Goal: Task Accomplishment & Management: Complete application form

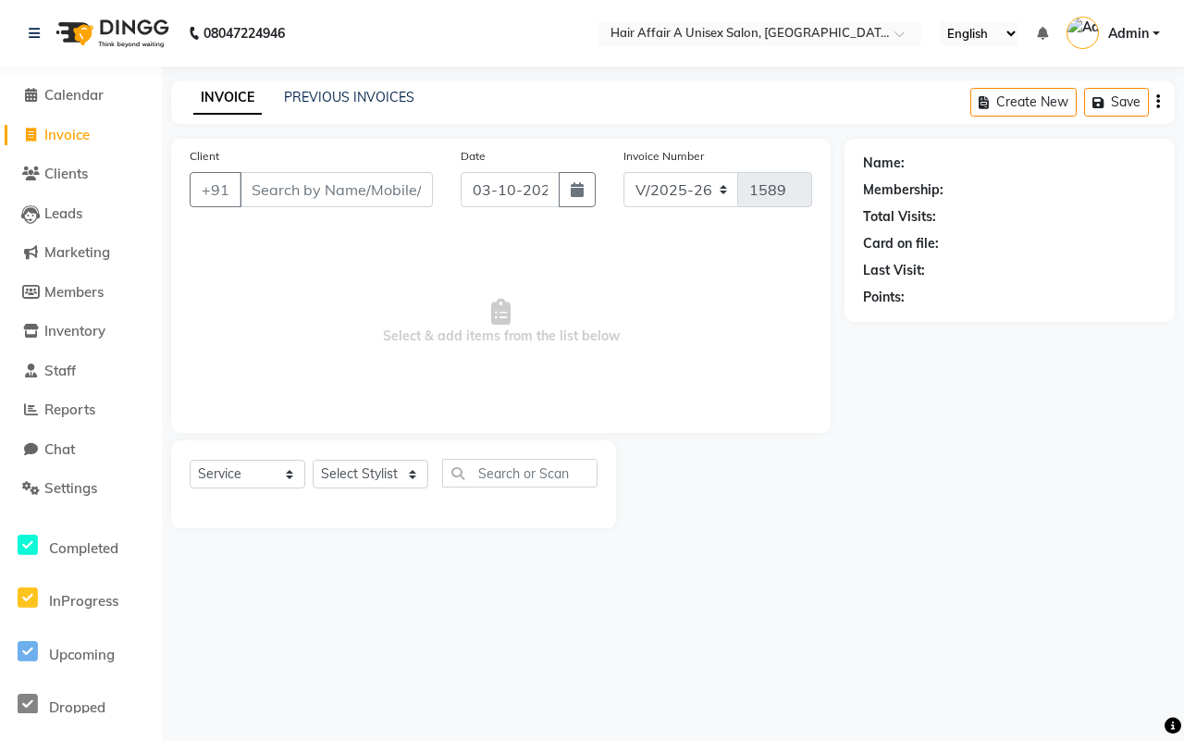
select select "4464"
select select "service"
click at [393, 99] on link "PREVIOUS INVOICES" at bounding box center [349, 97] width 130 height 17
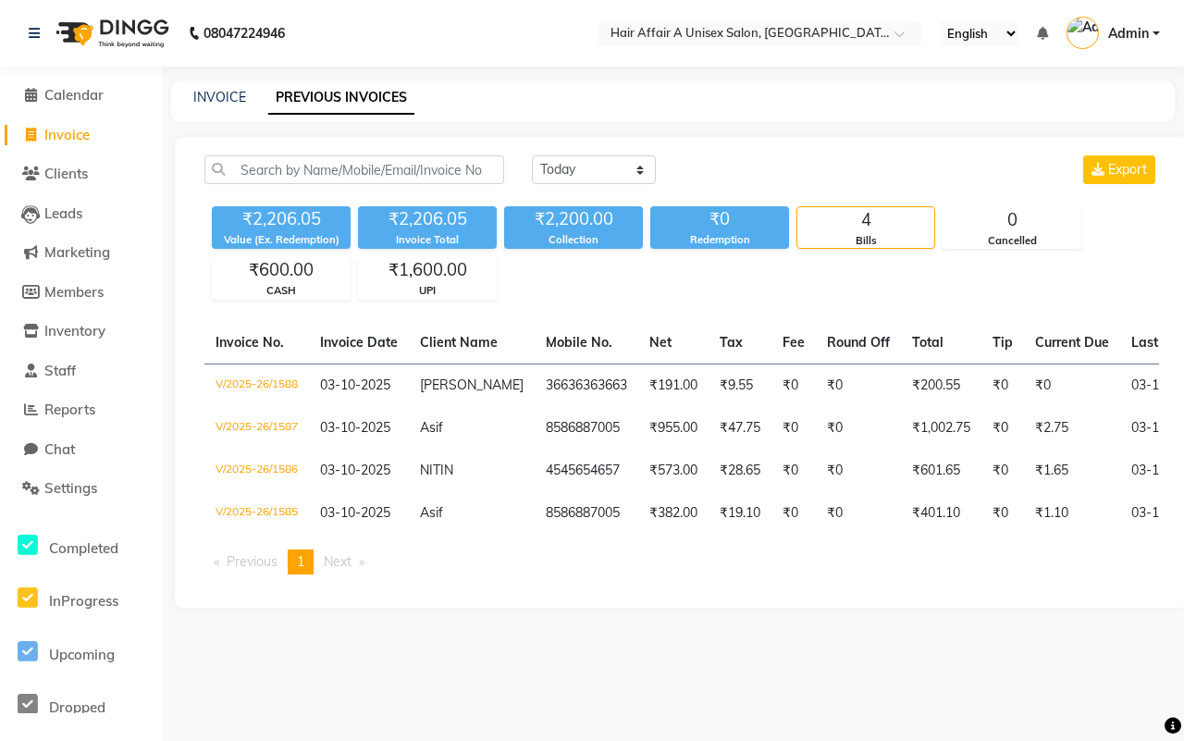
click at [603, 150] on div "[DATE] [DATE] Custom Range Export ₹2,206.05 Value (Ex. Redemption) ₹2,206.05 In…" at bounding box center [681, 372] width 1013 height 471
click at [618, 178] on select "[DATE] [DATE] Custom Range" at bounding box center [594, 169] width 124 height 29
select select "[DATE]"
click at [532, 155] on select "[DATE] [DATE] Custom Range" at bounding box center [594, 169] width 124 height 29
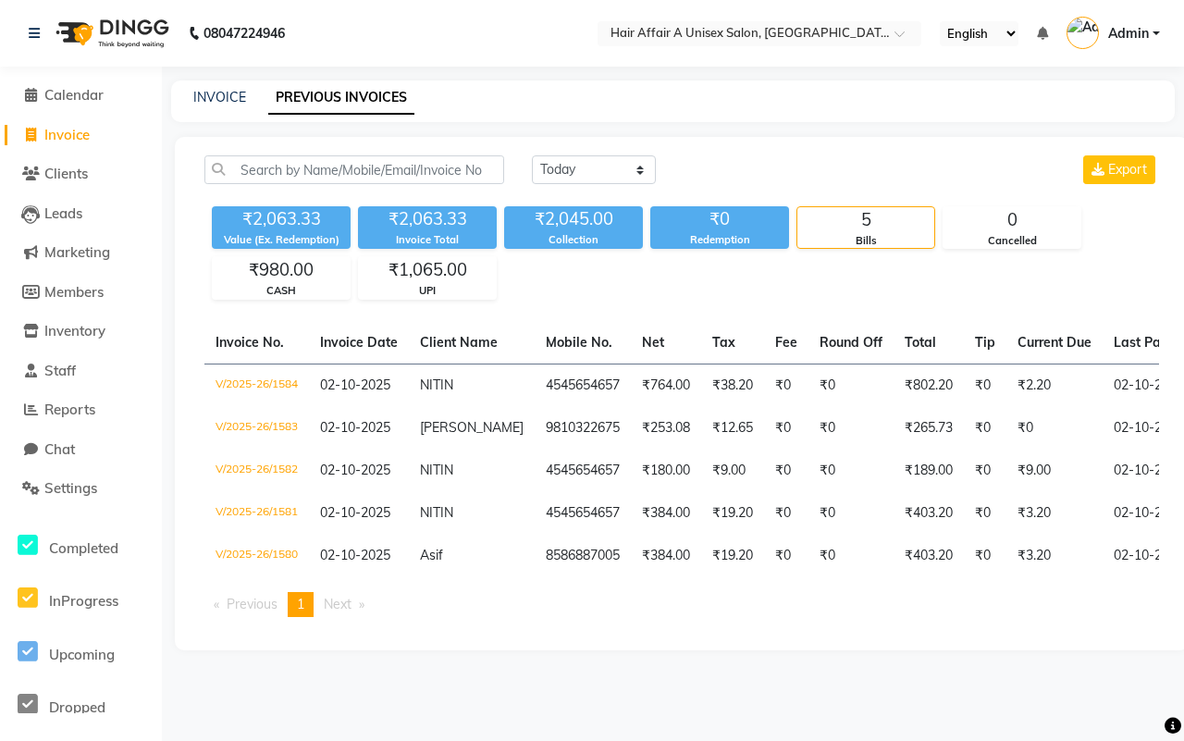
click at [209, 84] on div "INVOICE PREVIOUS INVOICES" at bounding box center [672, 101] width 1003 height 42
click at [214, 111] on div "INVOICE PREVIOUS INVOICES" at bounding box center [672, 101] width 1003 height 42
click at [215, 98] on link "INVOICE" at bounding box center [219, 97] width 53 height 17
select select "4464"
select select "service"
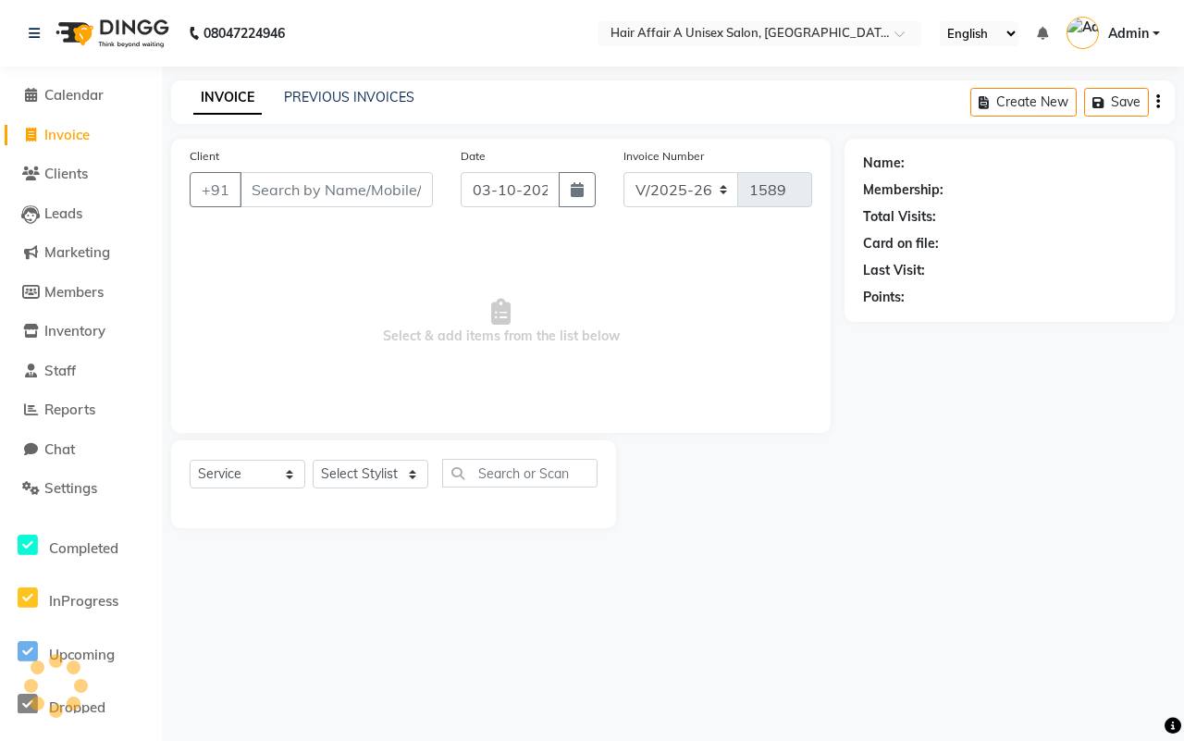
click at [391, 192] on input "Client" at bounding box center [335, 189] width 193 height 35
click at [393, 192] on input "Client" at bounding box center [335, 189] width 193 height 35
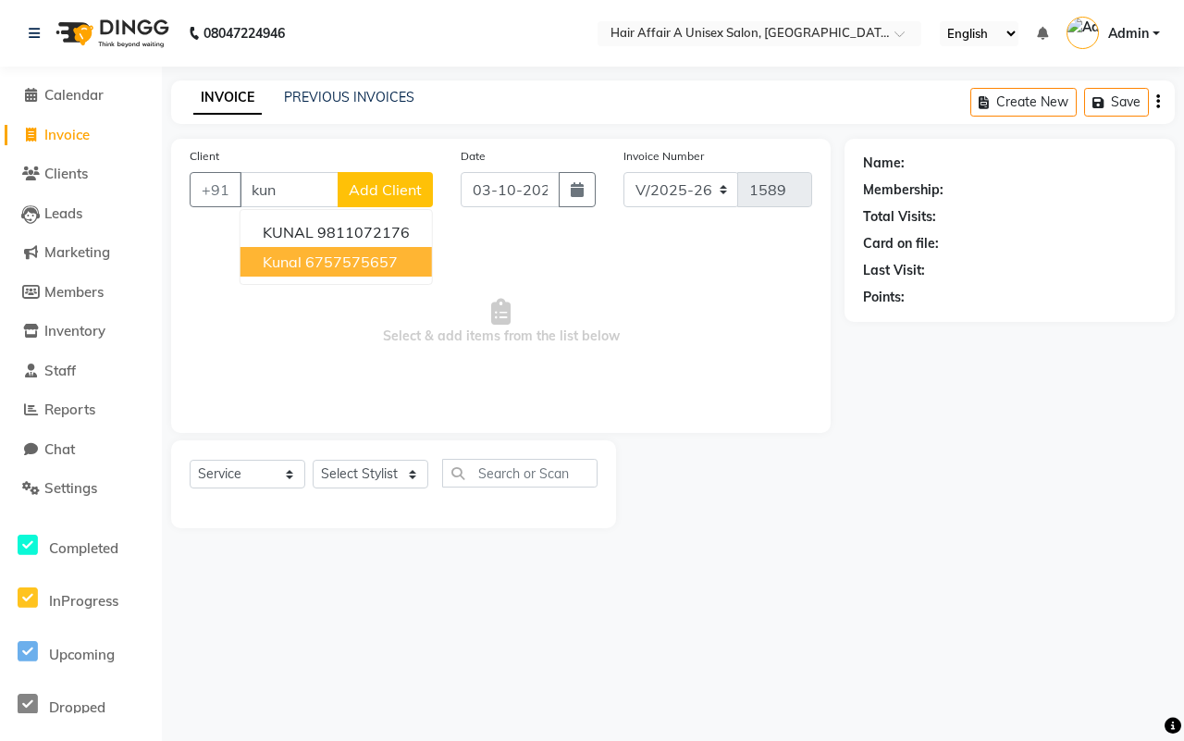
click at [362, 256] on ngb-highlight "6757575657" at bounding box center [351, 261] width 92 height 18
type input "6757575657"
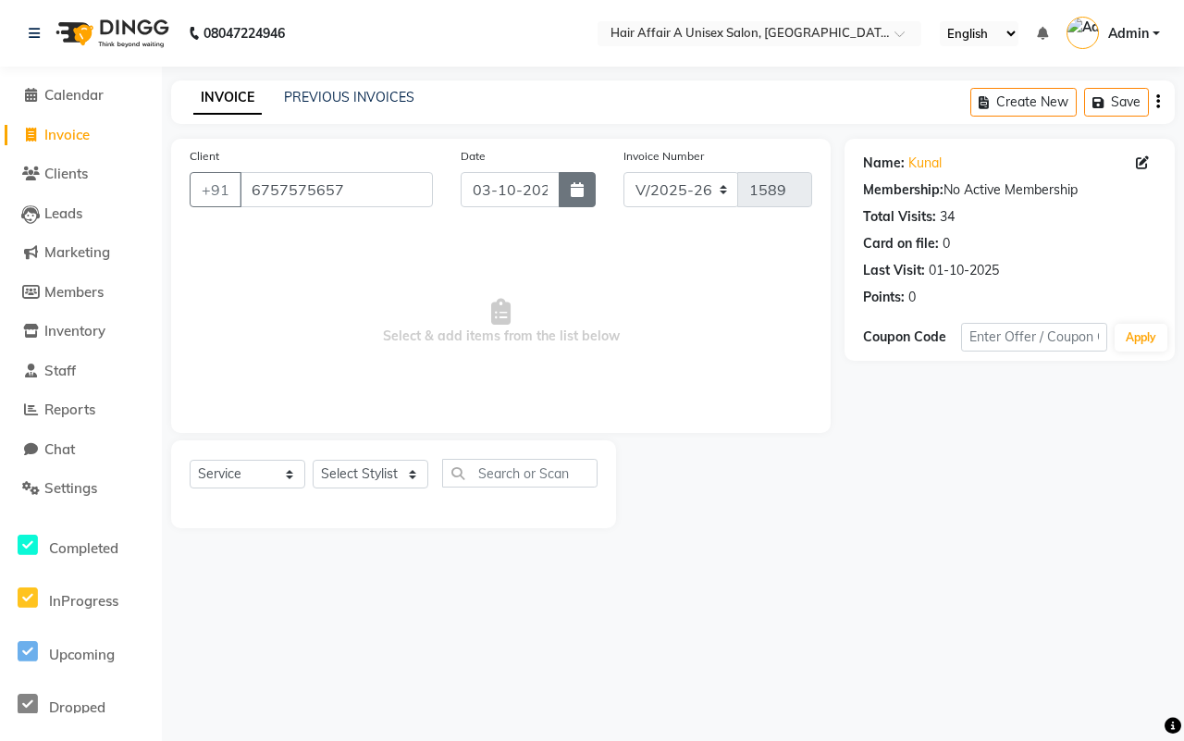
click at [569, 188] on button "button" at bounding box center [576, 189] width 37 height 35
select select "10"
select select "2025"
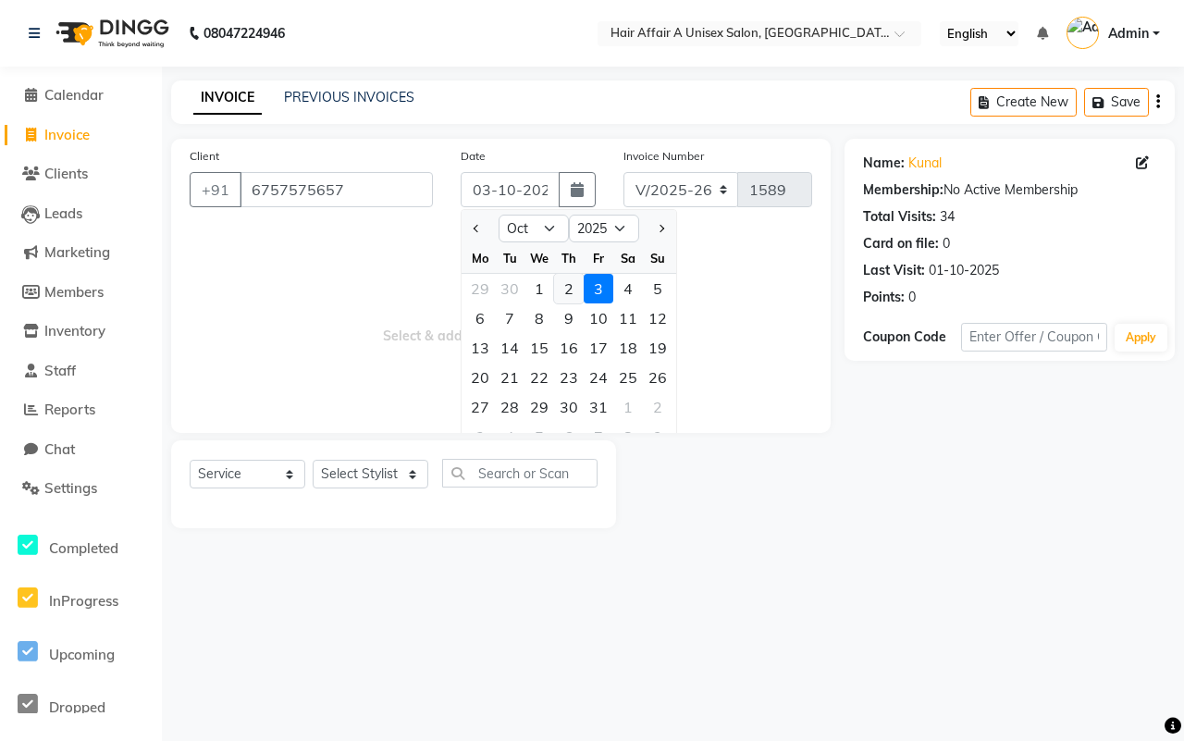
click at [559, 284] on div "2" at bounding box center [569, 289] width 30 height 30
type input "02-10-2025"
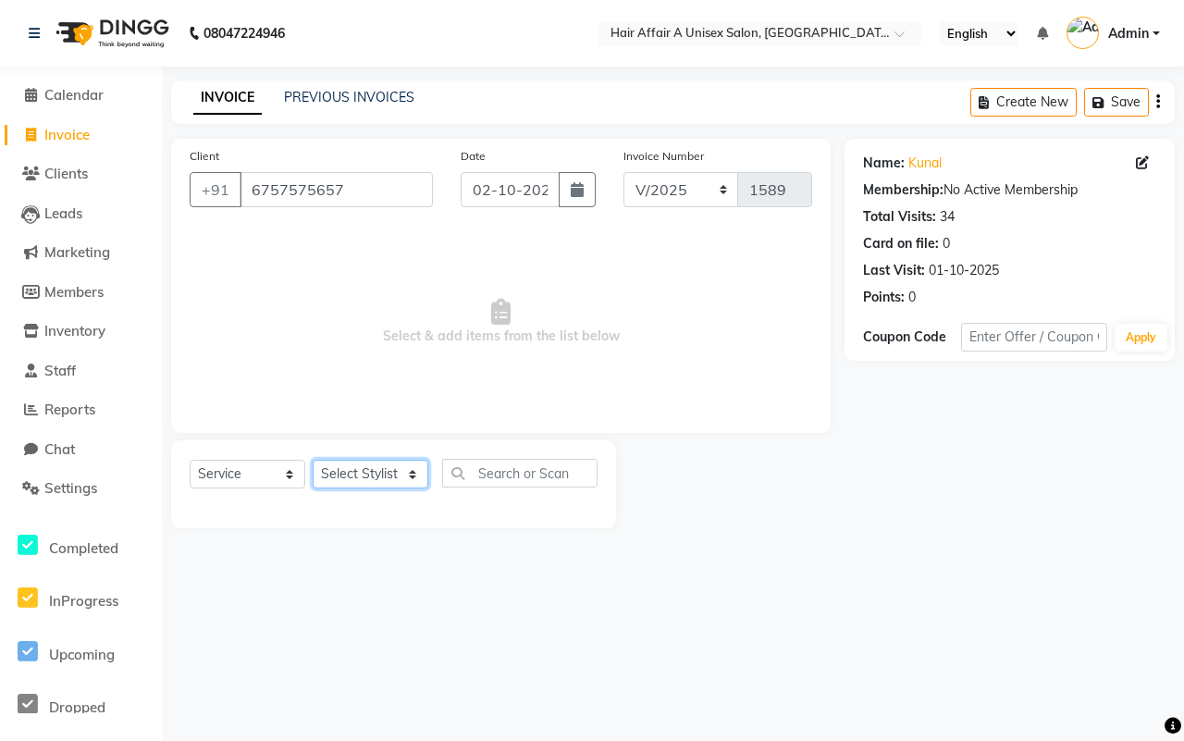
click at [363, 472] on select "Select Stylist [PERSON_NAME] [PERSON_NAME] Kajal Kunal [PERSON_NAME] Nitin [PER…" at bounding box center [371, 474] width 116 height 29
select select "74947"
click at [313, 460] on select "Select Stylist [PERSON_NAME] [PERSON_NAME] Kajal Kunal [PERSON_NAME] Nitin [PER…" at bounding box center [371, 474] width 116 height 29
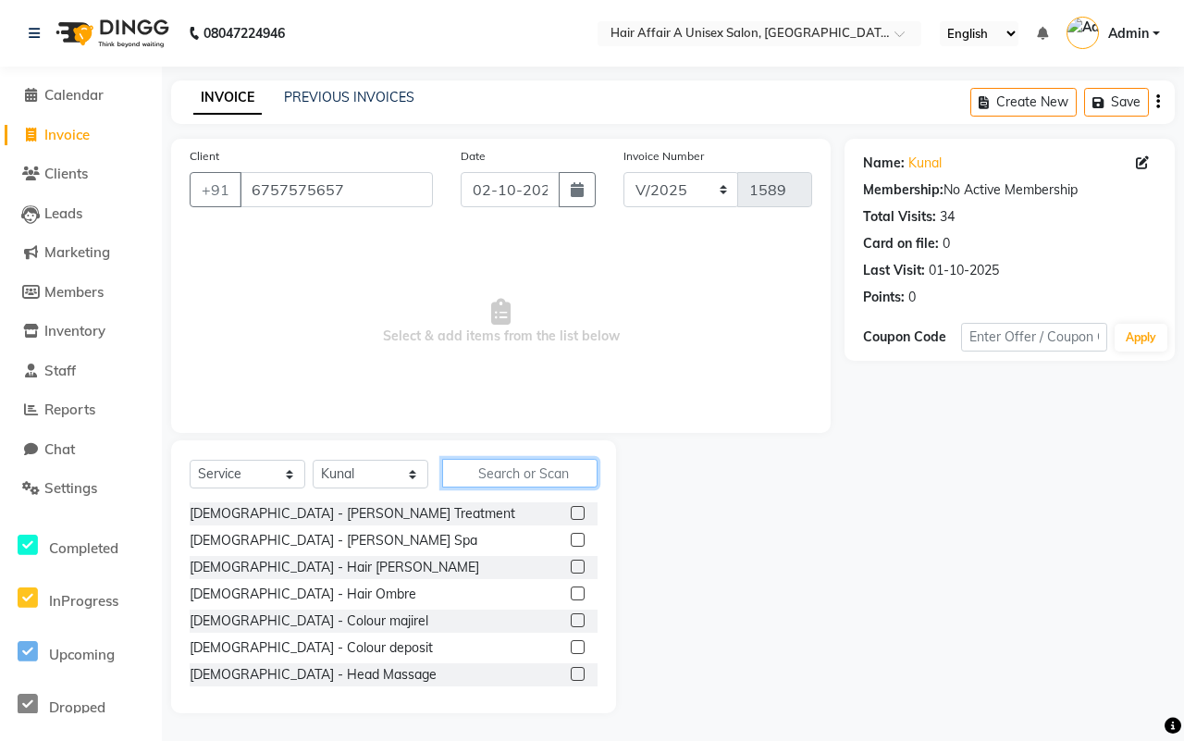
click at [520, 462] on input "text" at bounding box center [519, 473] width 155 height 29
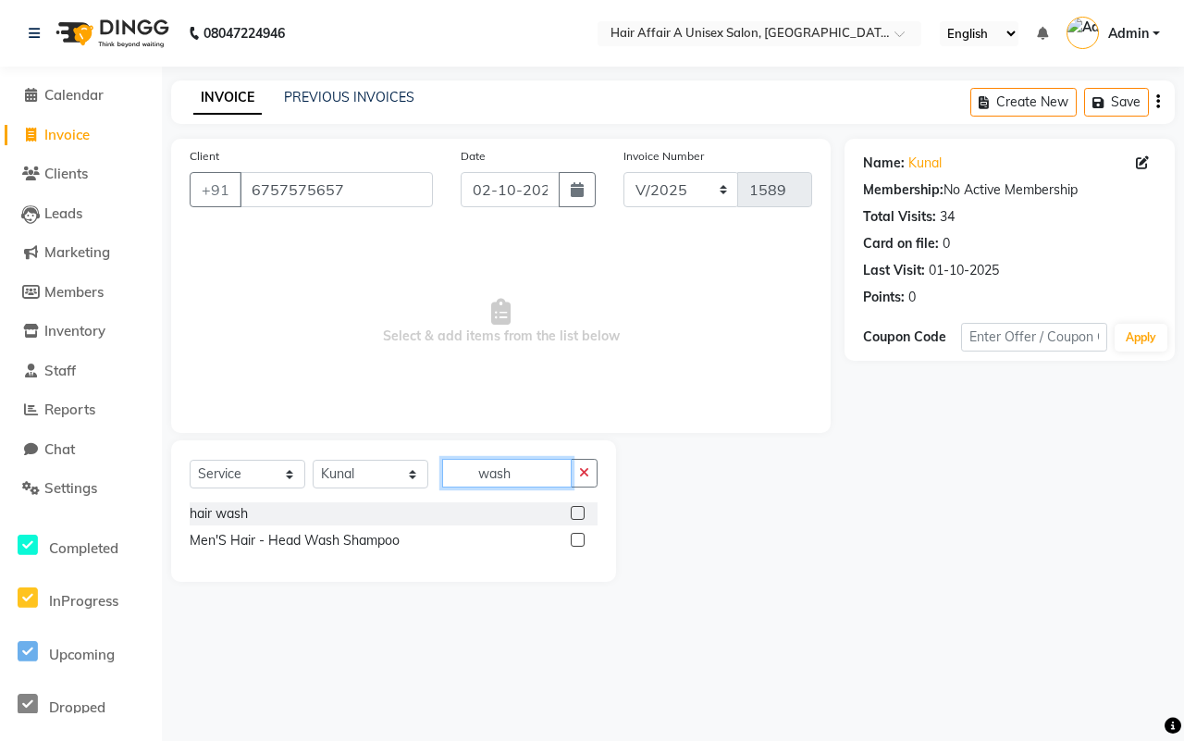
type input "wash"
click at [580, 510] on label at bounding box center [578, 513] width 14 height 14
click at [580, 510] on input "checkbox" at bounding box center [577, 514] width 12 height 12
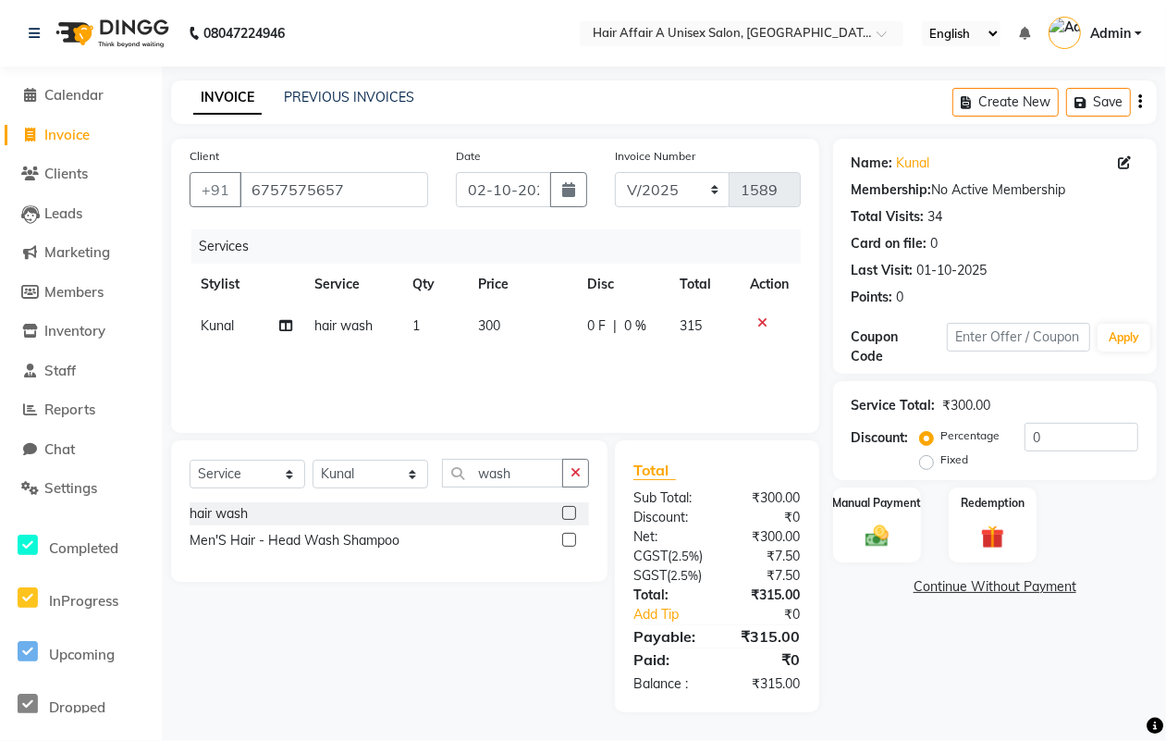
click at [565, 513] on label at bounding box center [569, 513] width 14 height 14
click at [565, 513] on input "checkbox" at bounding box center [568, 514] width 12 height 12
click at [573, 513] on label at bounding box center [569, 513] width 14 height 14
click at [573, 513] on input "checkbox" at bounding box center [568, 514] width 12 height 12
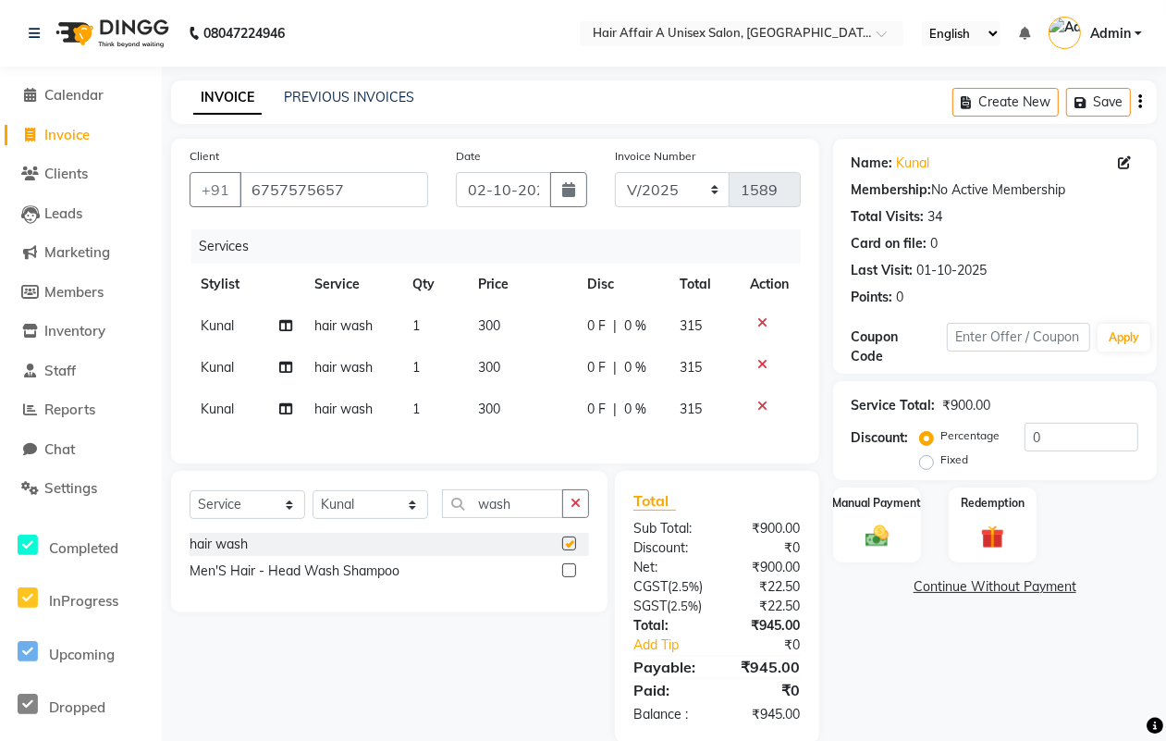
checkbox input "false"
click at [214, 407] on span "Kunal" at bounding box center [217, 408] width 33 height 17
select select "74947"
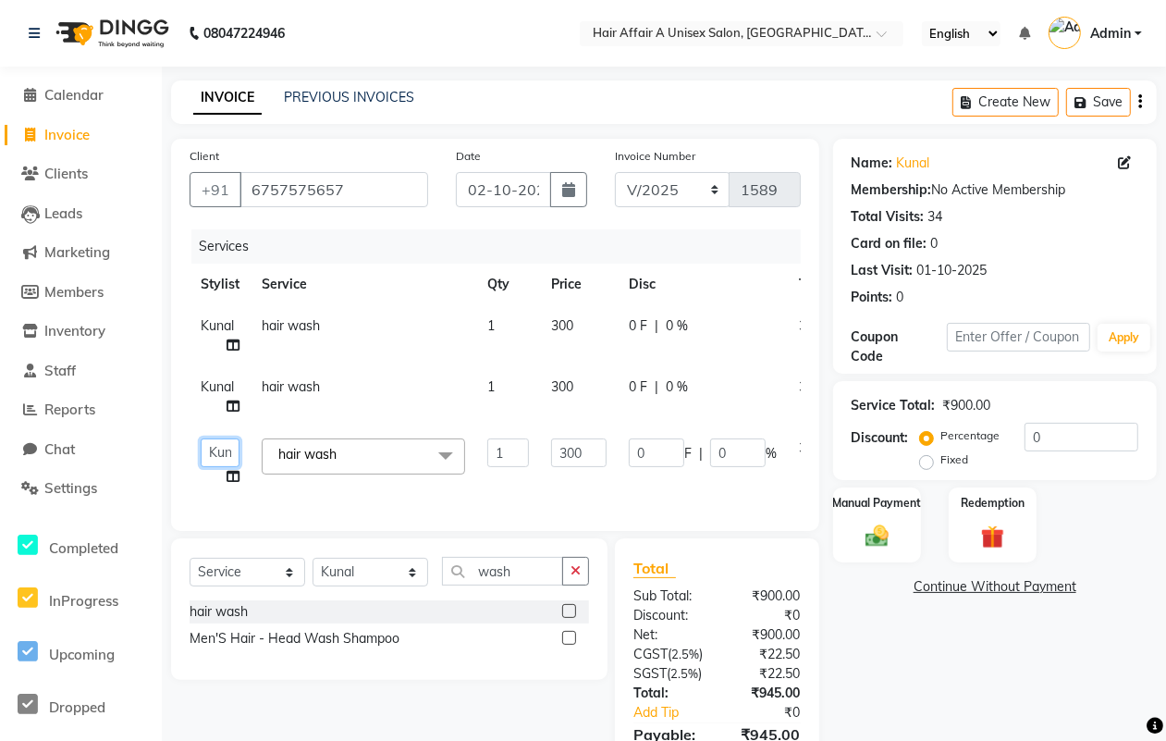
click at [228, 448] on select "[PERSON_NAME] [PERSON_NAME] Kajal Kunal [PERSON_NAME] Nitin [PERSON_NAME] [PERS…" at bounding box center [220, 452] width 39 height 29
select select "77157"
click at [732, 606] on div "₹900.00" at bounding box center [765, 595] width 97 height 19
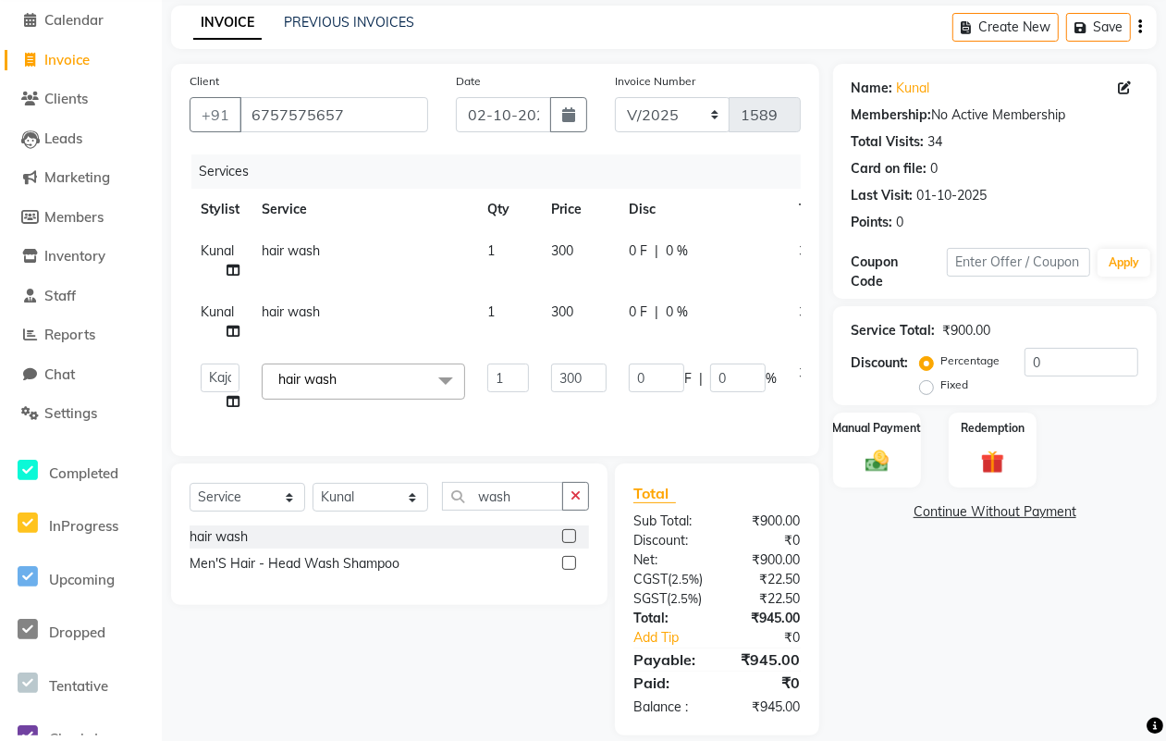
scroll to position [153, 0]
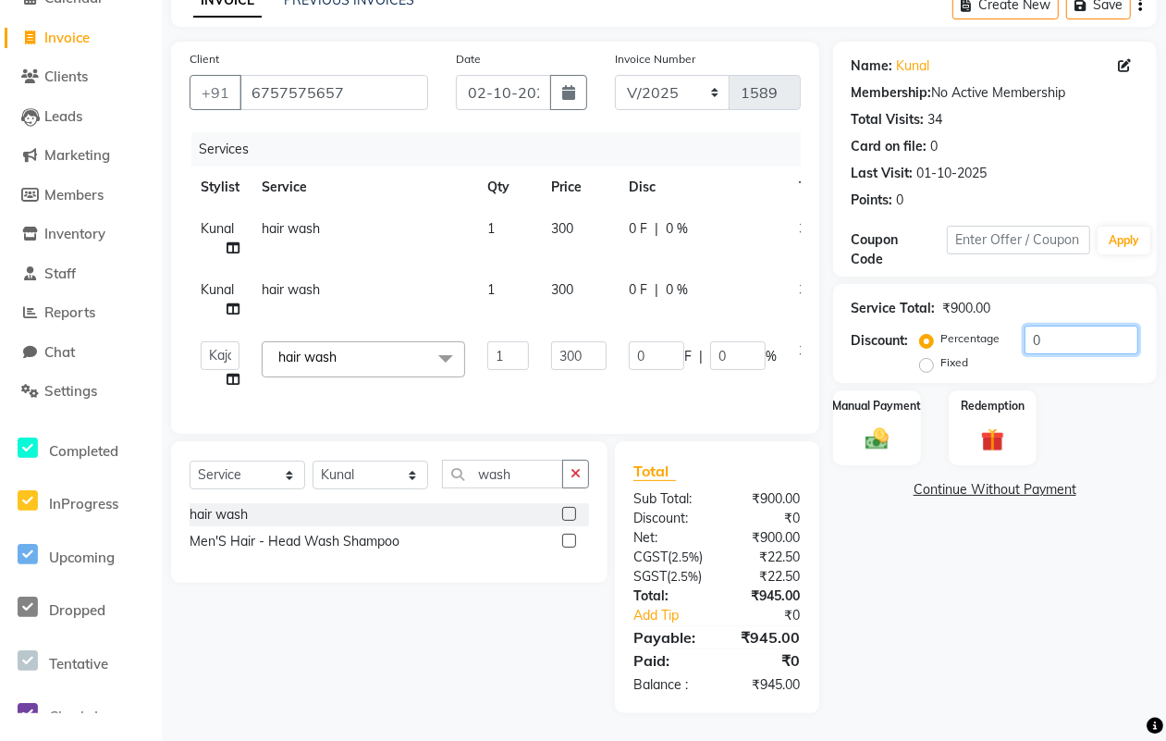
click at [1094, 325] on input "0" at bounding box center [1082, 339] width 114 height 29
type input "5"
type input "15"
type input "5"
type input "0"
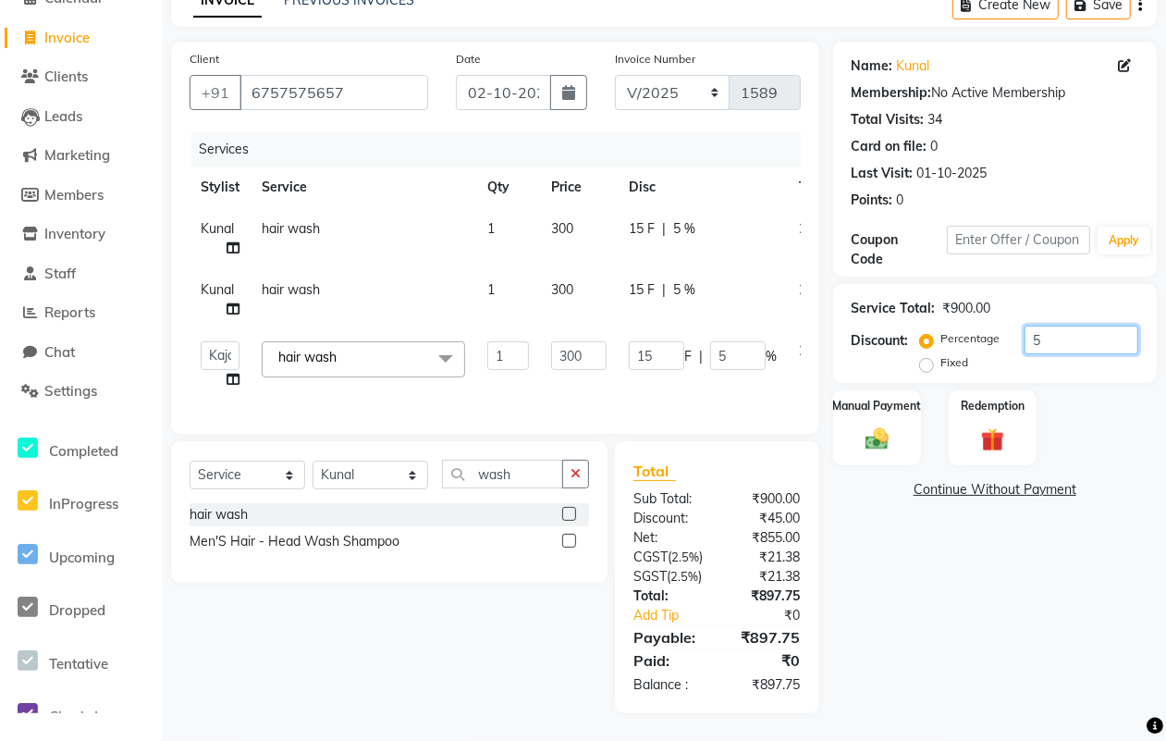
type input "0"
type input "4"
type input "12"
type input "4"
type input "4.5"
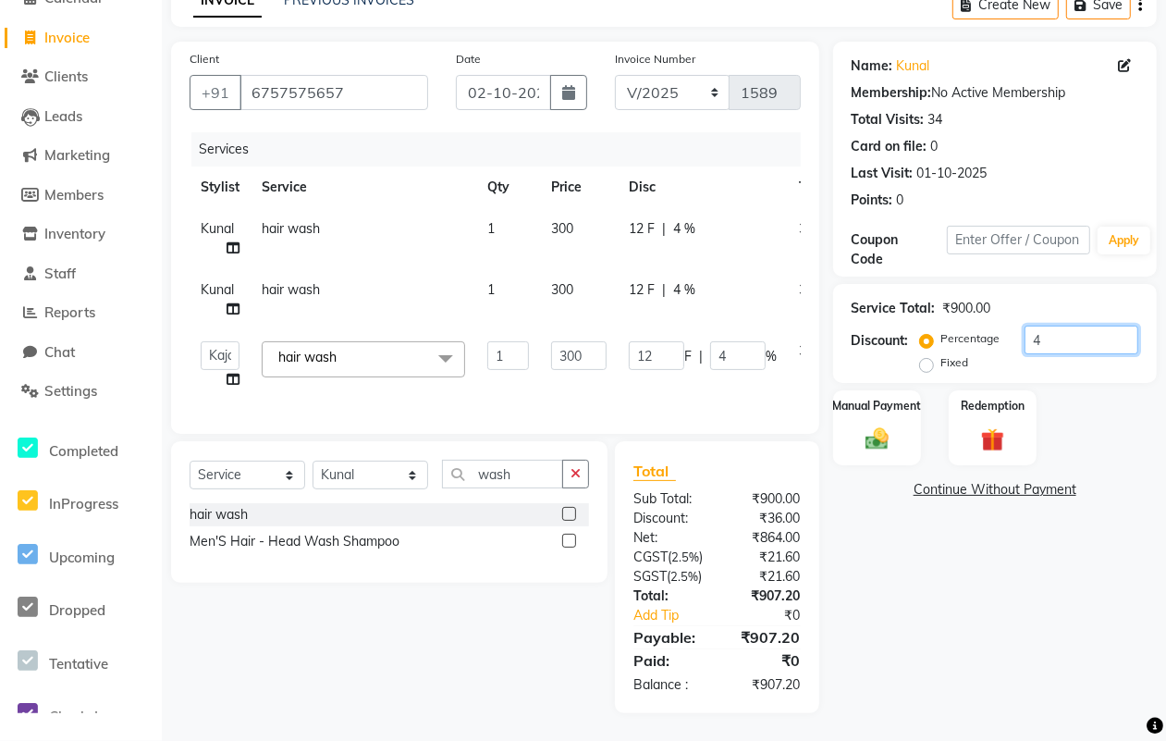
type input "13.5"
type input "4.5"
click at [884, 424] on img at bounding box center [877, 438] width 40 height 28
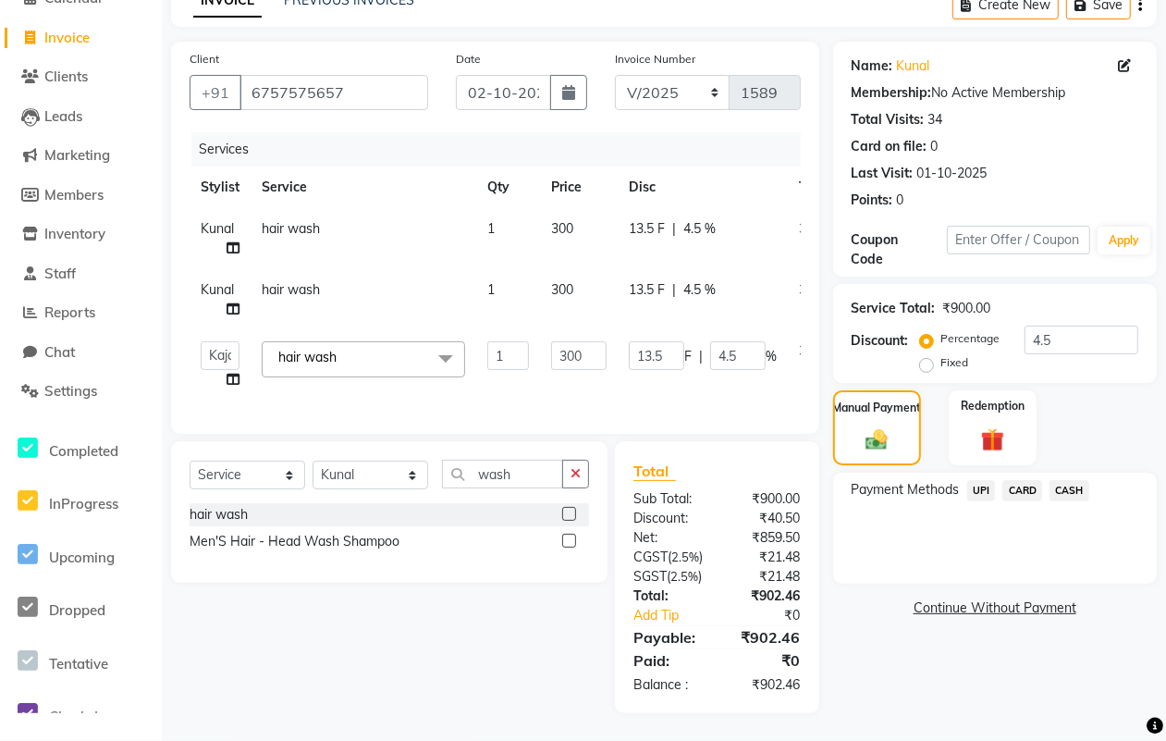
click at [983, 480] on span "UPI" at bounding box center [981, 490] width 29 height 21
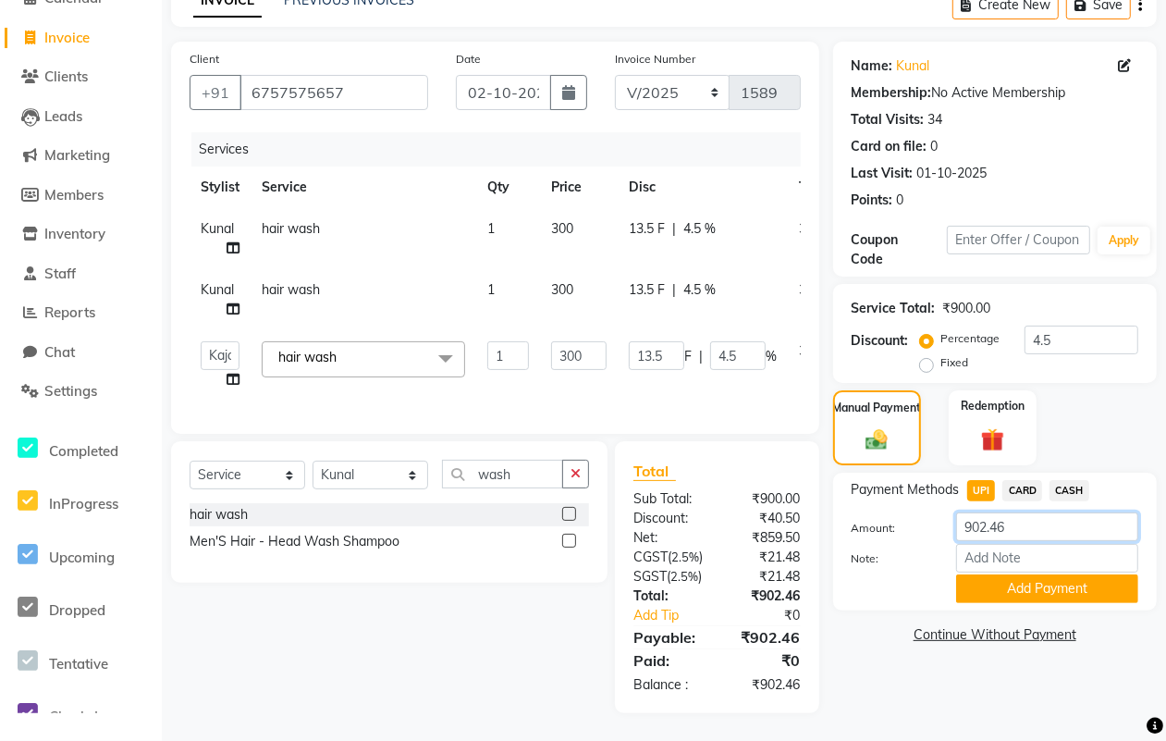
click at [1031, 512] on input "902.46" at bounding box center [1047, 526] width 182 height 29
type input "900"
click at [1048, 574] on button "Add Payment" at bounding box center [1047, 588] width 182 height 29
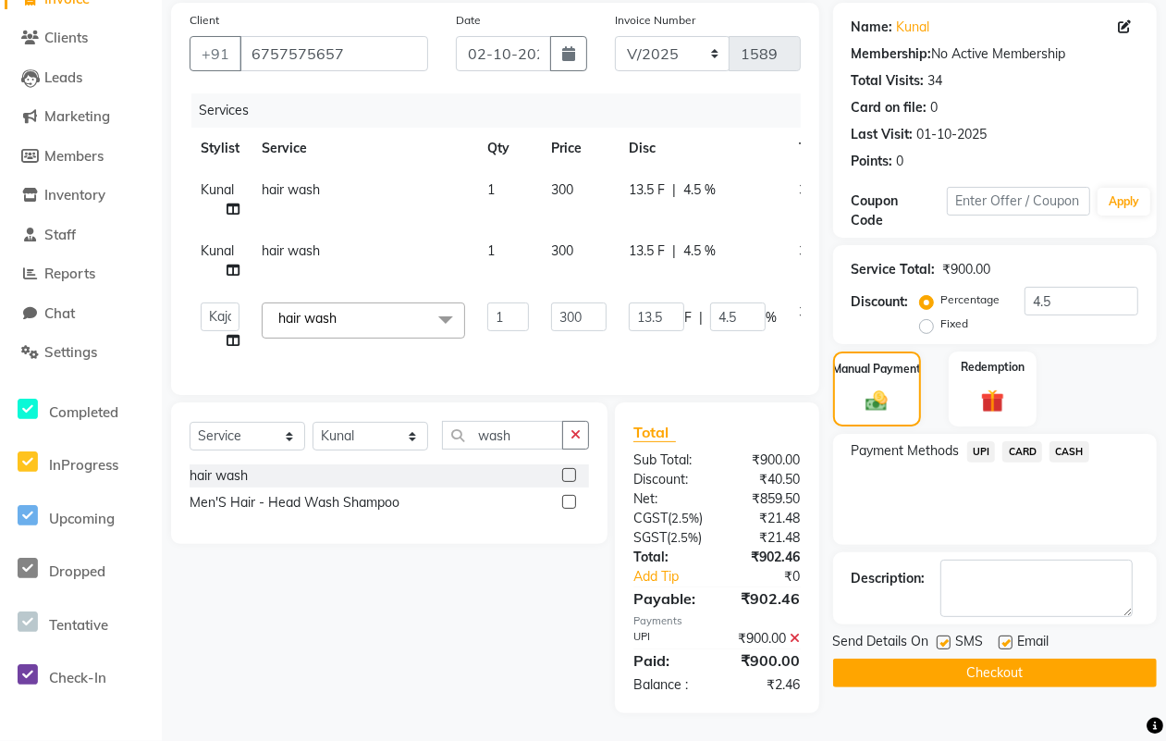
scroll to position [191, 0]
click at [946, 635] on label at bounding box center [944, 642] width 14 height 14
click at [946, 637] on input "checkbox" at bounding box center [943, 643] width 12 height 12
checkbox input "false"
click at [1004, 635] on label at bounding box center [1006, 642] width 14 height 14
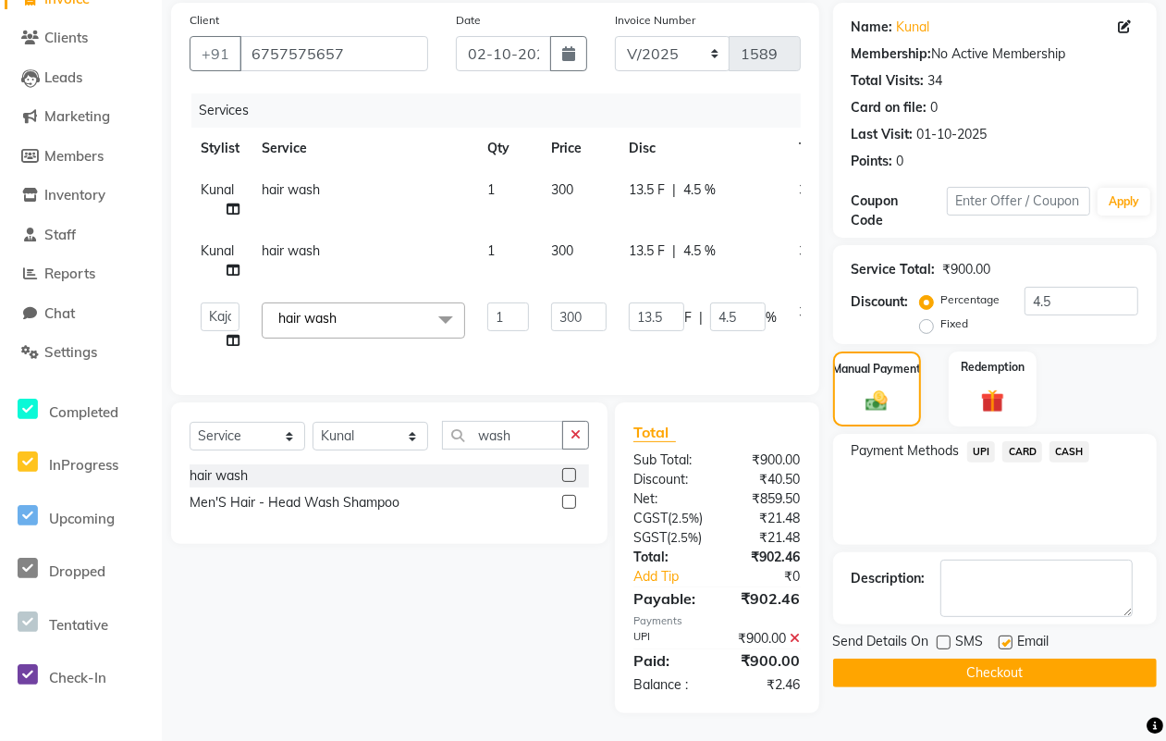
click at [1004, 637] on input "checkbox" at bounding box center [1005, 643] width 12 height 12
checkbox input "false"
click at [999, 658] on button "Checkout" at bounding box center [995, 672] width 324 height 29
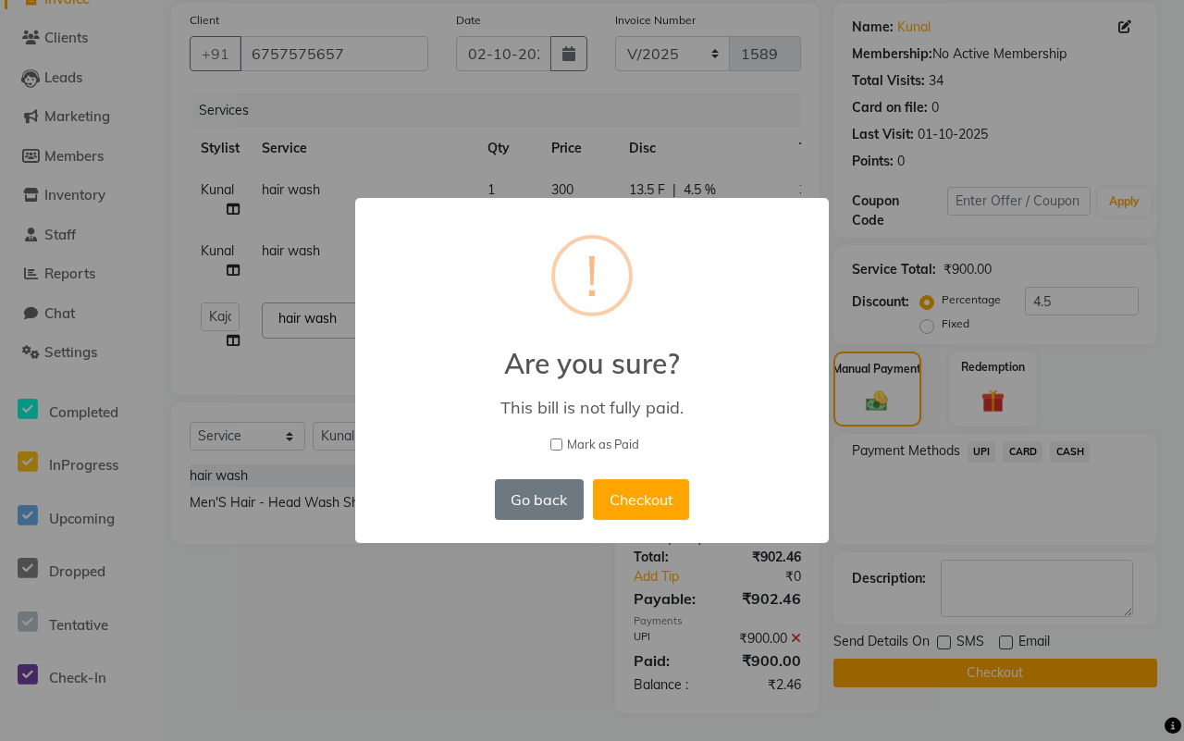
click at [620, 442] on span "Mark as Paid" at bounding box center [603, 445] width 72 height 18
click at [562, 442] on input "Mark as Paid" at bounding box center [556, 444] width 12 height 12
checkbox input "true"
click at [635, 481] on button "Checkout" at bounding box center [641, 499] width 96 height 41
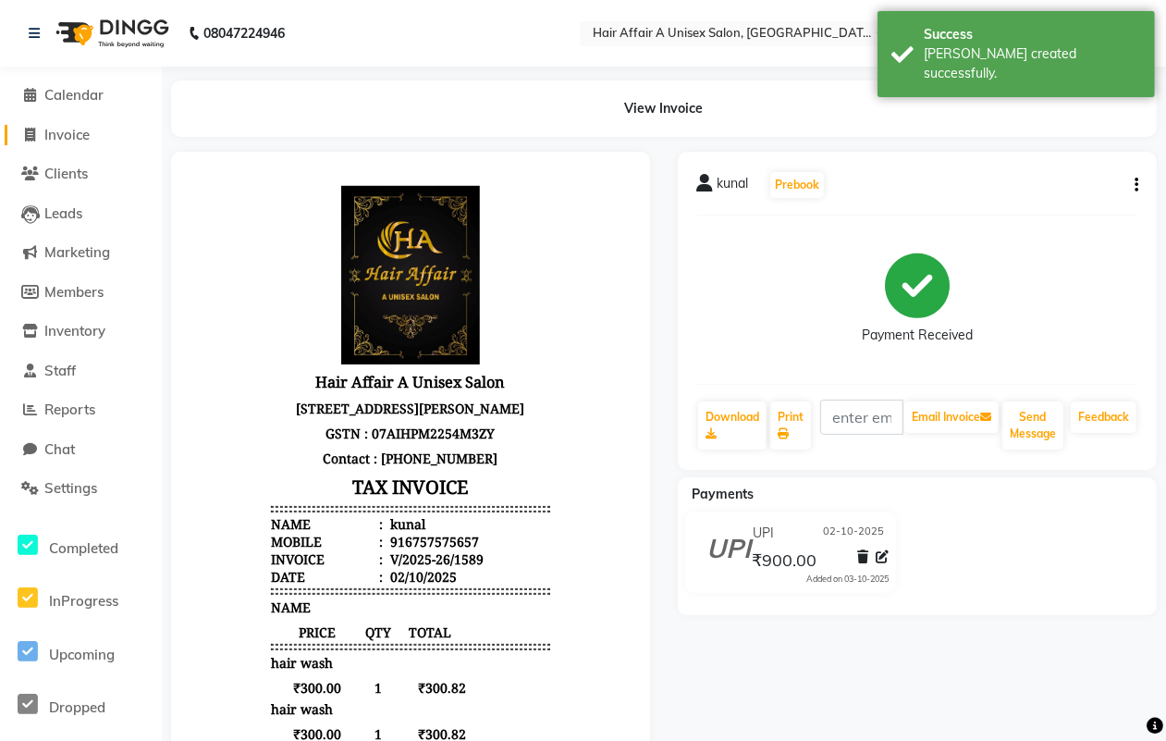
click at [62, 125] on link "Invoice" at bounding box center [81, 135] width 153 height 21
select select "service"
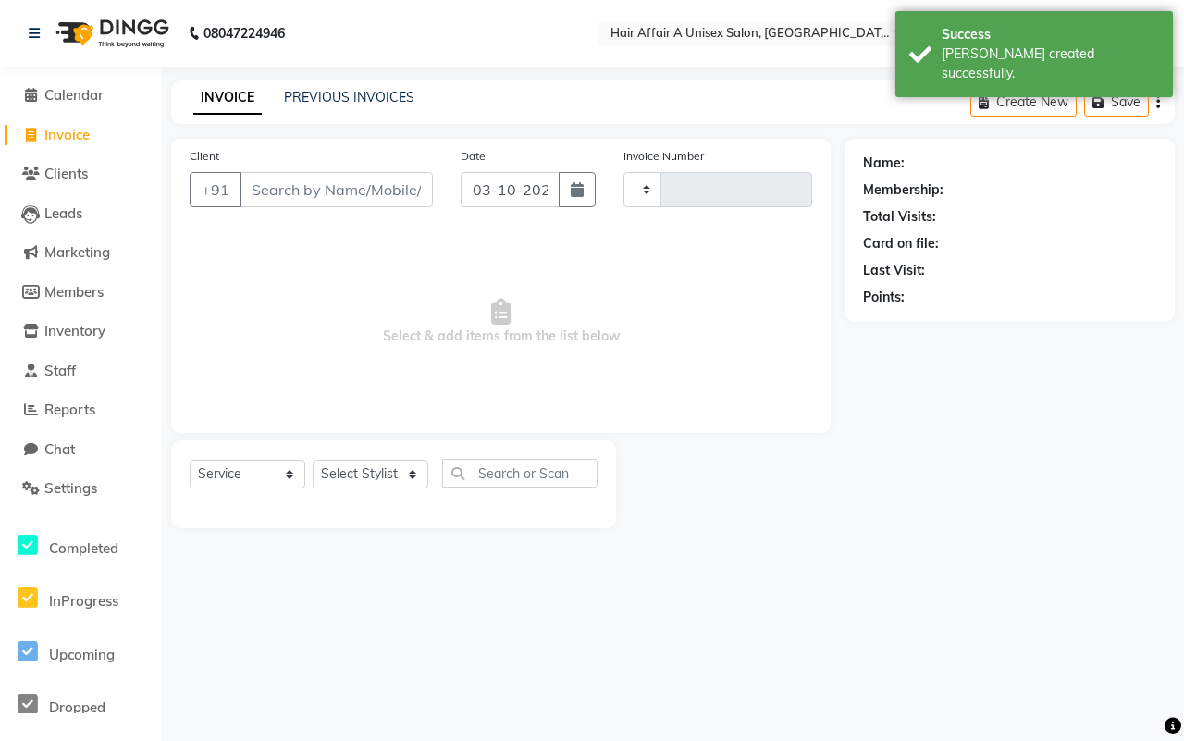
type input "1590"
select select "4464"
click at [361, 194] on input "Client" at bounding box center [335, 189] width 193 height 35
click at [293, 176] on input "Client" at bounding box center [335, 189] width 193 height 35
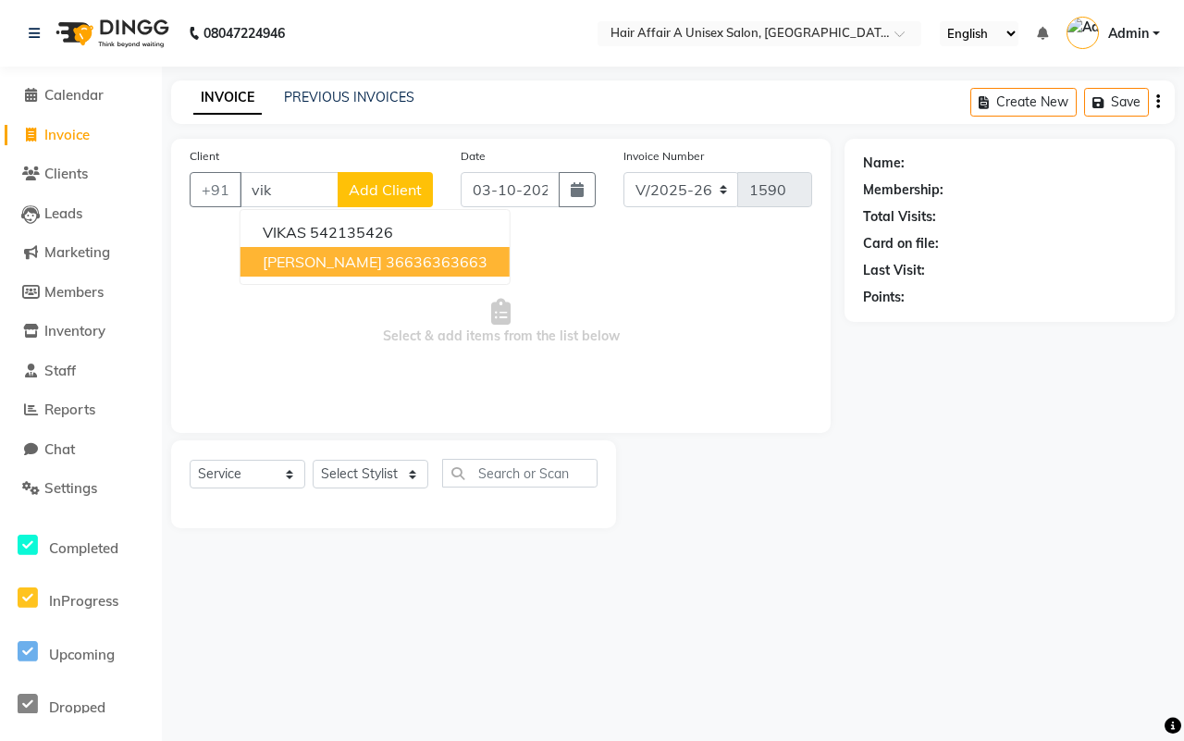
click at [386, 261] on ngb-highlight "36636363663" at bounding box center [437, 261] width 102 height 18
type input "36636363663"
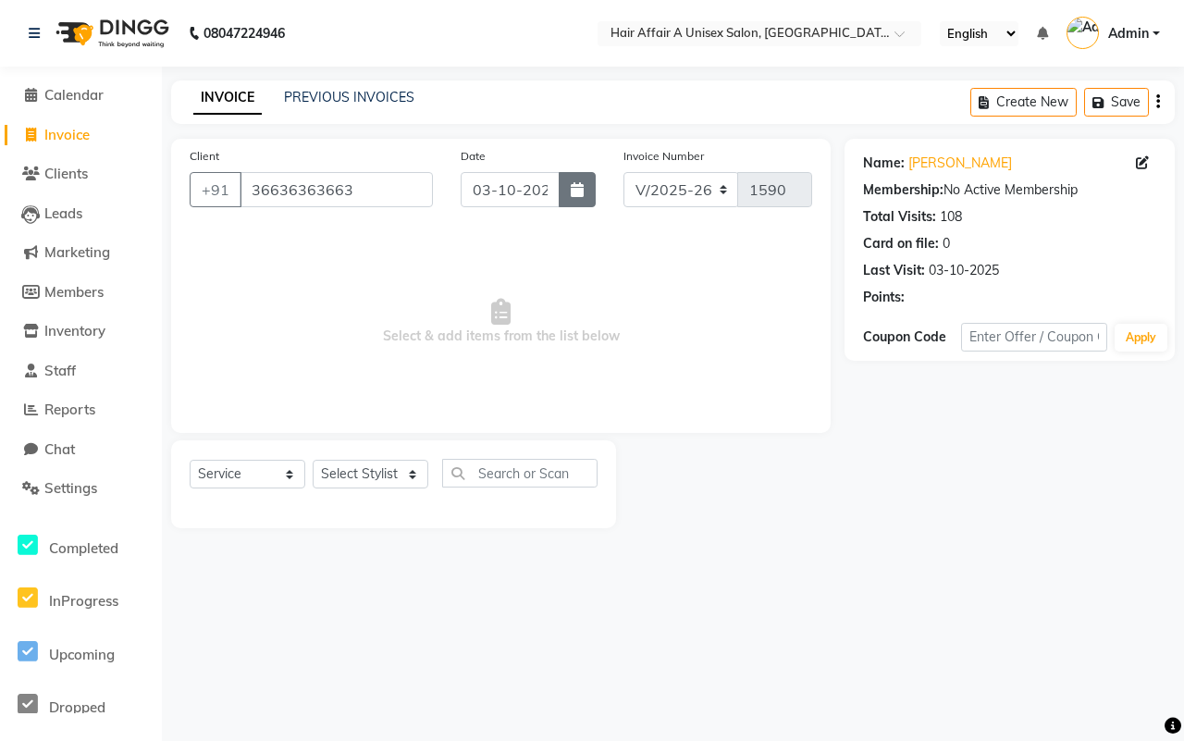
click at [580, 186] on icon "button" at bounding box center [577, 189] width 13 height 15
select select "10"
select select "2025"
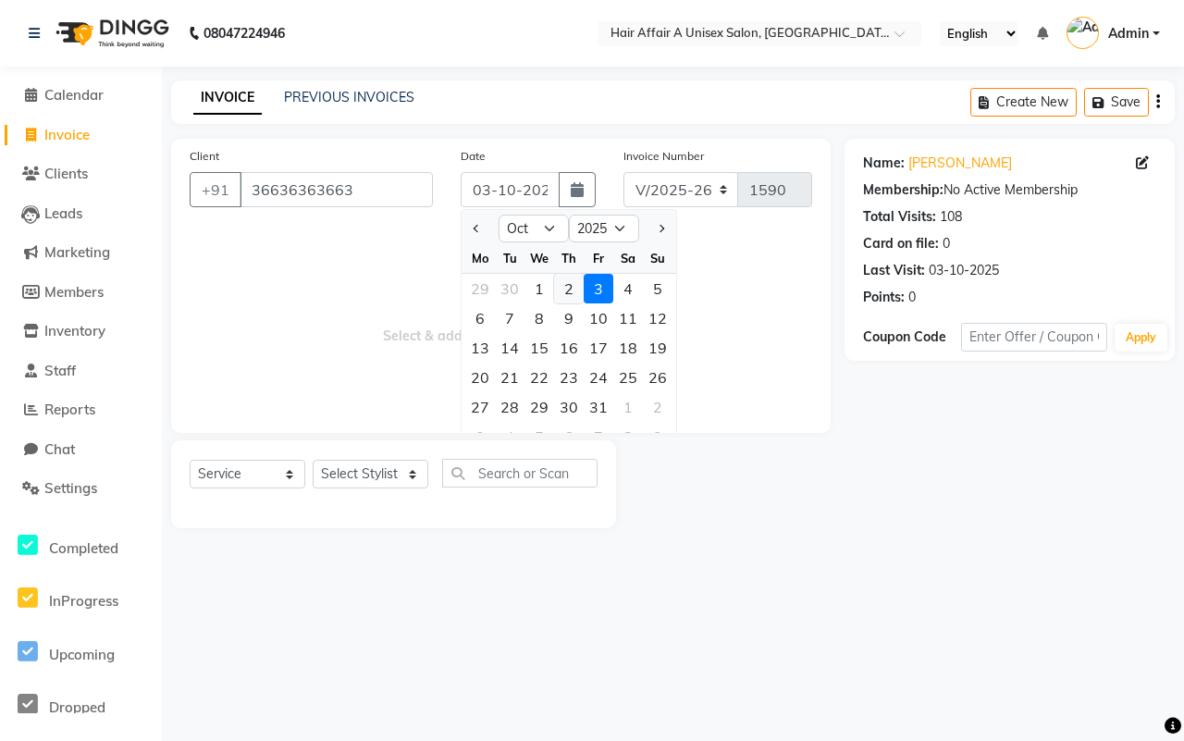
click at [559, 288] on div "2" at bounding box center [569, 289] width 30 height 30
type input "02-10-2025"
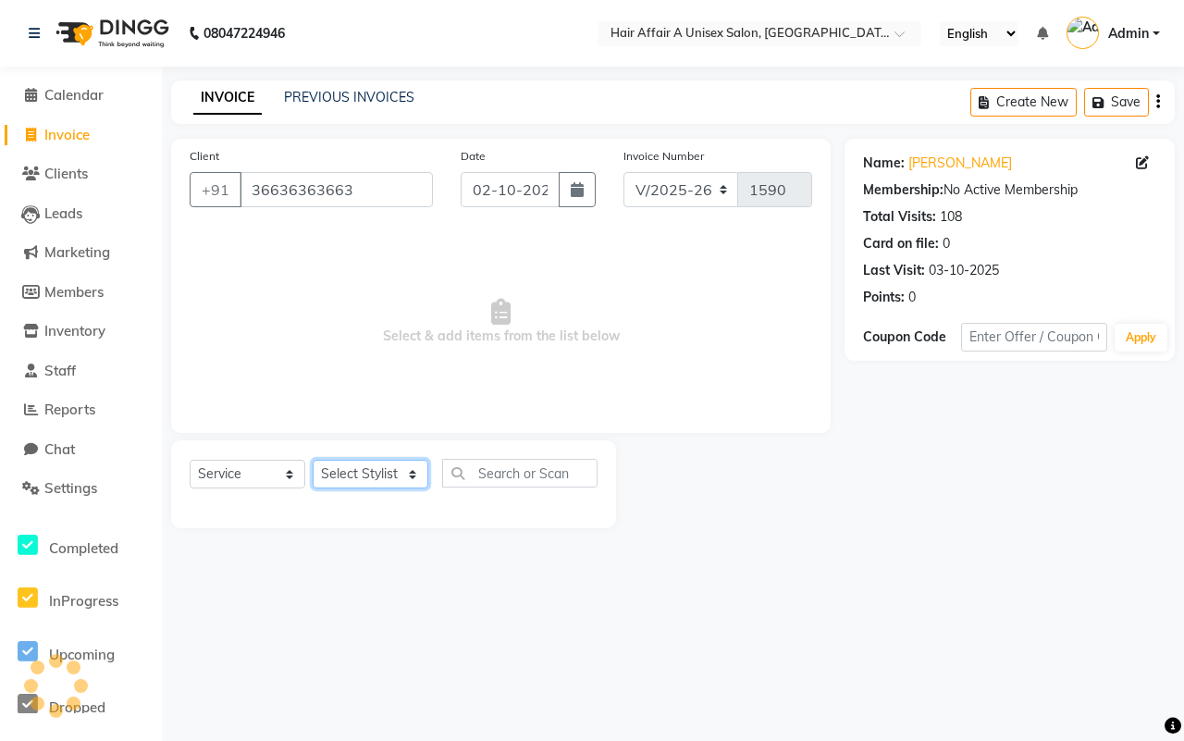
click at [387, 473] on select "Select Stylist [PERSON_NAME] [PERSON_NAME] Kajal Kunal [PERSON_NAME] Nitin [PER…" at bounding box center [371, 474] width 116 height 29
select select "25231"
click at [313, 460] on select "Select Stylist [PERSON_NAME] [PERSON_NAME] Kajal Kunal [PERSON_NAME] Nitin [PER…" at bounding box center [371, 474] width 116 height 29
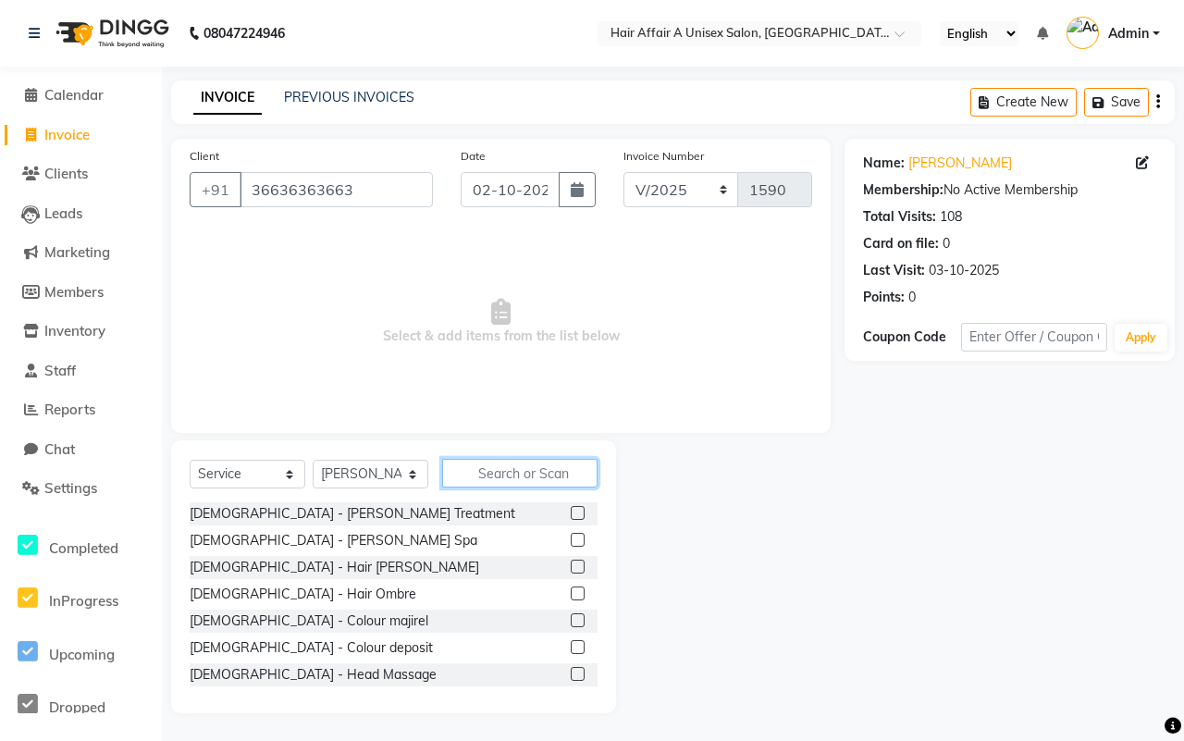
click at [473, 463] on input "text" at bounding box center [519, 473] width 155 height 29
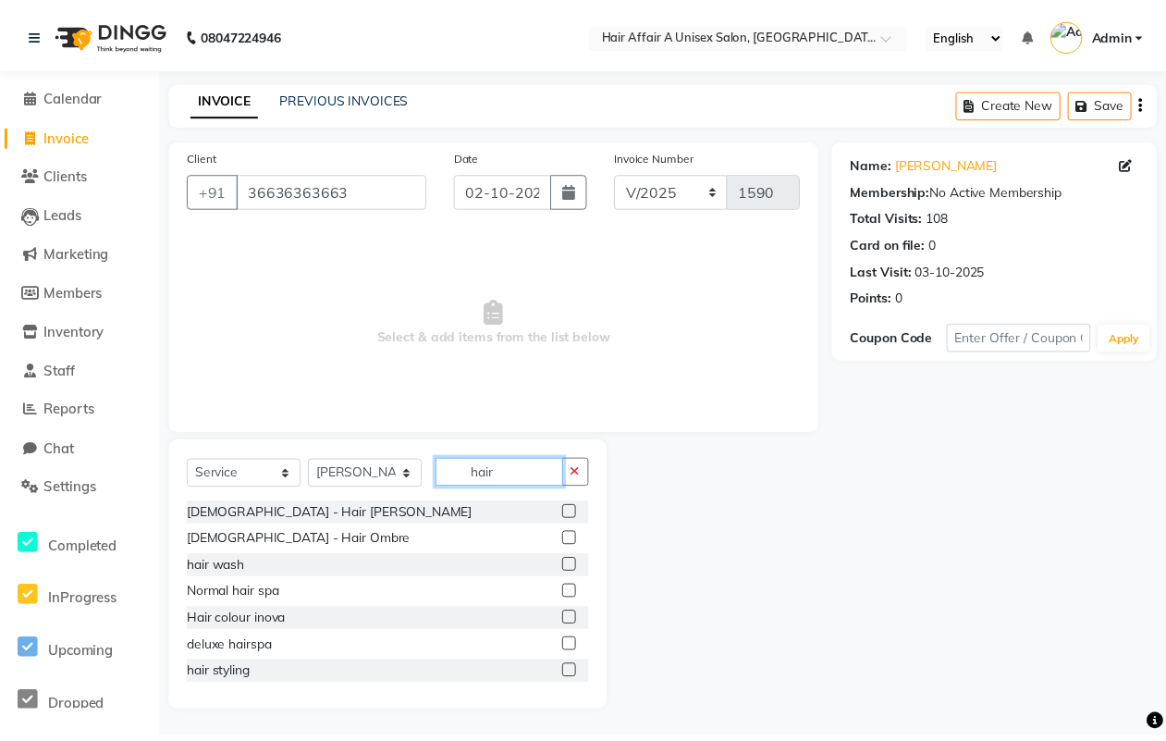
scroll to position [116, 0]
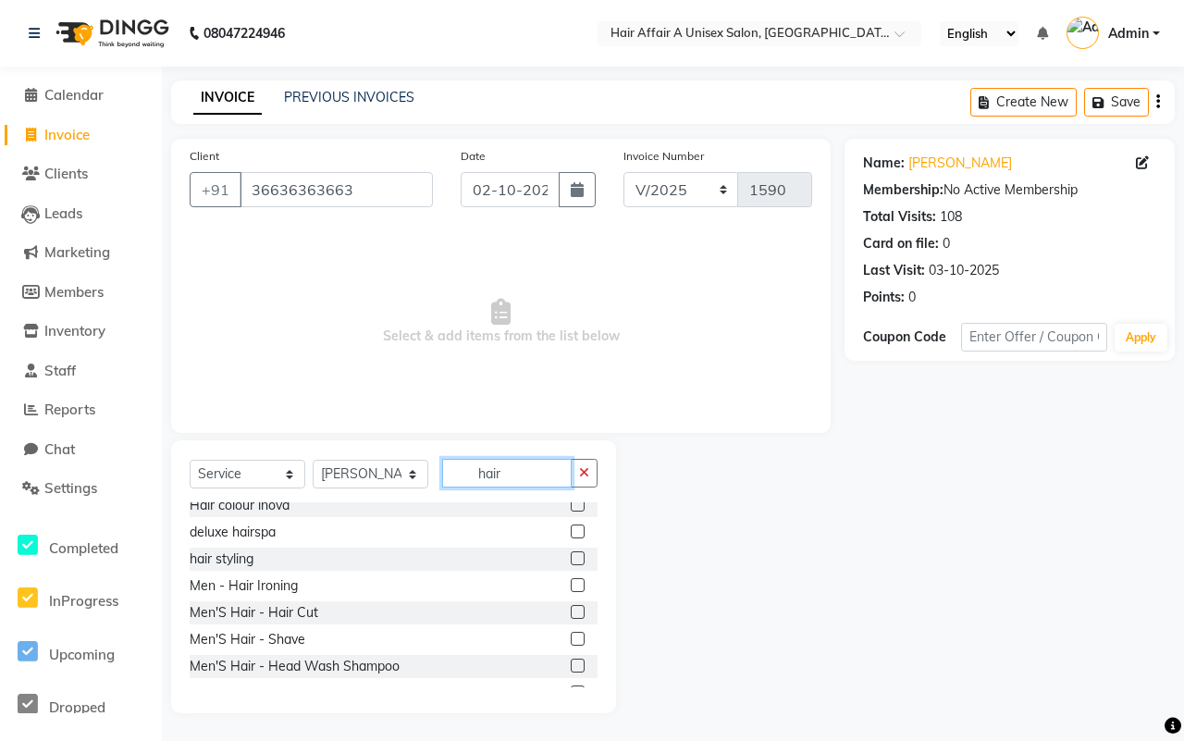
type input "hair"
click at [571, 615] on label at bounding box center [578, 612] width 14 height 14
click at [571, 615] on input "checkbox" at bounding box center [577, 613] width 12 height 12
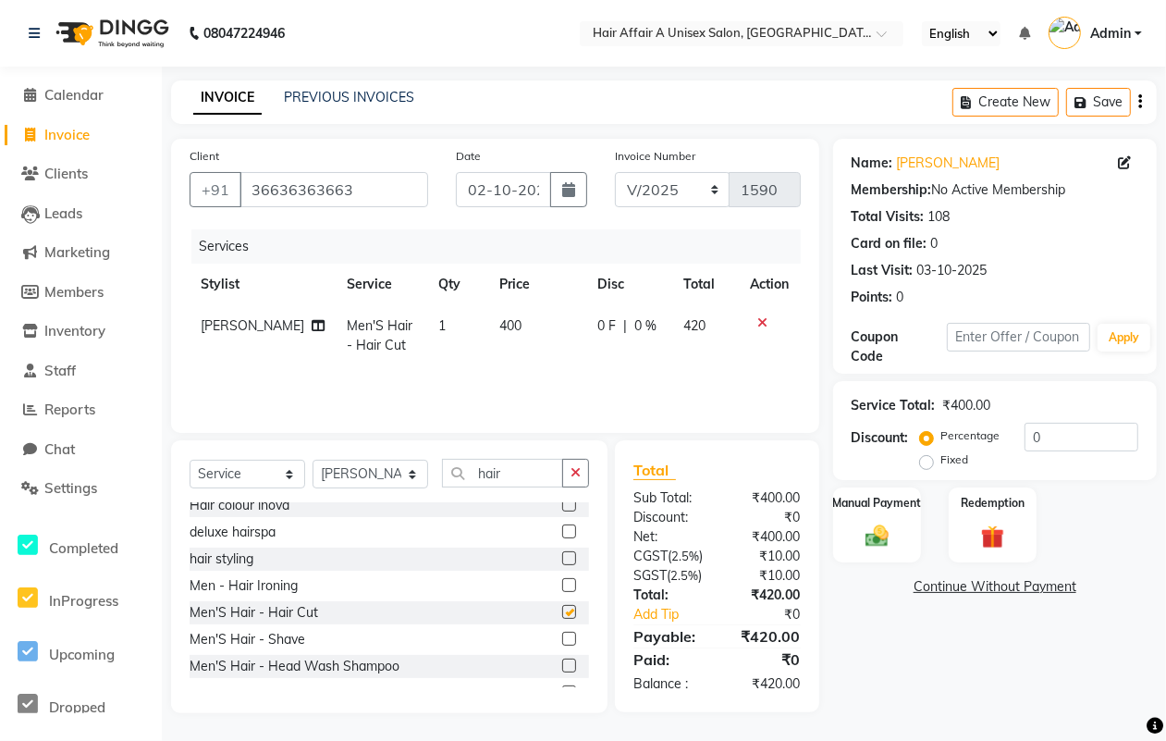
checkbox input "false"
click at [530, 474] on input "hair" at bounding box center [502, 473] width 121 height 29
type input "h"
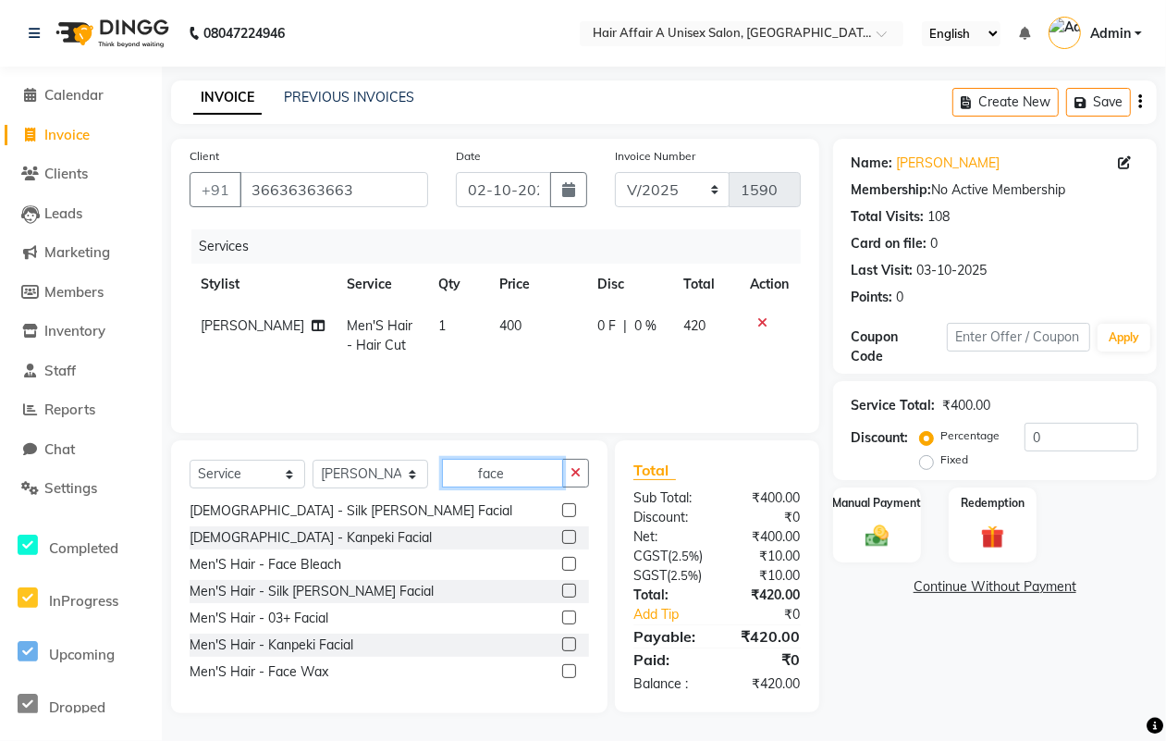
scroll to position [0, 0]
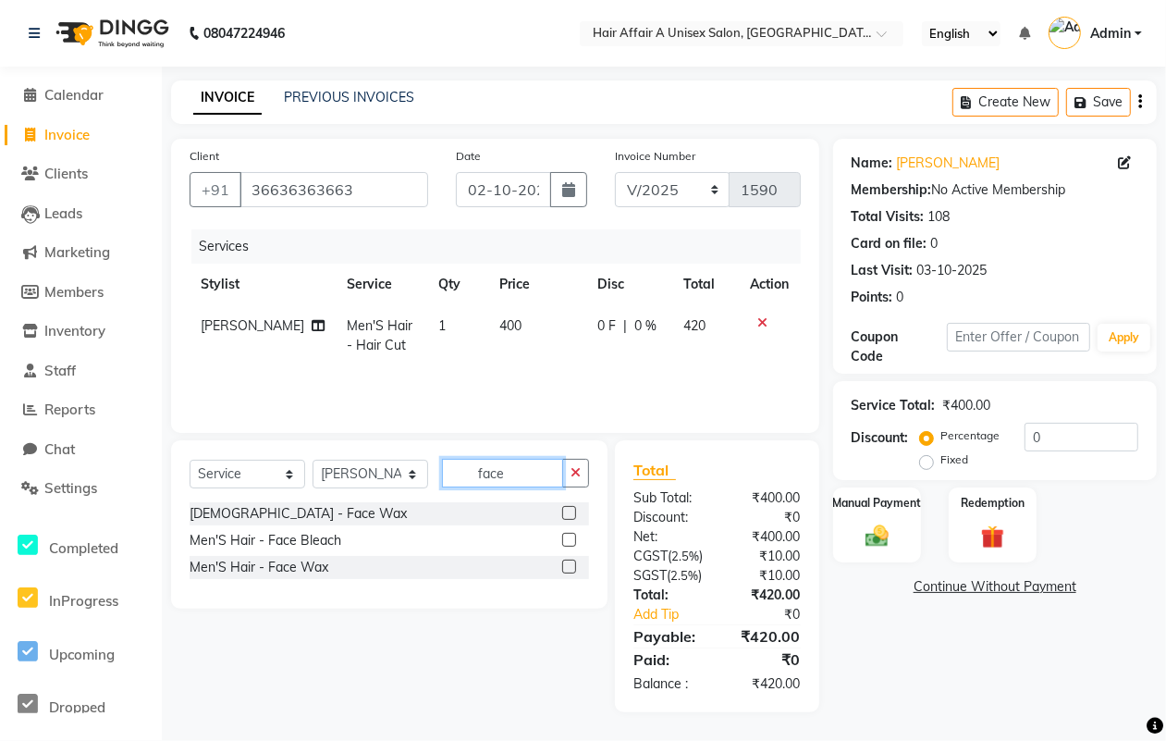
type input "face"
click at [570, 566] on label at bounding box center [569, 566] width 14 height 14
click at [570, 566] on input "checkbox" at bounding box center [568, 567] width 12 height 12
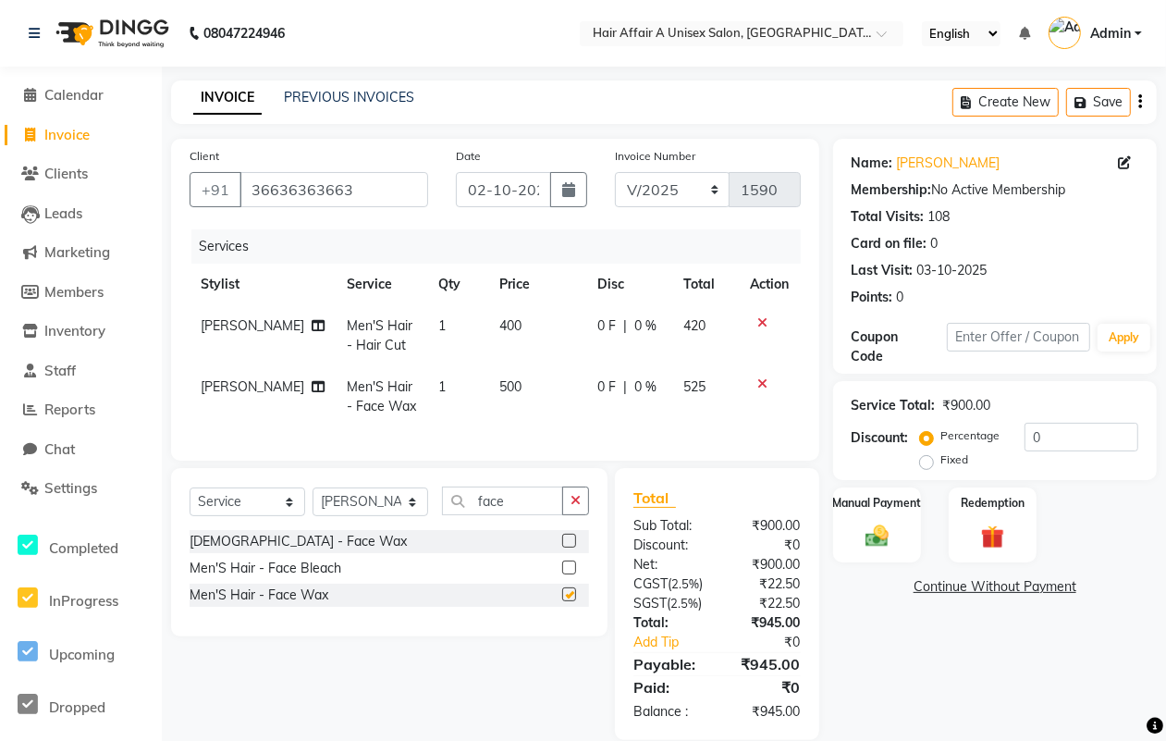
checkbox input "false"
click at [499, 388] on span "500" at bounding box center [510, 386] width 22 height 17
select select "25231"
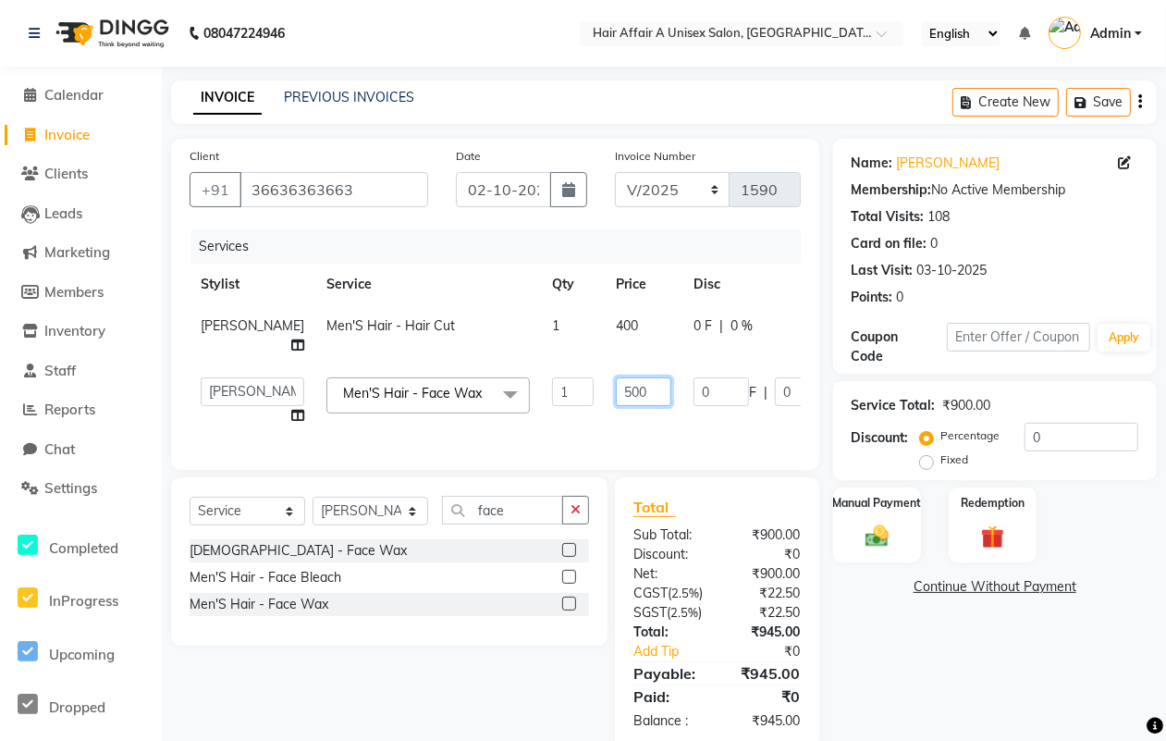
click at [616, 388] on input "500" at bounding box center [643, 391] width 55 height 29
click at [616, 384] on input "500" at bounding box center [643, 391] width 55 height 29
type input "100"
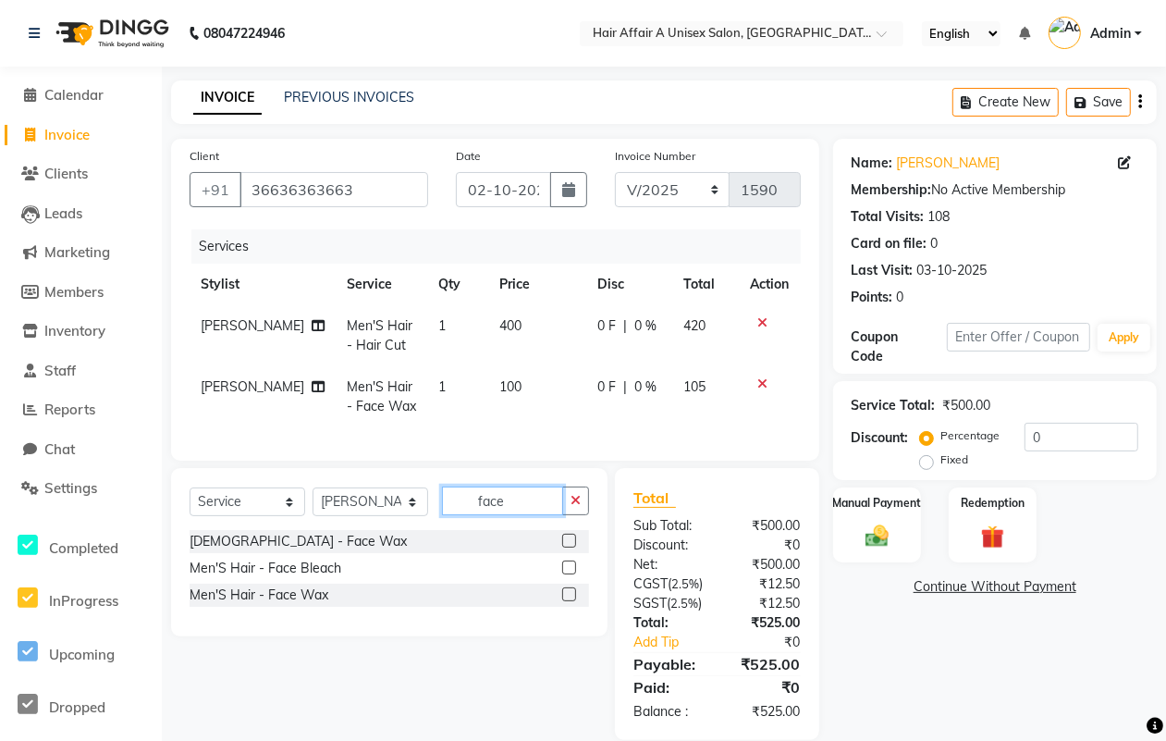
click at [522, 515] on input "face" at bounding box center [502, 500] width 121 height 29
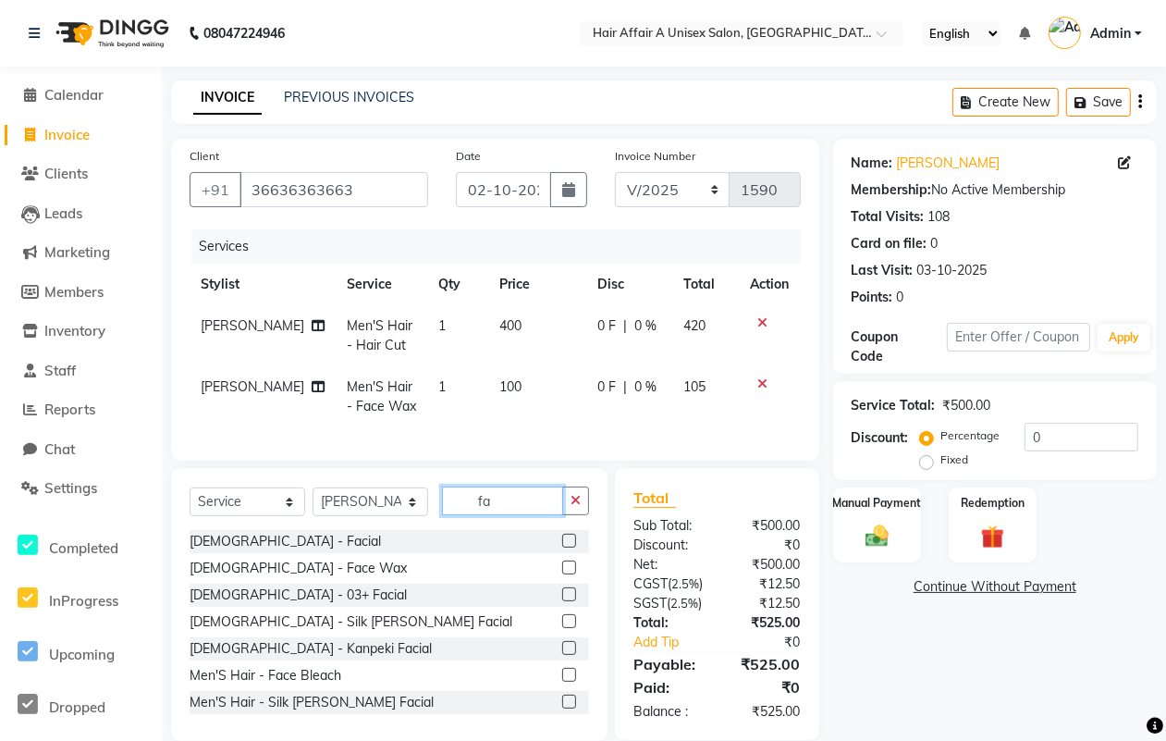
type input "f"
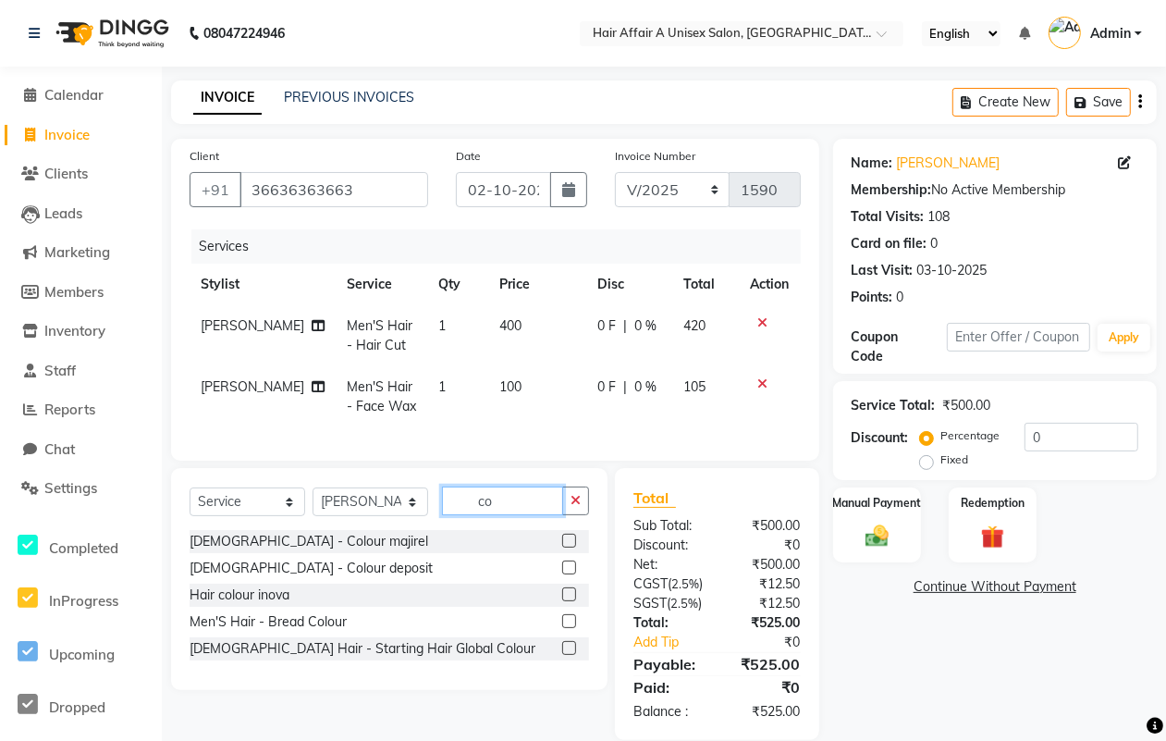
type input "c"
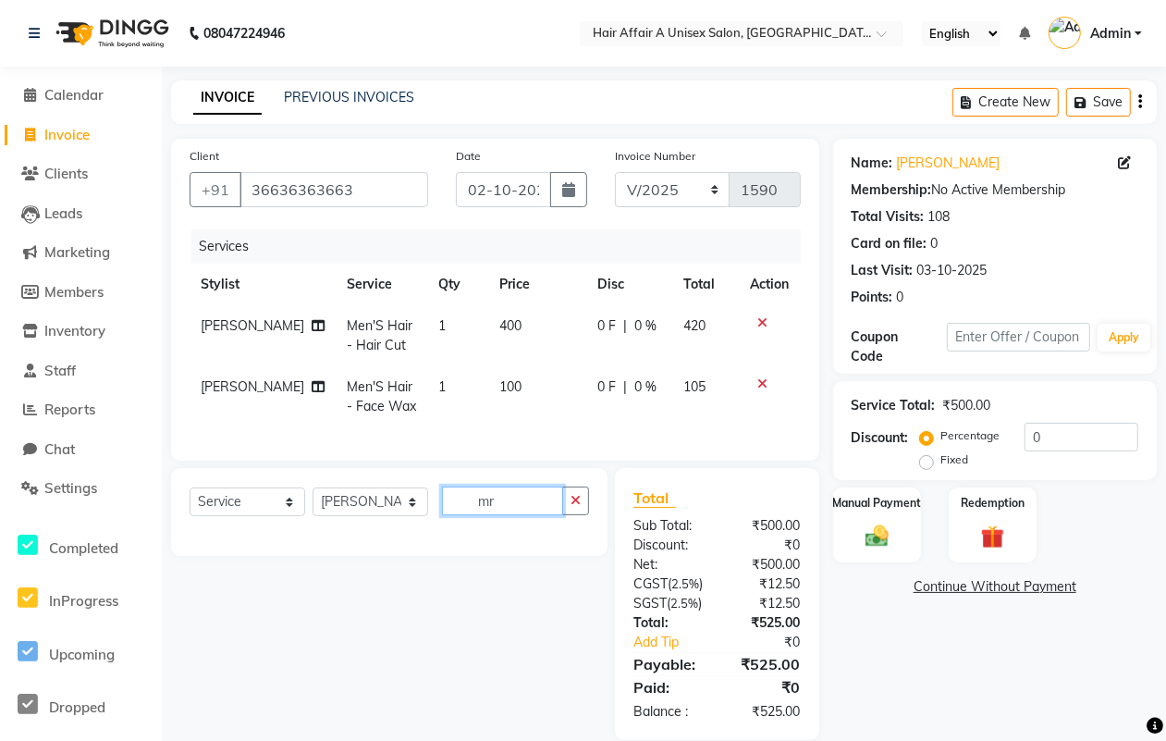
type input "m"
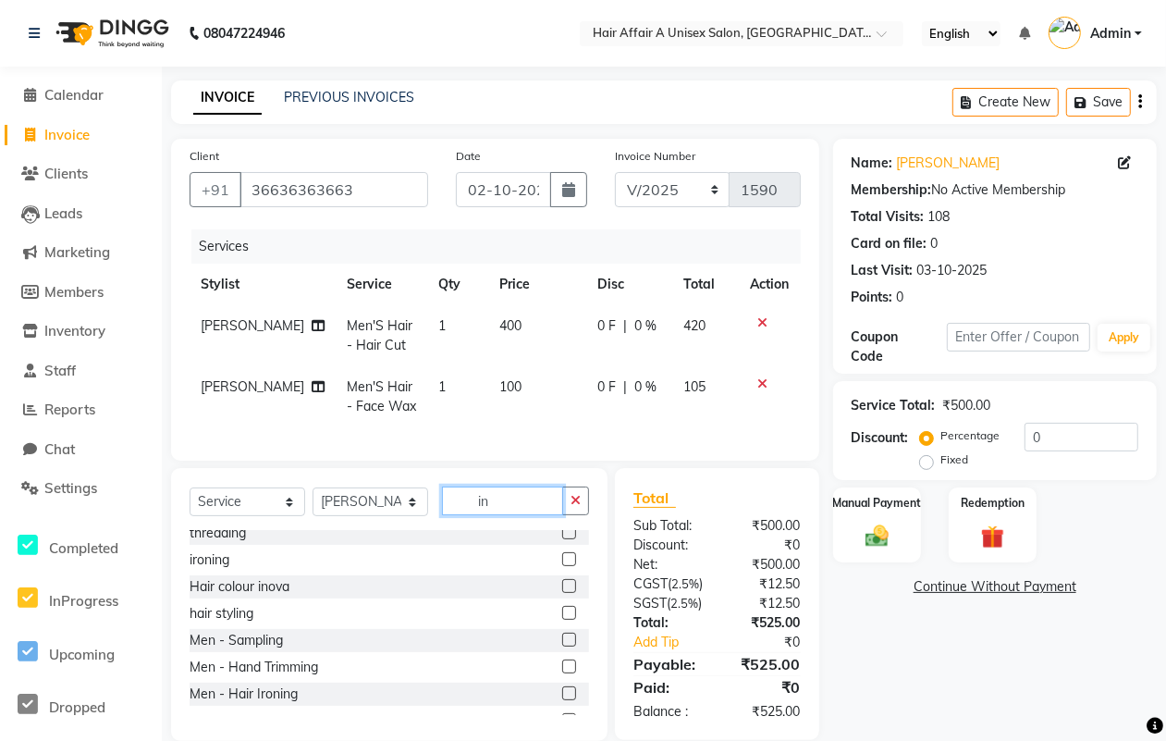
scroll to position [231, 0]
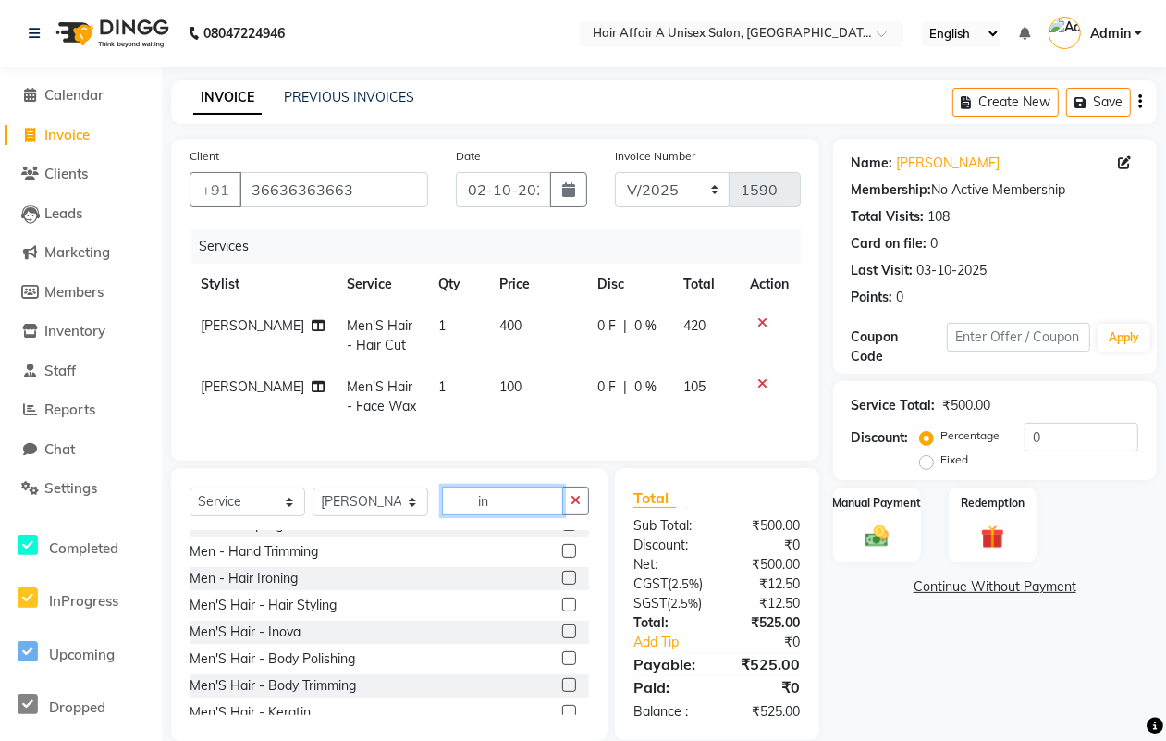
type input "in"
click at [562, 638] on label at bounding box center [569, 631] width 14 height 14
click at [562, 638] on input "checkbox" at bounding box center [568, 632] width 12 height 12
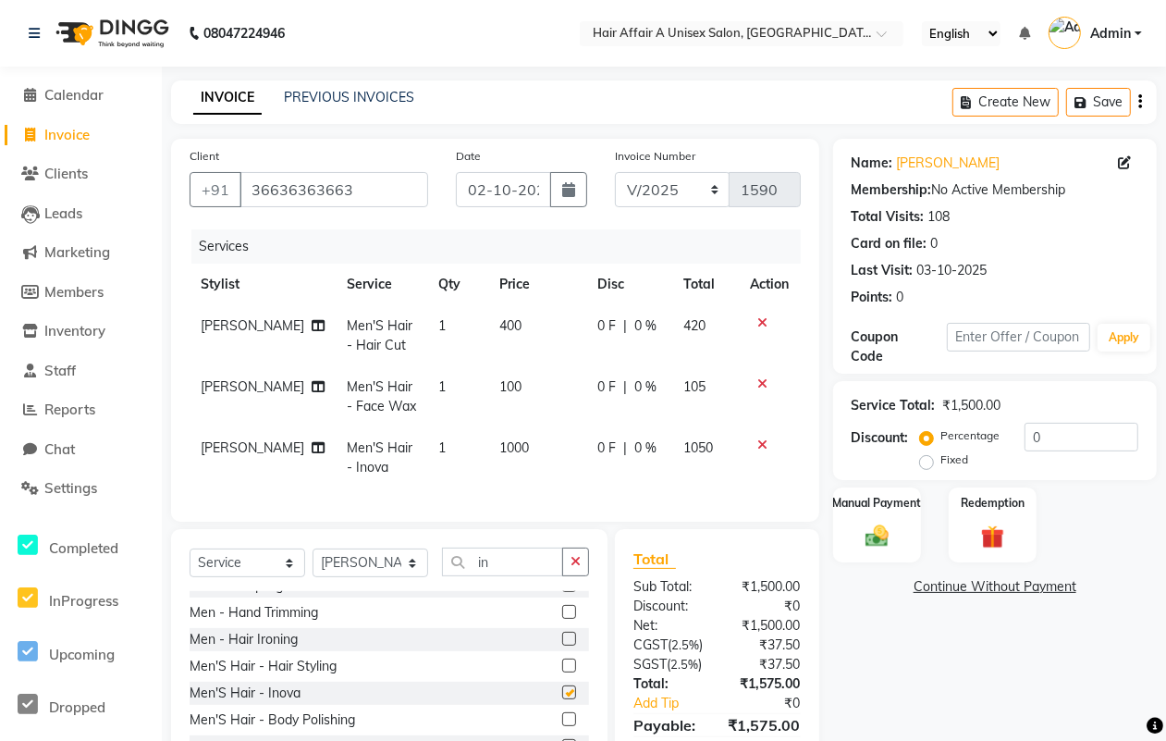
checkbox input "false"
click at [513, 575] on input "in" at bounding box center [502, 561] width 121 height 29
type input "i"
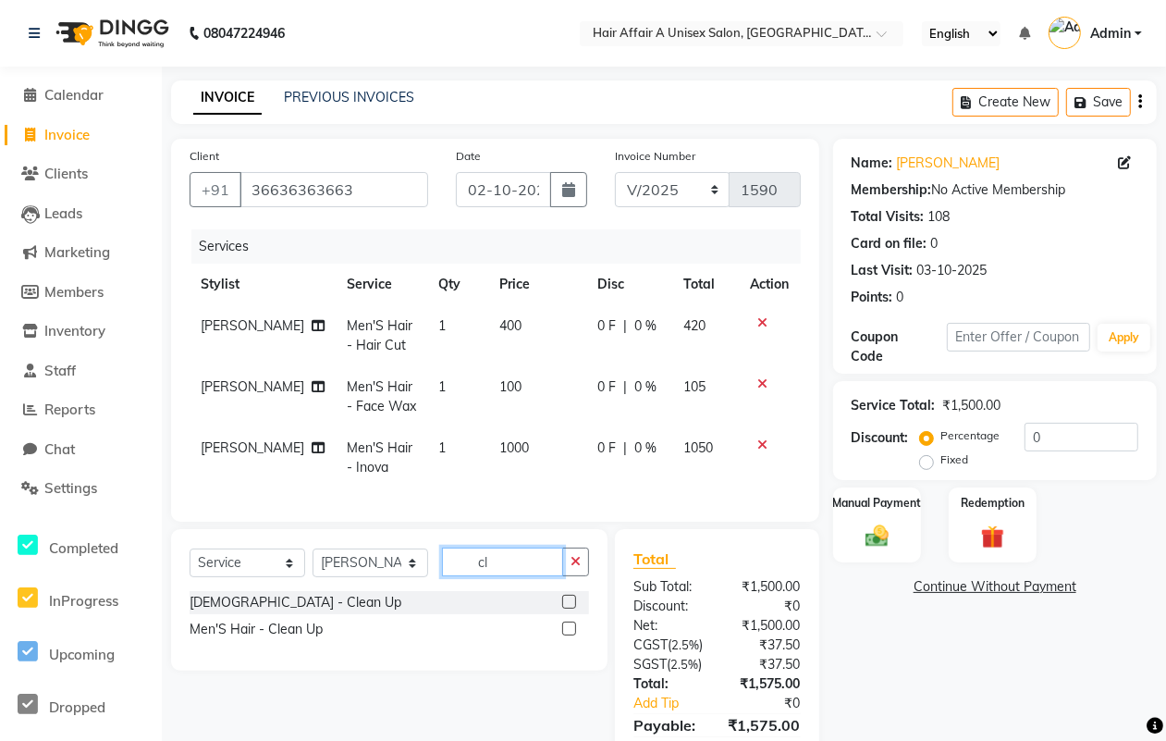
scroll to position [0, 0]
type input "cle"
click at [573, 608] on label at bounding box center [569, 602] width 14 height 14
click at [573, 608] on input "checkbox" at bounding box center [568, 602] width 12 height 12
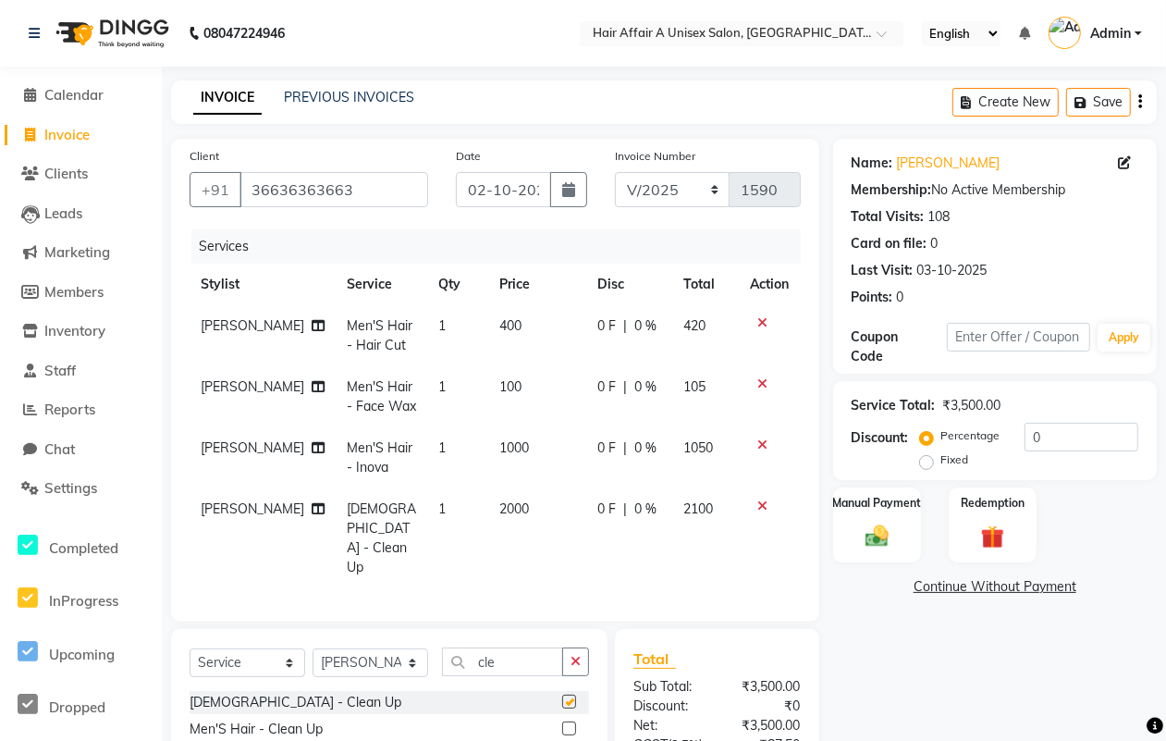
checkbox input "false"
click at [493, 519] on td "2000" at bounding box center [537, 538] width 98 height 100
select select "25231"
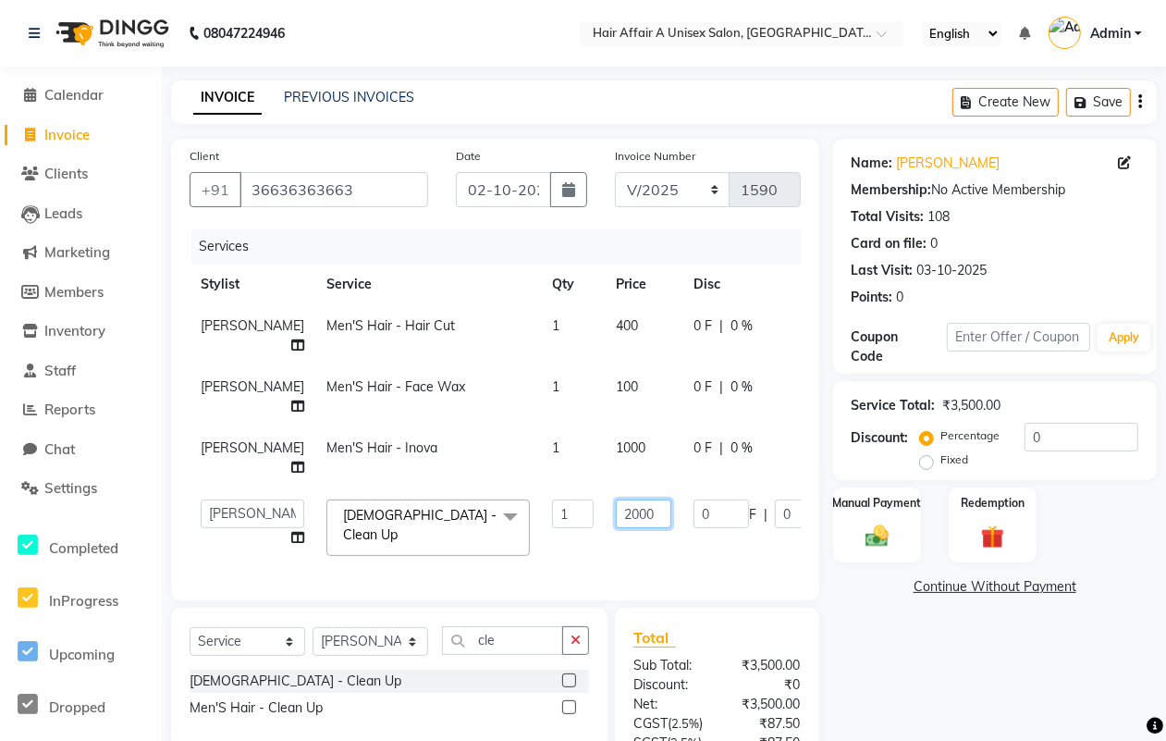
click at [616, 510] on input "2000" at bounding box center [643, 513] width 55 height 29
type input "3000"
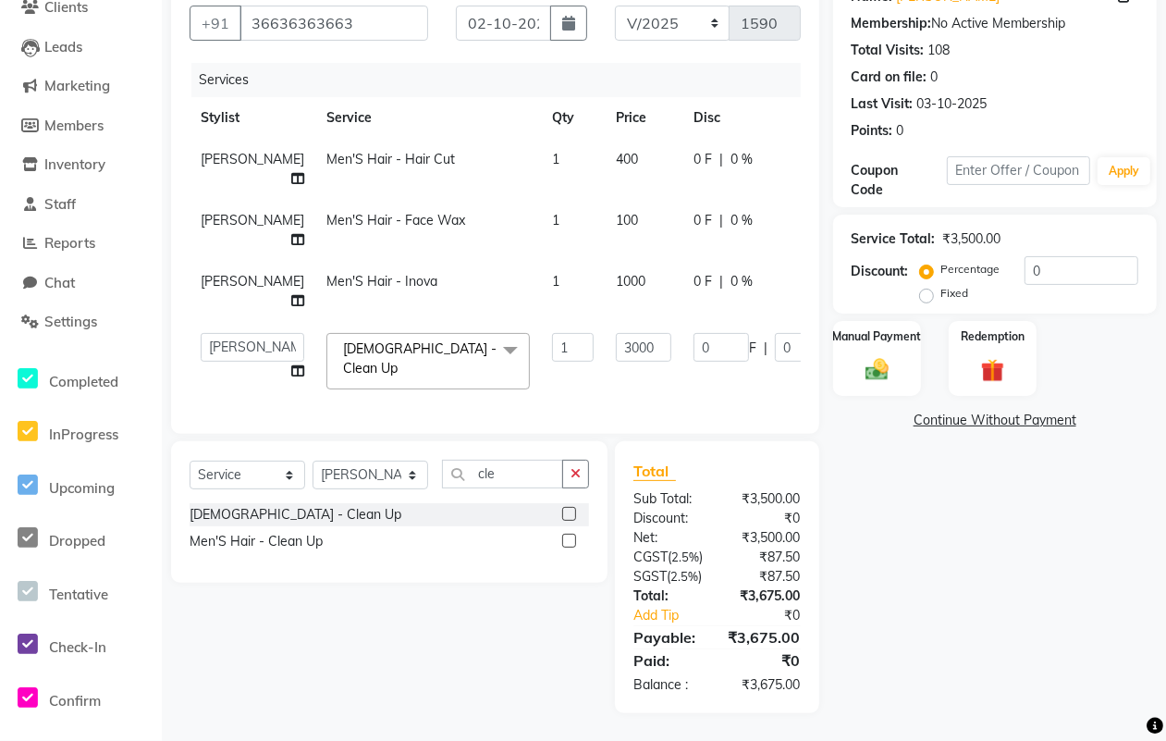
scroll to position [204, 0]
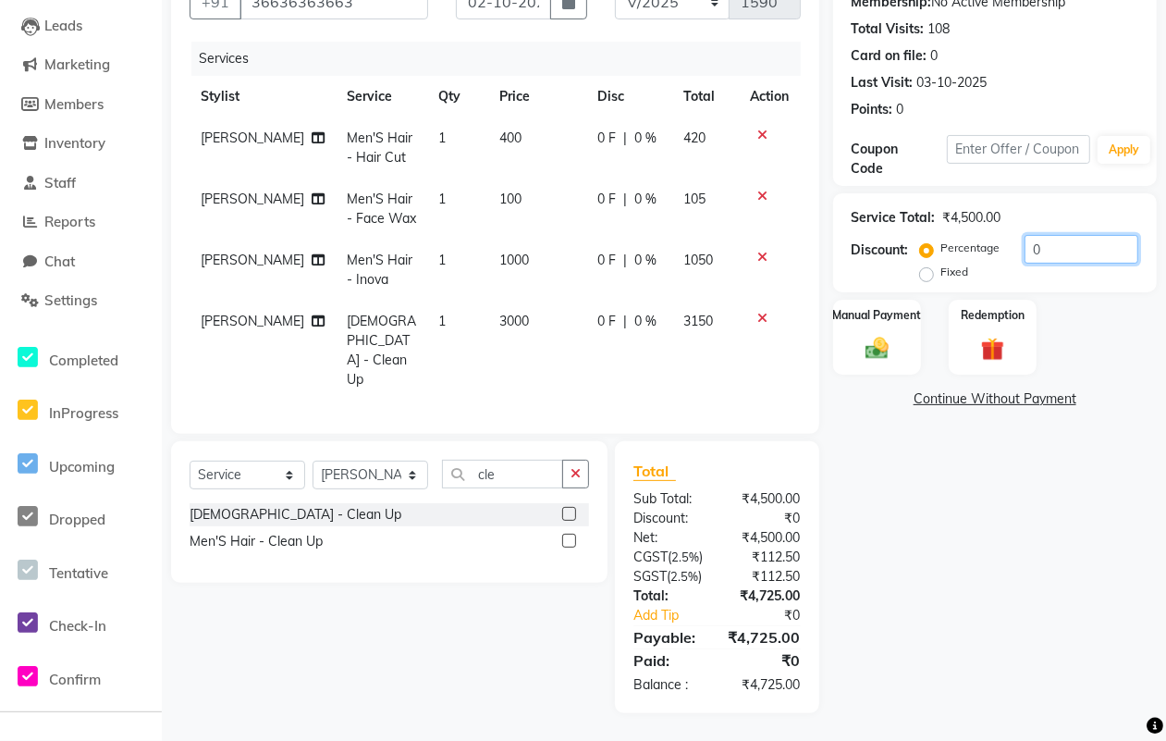
click at [1070, 235] on input "0" at bounding box center [1082, 249] width 114 height 29
type input "5"
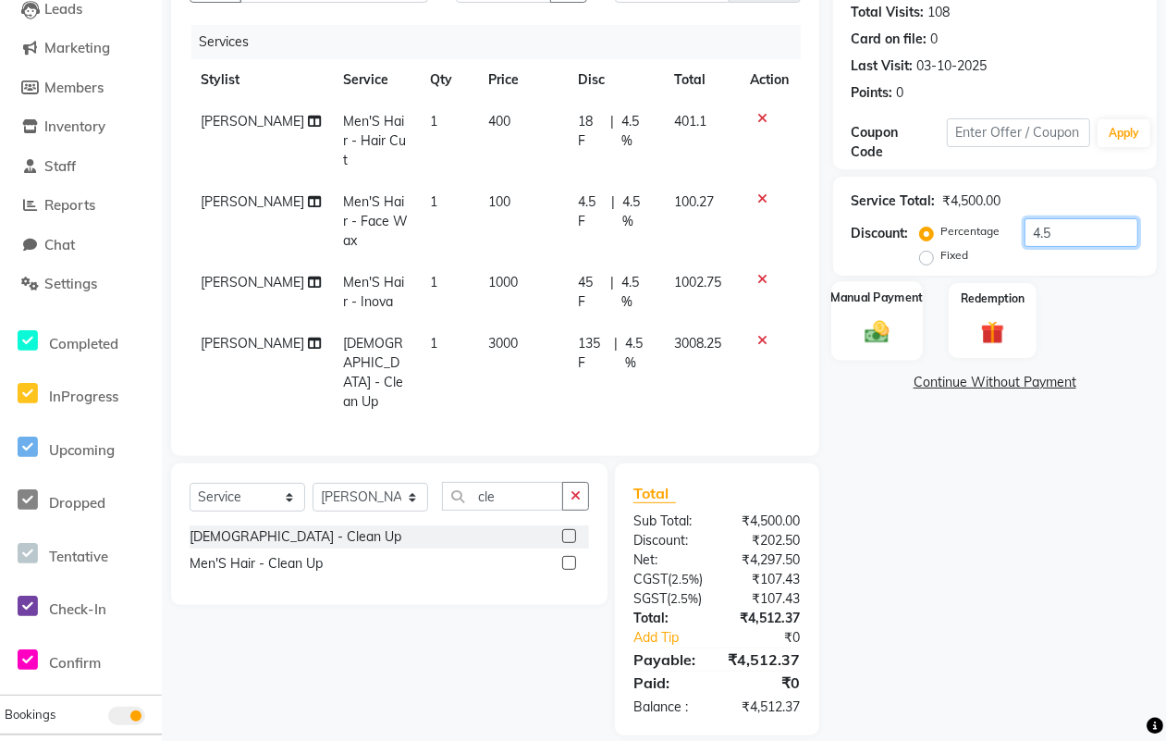
type input "4.5"
click at [852, 303] on label "Manual Payment" at bounding box center [876, 297] width 92 height 18
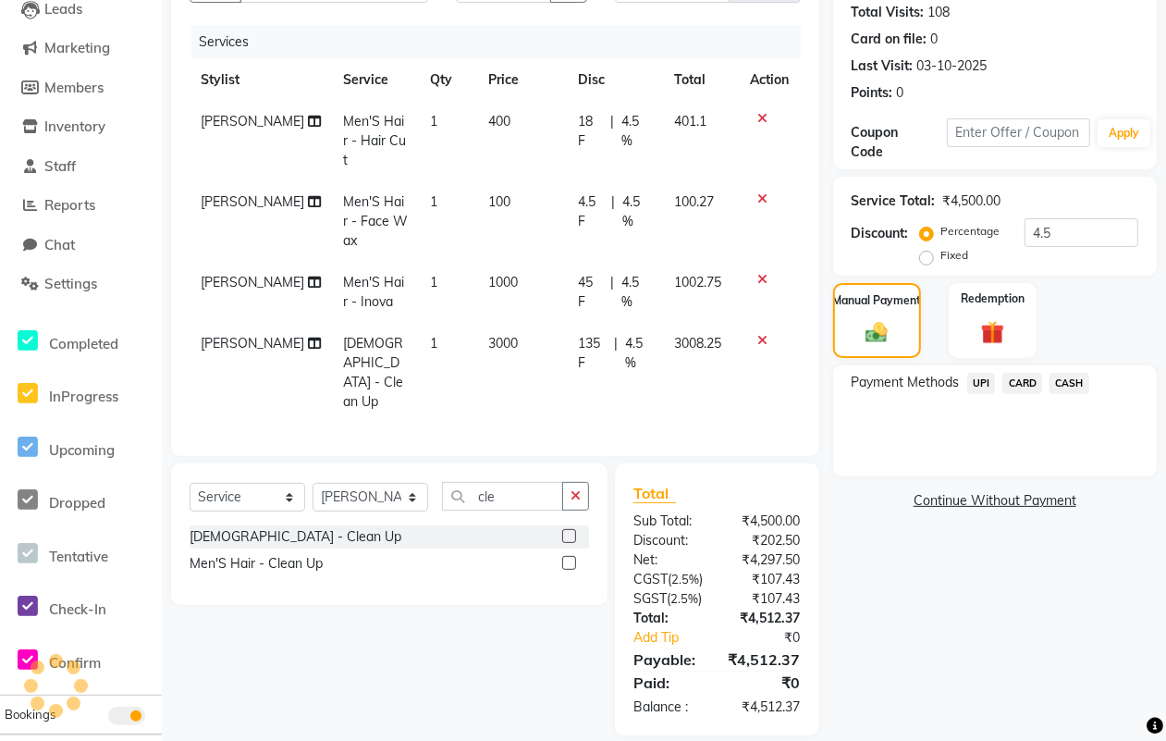
click at [1063, 386] on span "CASH" at bounding box center [1069, 383] width 40 height 21
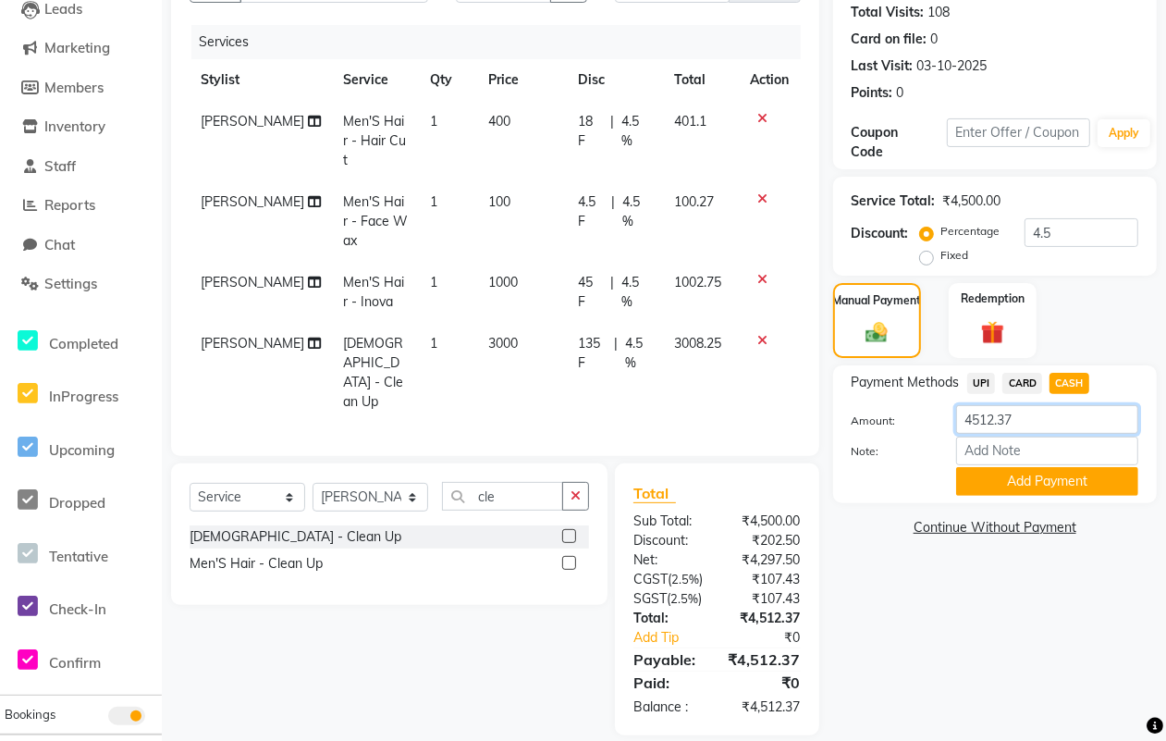
click at [1037, 422] on input "4512.37" at bounding box center [1047, 419] width 182 height 29
type input "4500"
click at [1018, 483] on button "Add Payment" at bounding box center [1047, 481] width 182 height 29
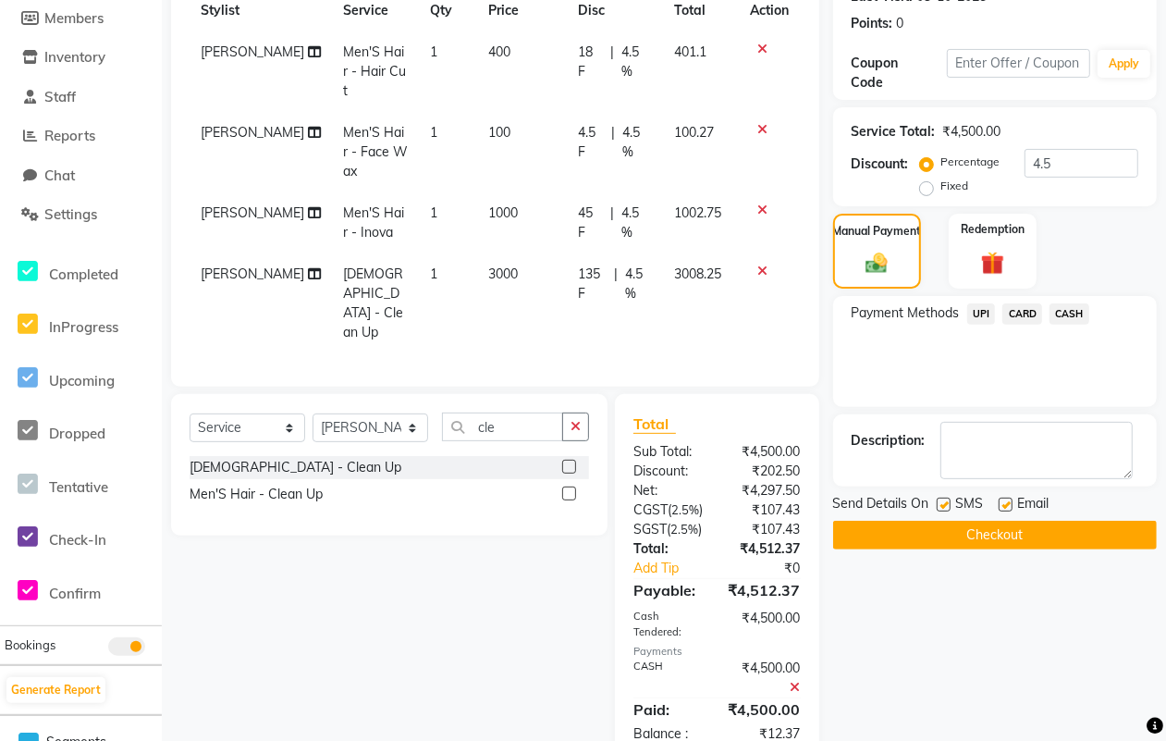
scroll to position [301, 0]
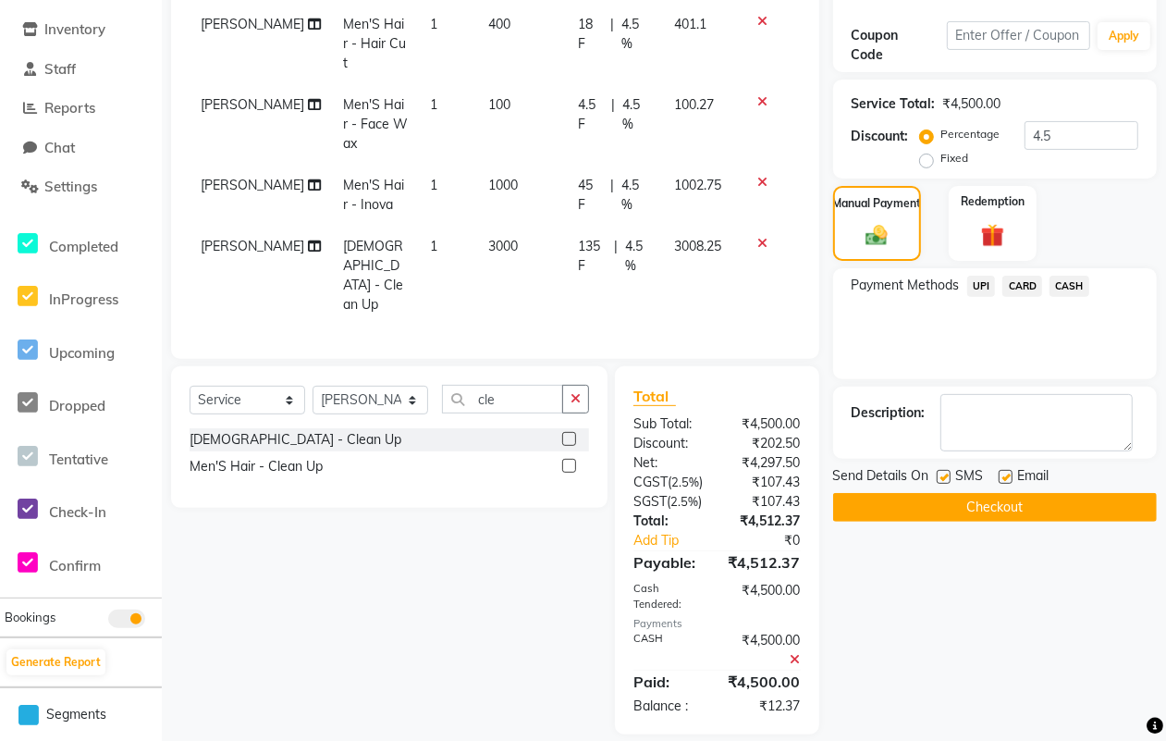
click at [941, 474] on label at bounding box center [944, 477] width 14 height 14
click at [941, 474] on input "checkbox" at bounding box center [943, 478] width 12 height 12
checkbox input "false"
click at [1000, 477] on label at bounding box center [1006, 477] width 14 height 14
click at [1000, 477] on input "checkbox" at bounding box center [1005, 478] width 12 height 12
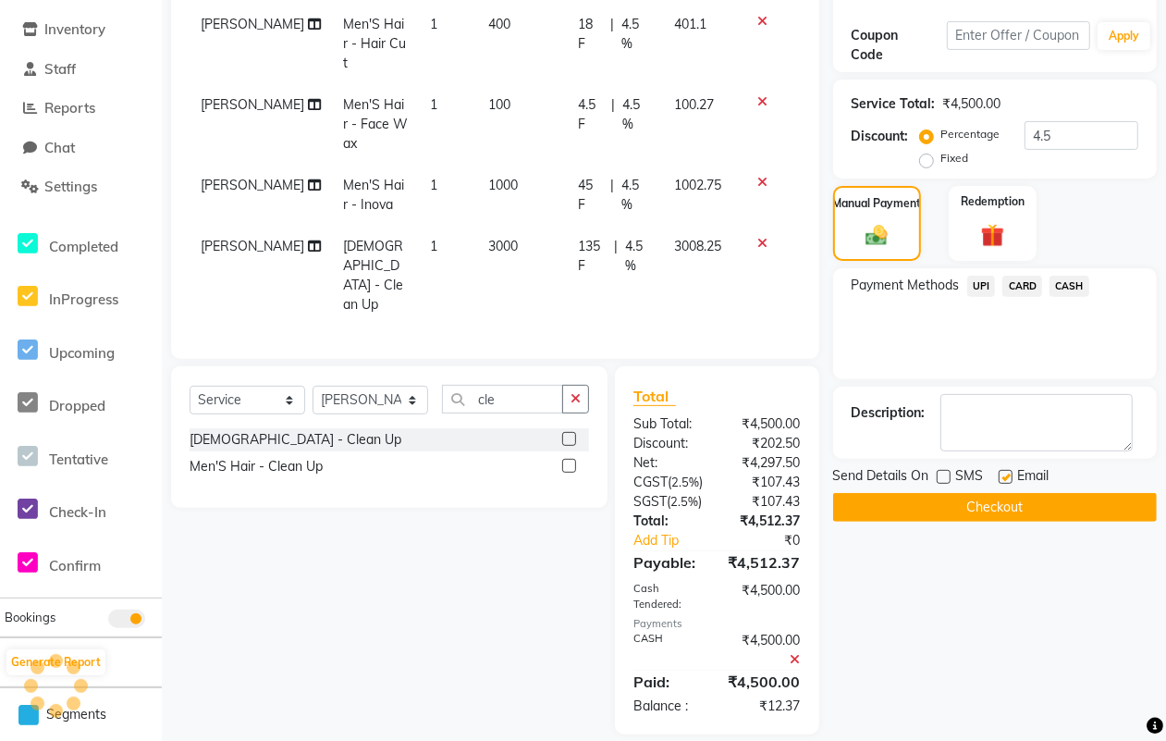
checkbox input "false"
click at [955, 507] on button "Checkout" at bounding box center [995, 507] width 324 height 29
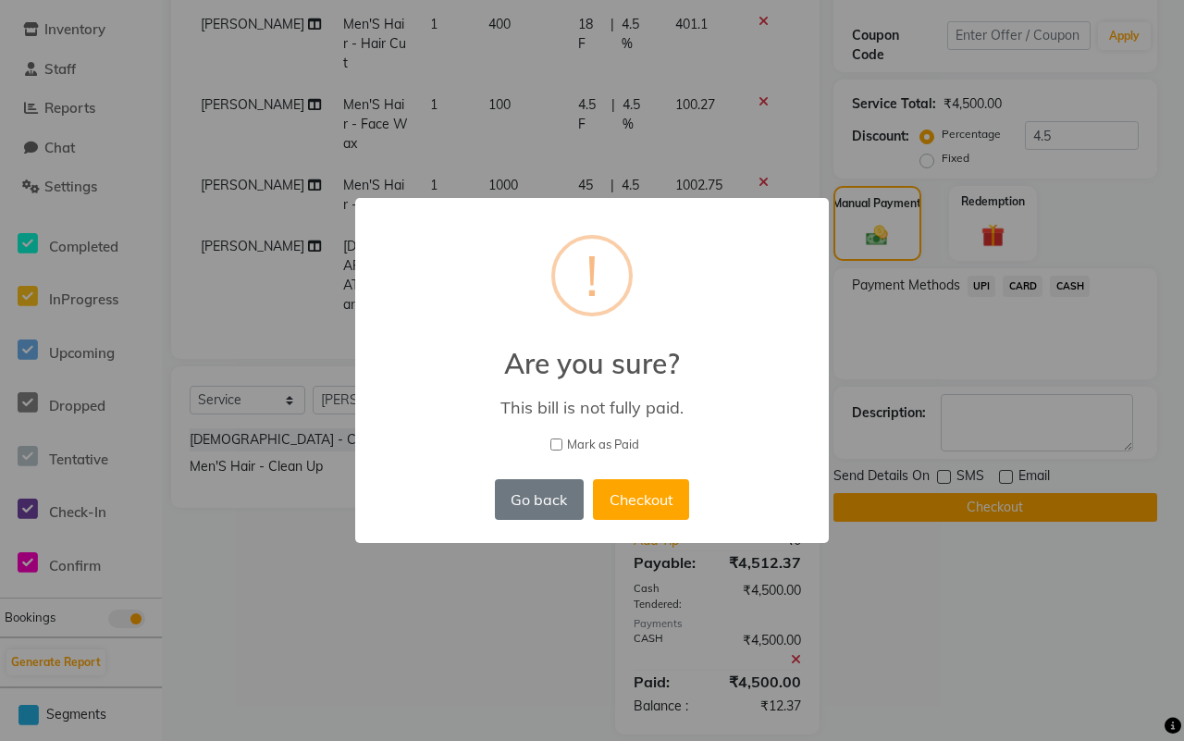
click at [594, 440] on span "Mark as Paid" at bounding box center [603, 445] width 72 height 18
click at [562, 440] on input "Mark as Paid" at bounding box center [556, 444] width 12 height 12
checkbox input "true"
click at [633, 490] on button "Checkout" at bounding box center [641, 499] width 96 height 41
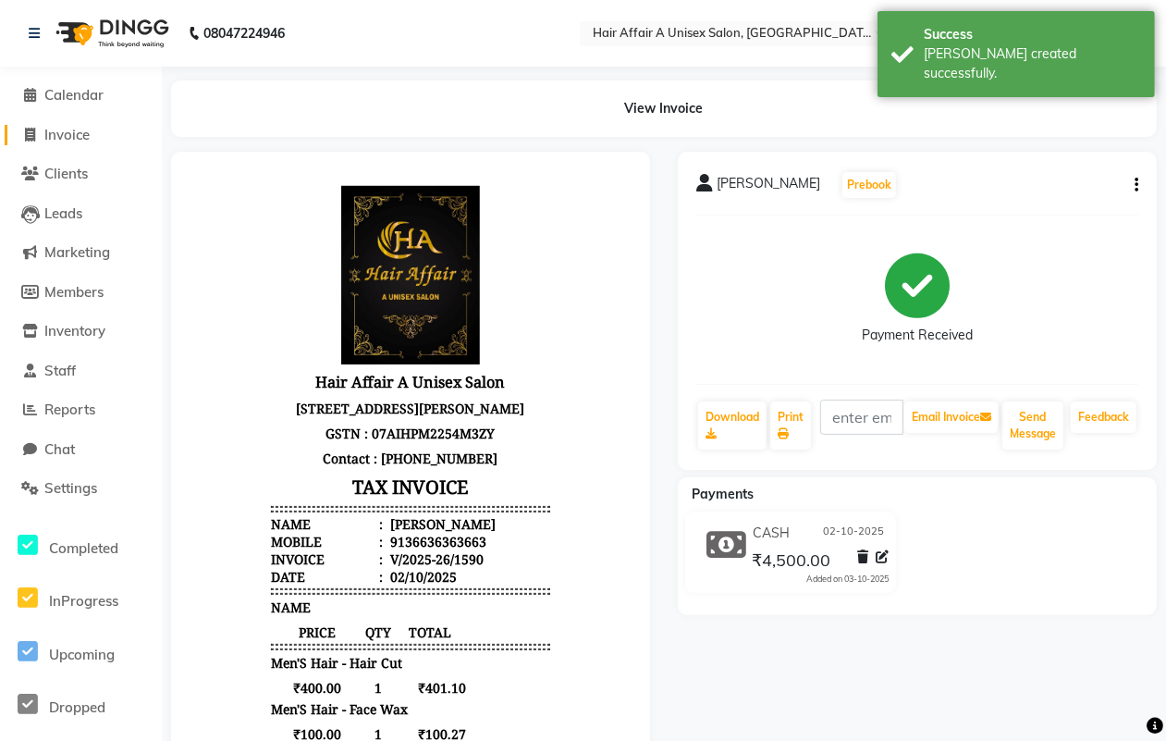
click at [60, 134] on span "Invoice" at bounding box center [66, 135] width 45 height 18
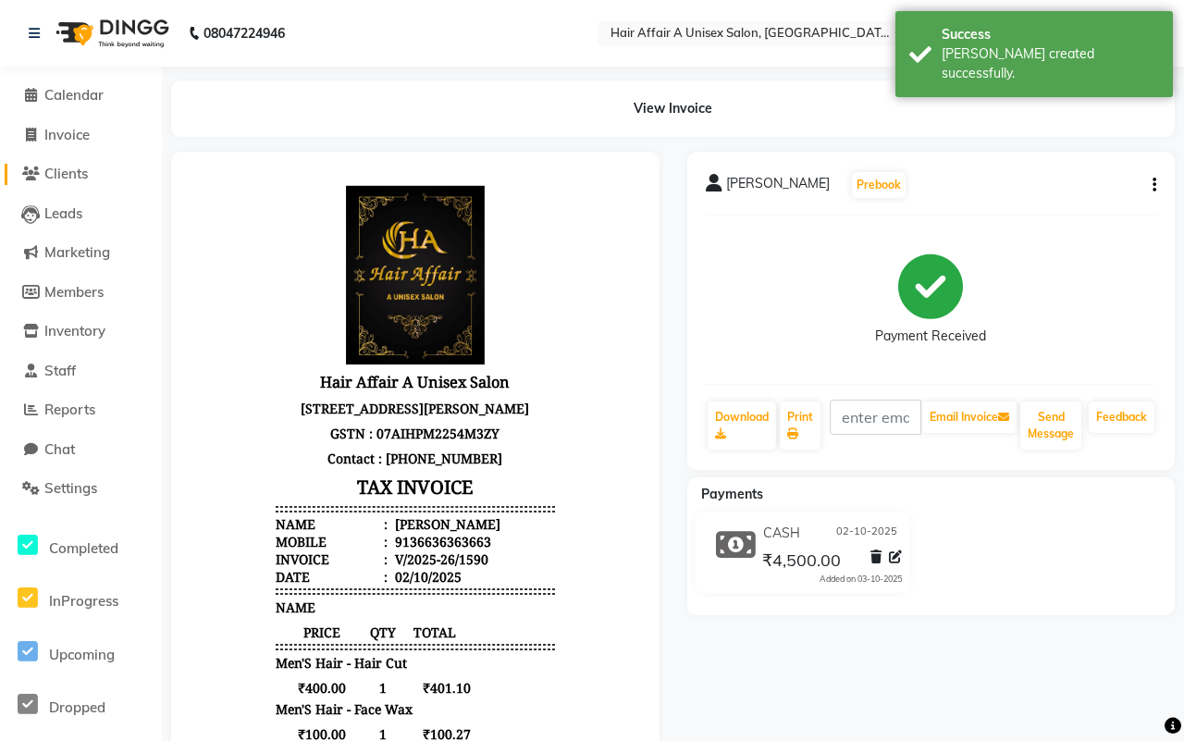
select select "4464"
select select "service"
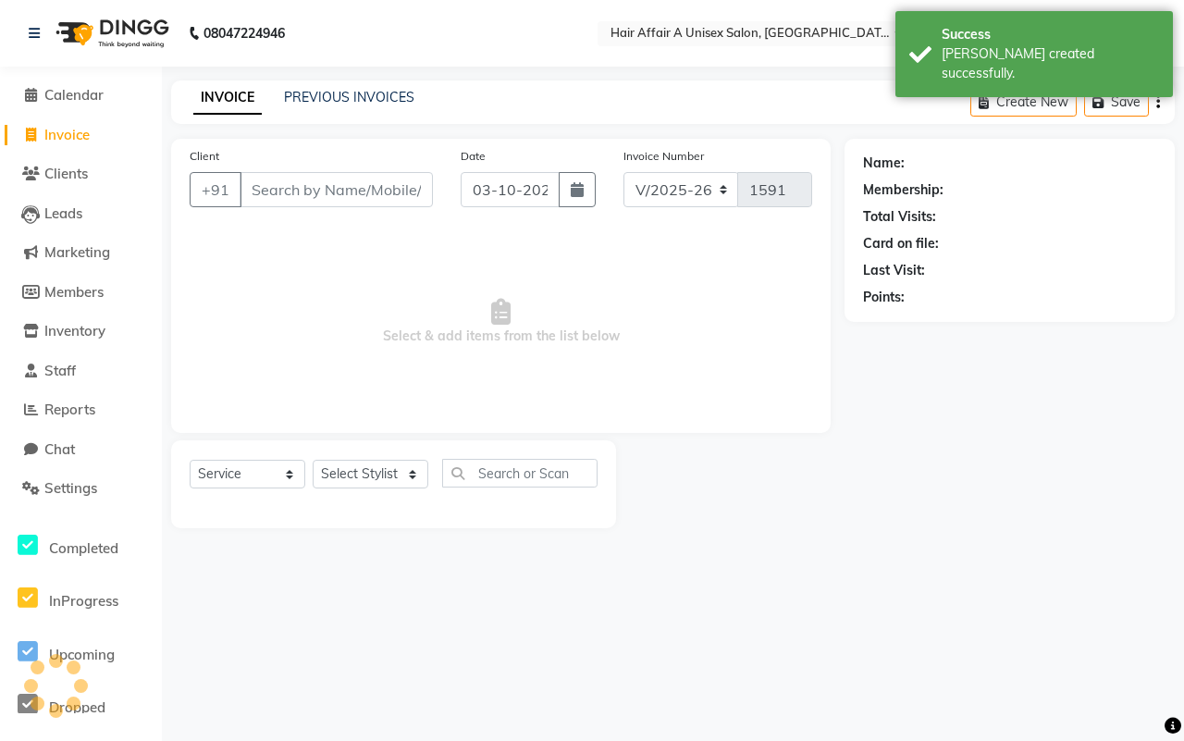
click at [311, 183] on input "Client" at bounding box center [335, 189] width 193 height 35
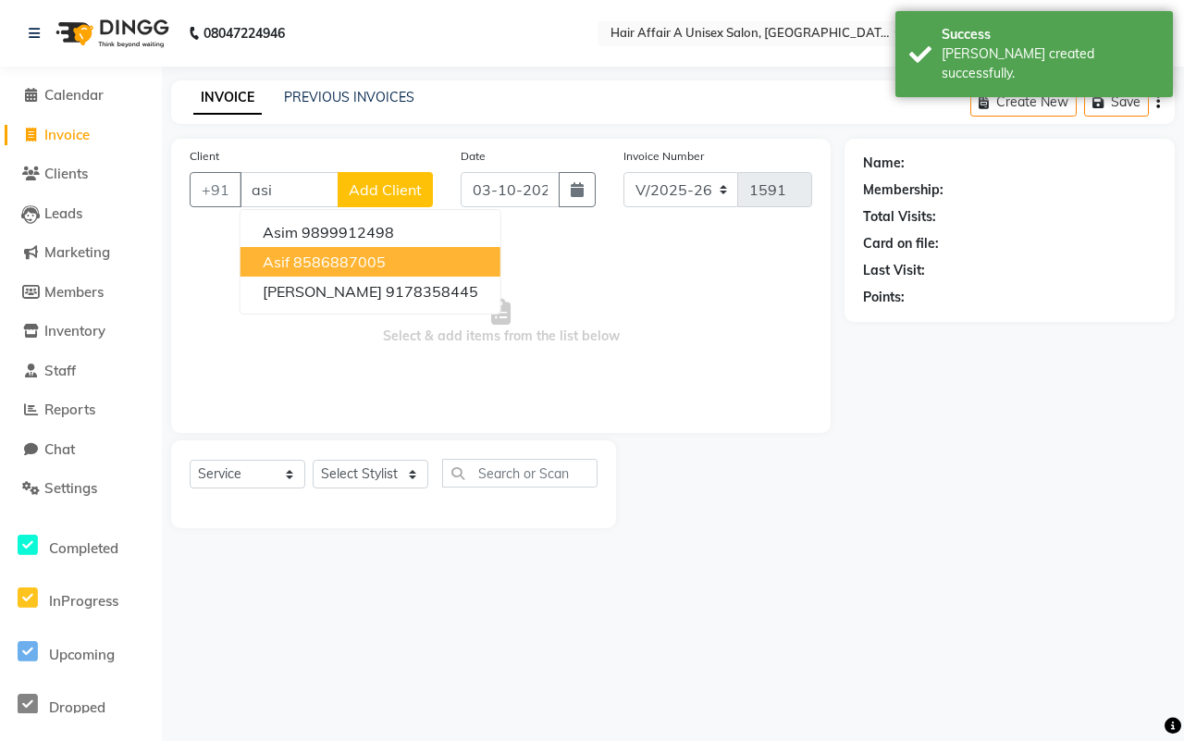
click at [301, 264] on ngb-highlight "8586887005" at bounding box center [339, 261] width 92 height 18
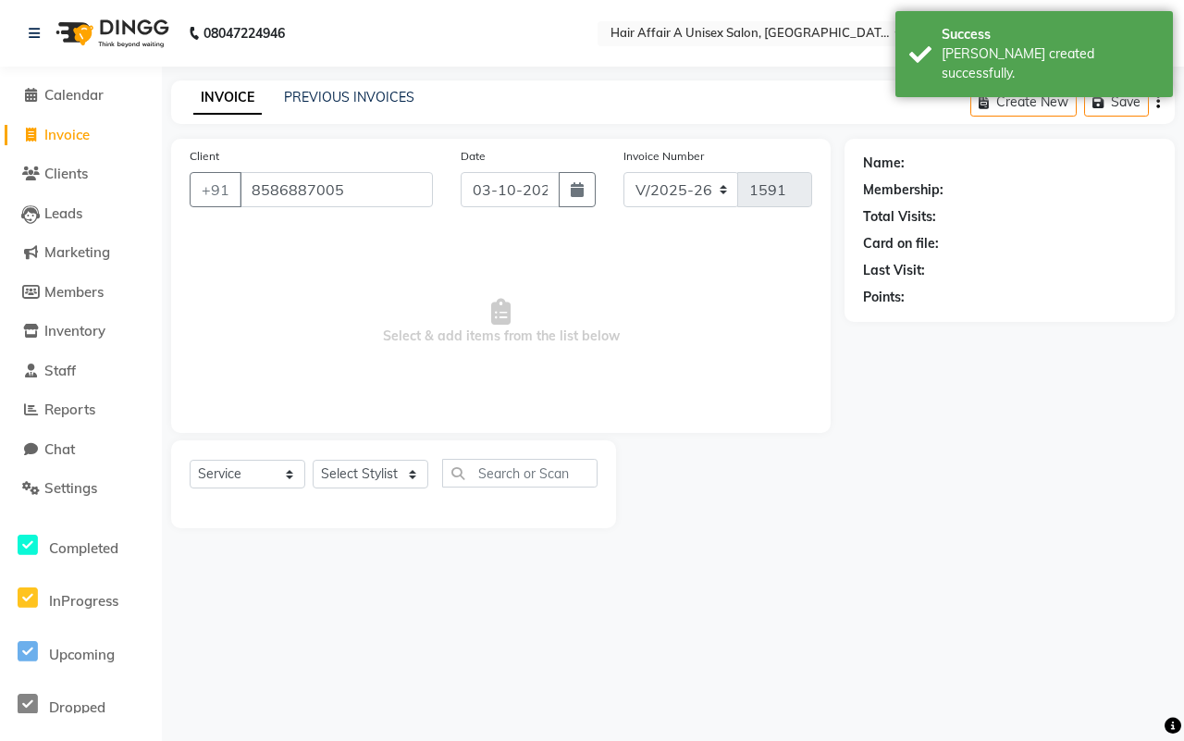
type input "8586887005"
click at [576, 182] on icon "button" at bounding box center [577, 189] width 13 height 15
select select "10"
select select "2025"
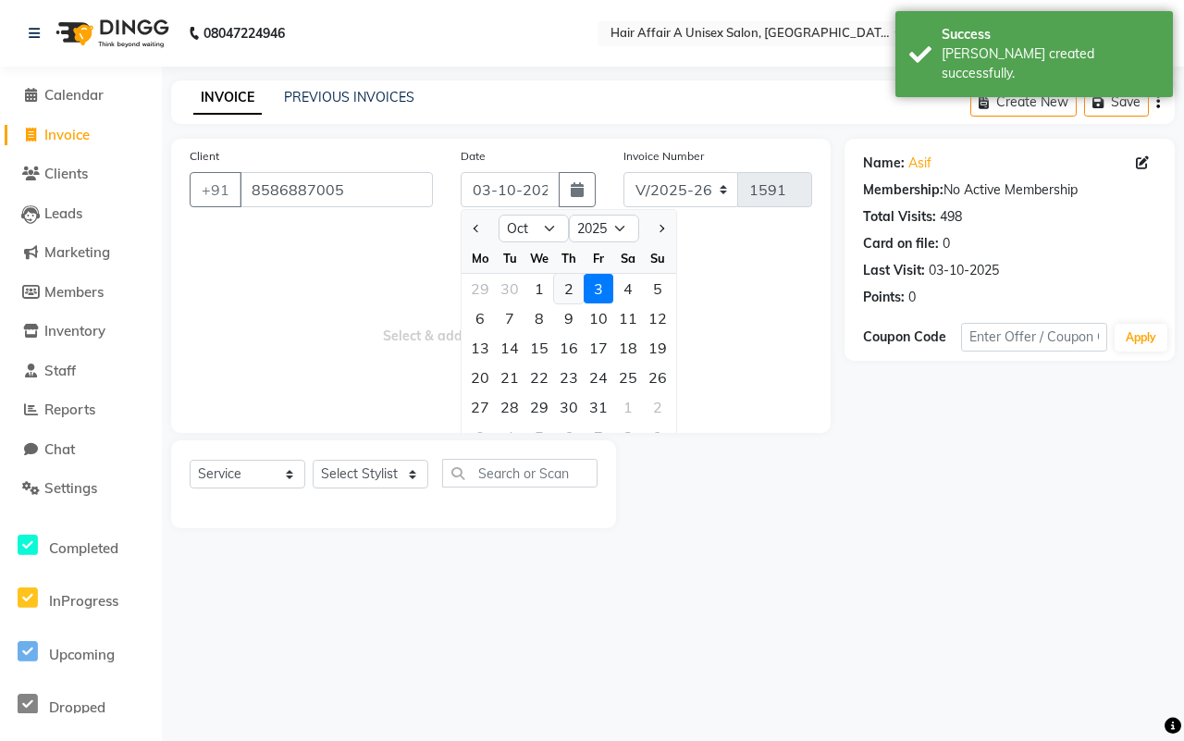
click at [561, 280] on div "2" at bounding box center [569, 289] width 30 height 30
type input "02-10-2025"
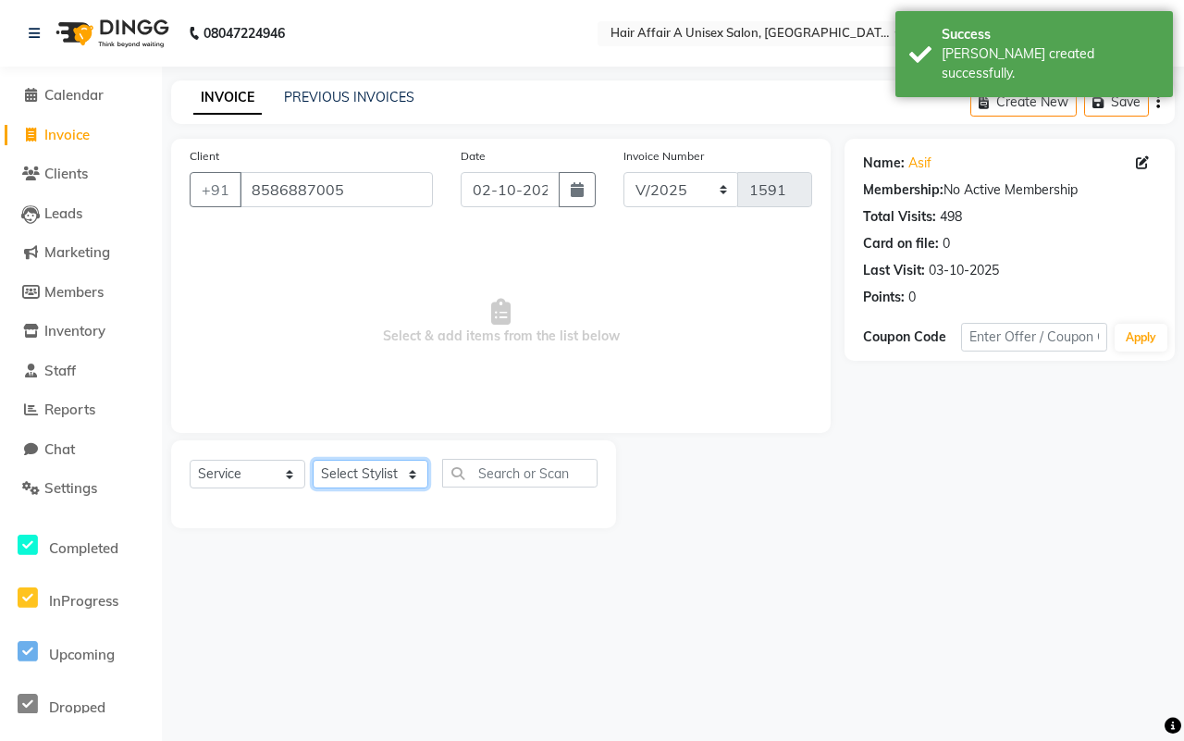
click at [384, 465] on select "Select Stylist [PERSON_NAME] [PERSON_NAME] Kajal Kunal [PERSON_NAME] Nitin [PER…" at bounding box center [371, 474] width 116 height 29
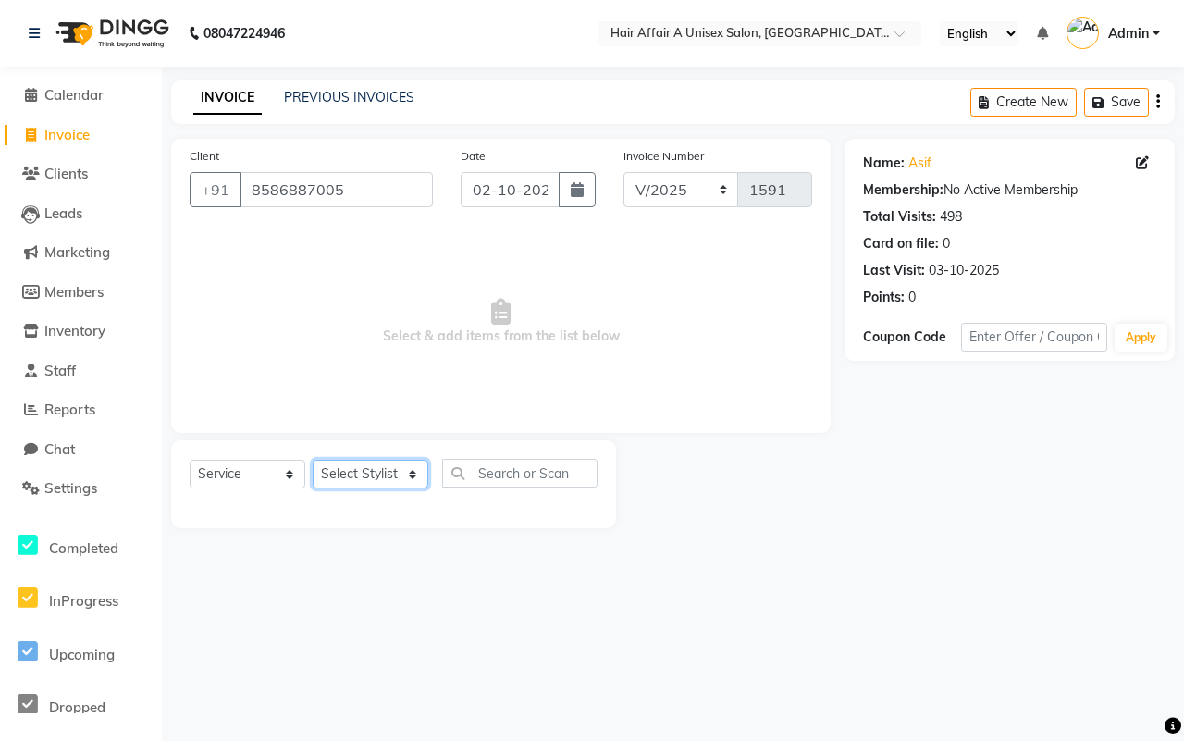
select select "25229"
click at [313, 460] on select "Select Stylist [PERSON_NAME] [PERSON_NAME] Kajal Kunal [PERSON_NAME] Nitin [PER…" at bounding box center [371, 474] width 116 height 29
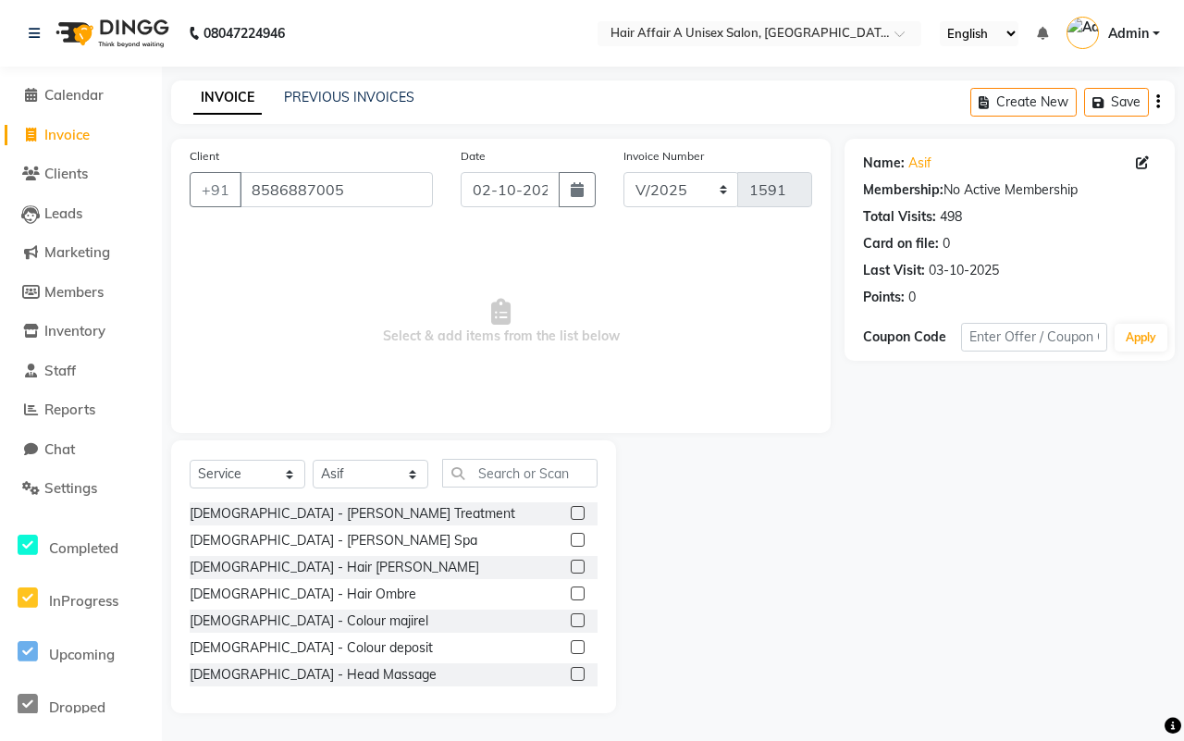
click at [484, 456] on div "Select Service Product Membership Package Voucher Prepaid Gift Card Select Styl…" at bounding box center [393, 576] width 445 height 273
click at [492, 463] on input "text" at bounding box center [519, 473] width 155 height 29
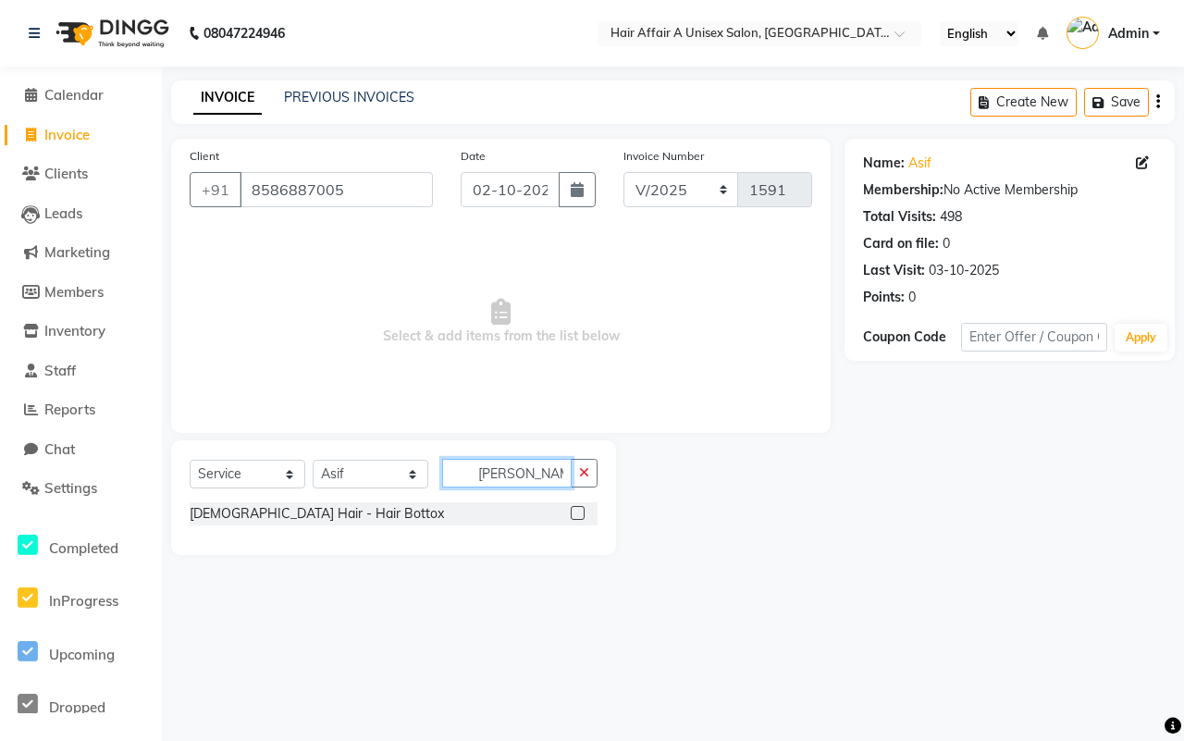
type input "[PERSON_NAME]"
click at [583, 514] on label at bounding box center [578, 513] width 14 height 14
click at [583, 514] on input "checkbox" at bounding box center [577, 514] width 12 height 12
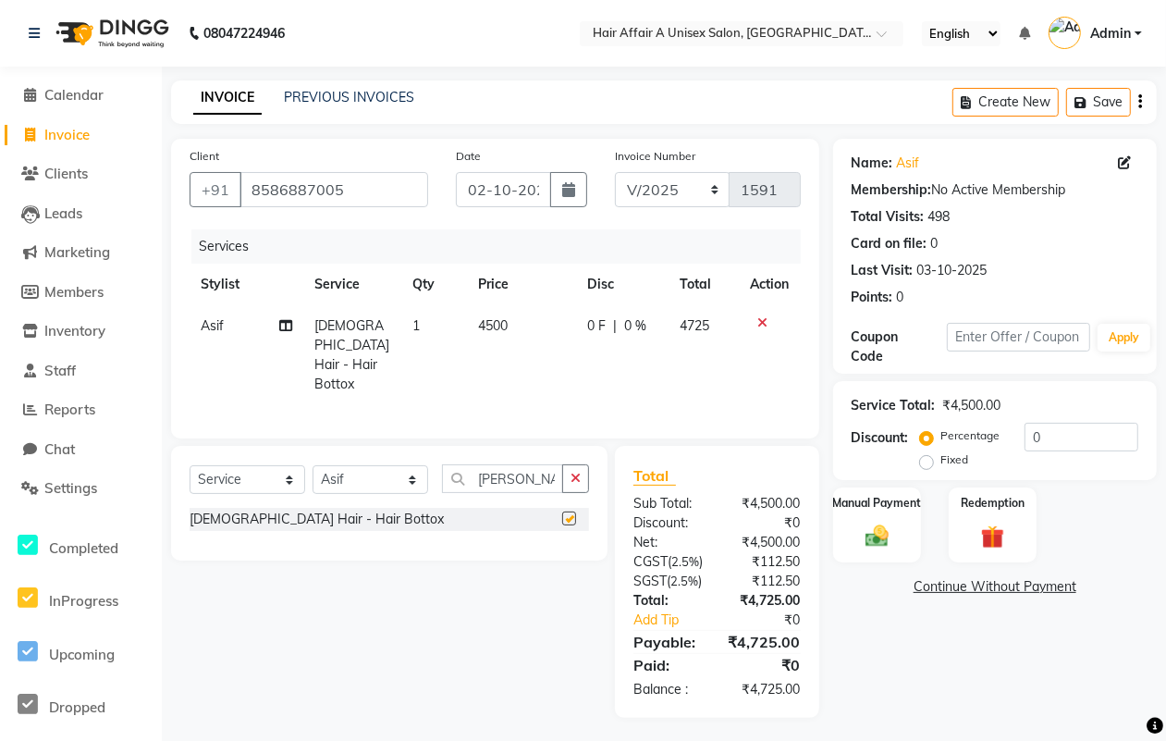
checkbox input "false"
click at [490, 317] on span "4500" at bounding box center [493, 325] width 30 height 17
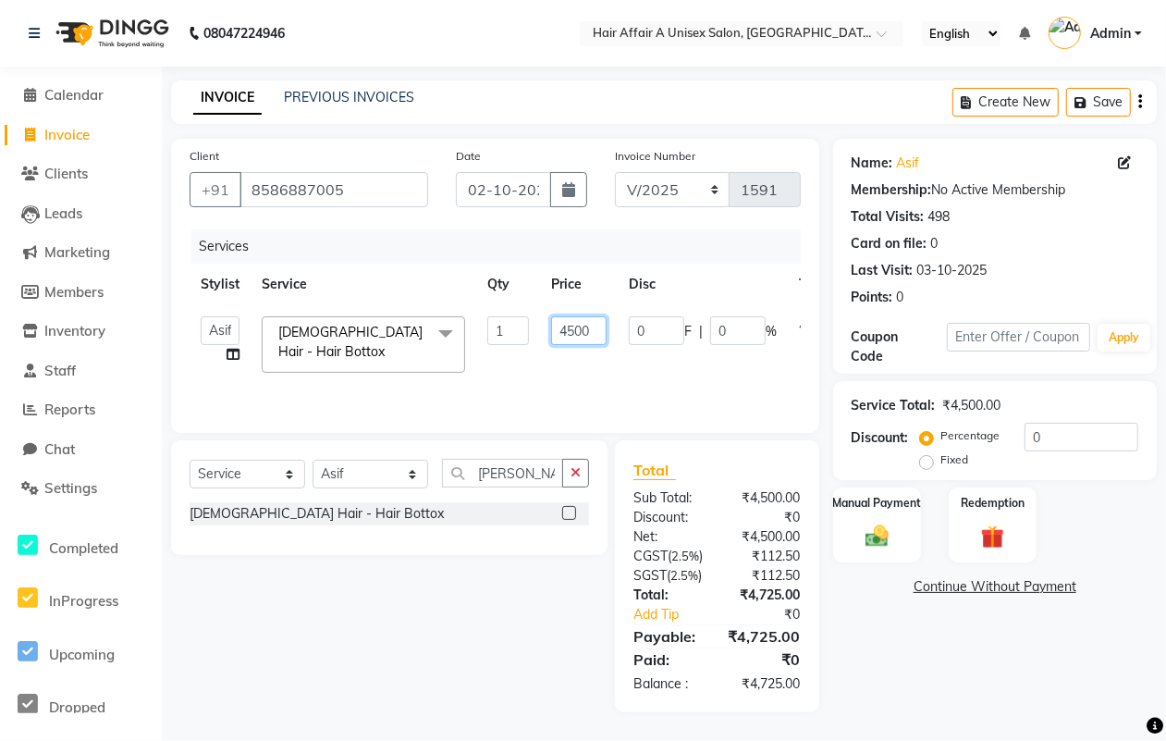
click at [581, 326] on input "4500" at bounding box center [578, 330] width 55 height 29
type input "7000"
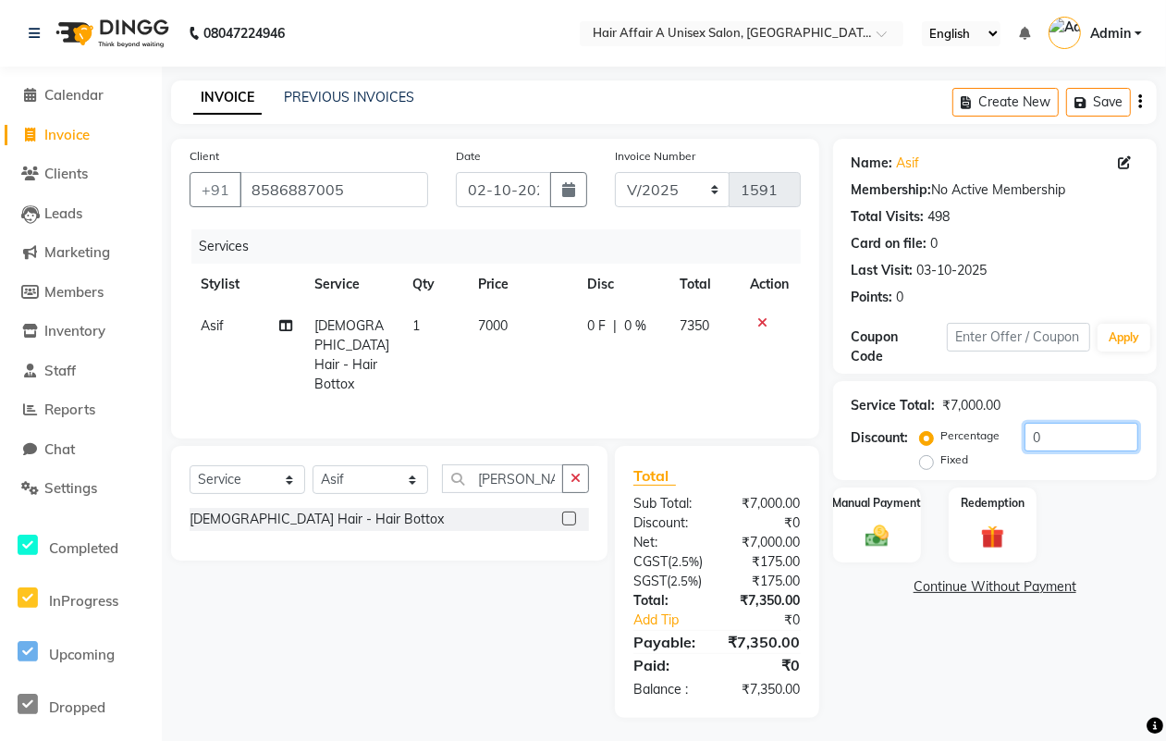
click at [1051, 440] on input "0" at bounding box center [1082, 437] width 114 height 29
type input "5"
type input "4.6"
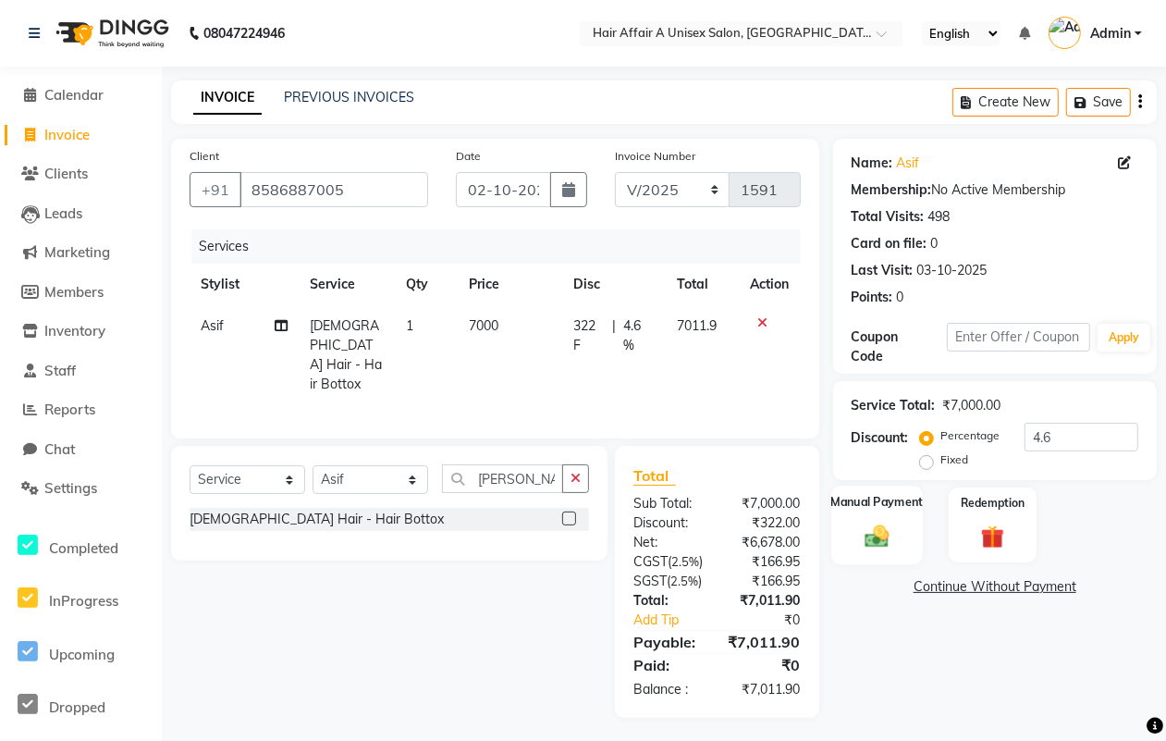
click at [892, 523] on img at bounding box center [877, 536] width 40 height 28
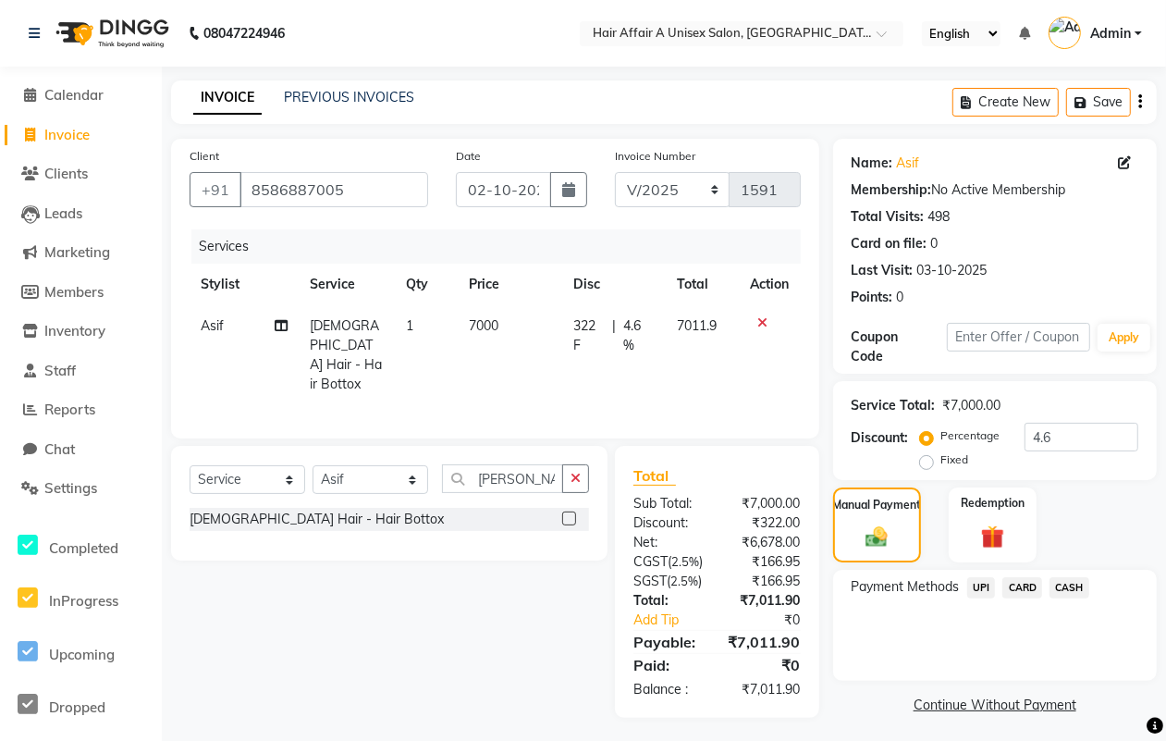
click at [987, 593] on span "UPI" at bounding box center [981, 587] width 29 height 21
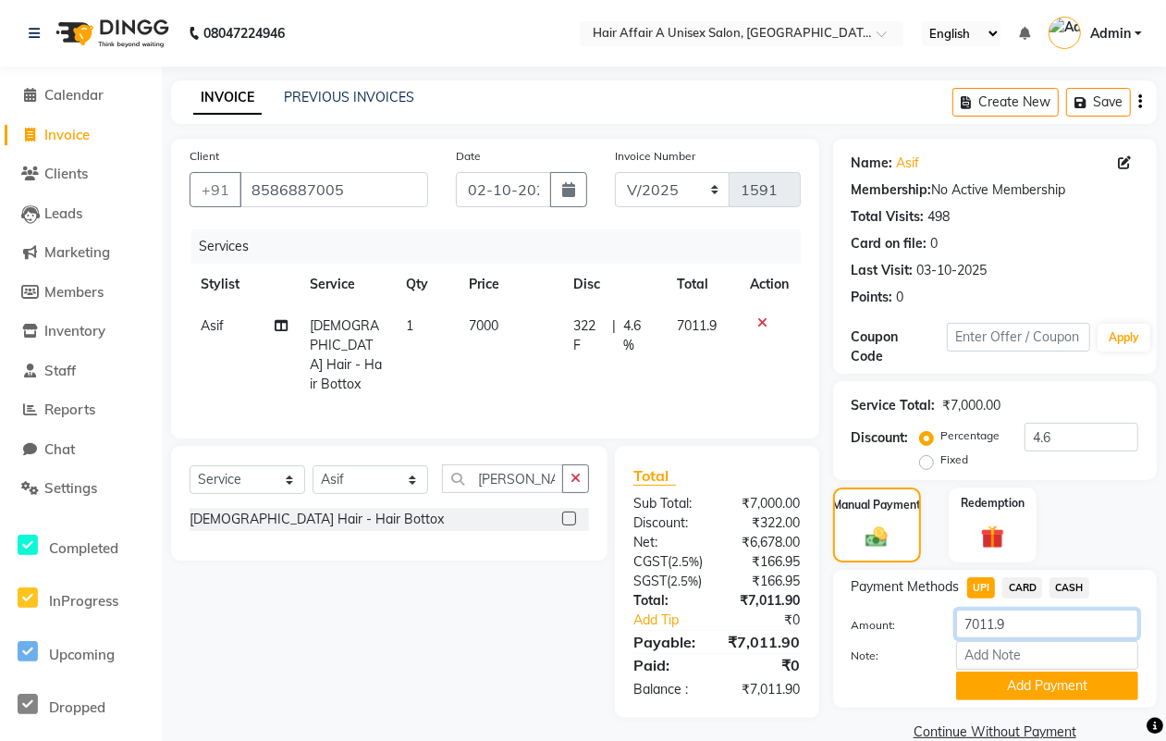
click at [1038, 630] on input "7011.9" at bounding box center [1047, 623] width 182 height 29
type input "7000"
click at [1000, 673] on button "Add Payment" at bounding box center [1047, 685] width 182 height 29
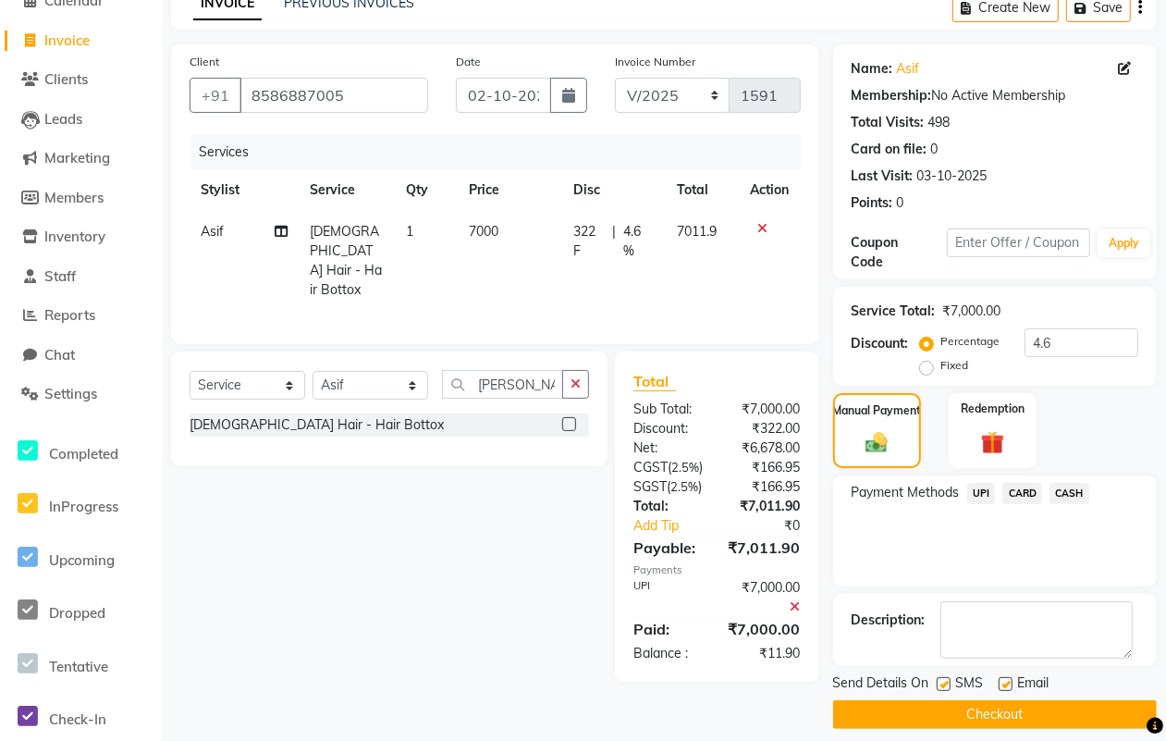
scroll to position [111, 0]
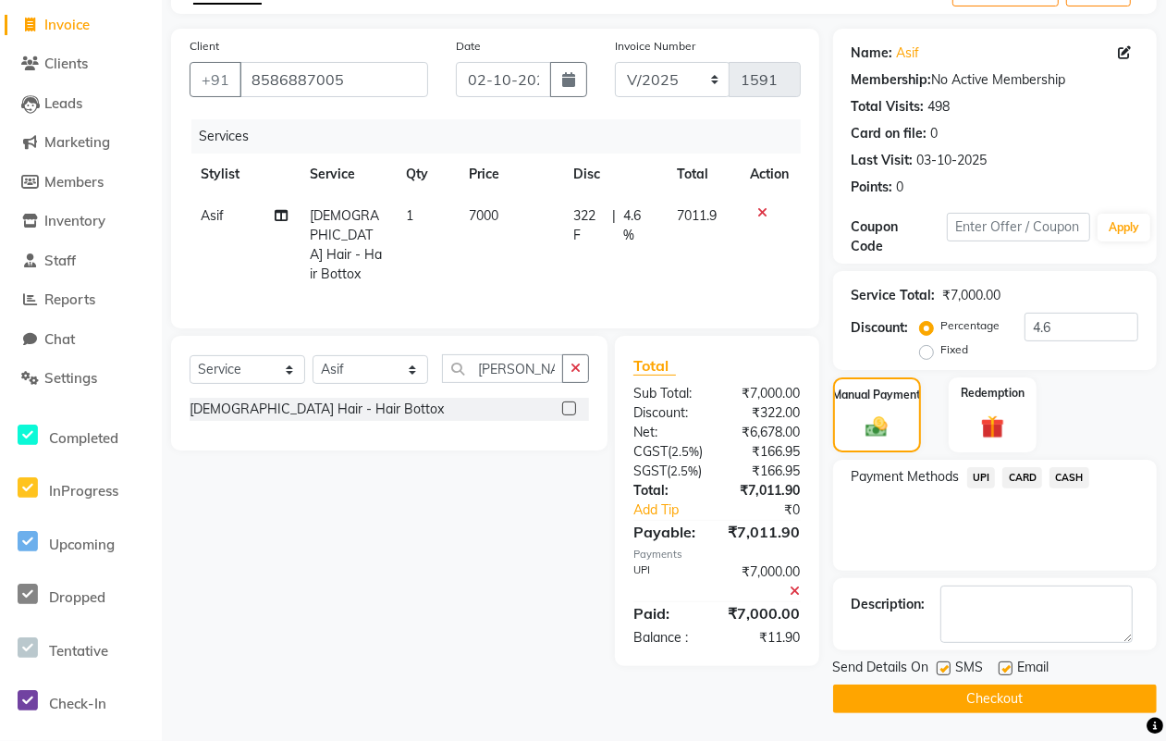
click at [943, 668] on label at bounding box center [944, 668] width 14 height 14
click at [943, 668] on input "checkbox" at bounding box center [943, 669] width 12 height 12
checkbox input "false"
click at [1004, 664] on label at bounding box center [1006, 668] width 14 height 14
click at [1004, 664] on input "checkbox" at bounding box center [1005, 669] width 12 height 12
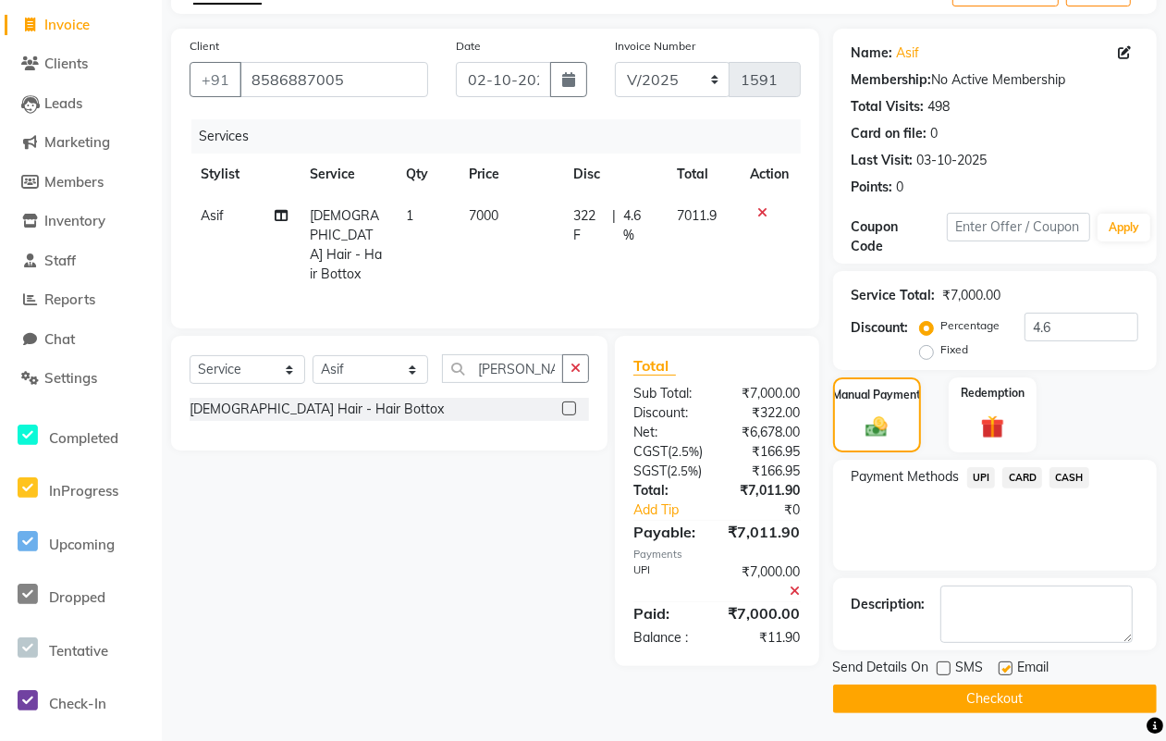
checkbox input "false"
click at [991, 682] on div "Send Details On SMS Email Checkout" at bounding box center [995, 684] width 324 height 55
click at [974, 686] on button "Checkout" at bounding box center [995, 698] width 324 height 29
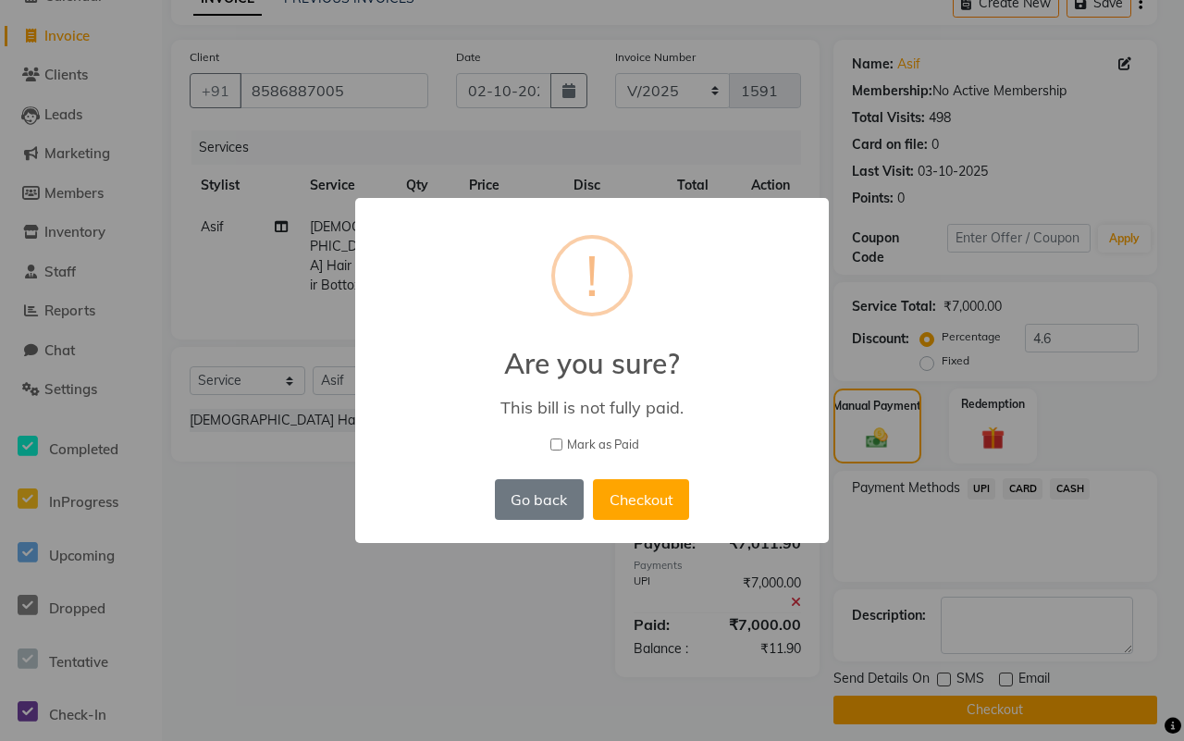
click at [576, 436] on span "Mark as Paid" at bounding box center [603, 445] width 72 height 18
click at [562, 438] on input "Mark as Paid" at bounding box center [556, 444] width 12 height 12
checkbox input "true"
click at [644, 485] on button "Checkout" at bounding box center [641, 499] width 96 height 41
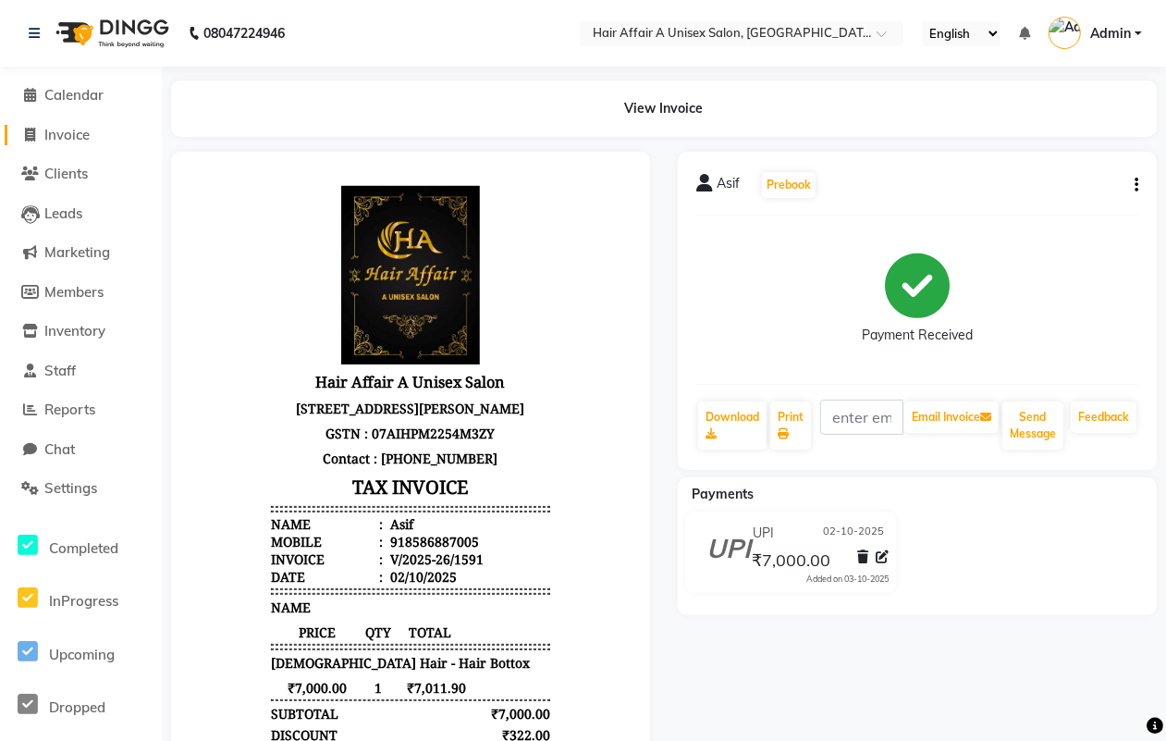
click at [56, 127] on span "Invoice" at bounding box center [66, 135] width 45 height 18
select select "service"
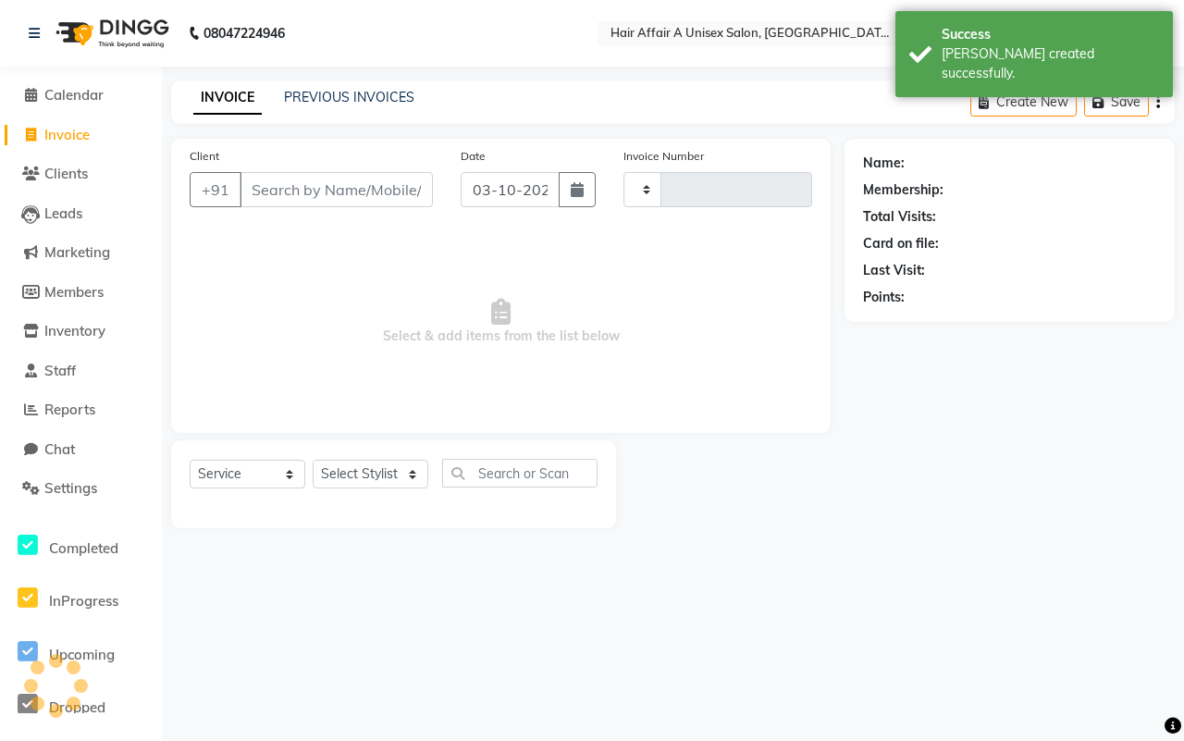
type input "1592"
select select "4464"
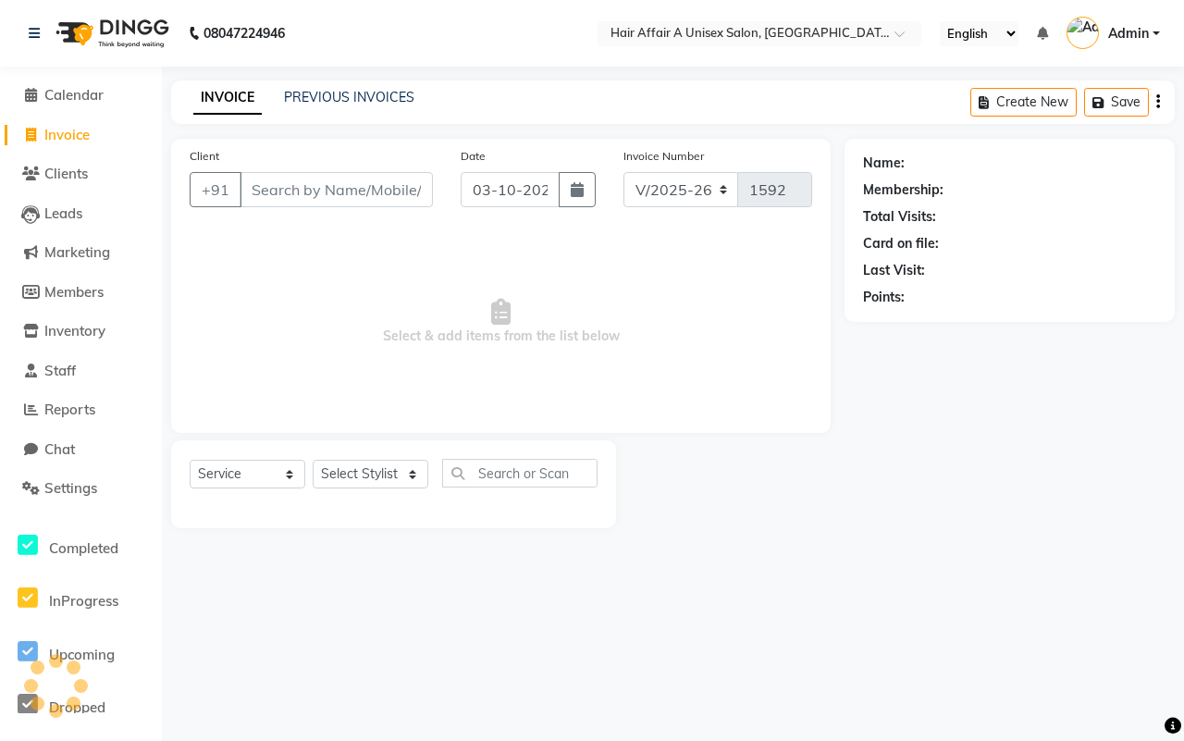
click at [329, 199] on input "Client" at bounding box center [335, 189] width 193 height 35
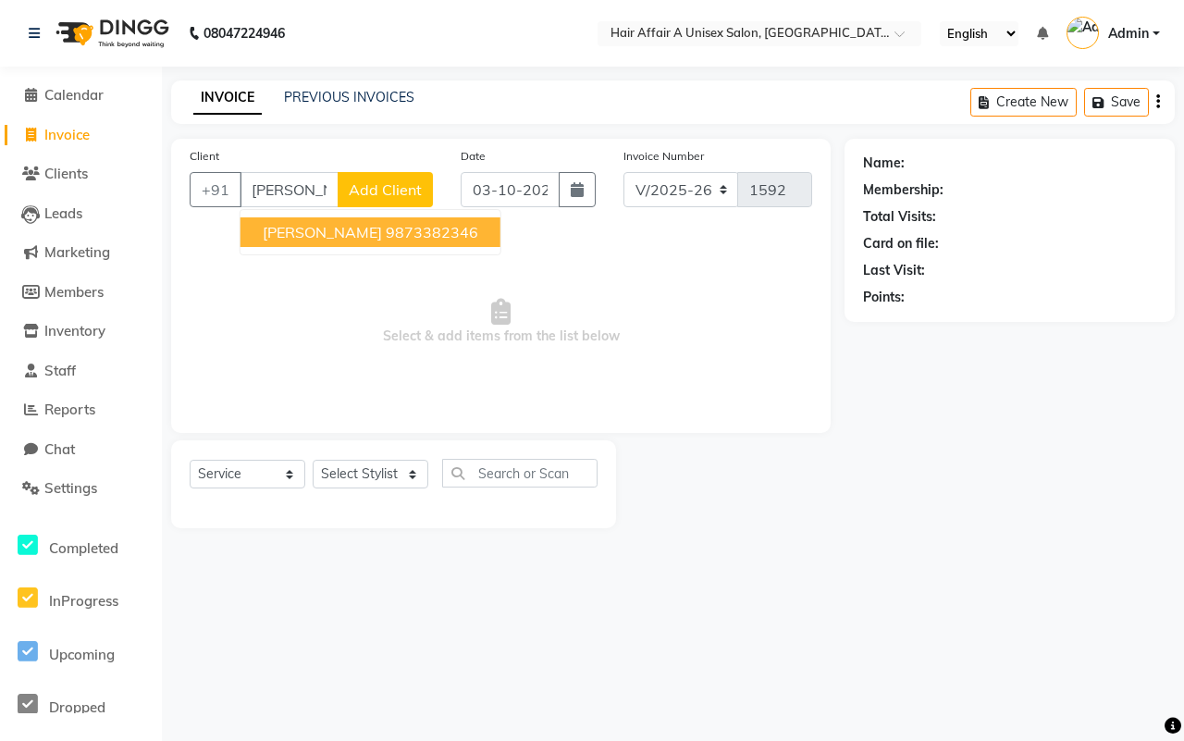
click at [386, 238] on ngb-highlight "9873382346" at bounding box center [432, 232] width 92 height 18
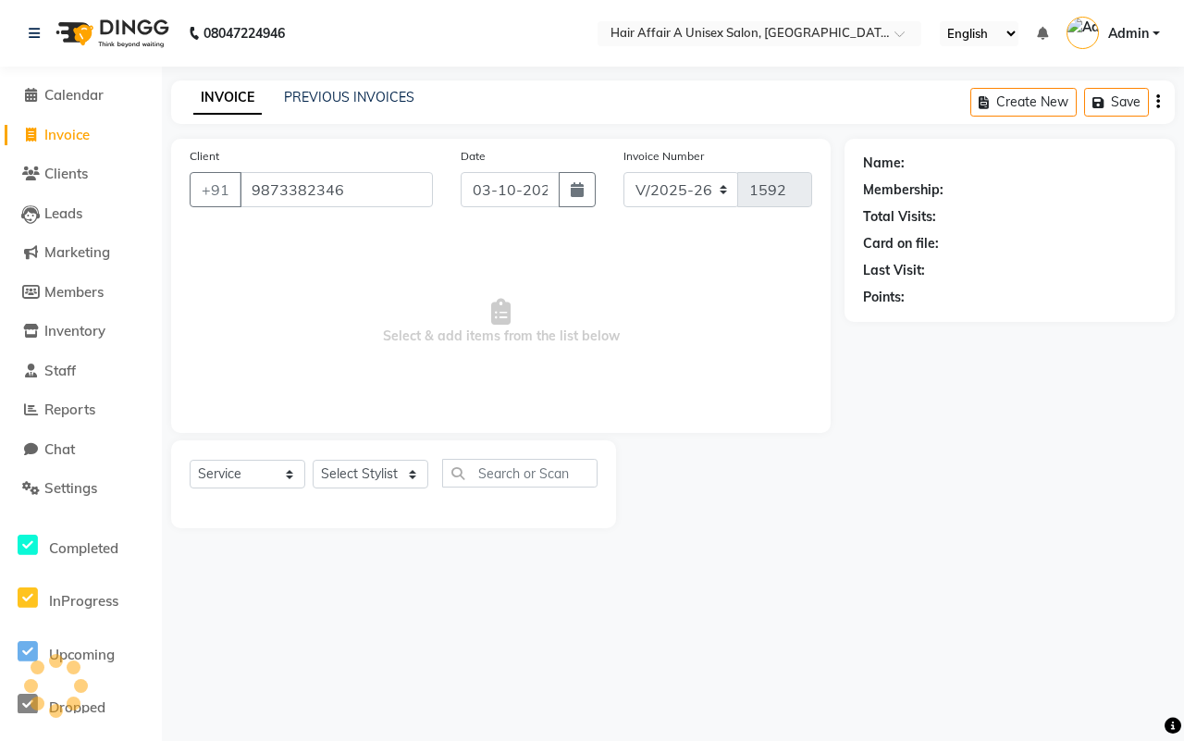
type input "9873382346"
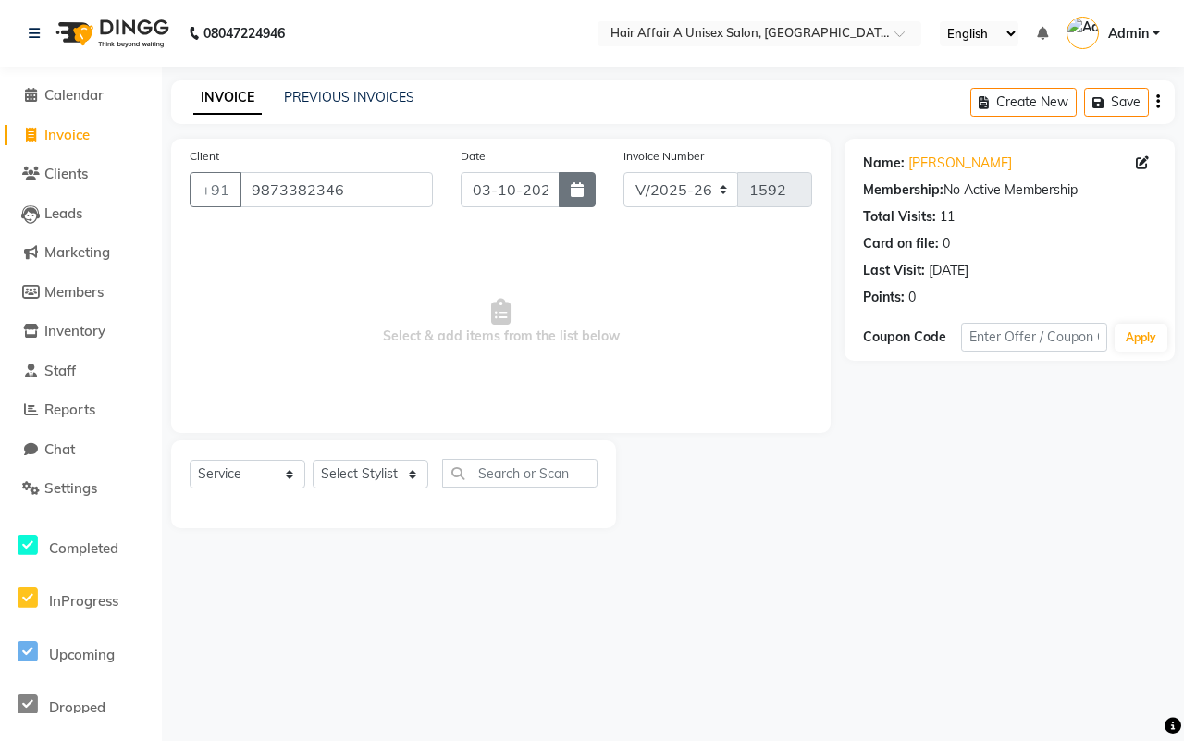
click at [585, 182] on button "button" at bounding box center [576, 189] width 37 height 35
select select "10"
select select "2025"
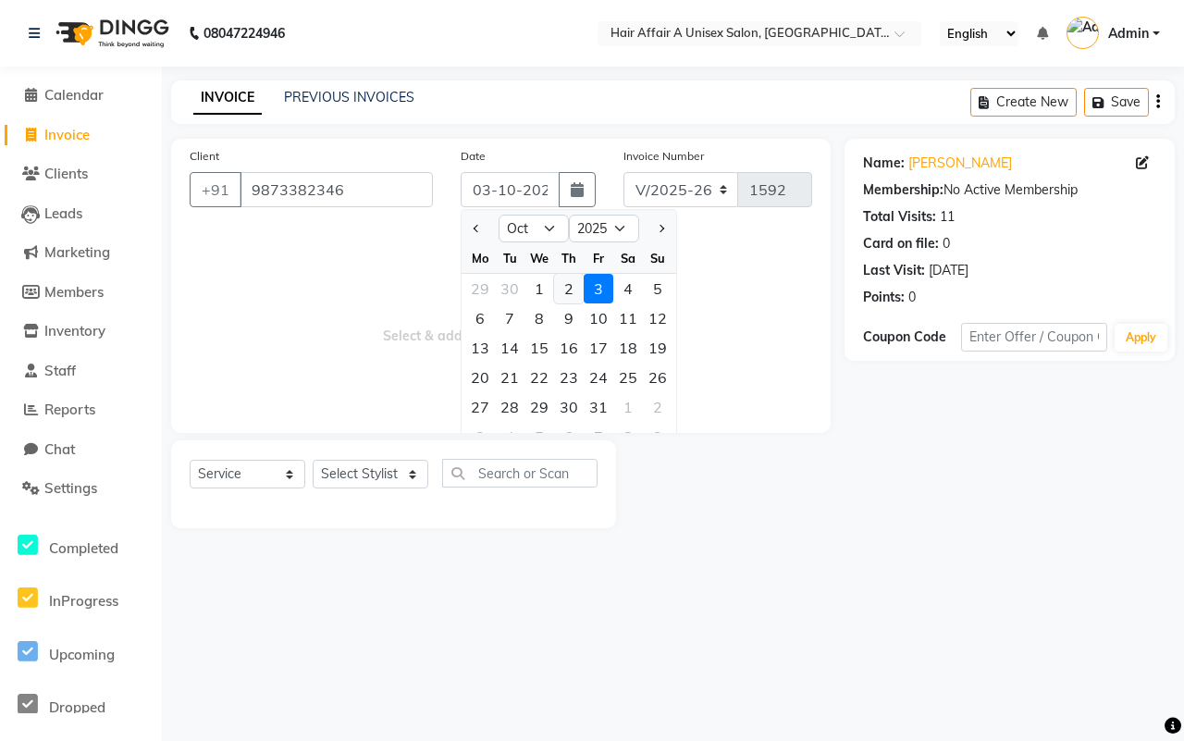
click at [573, 279] on div "2" at bounding box center [569, 289] width 30 height 30
type input "02-10-2025"
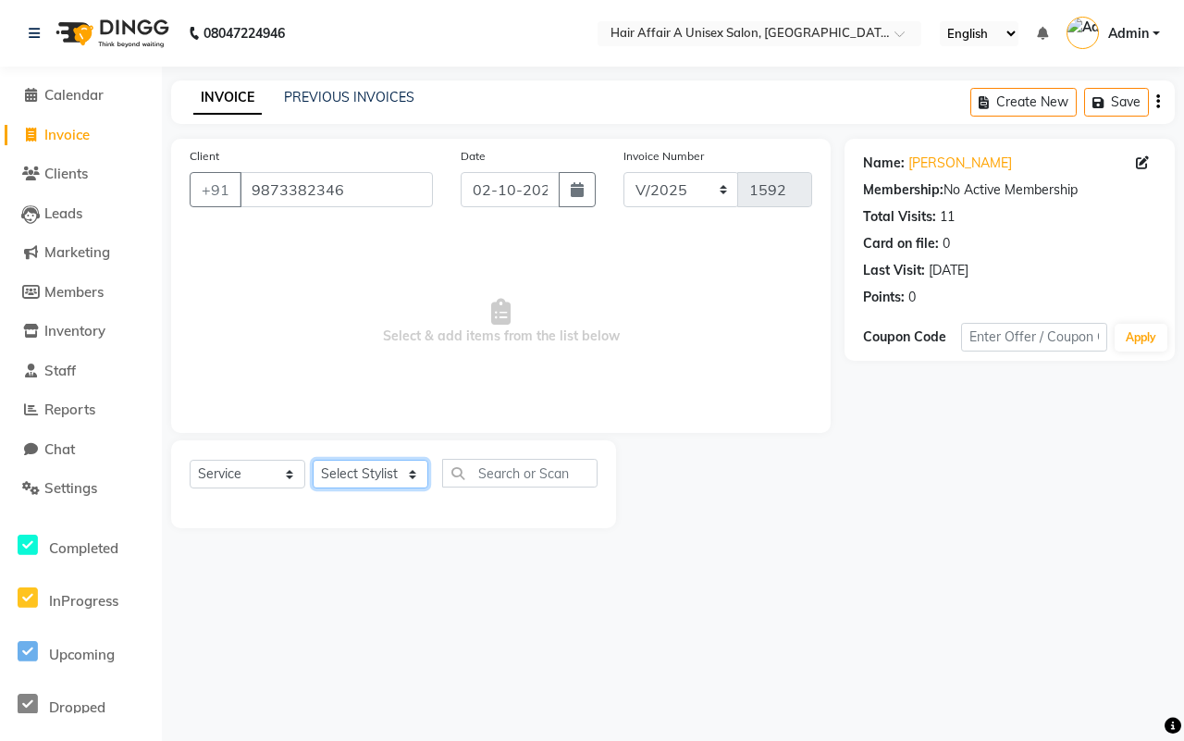
click at [399, 468] on select "Select Stylist [PERSON_NAME] [PERSON_NAME] Kajal Kunal [PERSON_NAME] Nitin [PER…" at bounding box center [371, 474] width 116 height 29
select select "25229"
click at [313, 460] on select "Select Stylist [PERSON_NAME] [PERSON_NAME] Kajal Kunal [PERSON_NAME] Nitin [PER…" at bounding box center [371, 474] width 116 height 29
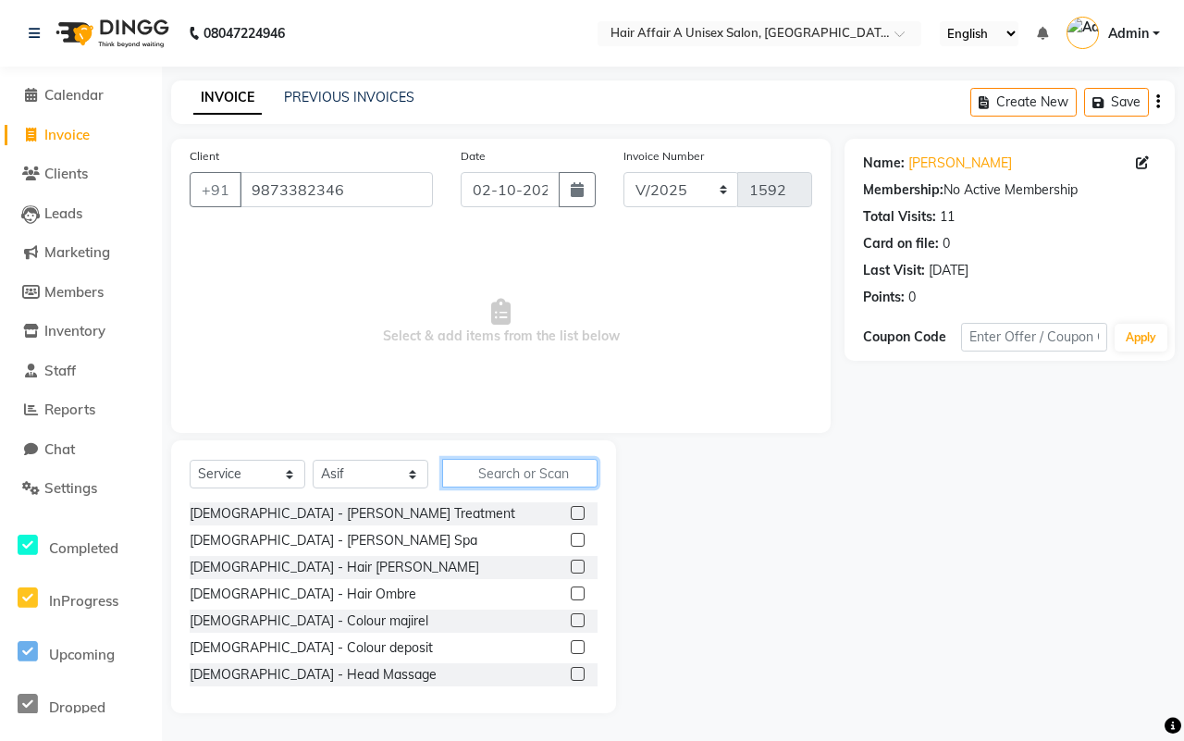
click at [516, 462] on input "text" at bounding box center [519, 473] width 155 height 29
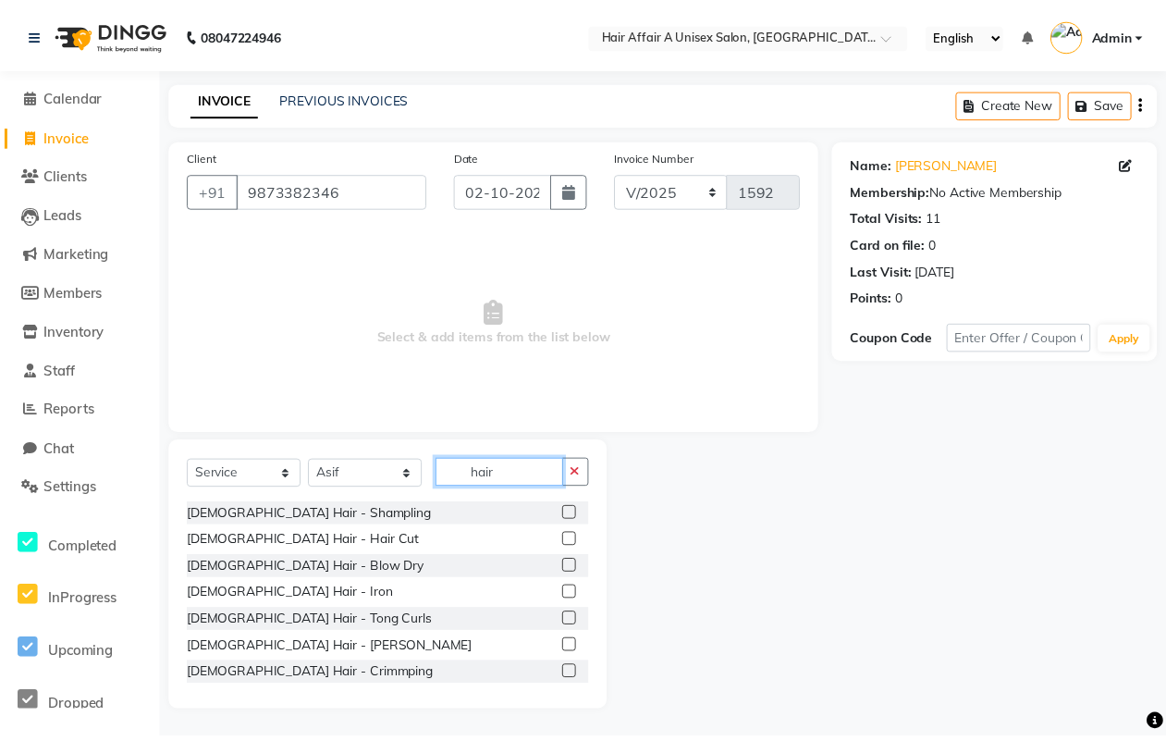
scroll to position [809, 0]
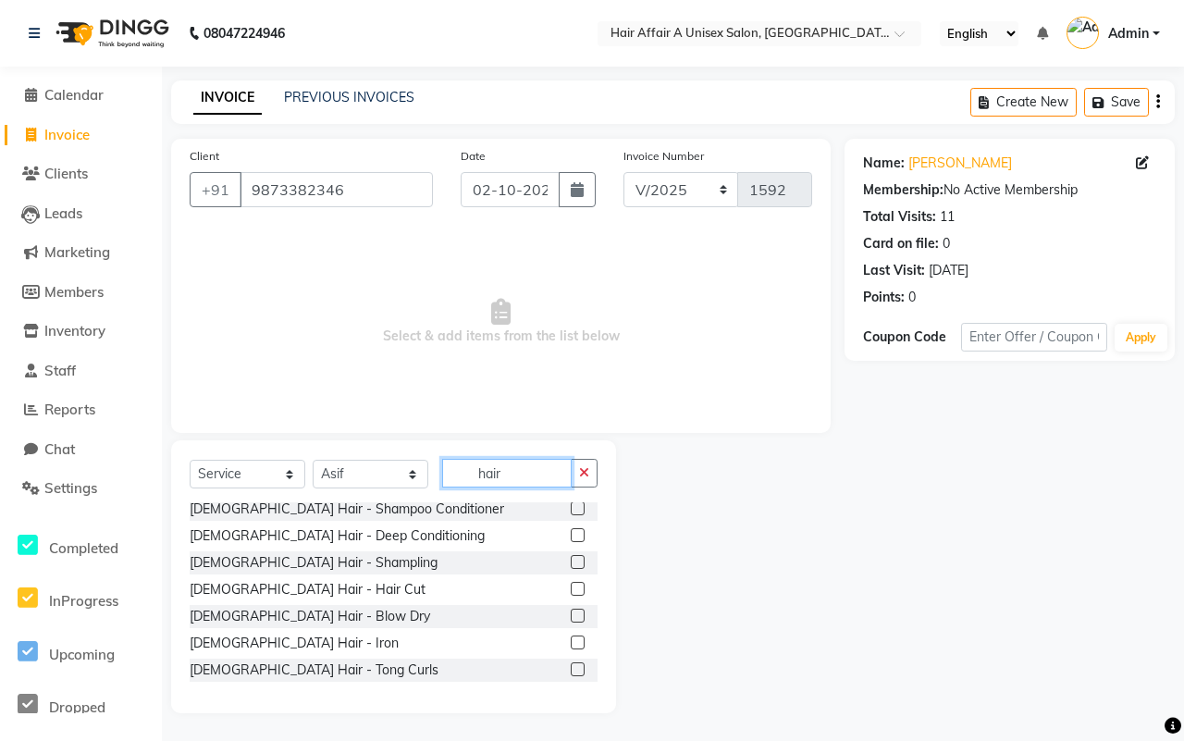
type input "hair"
click at [571, 584] on label at bounding box center [578, 589] width 14 height 14
click at [571, 584] on input "checkbox" at bounding box center [577, 589] width 12 height 12
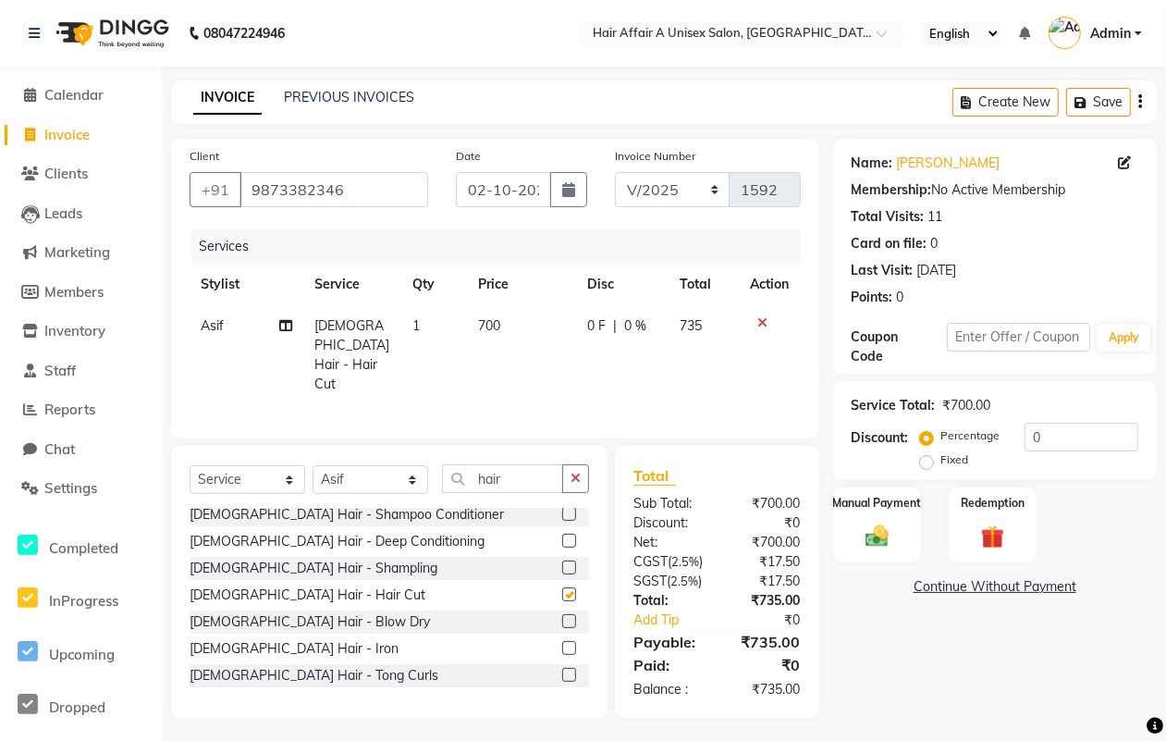
checkbox input "false"
click at [366, 470] on select "Select Stylist [PERSON_NAME] [PERSON_NAME] Kajal Kunal [PERSON_NAME] Nitin [PER…" at bounding box center [371, 479] width 116 height 29
select select "25273"
click at [313, 465] on select "Select Stylist [PERSON_NAME] [PERSON_NAME] Kajal Kunal [PERSON_NAME] Nitin [PER…" at bounding box center [371, 479] width 116 height 29
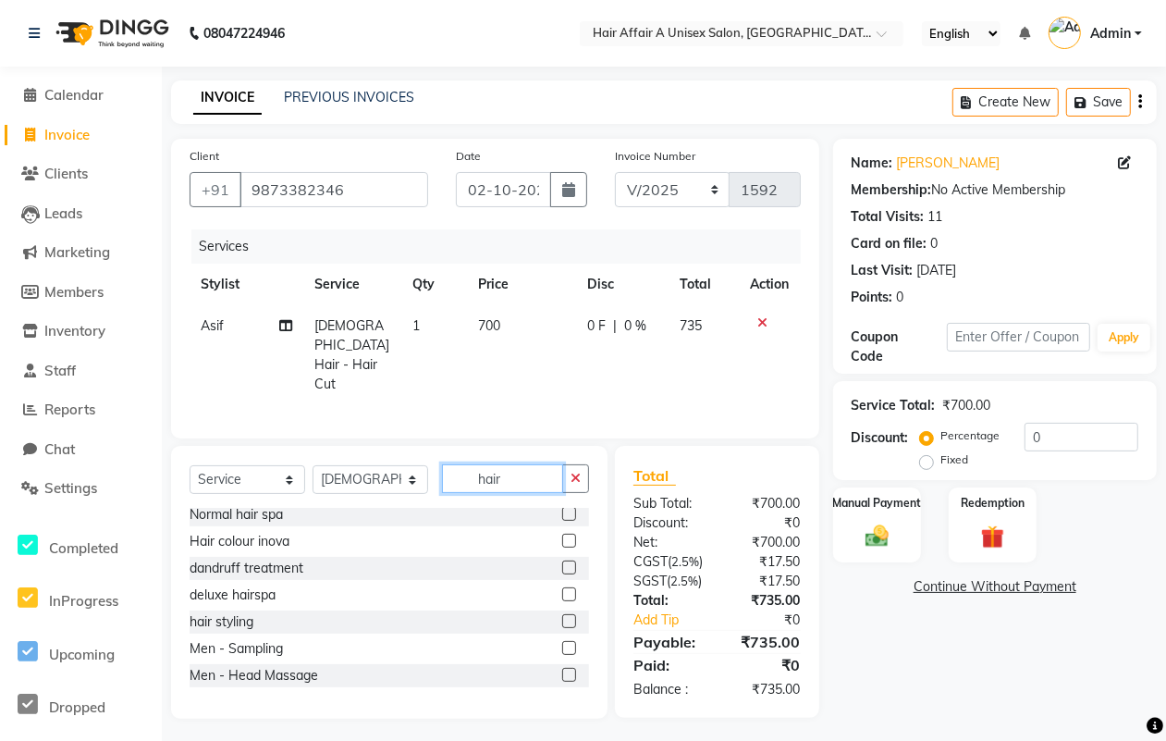
click at [515, 464] on input "hair" at bounding box center [502, 478] width 121 height 29
type input "h"
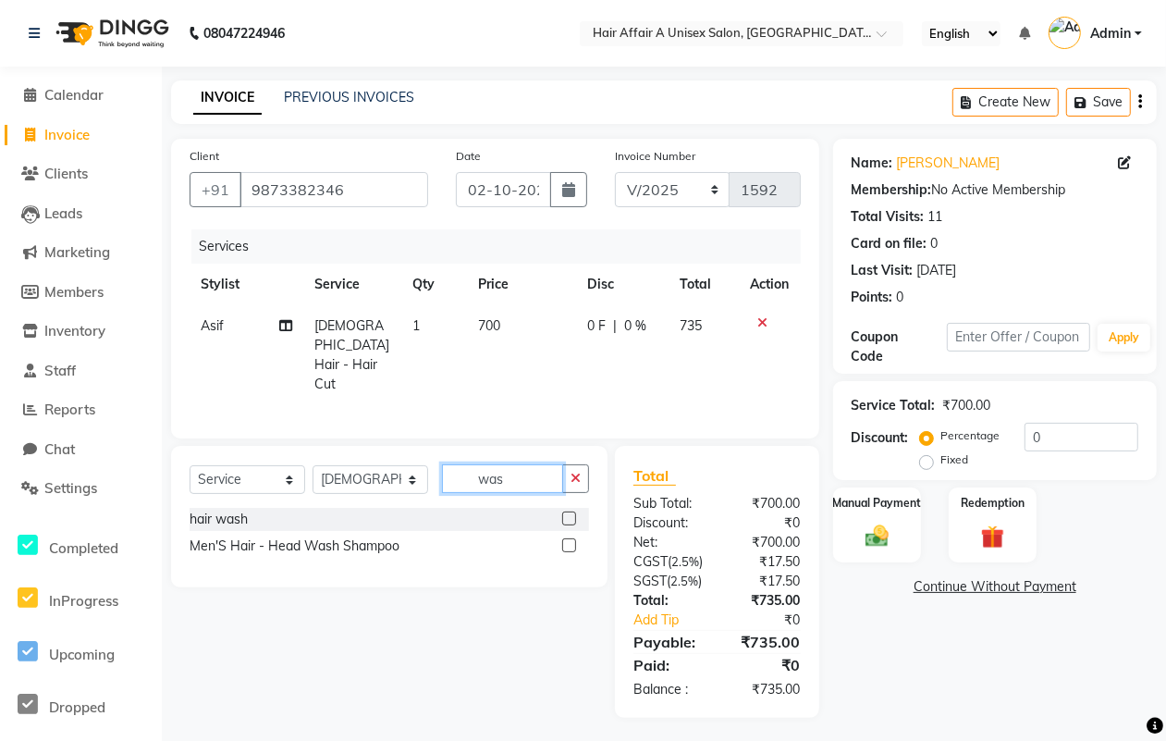
scroll to position [0, 0]
type input "wash"
click at [562, 520] on div at bounding box center [568, 520] width 12 height 19
click at [569, 511] on label at bounding box center [569, 518] width 14 height 14
click at [569, 513] on input "checkbox" at bounding box center [568, 519] width 12 height 12
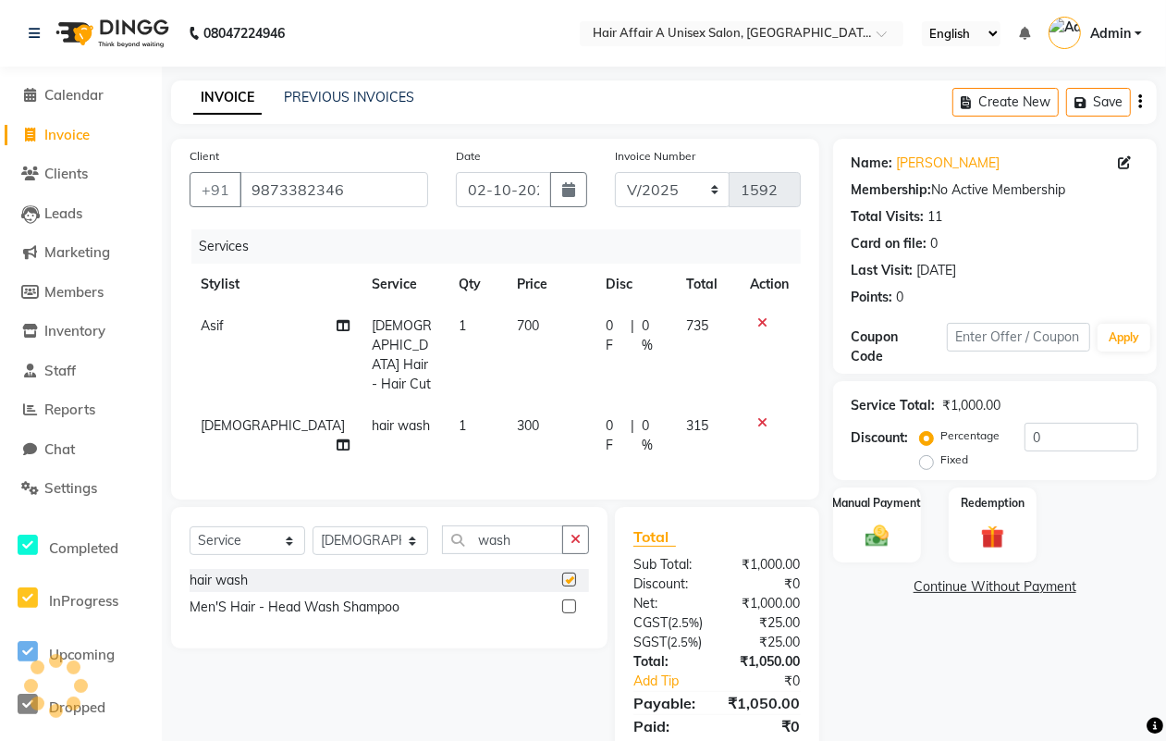
checkbox input "false"
click at [786, 613] on div "₹25.00" at bounding box center [765, 622] width 97 height 19
click at [1052, 435] on input "0" at bounding box center [1082, 437] width 114 height 29
type input "5"
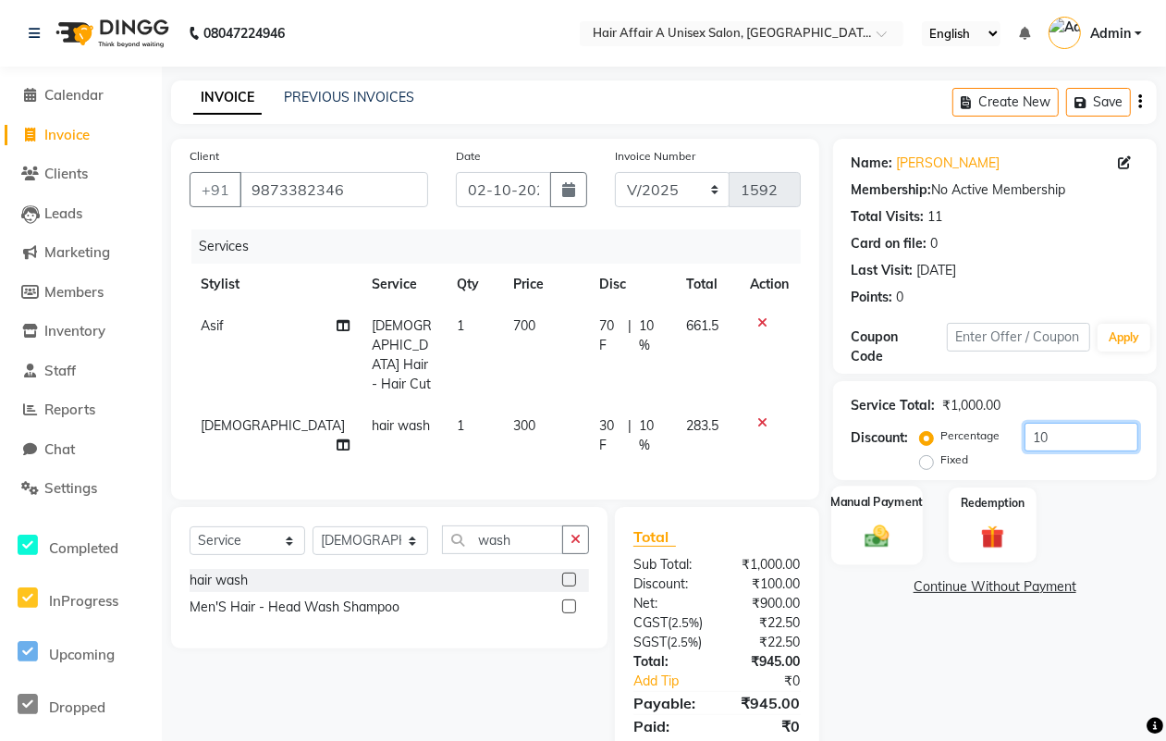
type input "10"
click at [861, 516] on div "Manual Payment" at bounding box center [877, 524] width 92 height 79
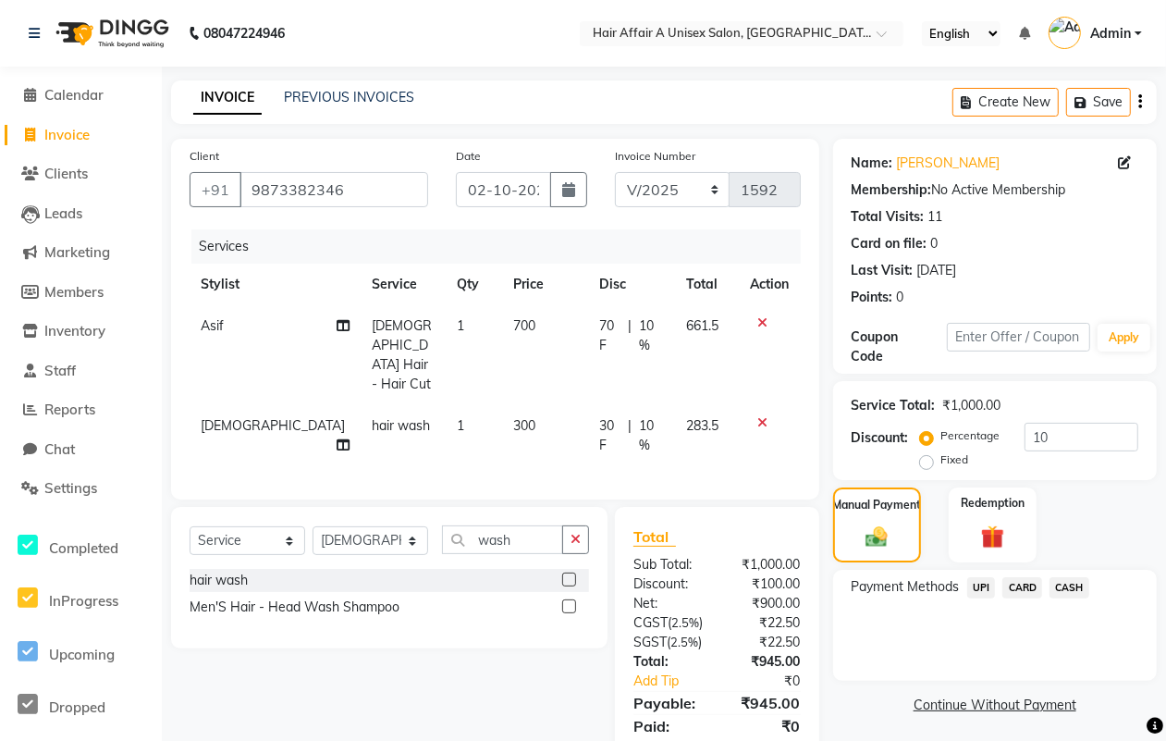
click at [980, 580] on span "UPI" at bounding box center [981, 587] width 29 height 21
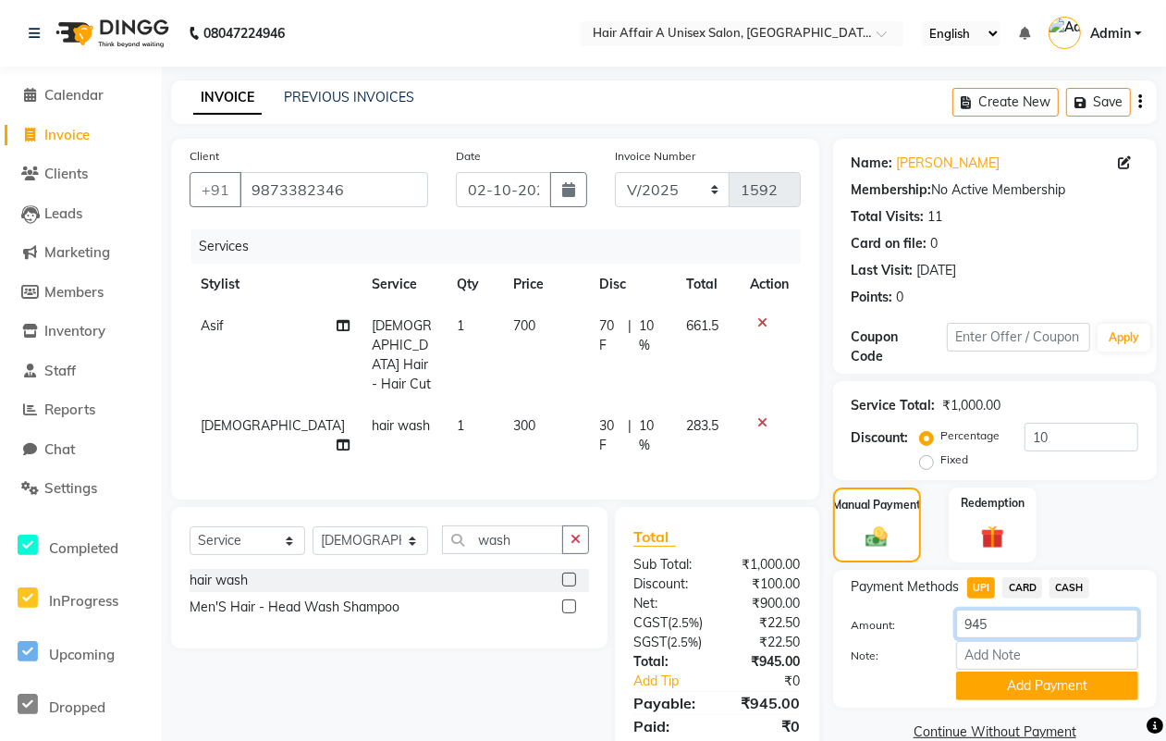
click at [1043, 626] on input "945" at bounding box center [1047, 623] width 182 height 29
type input "940"
click at [1023, 669] on div "Note:" at bounding box center [995, 656] width 314 height 31
click at [1018, 681] on button "Add Payment" at bounding box center [1047, 685] width 182 height 29
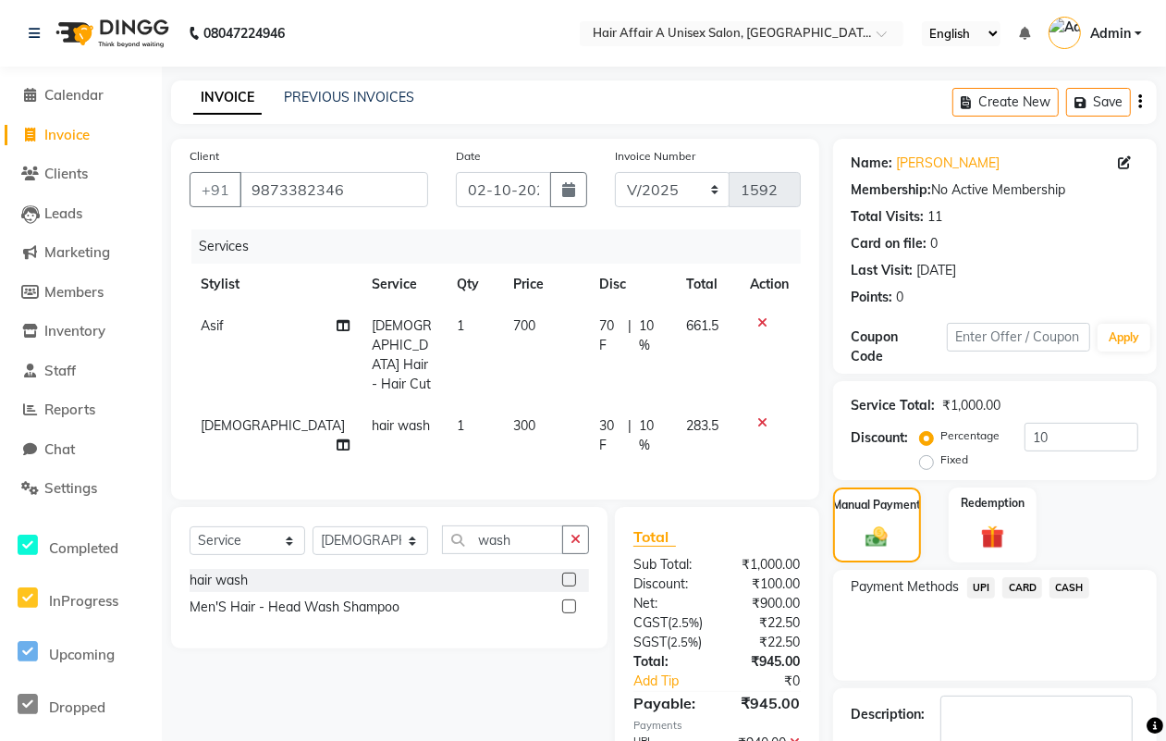
scroll to position [111, 0]
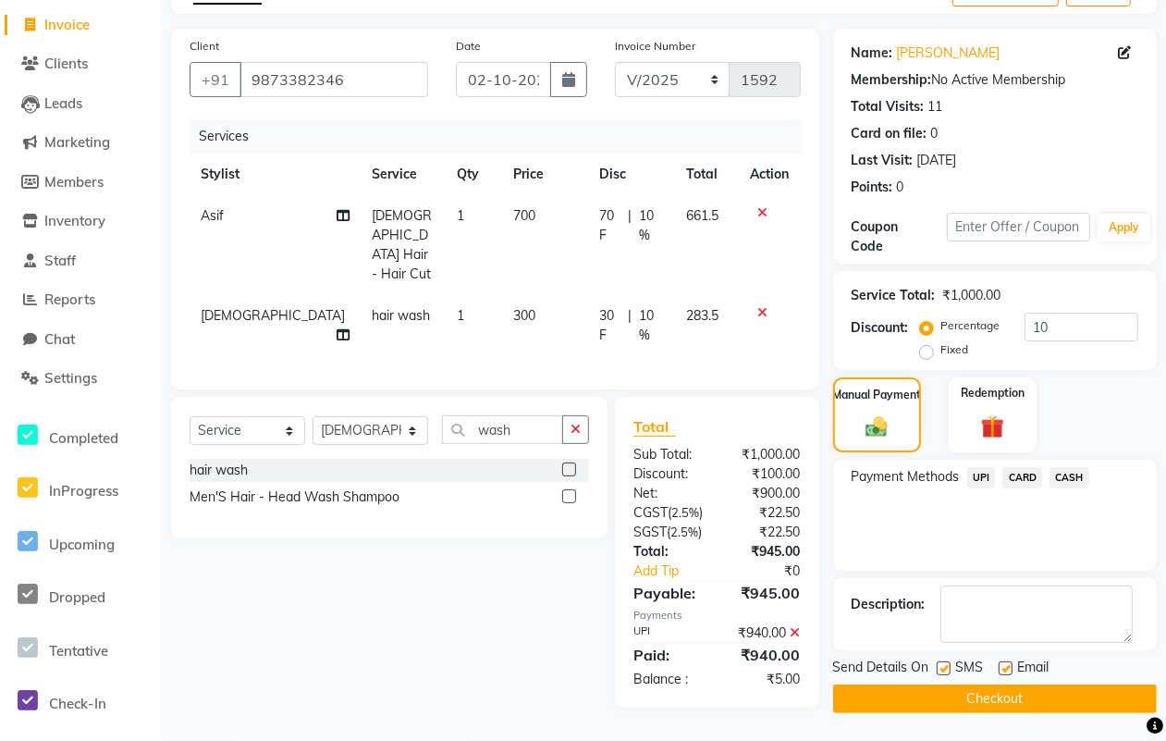
click at [940, 663] on label at bounding box center [944, 668] width 14 height 14
click at [940, 663] on input "checkbox" at bounding box center [943, 669] width 12 height 12
checkbox input "false"
click at [1009, 659] on div "Email" at bounding box center [1032, 668] width 66 height 23
click at [1003, 664] on label at bounding box center [1006, 668] width 14 height 14
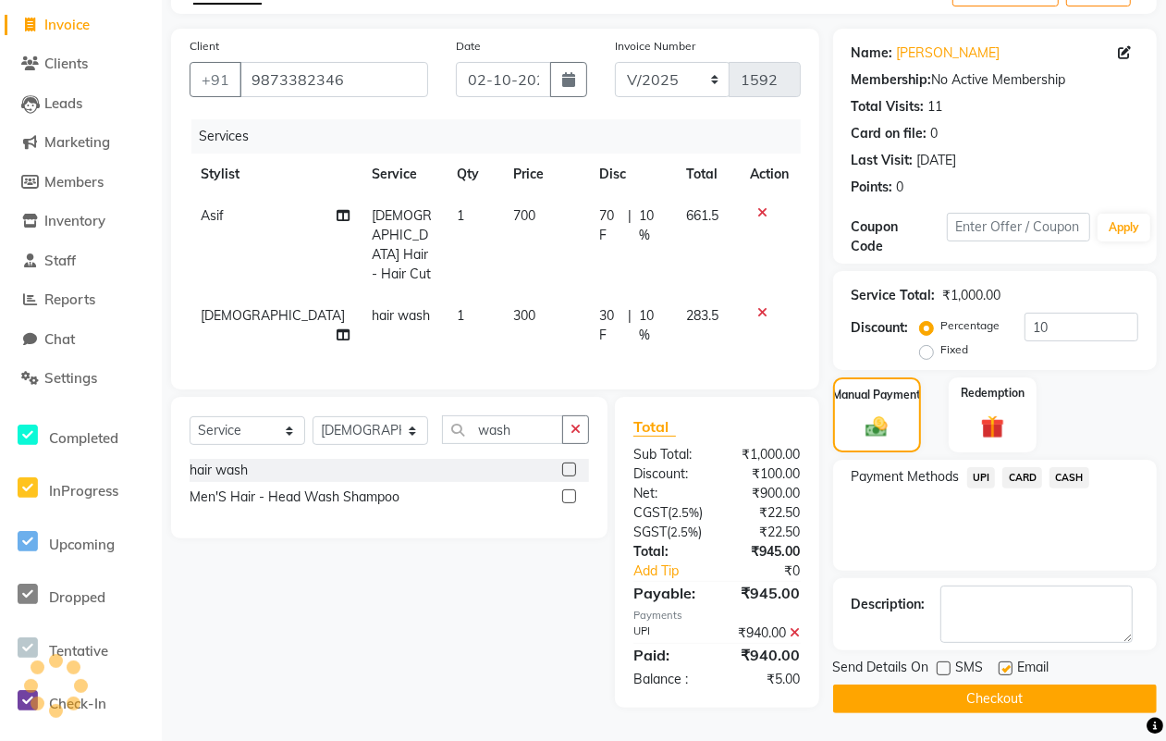
click at [1003, 664] on input "checkbox" at bounding box center [1005, 669] width 12 height 12
checkbox input "false"
click at [981, 693] on button "Checkout" at bounding box center [995, 698] width 324 height 29
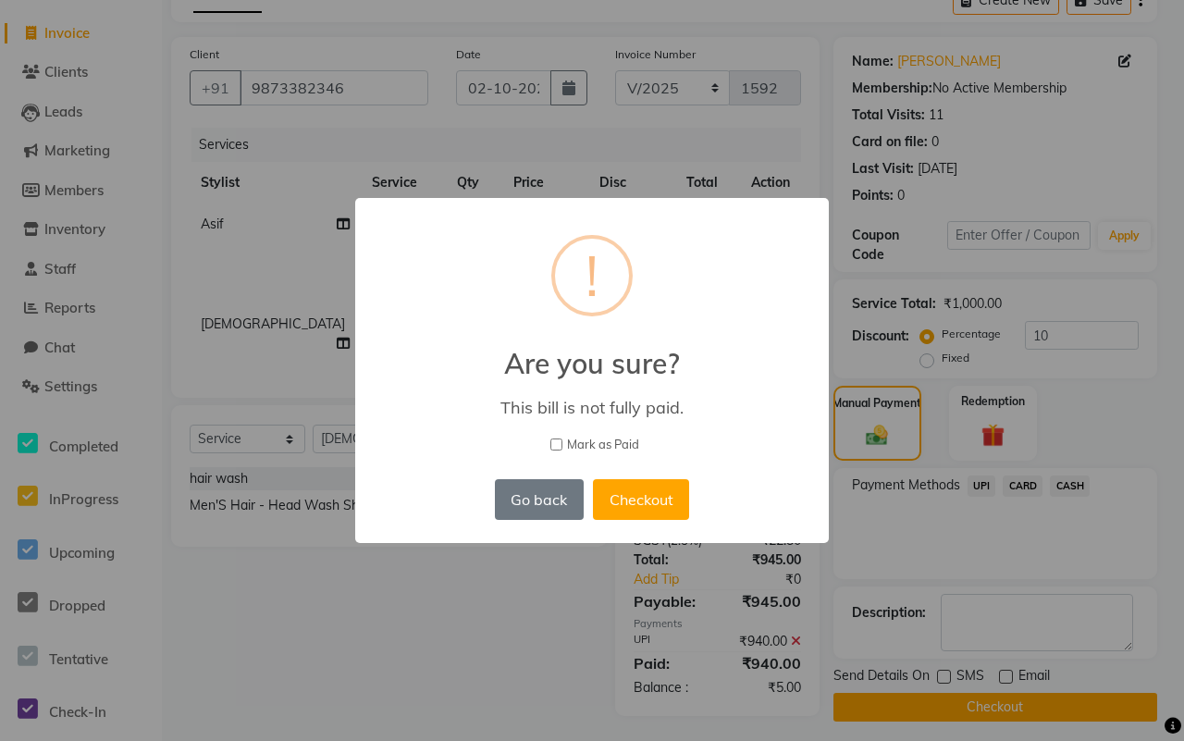
click at [598, 445] on span "Mark as Paid" at bounding box center [603, 445] width 72 height 18
click at [562, 445] on input "Mark as Paid" at bounding box center [556, 444] width 12 height 12
checkbox input "true"
click at [640, 492] on button "Checkout" at bounding box center [641, 499] width 96 height 41
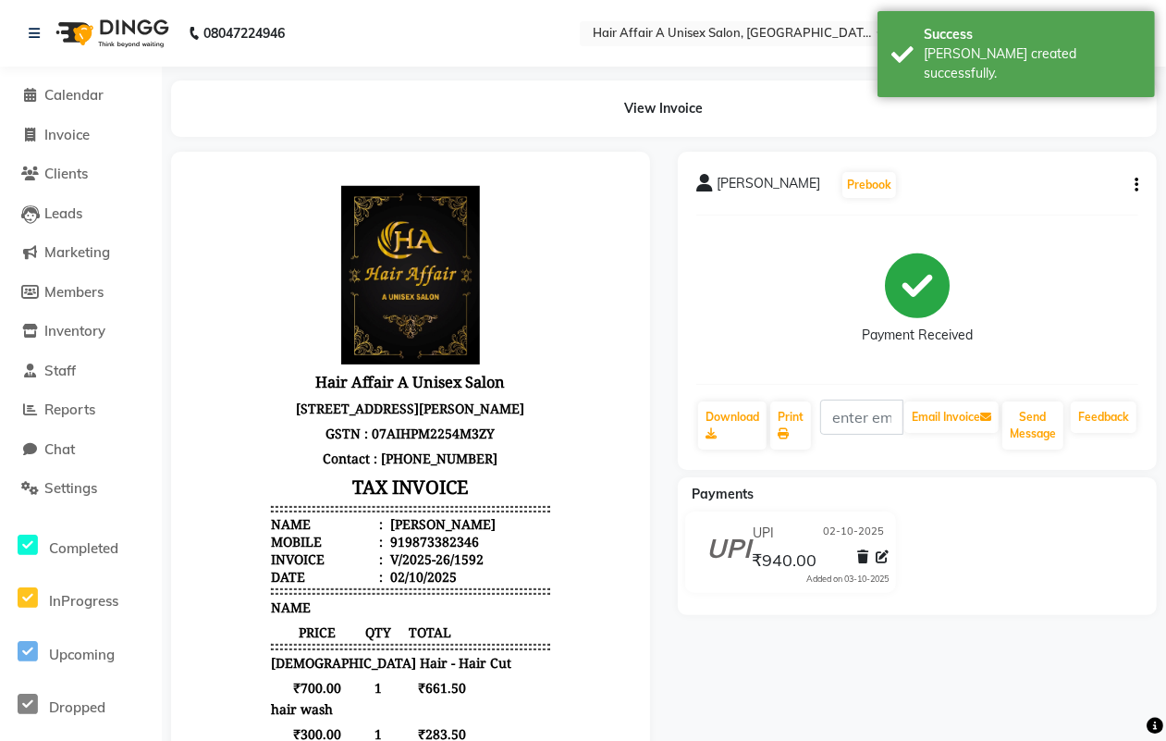
click at [93, 121] on li "Invoice" at bounding box center [81, 136] width 162 height 40
click at [98, 129] on link "Invoice" at bounding box center [81, 135] width 153 height 21
select select "service"
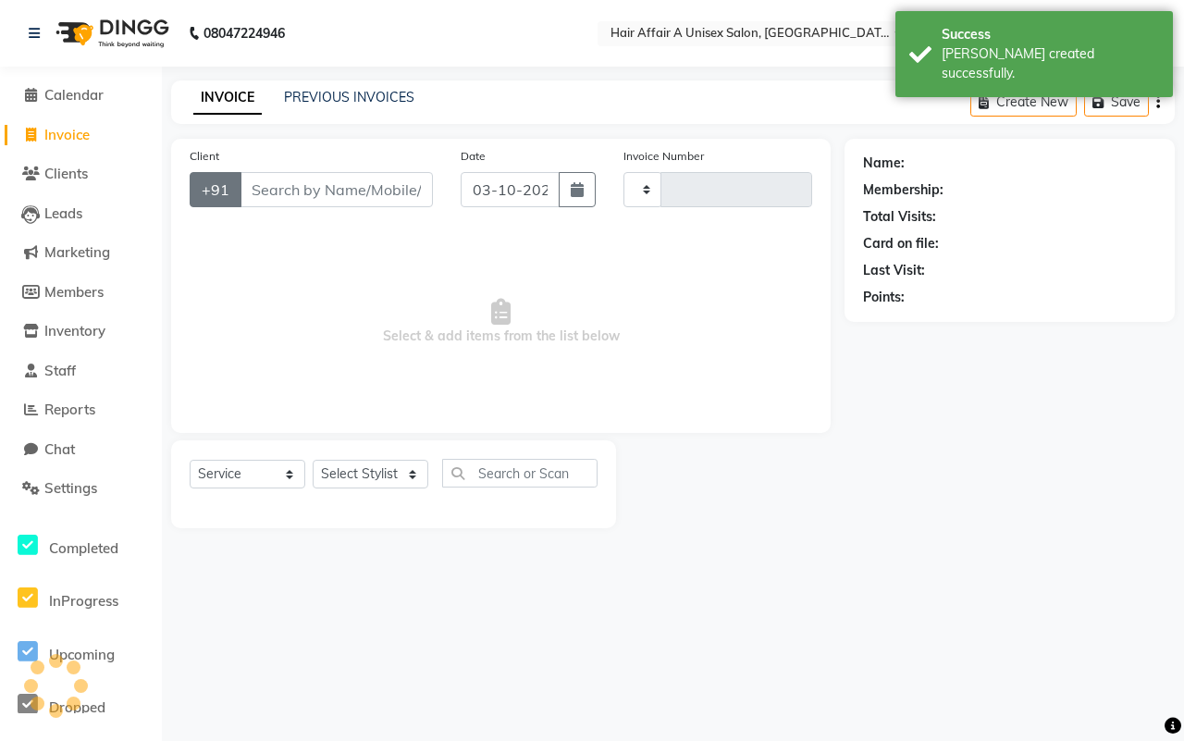
type input "1593"
select select "4464"
click at [301, 206] on div "+91" at bounding box center [311, 189] width 243 height 35
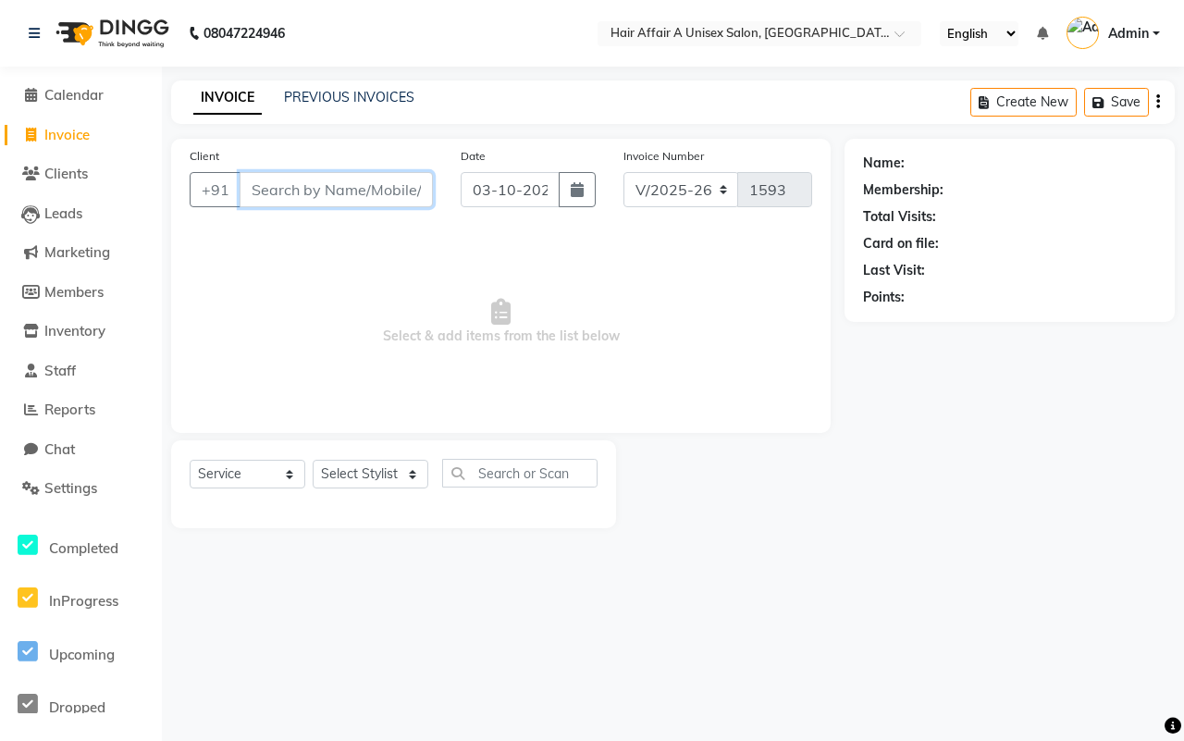
click at [301, 178] on input "Client" at bounding box center [335, 189] width 193 height 35
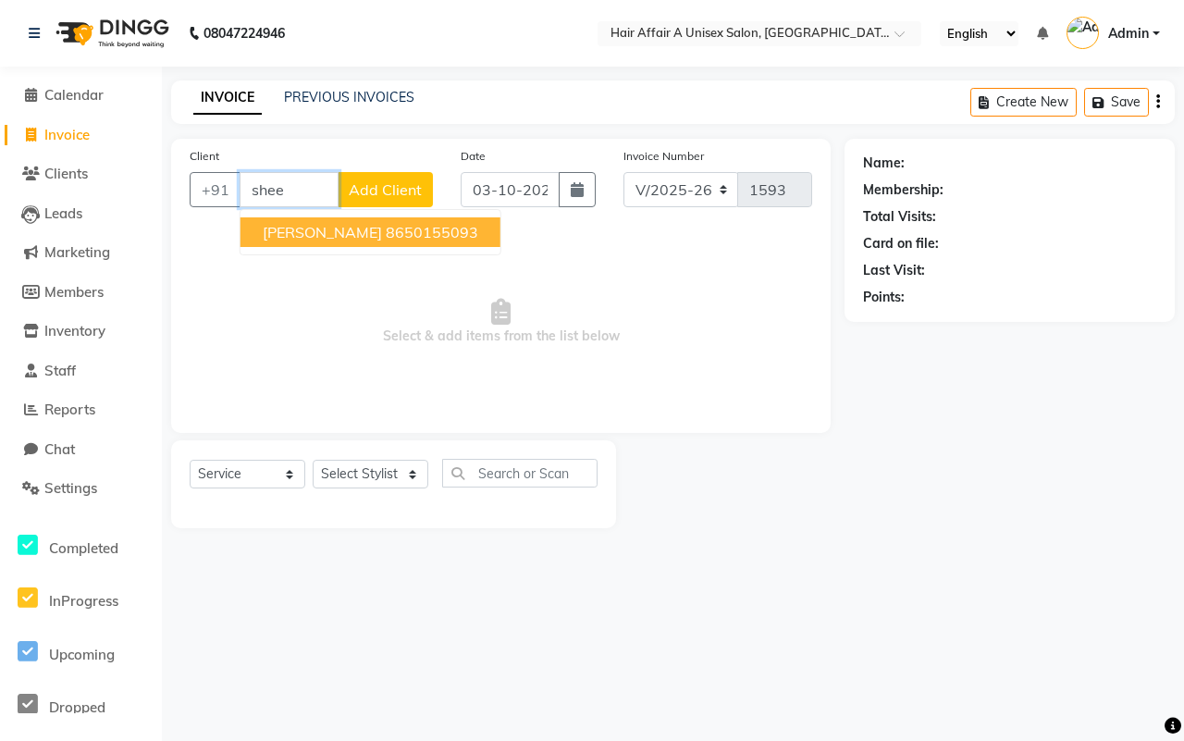
click at [386, 231] on ngb-highlight "8650155093" at bounding box center [432, 232] width 92 height 18
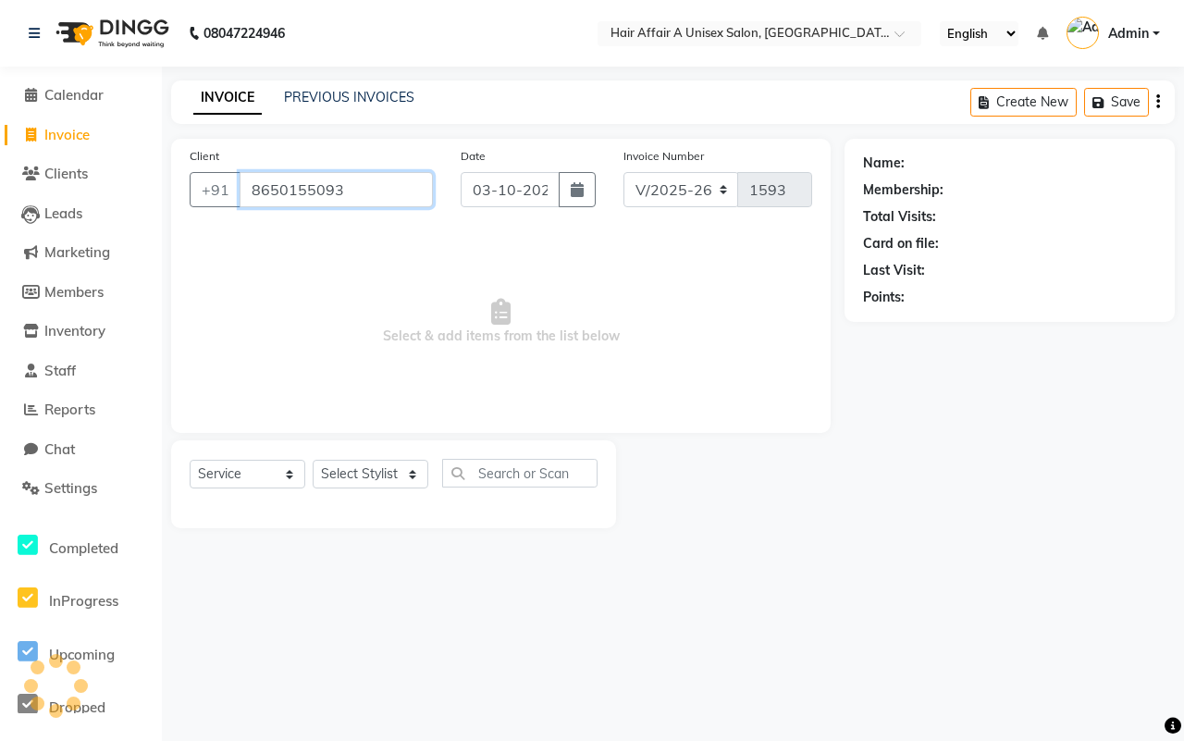
type input "8650155093"
click at [553, 186] on input "03-10-2025" at bounding box center [509, 189] width 99 height 35
select select "10"
select select "2025"
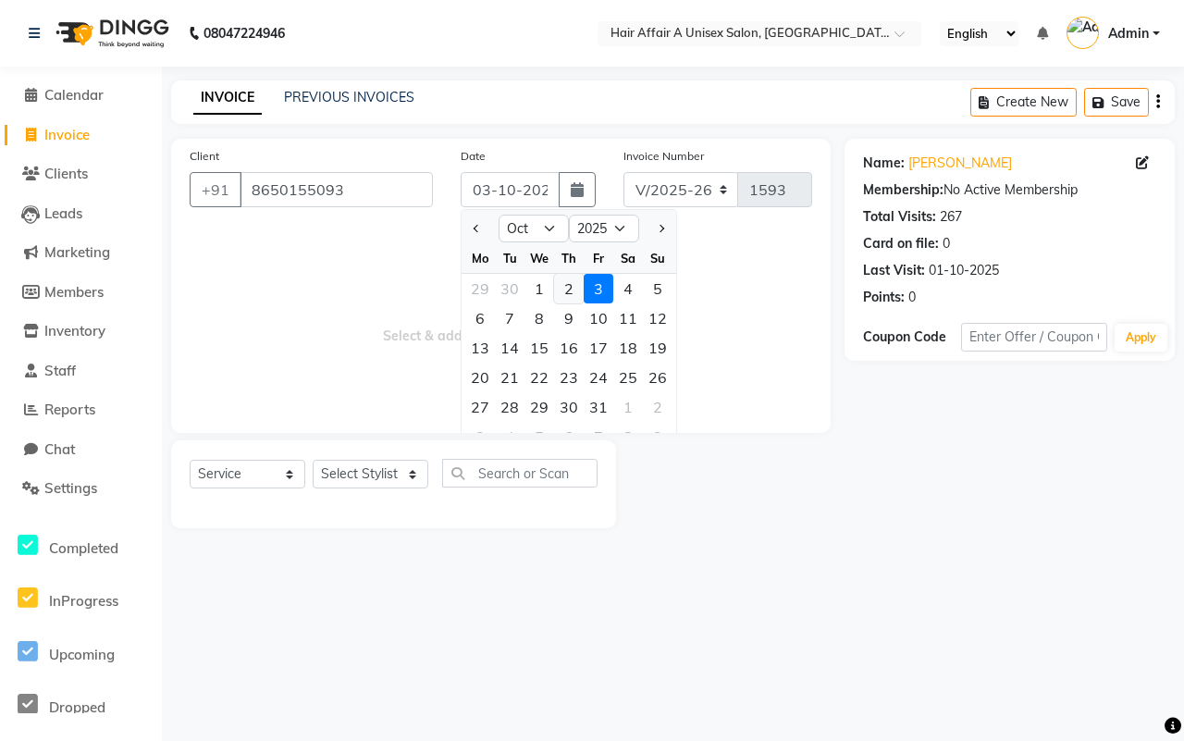
click at [565, 291] on div "2" at bounding box center [569, 289] width 30 height 30
type input "02-10-2025"
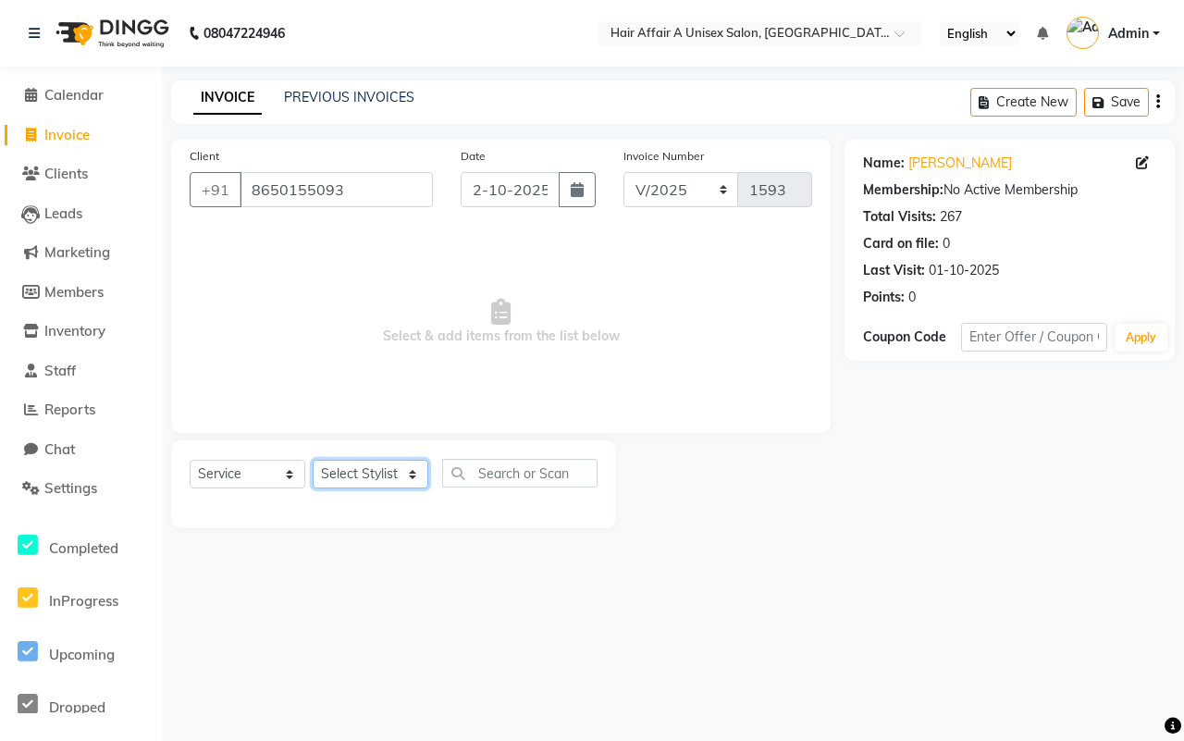
click at [399, 473] on select "Select Stylist [PERSON_NAME] [PERSON_NAME] Kajal Kunal [PERSON_NAME] Nitin [PER…" at bounding box center [371, 474] width 116 height 29
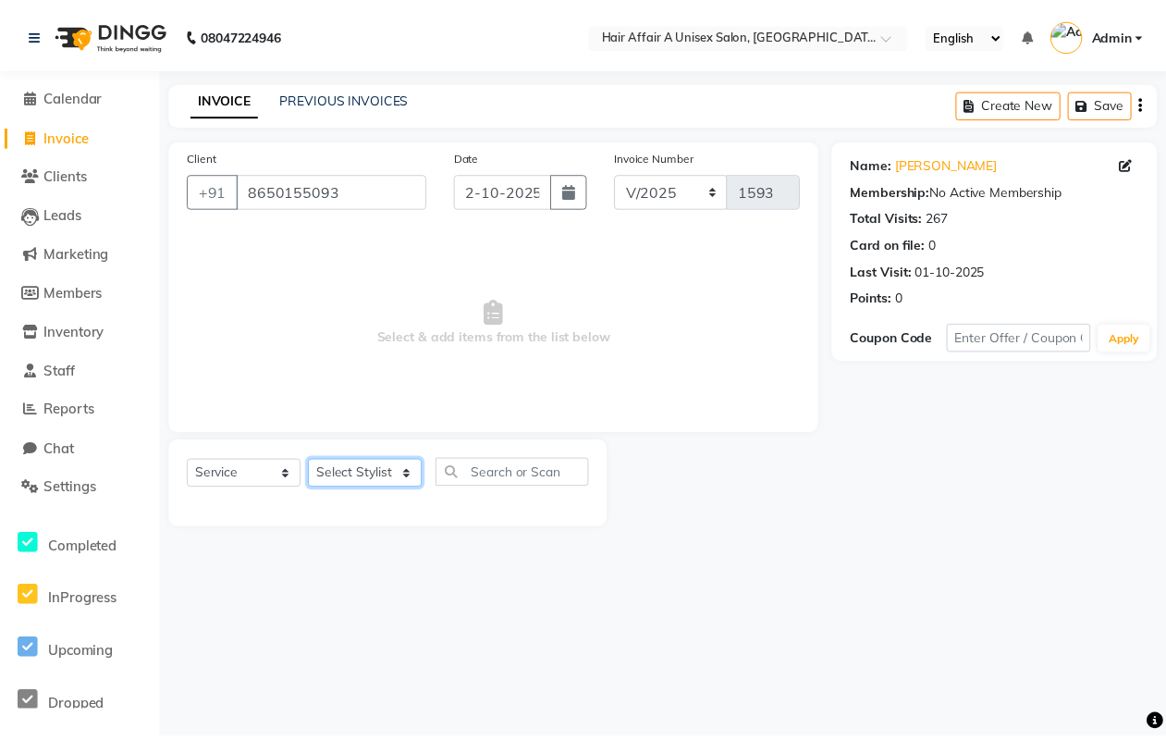
scroll to position [0, 0]
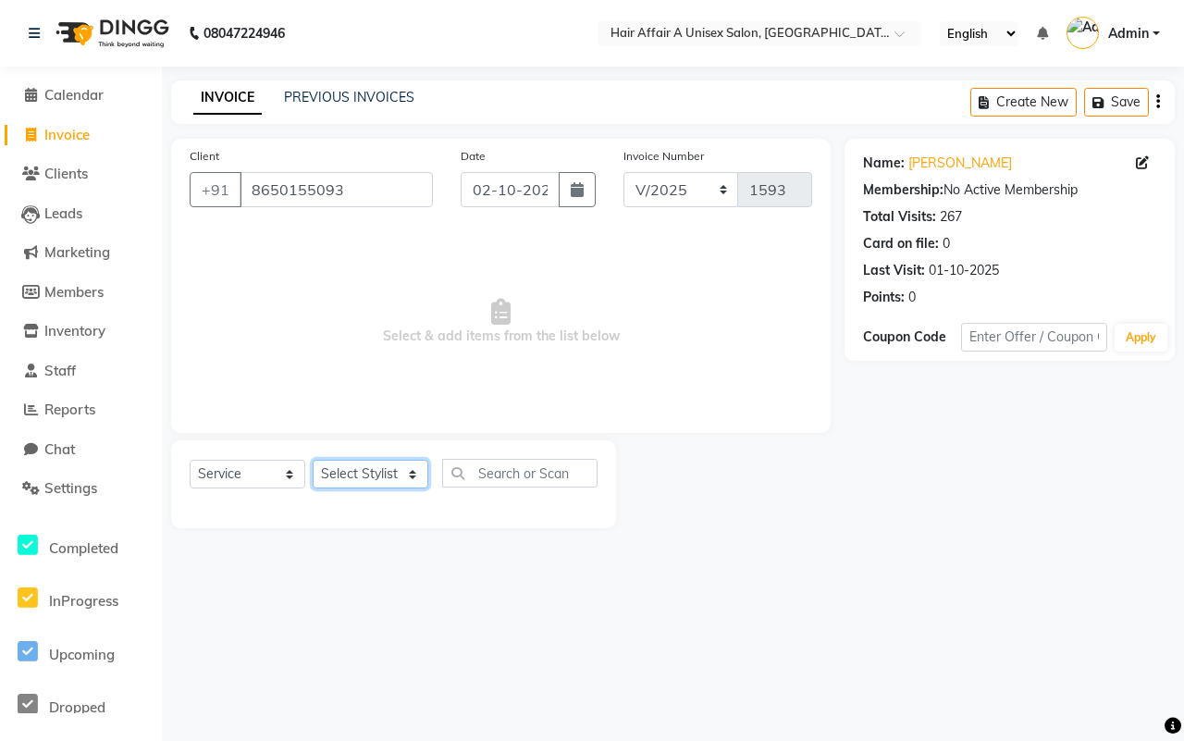
select select "25233"
click at [313, 460] on select "Select Stylist [PERSON_NAME] [PERSON_NAME] Kajal Kunal [PERSON_NAME] Nitin [PER…" at bounding box center [371, 474] width 116 height 29
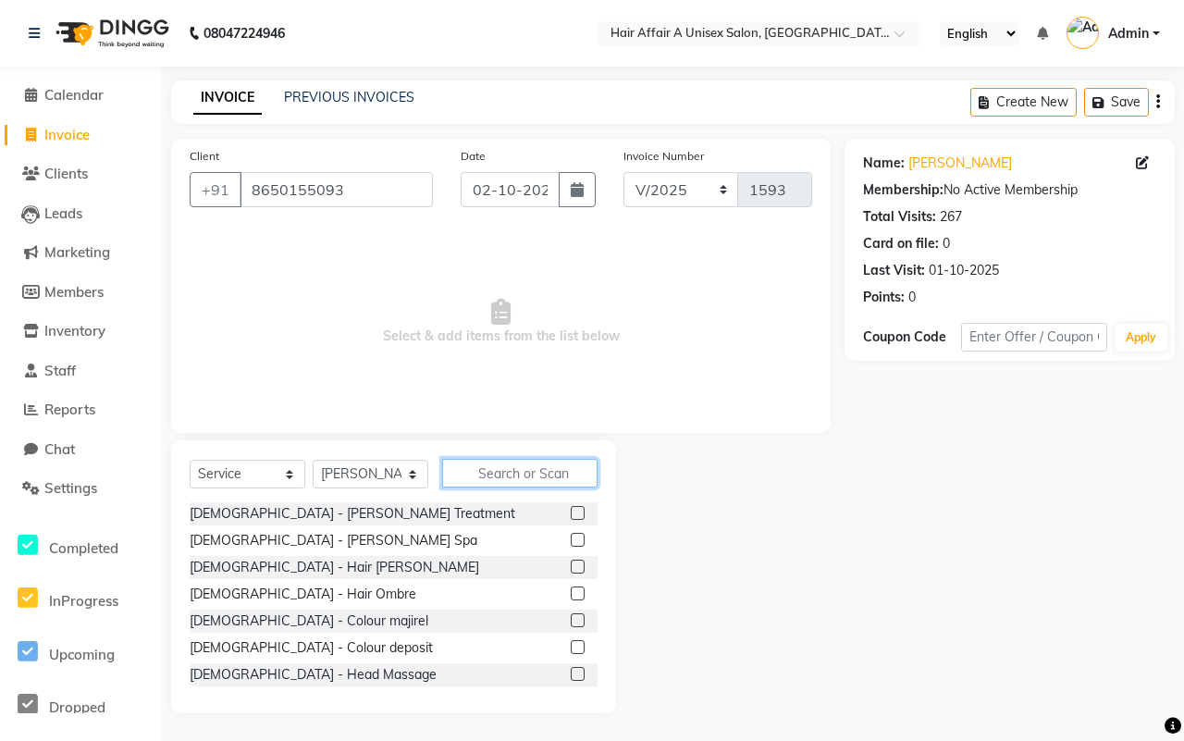
click at [490, 469] on input "text" at bounding box center [519, 473] width 155 height 29
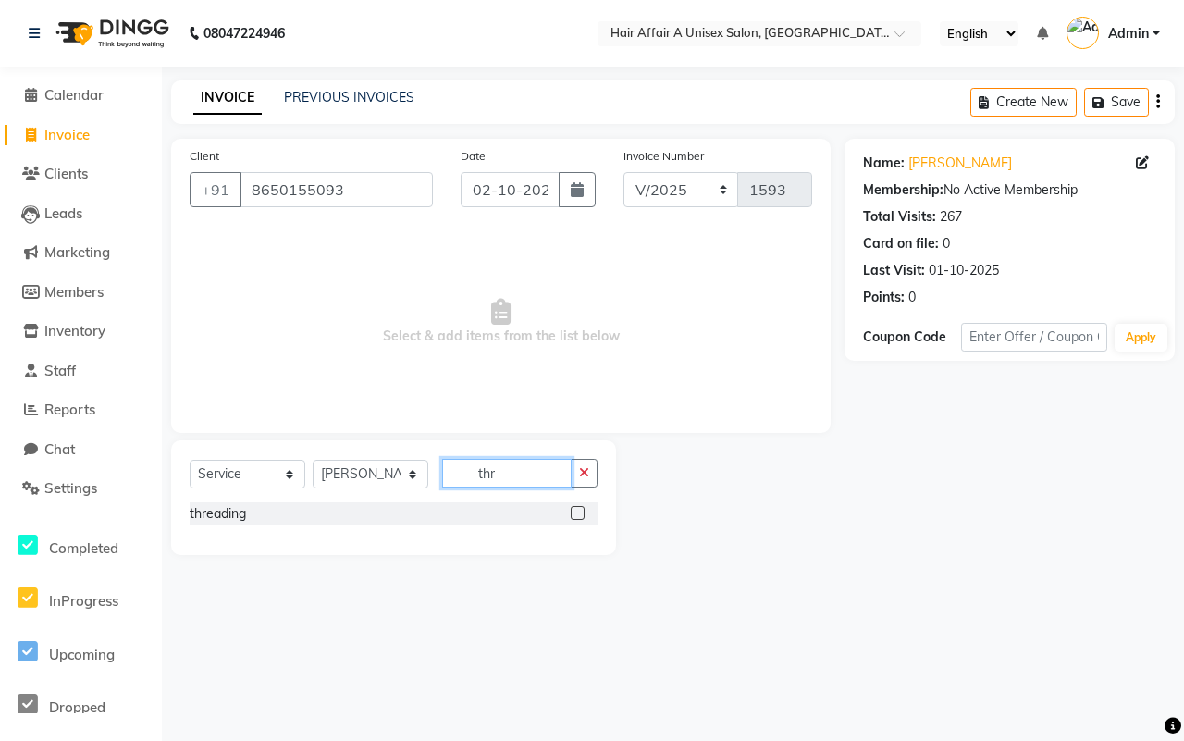
type input "thr"
click at [571, 515] on label at bounding box center [578, 513] width 14 height 14
click at [571, 515] on input "checkbox" at bounding box center [577, 514] width 12 height 12
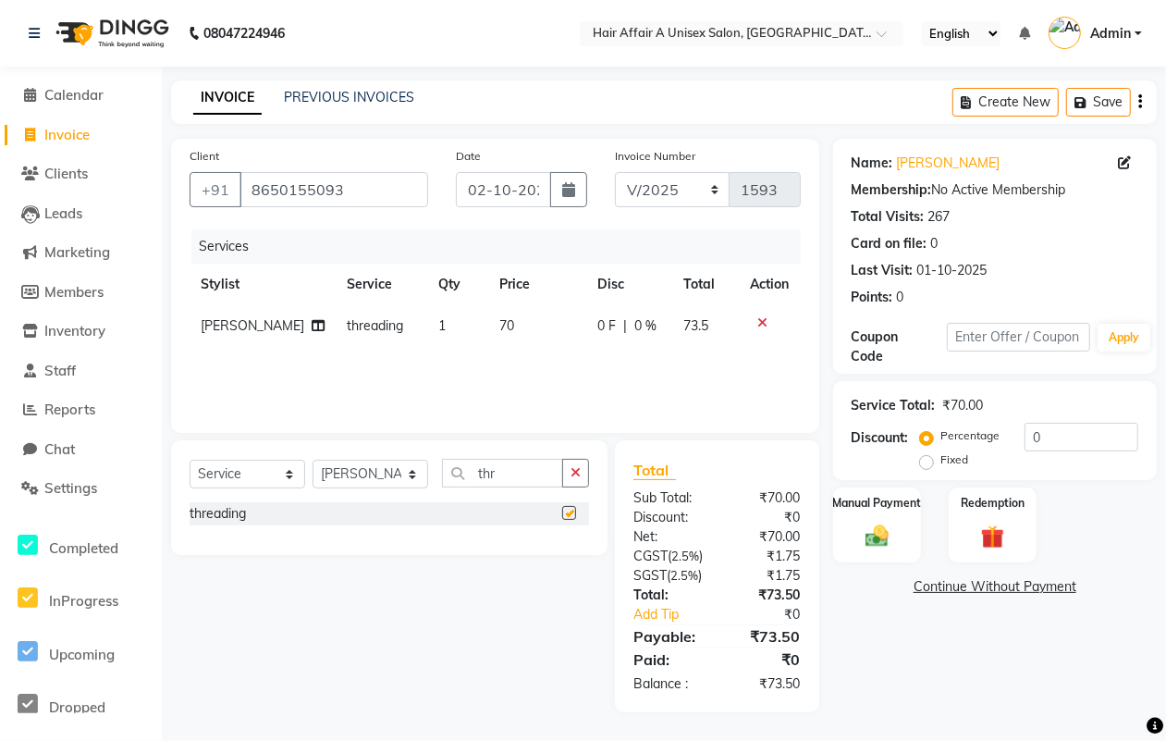
checkbox input "false"
click at [499, 325] on span "70" at bounding box center [506, 325] width 15 height 17
select select "25233"
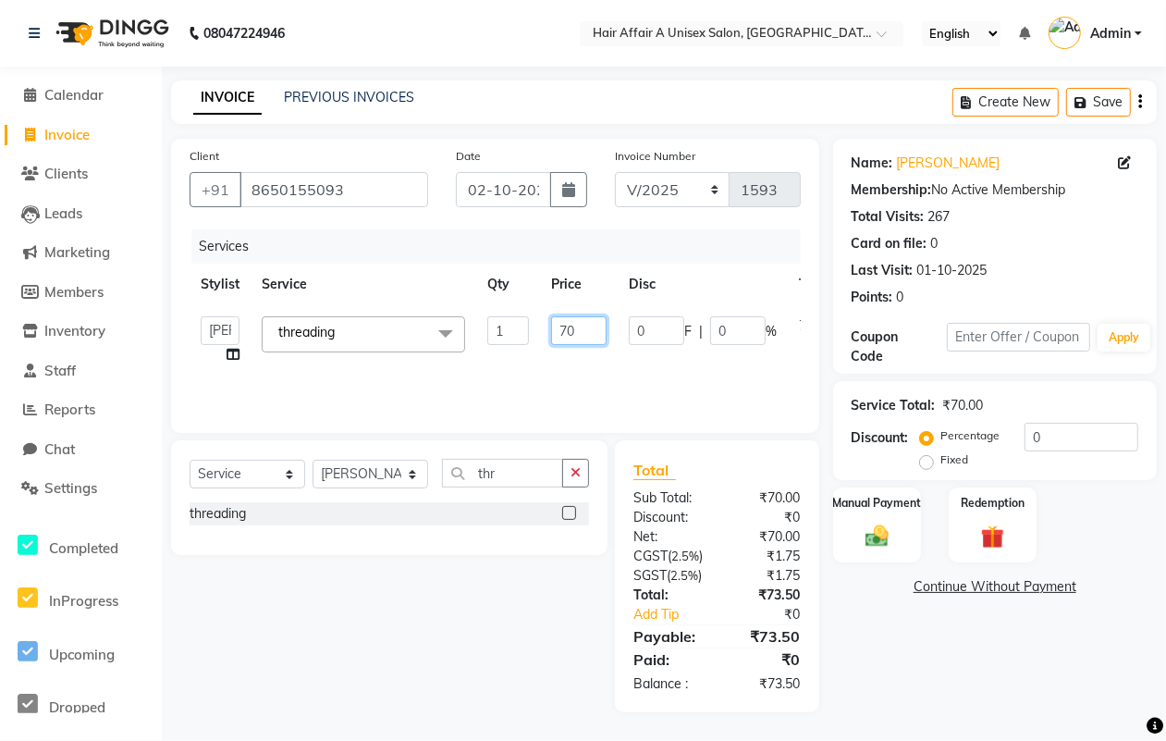
click at [565, 329] on input "70" at bounding box center [578, 330] width 55 height 29
type input "120"
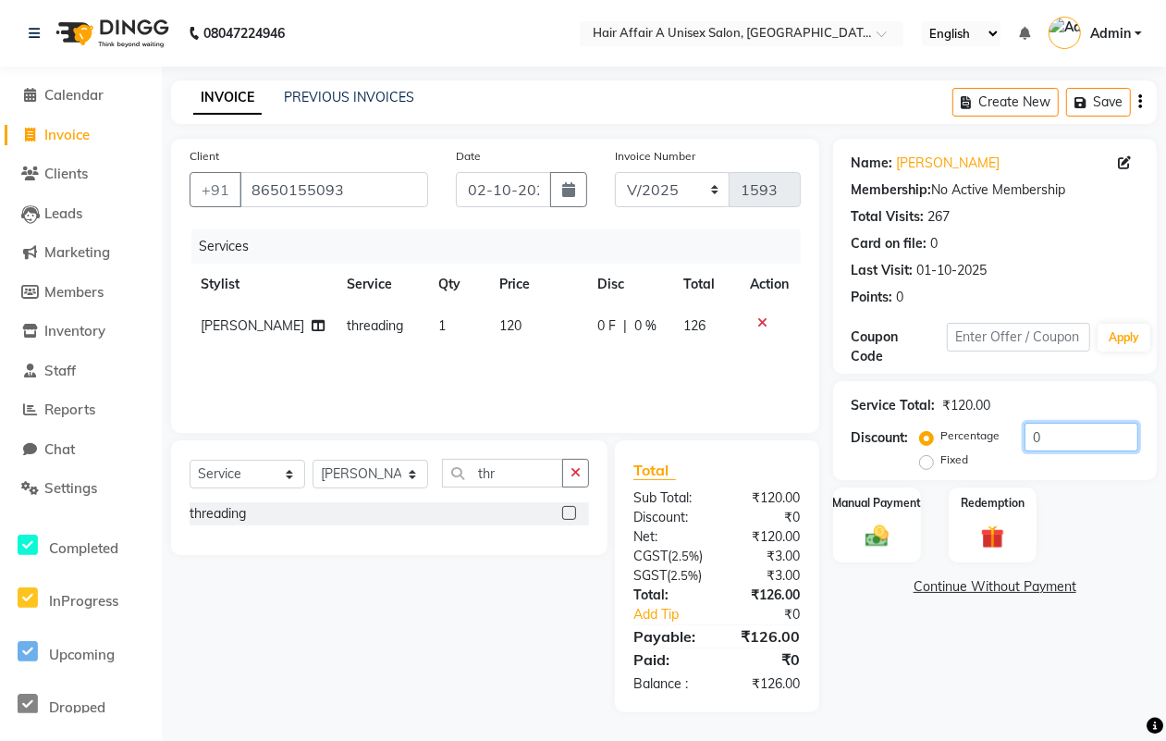
click at [1098, 432] on input "0" at bounding box center [1082, 437] width 114 height 29
type input "4.5"
click at [846, 524] on div "Manual Payment" at bounding box center [877, 524] width 92 height 79
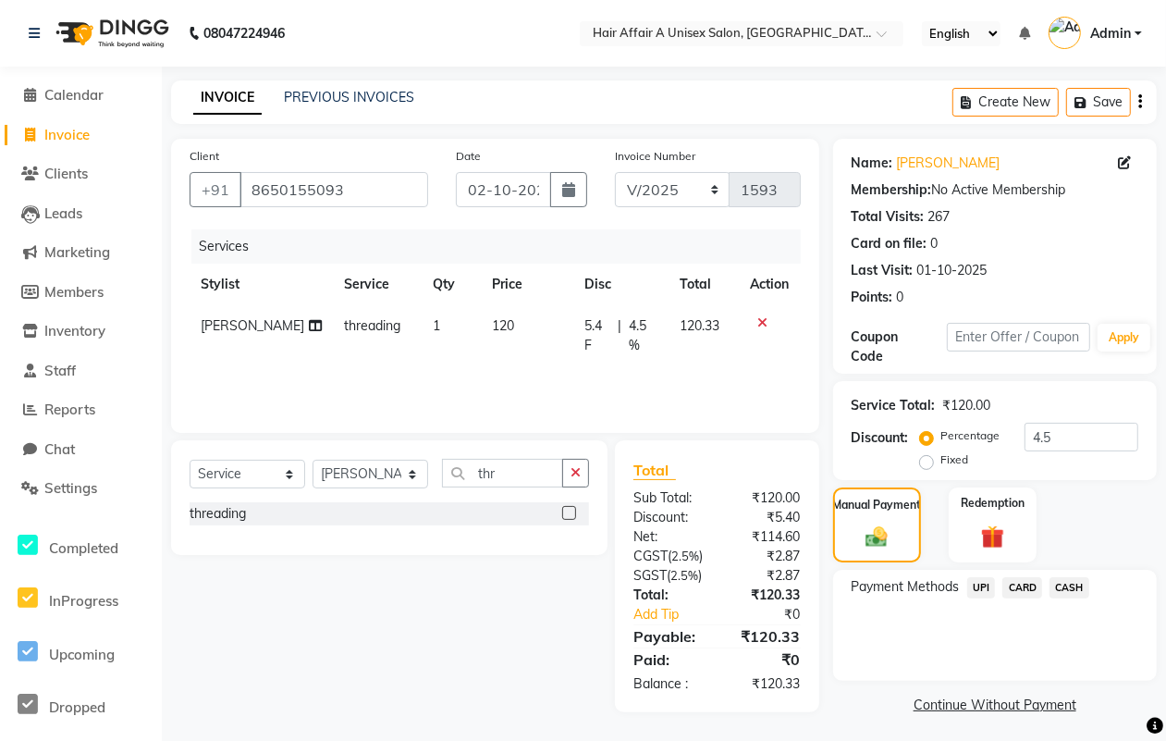
click at [1077, 584] on span "CASH" at bounding box center [1069, 587] width 40 height 21
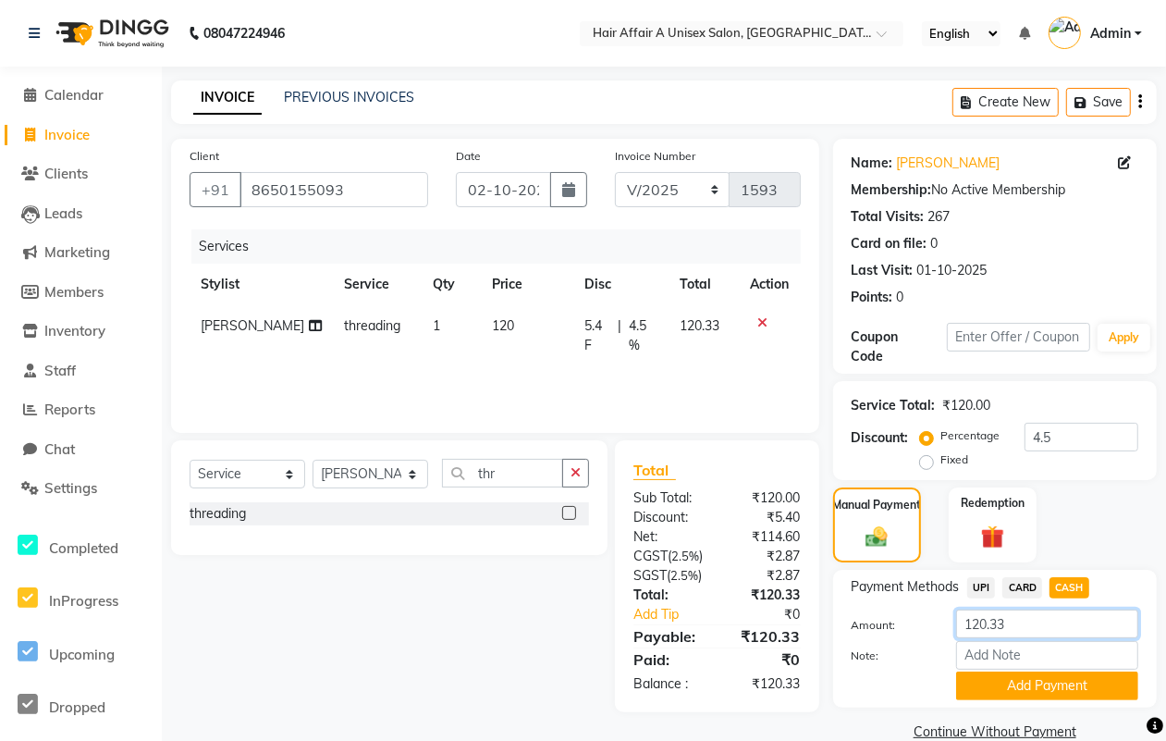
click at [1017, 621] on input "120.33" at bounding box center [1047, 623] width 182 height 29
type input "120"
click at [1052, 689] on button "Add Payment" at bounding box center [1047, 685] width 182 height 29
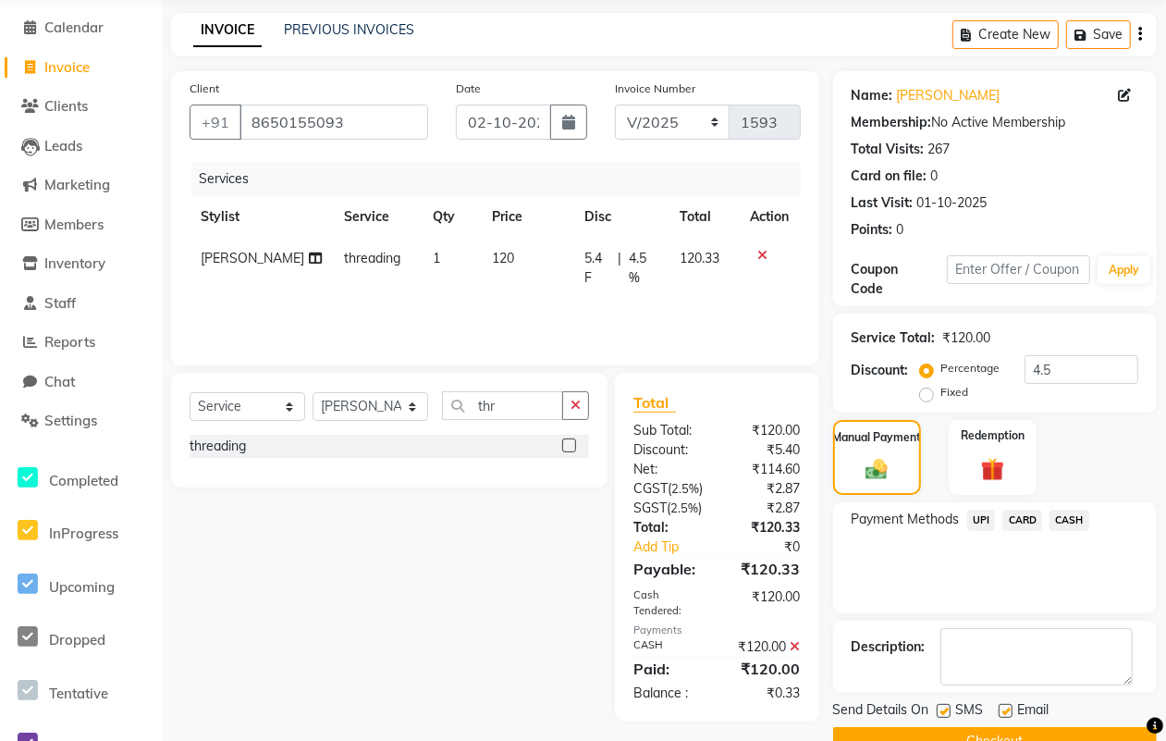
scroll to position [114, 0]
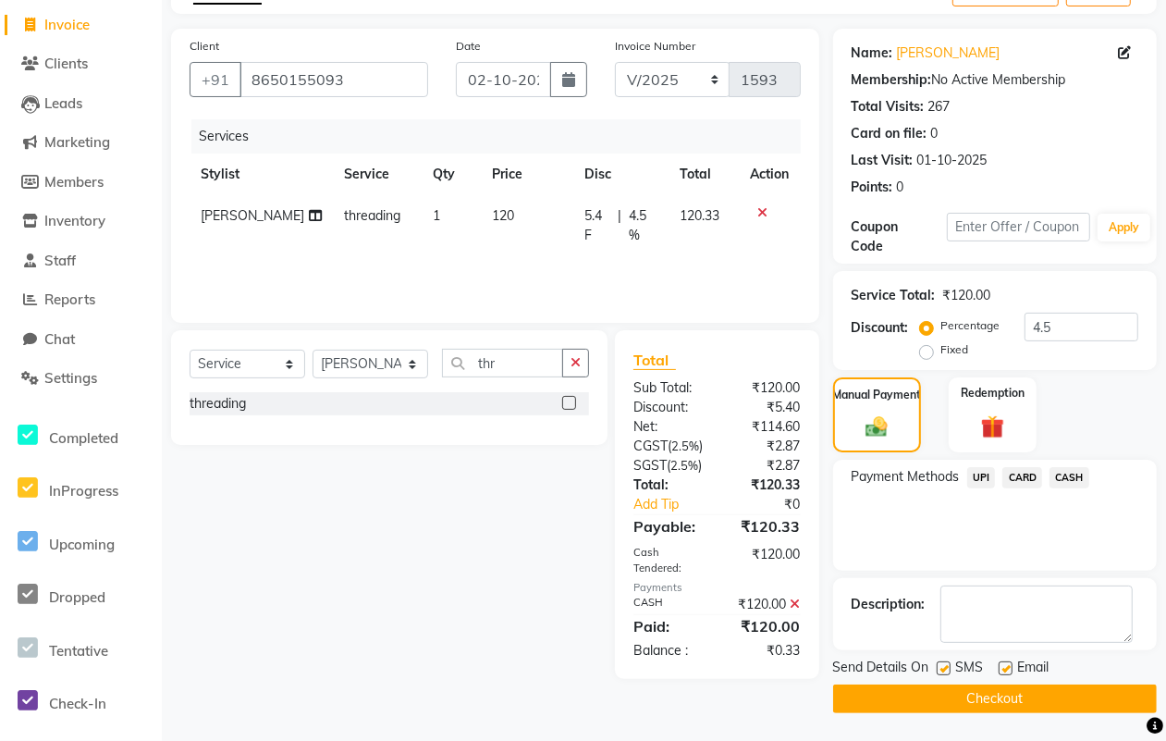
click at [941, 657] on div "SMS" at bounding box center [968, 668] width 62 height 23
click at [945, 661] on label at bounding box center [944, 668] width 14 height 14
click at [945, 663] on input "checkbox" at bounding box center [943, 669] width 12 height 12
checkbox input "false"
click at [1006, 666] on label at bounding box center [1006, 668] width 14 height 14
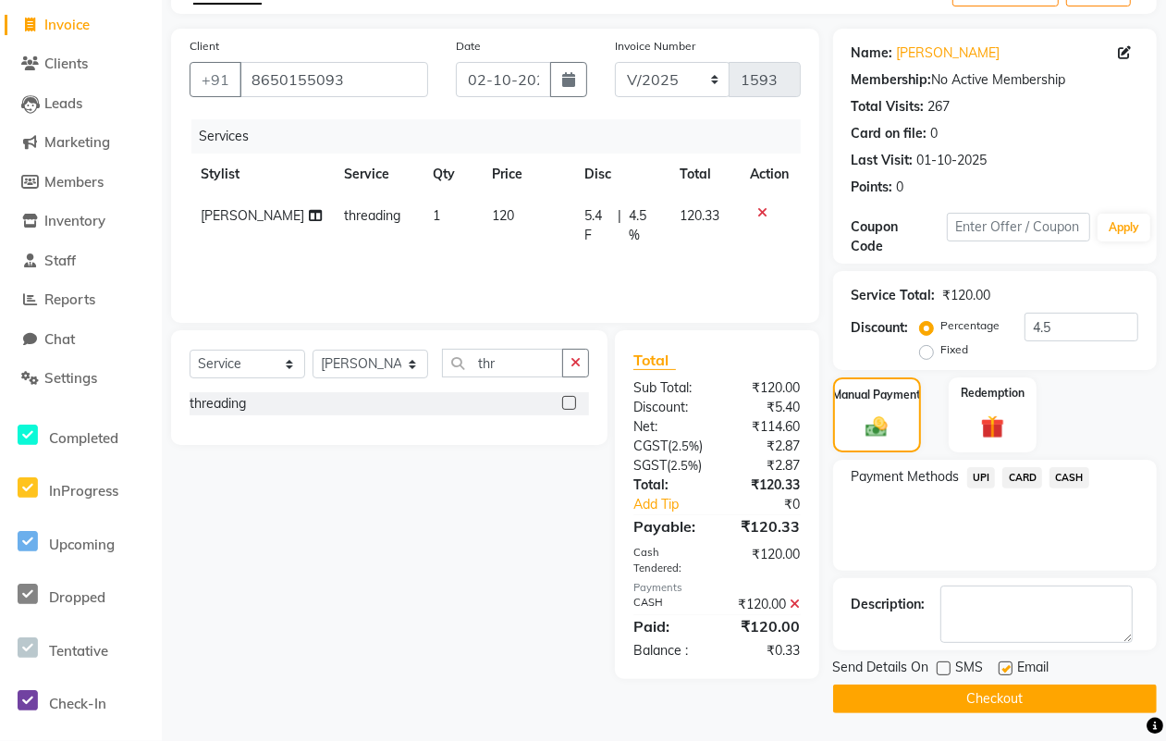
click at [1006, 666] on input "checkbox" at bounding box center [1005, 669] width 12 height 12
checkbox input "false"
click at [987, 689] on button "Checkout" at bounding box center [995, 698] width 324 height 29
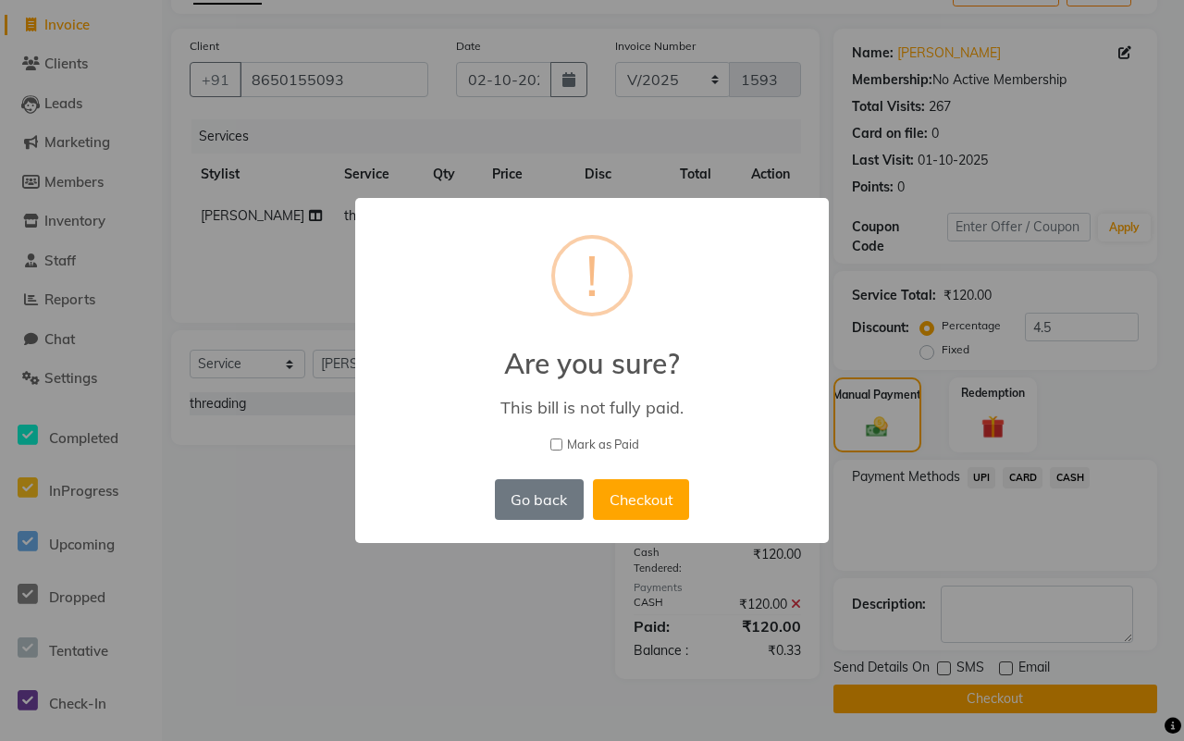
click at [621, 436] on span "Mark as Paid" at bounding box center [603, 445] width 72 height 18
click at [562, 438] on input "Mark as Paid" at bounding box center [556, 444] width 12 height 12
checkbox input "true"
click at [636, 497] on button "Checkout" at bounding box center [641, 499] width 96 height 41
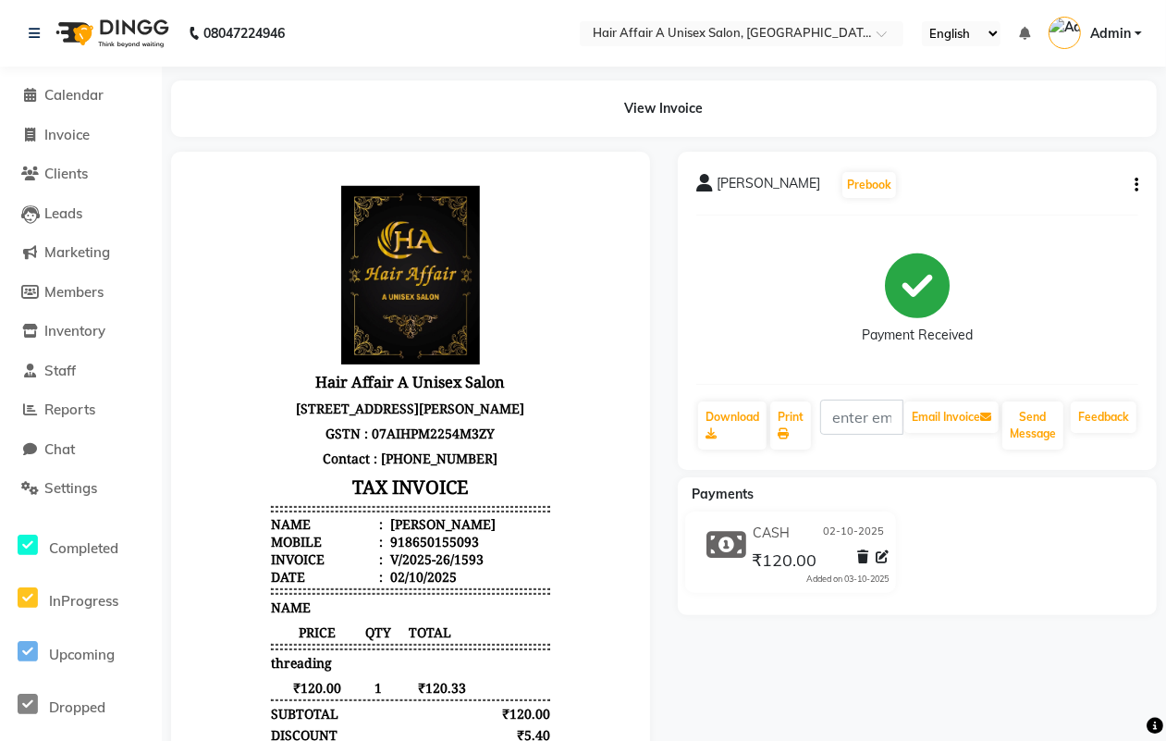
click at [80, 122] on li "Invoice" at bounding box center [81, 136] width 162 height 40
click at [83, 128] on span "Invoice" at bounding box center [66, 135] width 45 height 18
select select "4464"
select select "service"
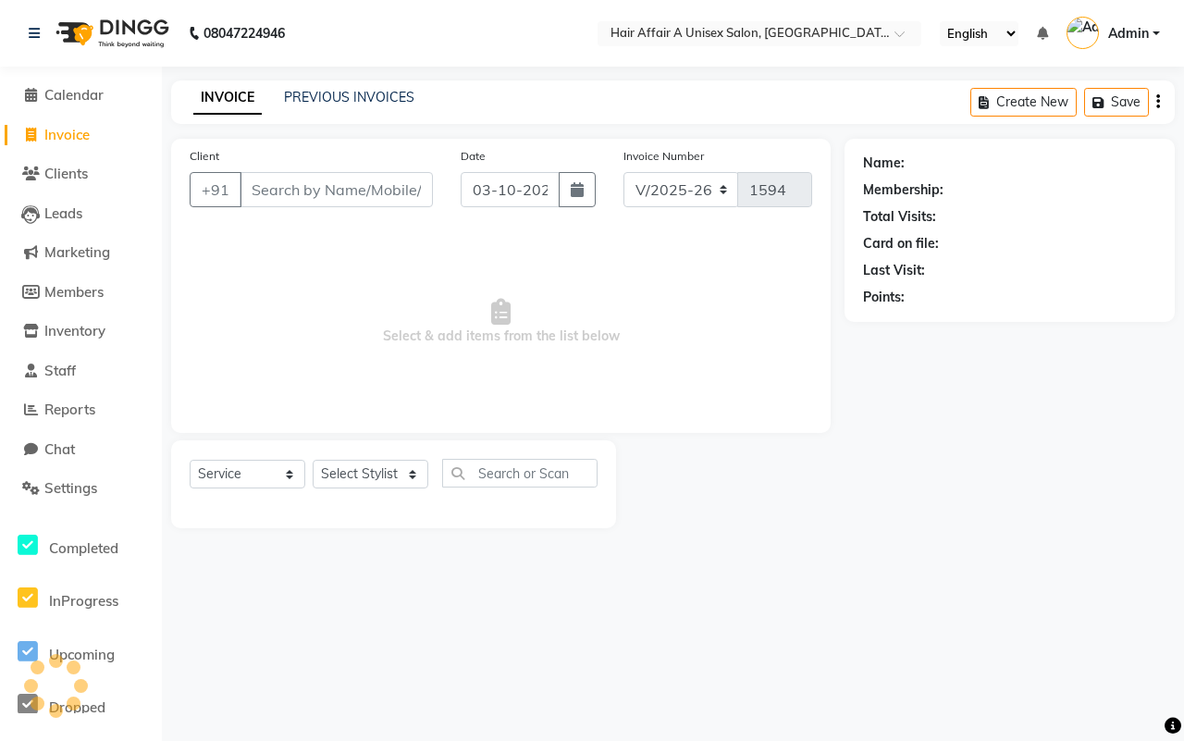
click at [291, 178] on input "Client" at bounding box center [335, 189] width 193 height 35
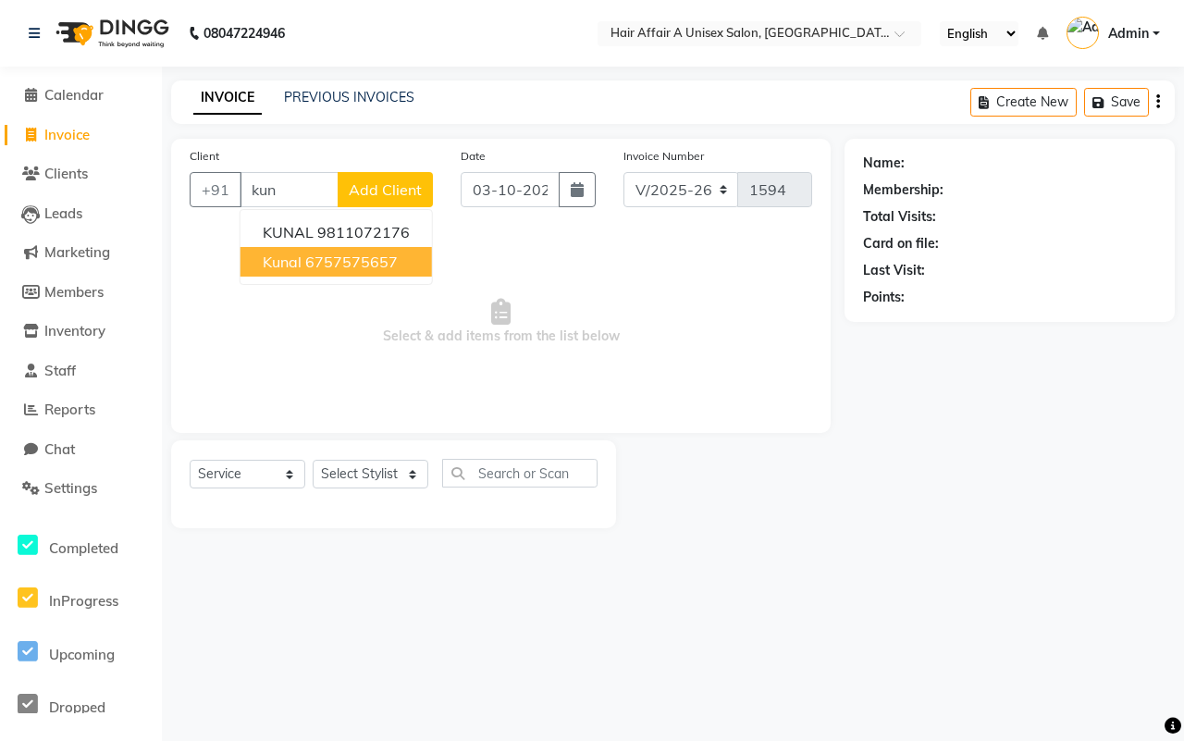
click at [344, 265] on ngb-highlight "6757575657" at bounding box center [351, 261] width 92 height 18
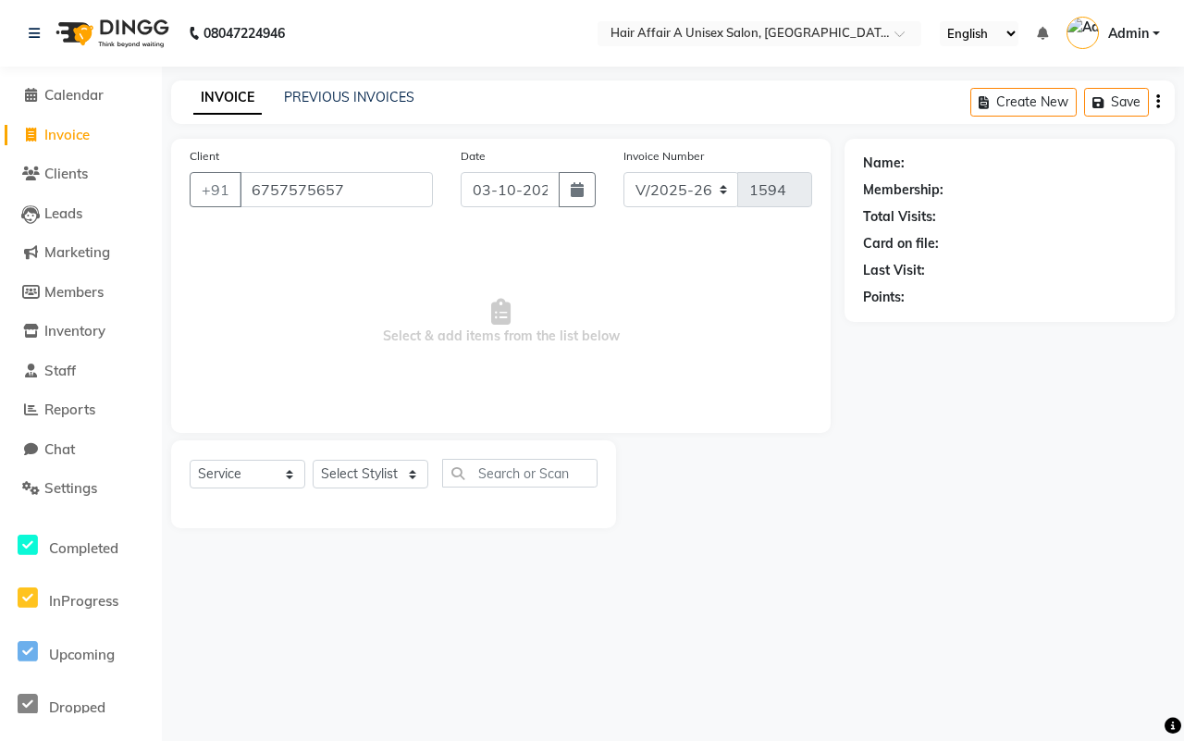
type input "6757575657"
click at [575, 195] on icon "button" at bounding box center [577, 189] width 13 height 15
select select "10"
select select "2025"
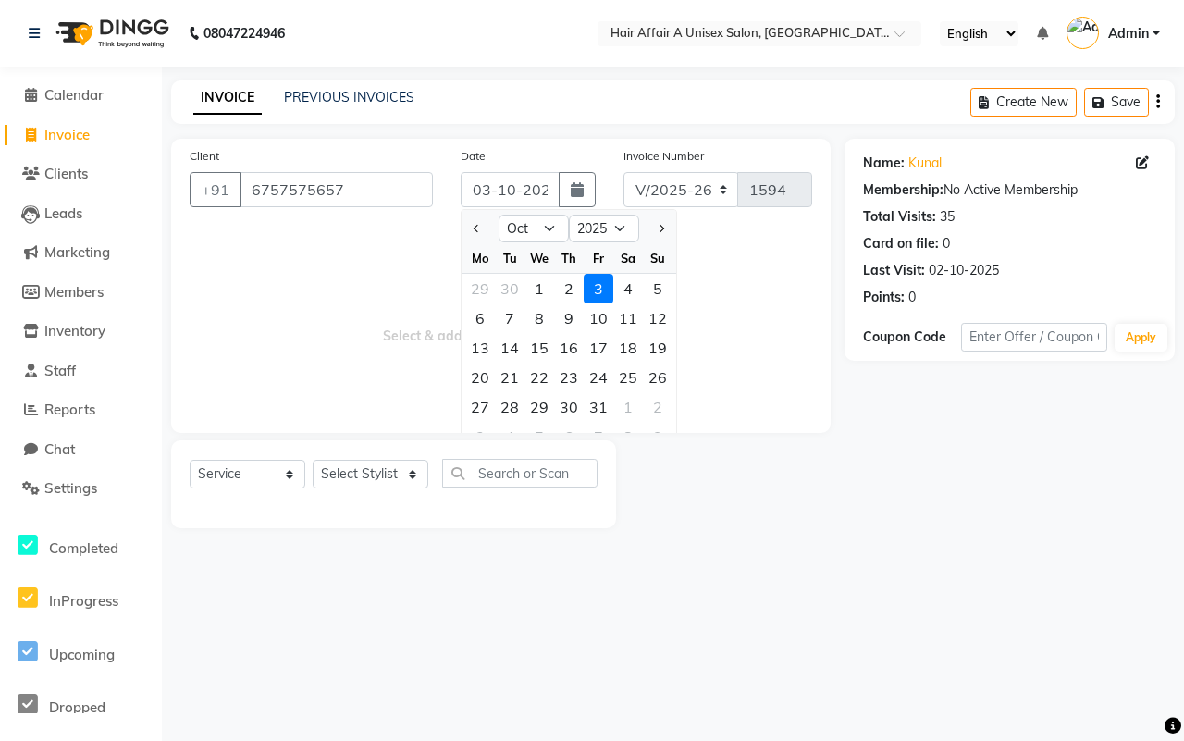
click at [565, 285] on div "2" at bounding box center [569, 289] width 30 height 30
type input "02-10-2025"
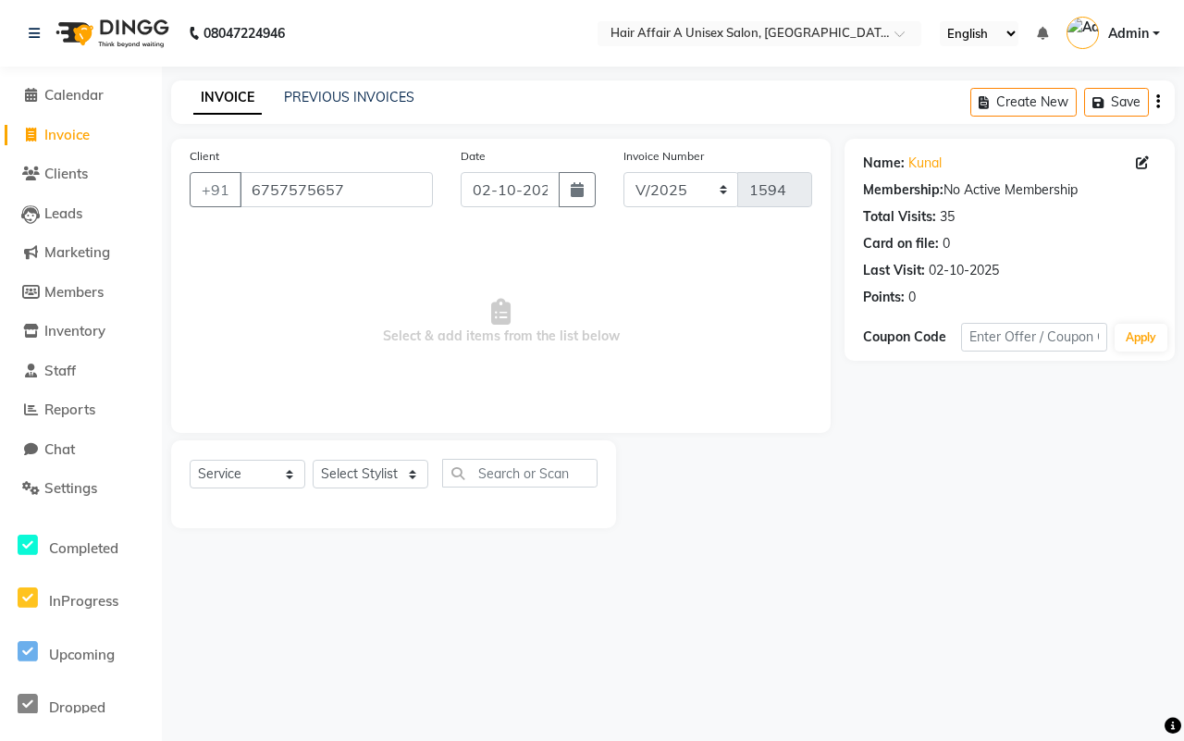
click at [399, 454] on div "Select Service Product Membership Package Voucher Prepaid Gift Card Select Styl…" at bounding box center [393, 484] width 445 height 88
click at [390, 473] on select "Select Stylist [PERSON_NAME] [PERSON_NAME] Kajal Kunal [PERSON_NAME] Nitin [PER…" at bounding box center [371, 474] width 116 height 29
select select "74947"
click at [313, 460] on select "Select Stylist [PERSON_NAME] [PERSON_NAME] Kajal Kunal [PERSON_NAME] Nitin [PER…" at bounding box center [371, 474] width 116 height 29
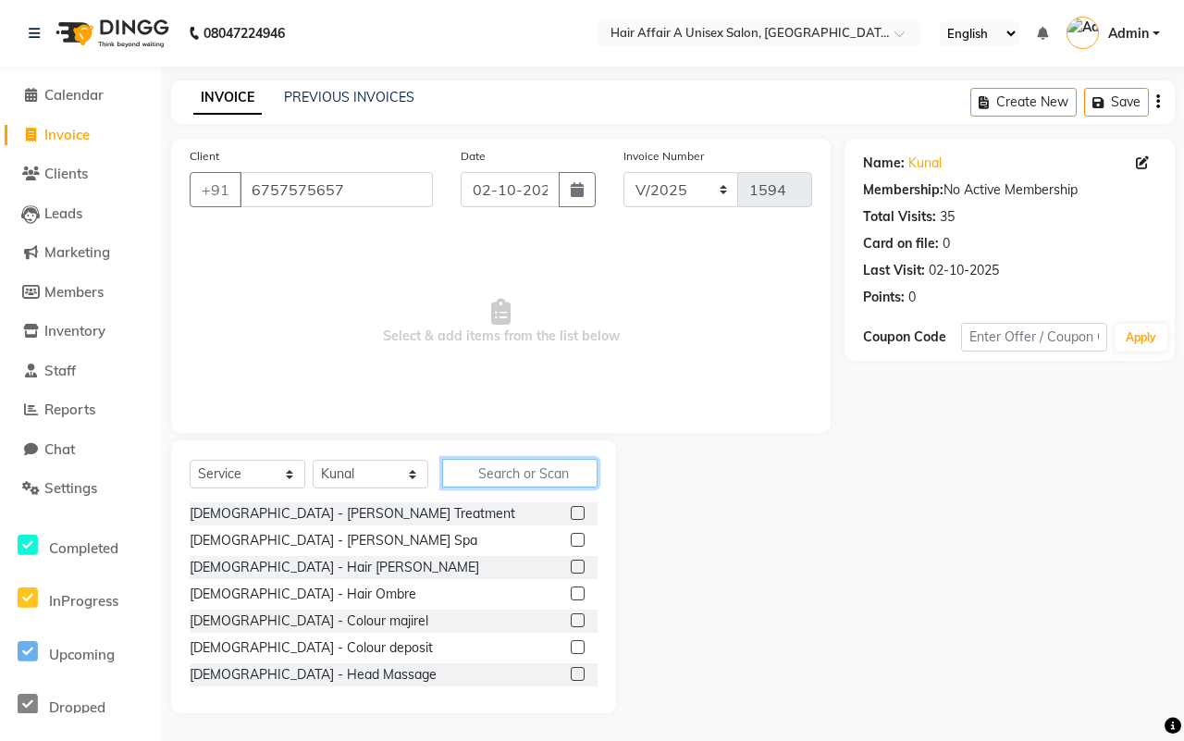
click at [520, 470] on input "text" at bounding box center [519, 473] width 155 height 29
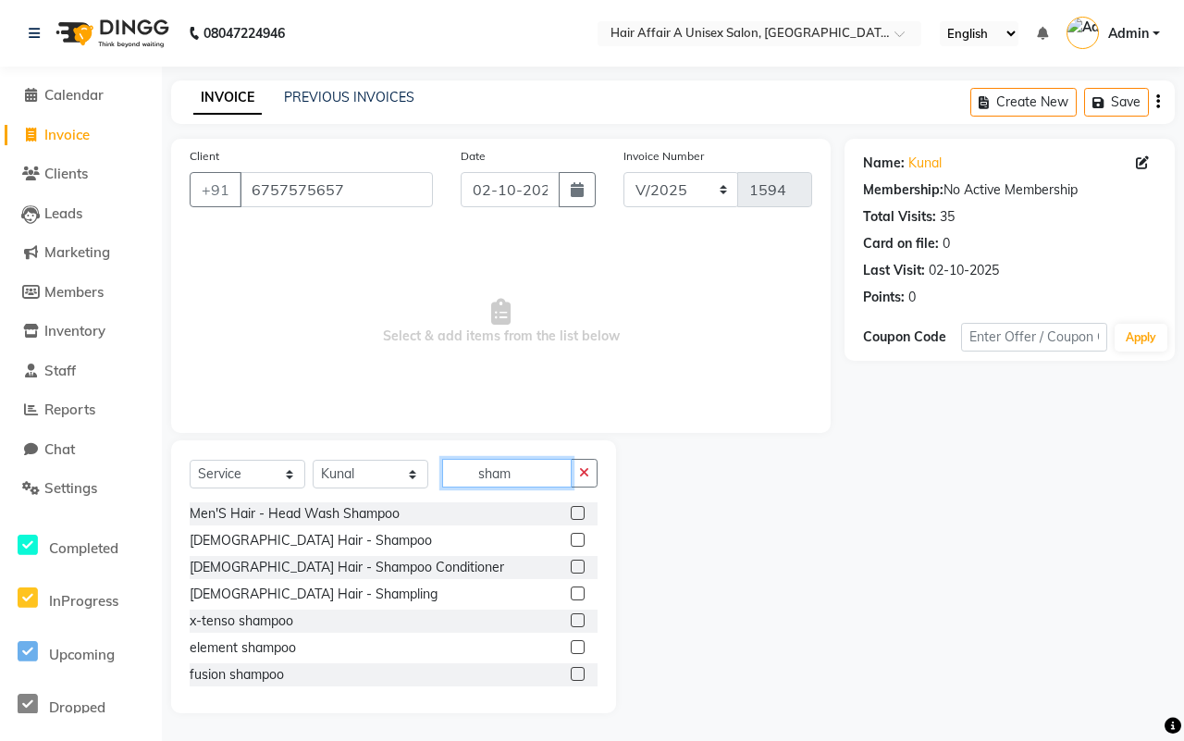
type input "sham"
click at [571, 571] on label at bounding box center [578, 566] width 14 height 14
click at [571, 571] on input "checkbox" at bounding box center [577, 567] width 12 height 12
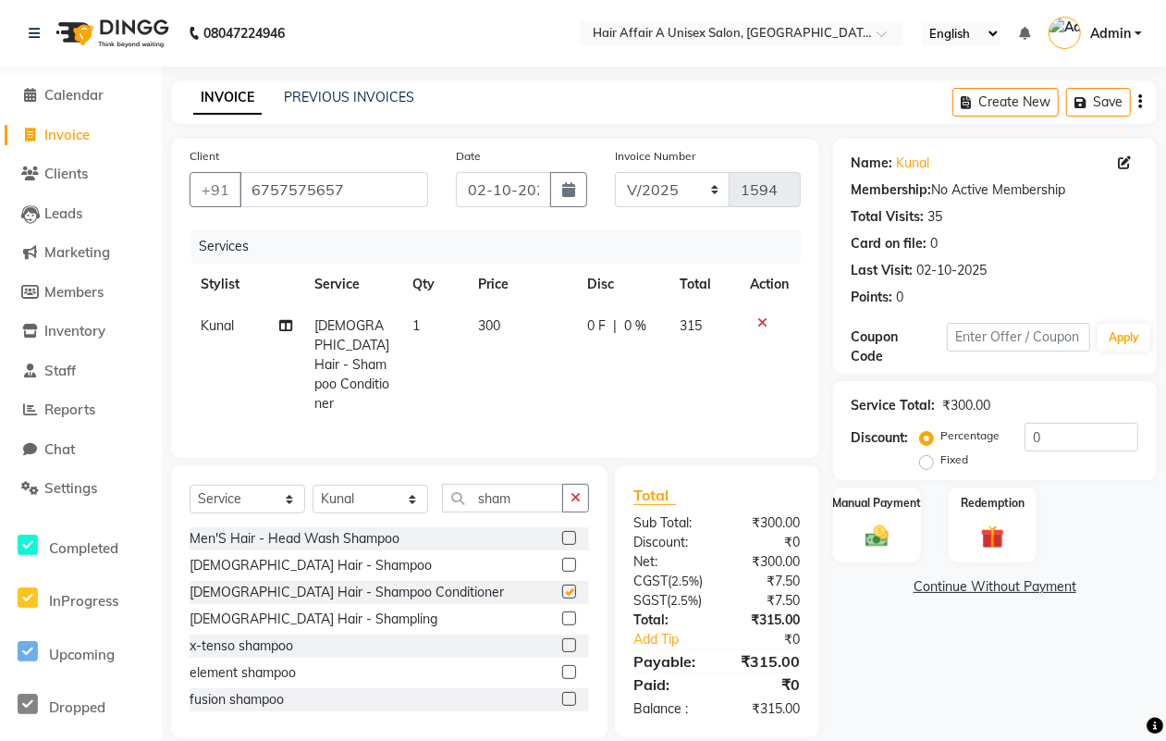
checkbox input "false"
click at [380, 485] on select "Select Stylist [PERSON_NAME] [PERSON_NAME] Kajal Kunal [PERSON_NAME] Nitin [PER…" at bounding box center [371, 499] width 116 height 29
select select "25233"
click at [313, 485] on select "Select Stylist [PERSON_NAME] [PERSON_NAME] Kajal Kunal [PERSON_NAME] Nitin [PER…" at bounding box center [371, 499] width 116 height 29
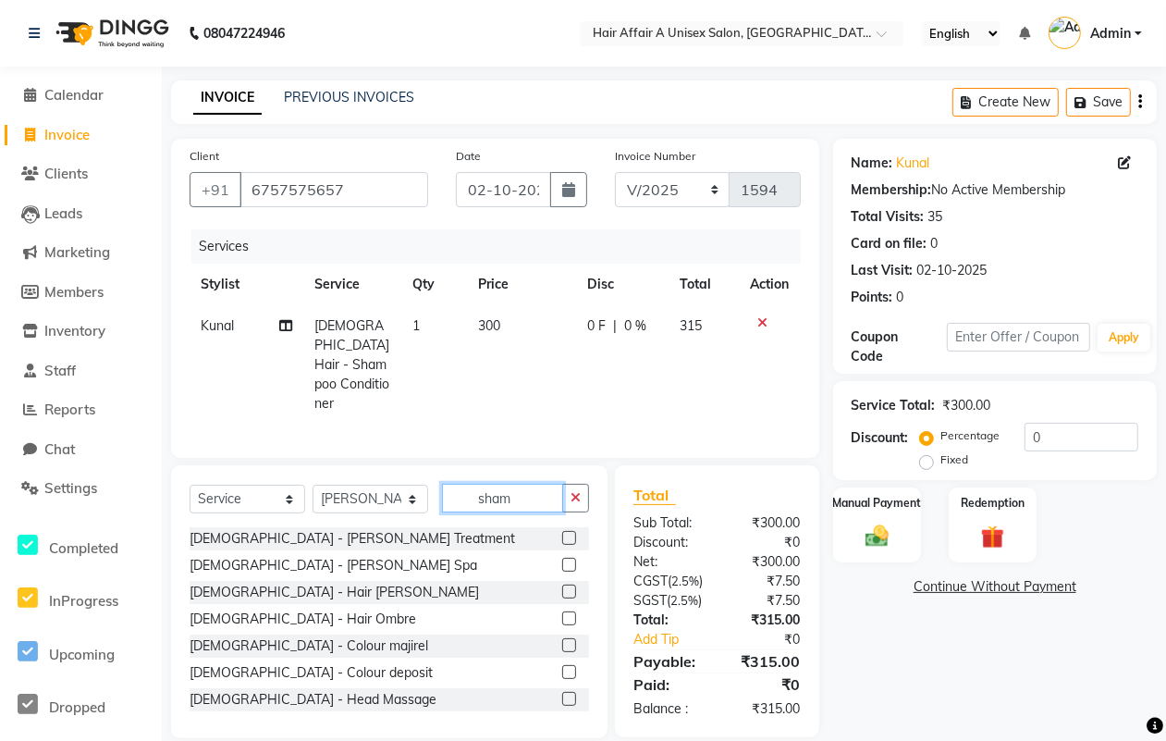
click at [537, 484] on input "sham" at bounding box center [502, 498] width 121 height 29
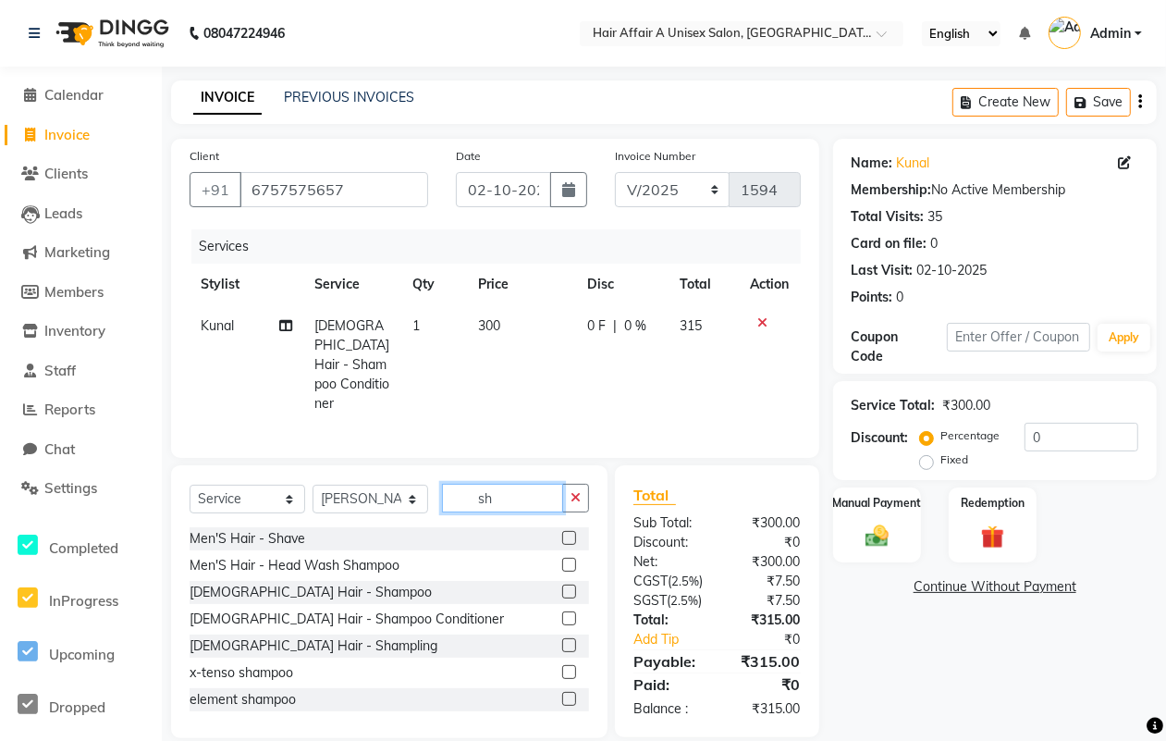
type input "s"
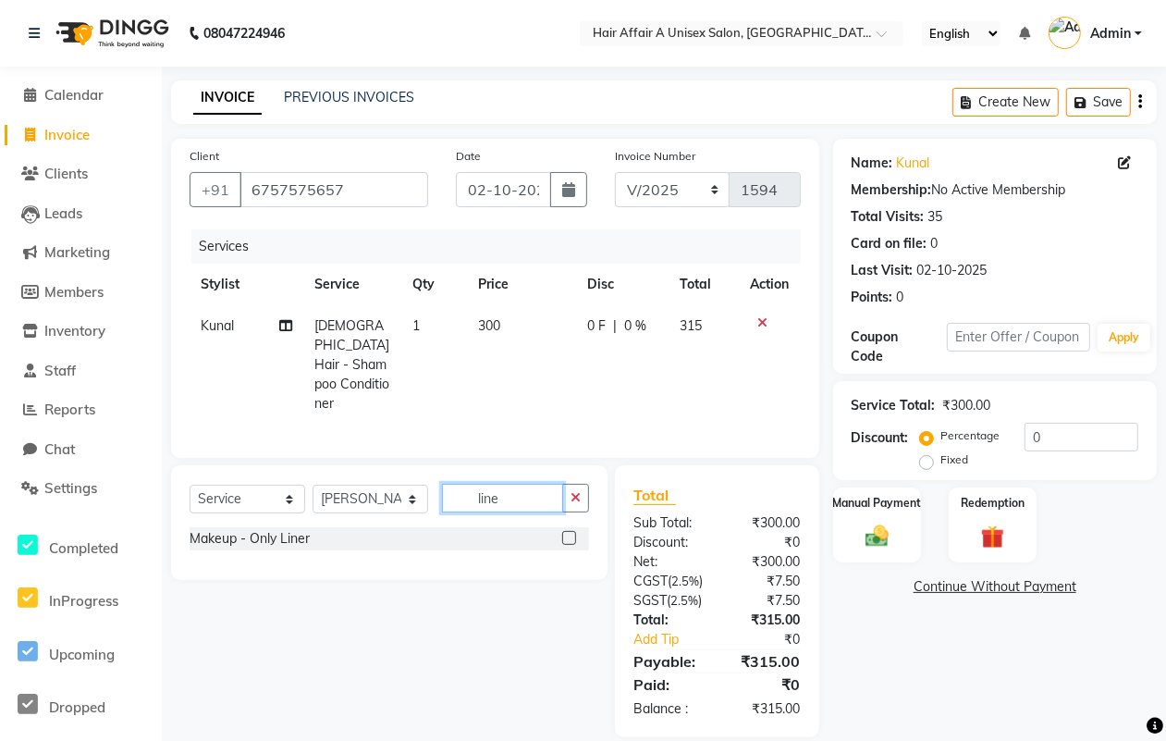
type input "line"
click at [562, 531] on label at bounding box center [569, 538] width 14 height 14
click at [562, 533] on input "checkbox" at bounding box center [568, 539] width 12 height 12
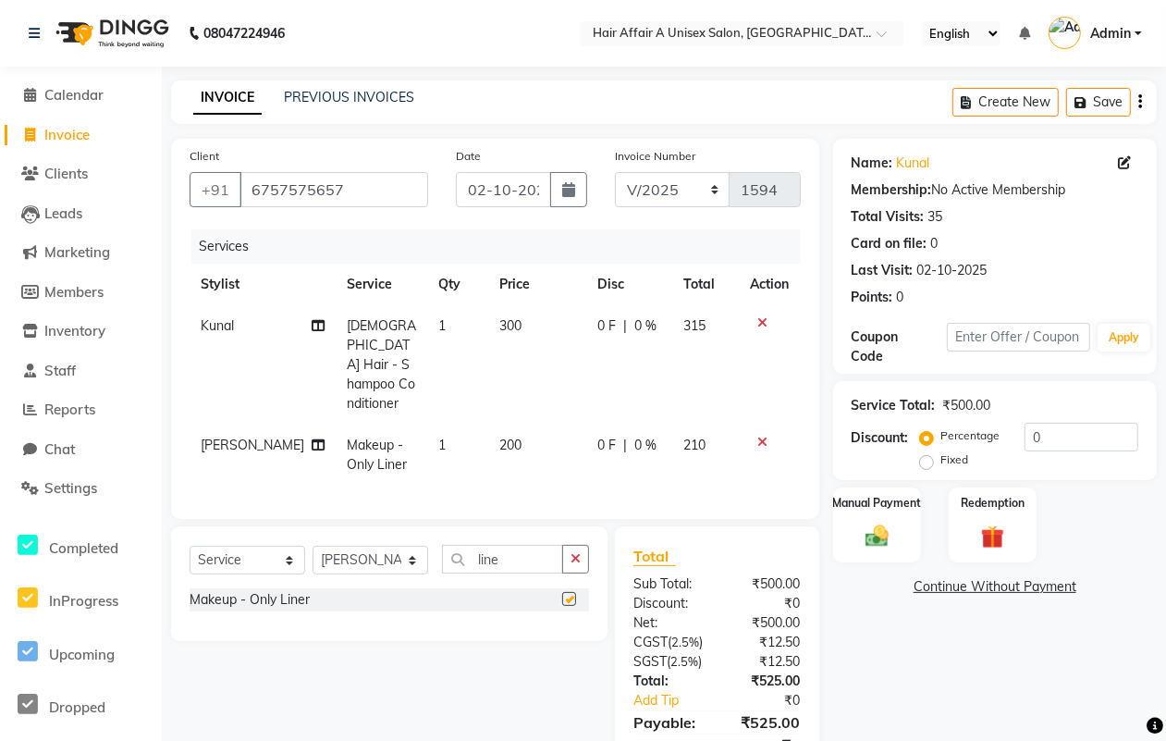
checkbox input "false"
click at [509, 545] on input "line" at bounding box center [502, 559] width 121 height 29
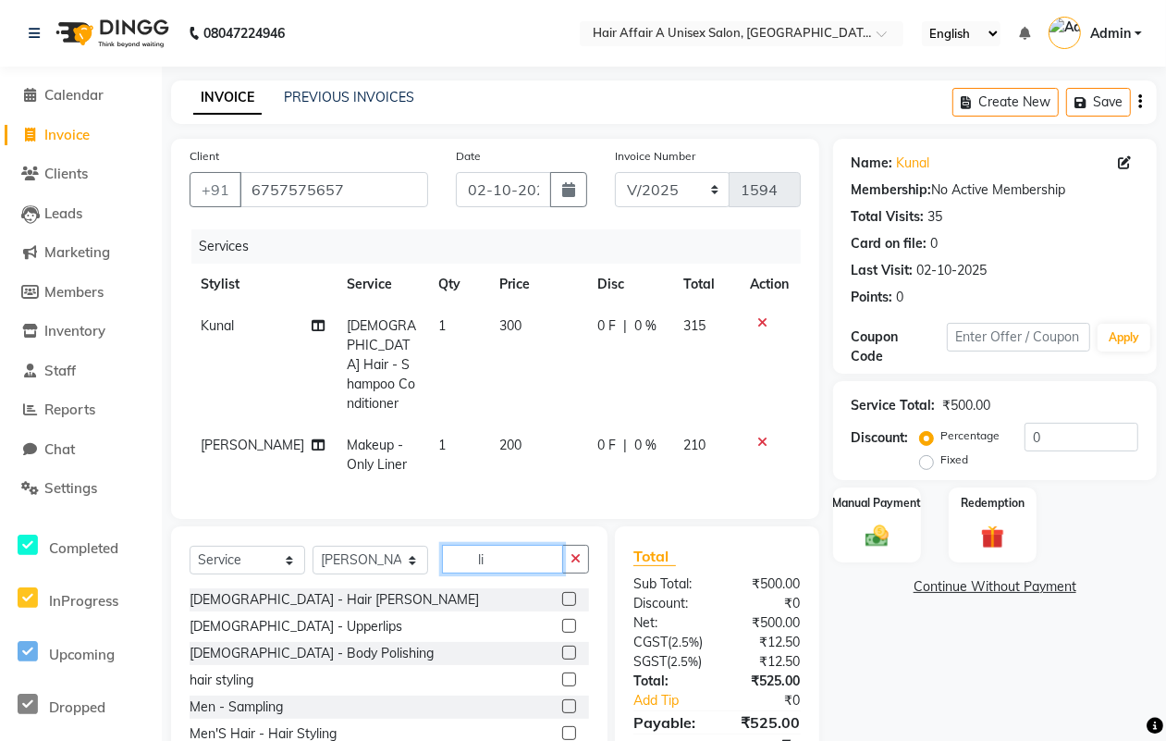
type input "l"
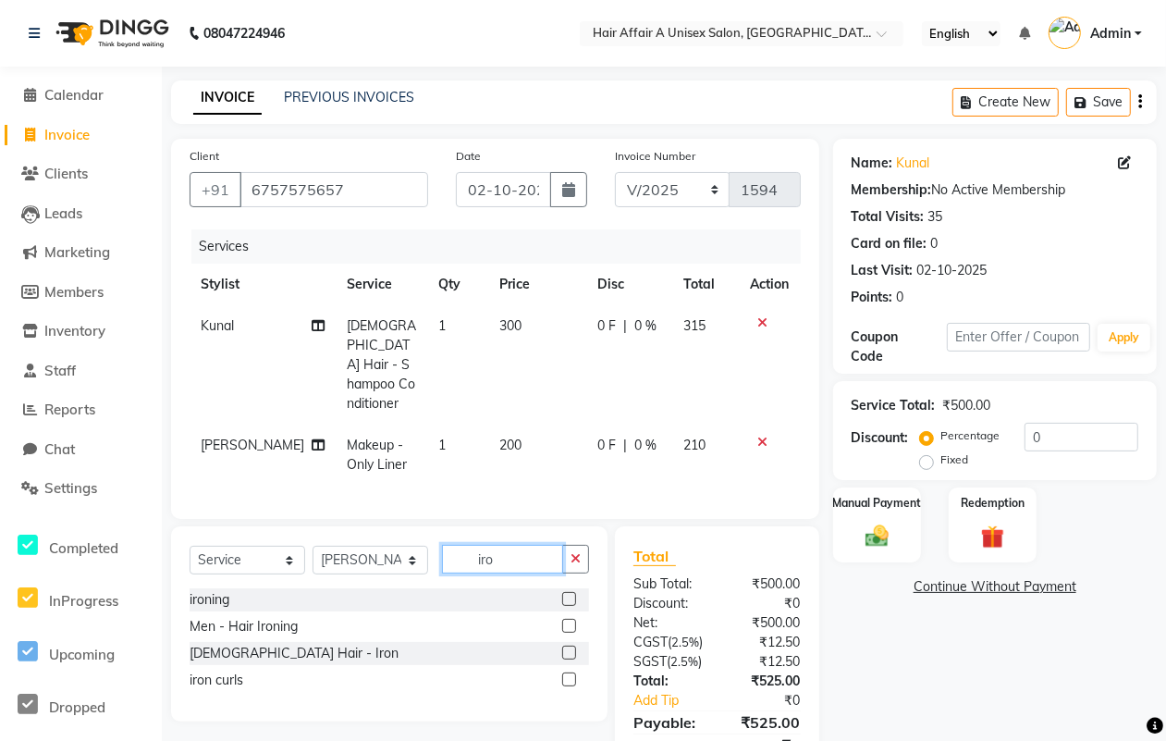
type input "iro"
click at [567, 592] on label at bounding box center [569, 599] width 14 height 14
click at [567, 594] on input "checkbox" at bounding box center [568, 600] width 12 height 12
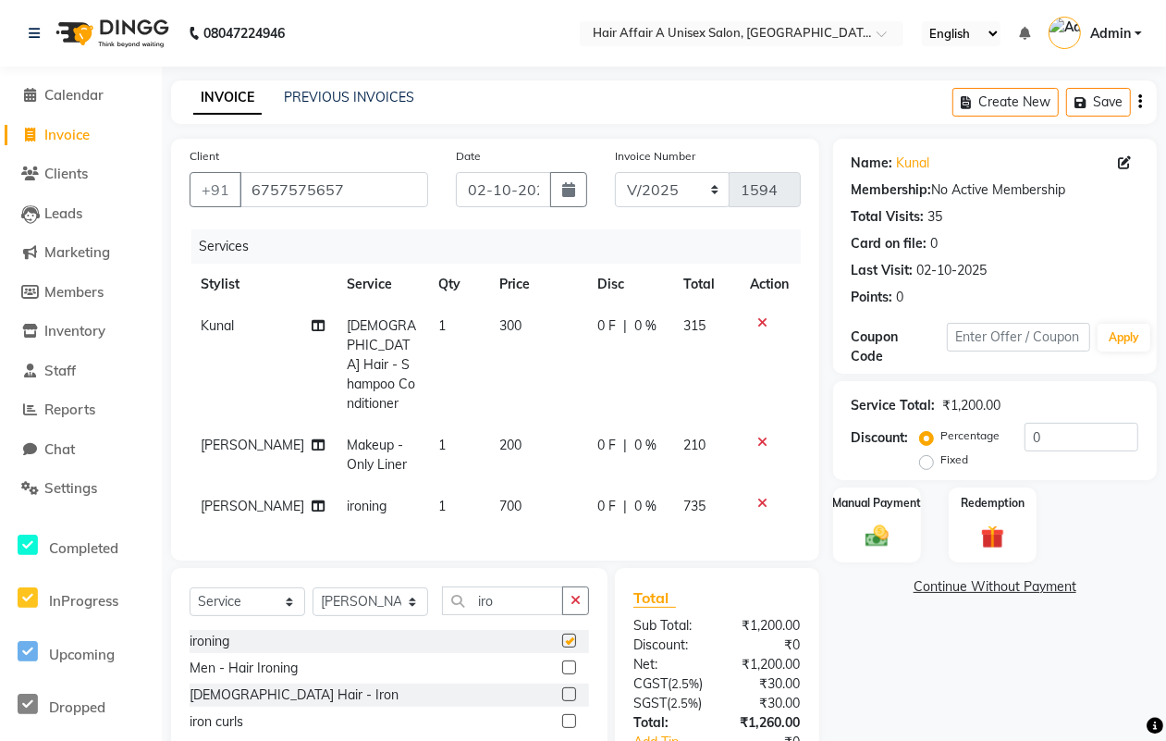
checkbox input "false"
click at [500, 333] on span "300" at bounding box center [510, 325] width 22 height 17
select select "74947"
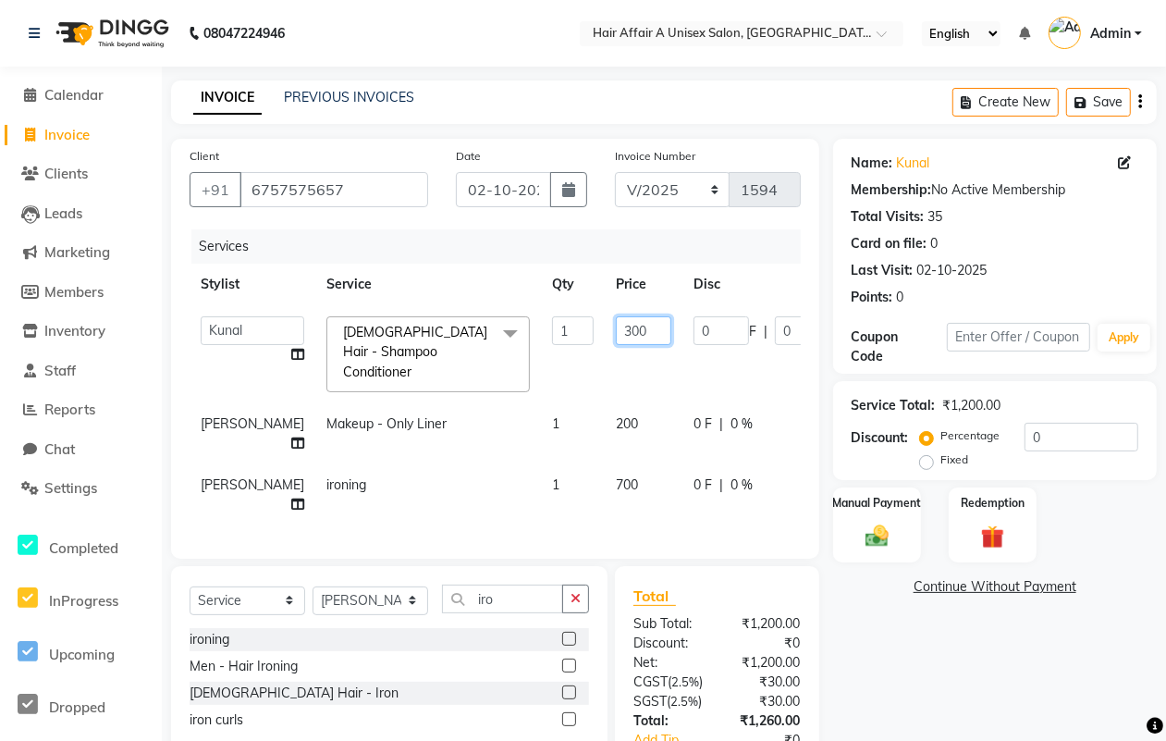
click at [616, 331] on input "300" at bounding box center [643, 330] width 55 height 29
type input "200"
click at [584, 403] on tr "[PERSON_NAME] Makeup - Only Liner 1 200 0 F | 0 % 210" at bounding box center [579, 433] width 778 height 61
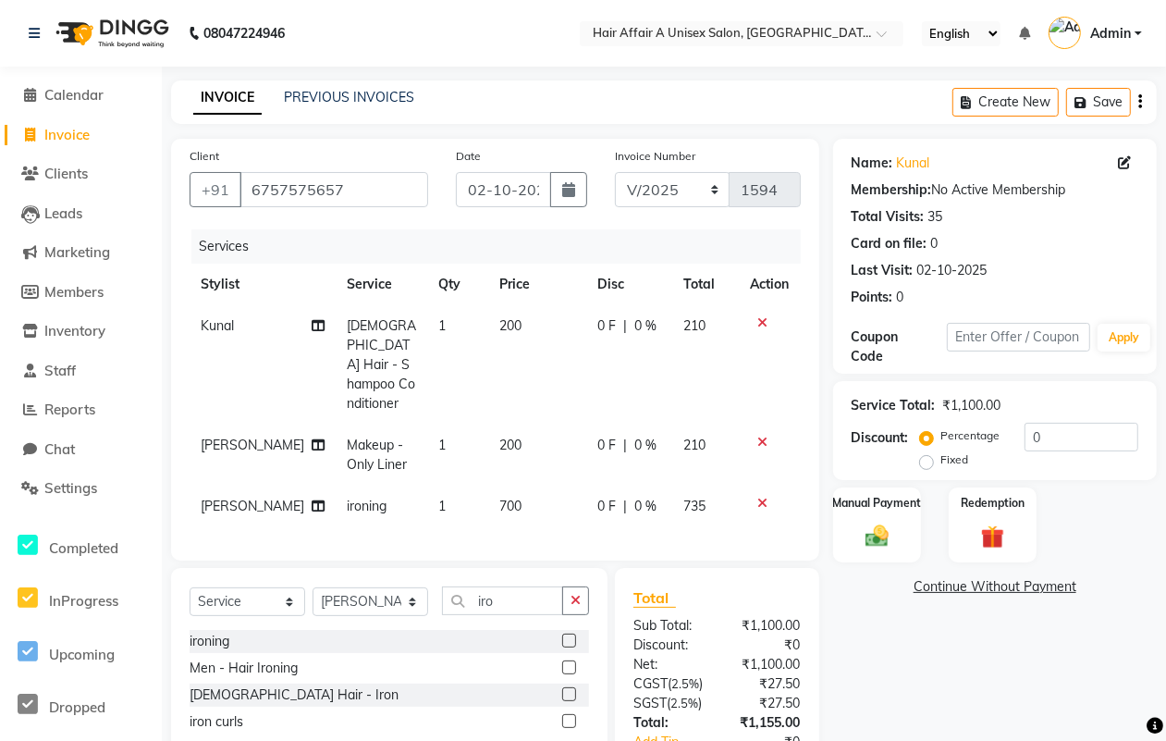
click at [500, 436] on span "200" at bounding box center [510, 444] width 22 height 17
select select "25233"
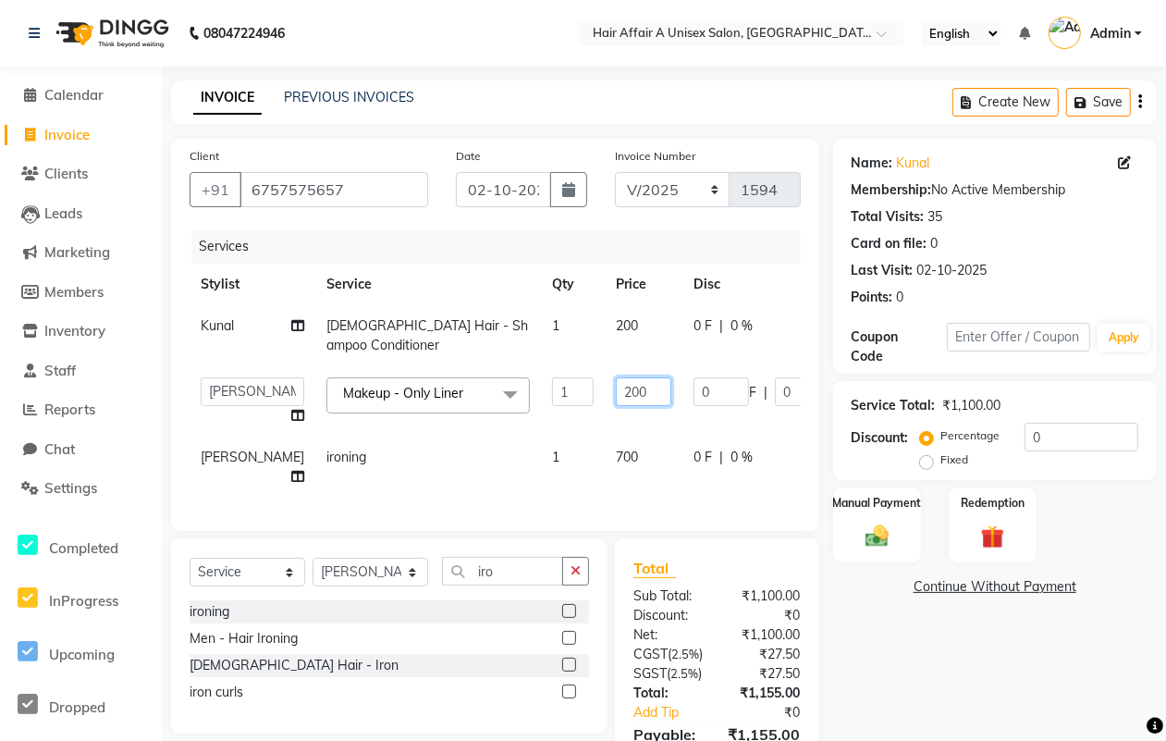
click at [616, 381] on input "200" at bounding box center [643, 391] width 55 height 29
type input "300"
click at [578, 454] on tr "[PERSON_NAME] ironing 1 700 0 F | 0 % 735" at bounding box center [579, 466] width 778 height 61
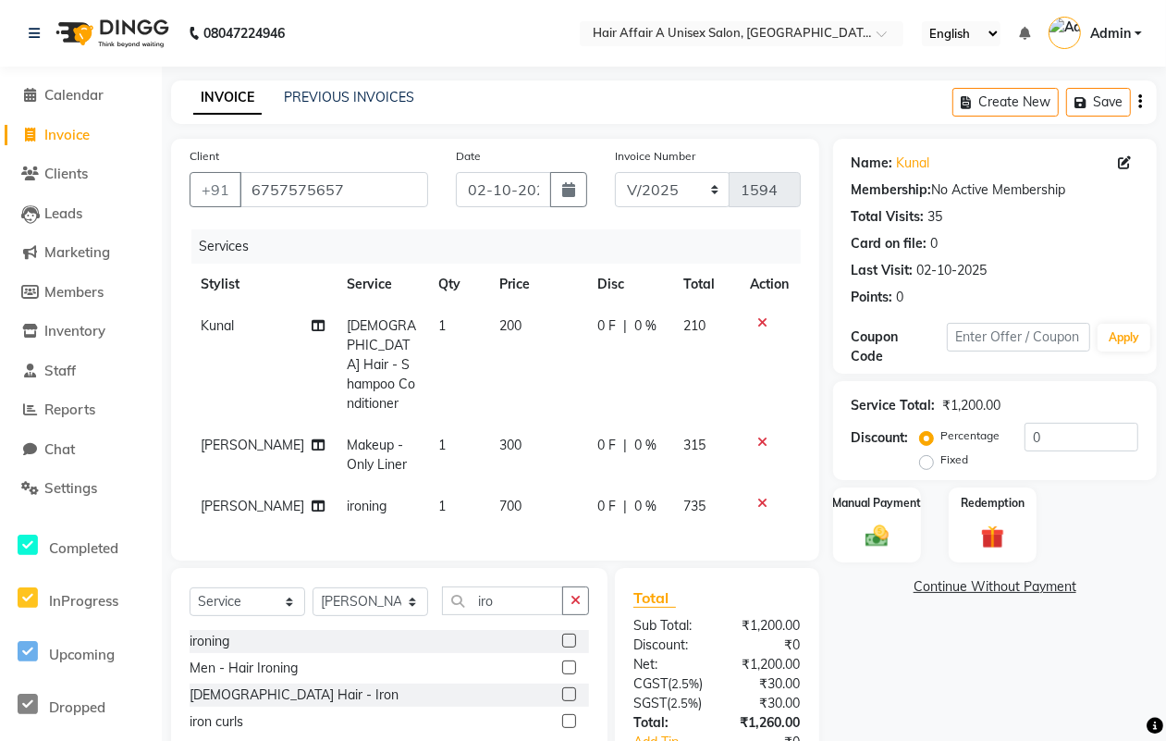
click at [499, 497] on span "700" at bounding box center [510, 505] width 22 height 17
select select "25233"
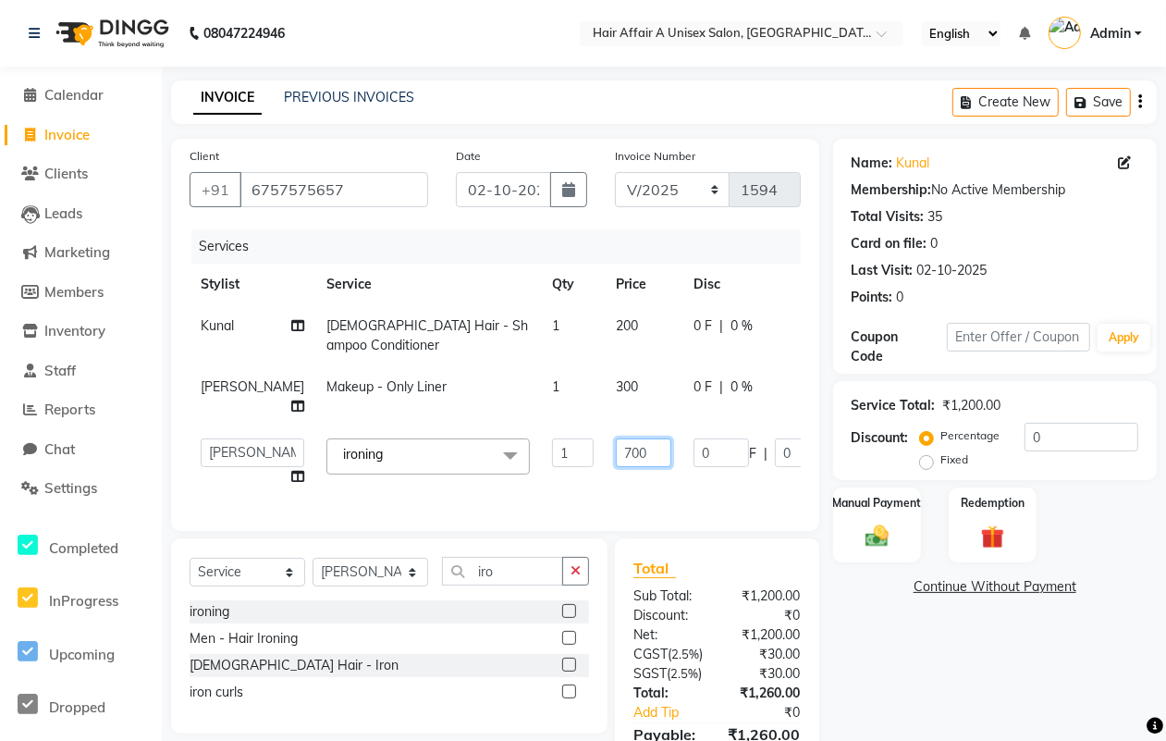
click at [616, 448] on input "700" at bounding box center [643, 452] width 55 height 29
type input "600"
click at [713, 636] on div "Total Sub Total: ₹1,200.00 Discount: ₹0 Net: ₹1,200.00 CGST ( 2.5% ) ₹30.00 SGS…" at bounding box center [716, 674] width 167 height 235
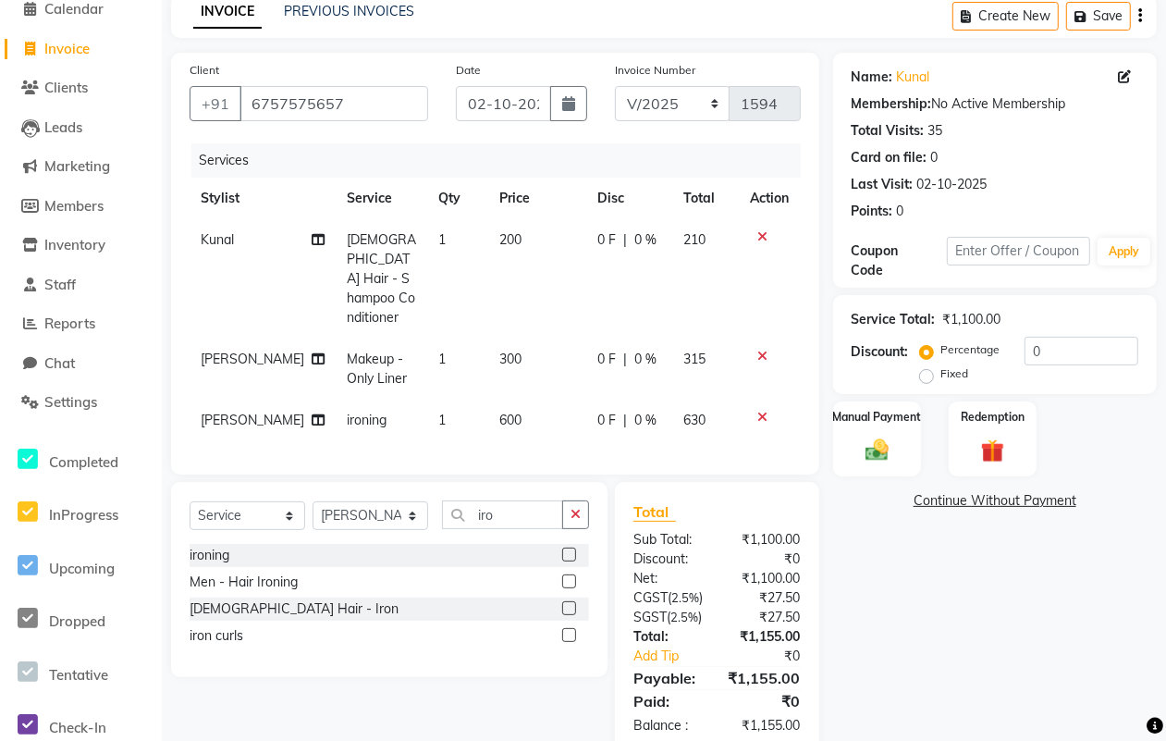
scroll to position [143, 0]
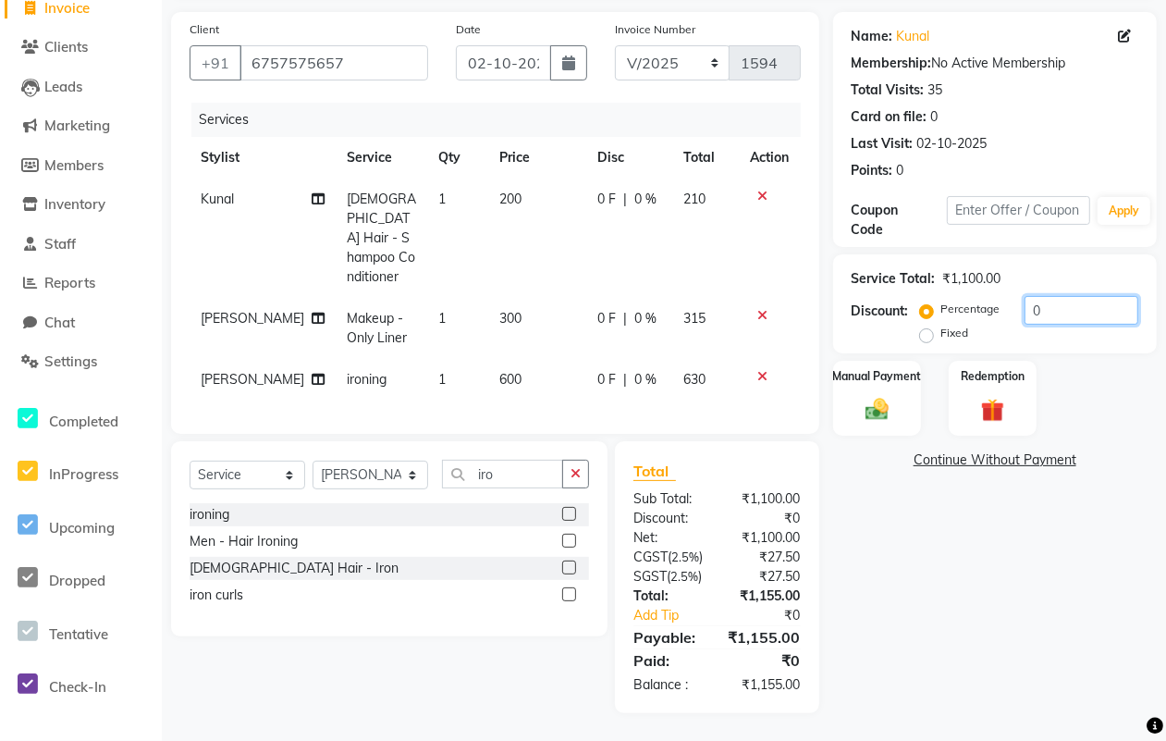
click at [1088, 299] on input "0" at bounding box center [1082, 310] width 114 height 29
type input "5"
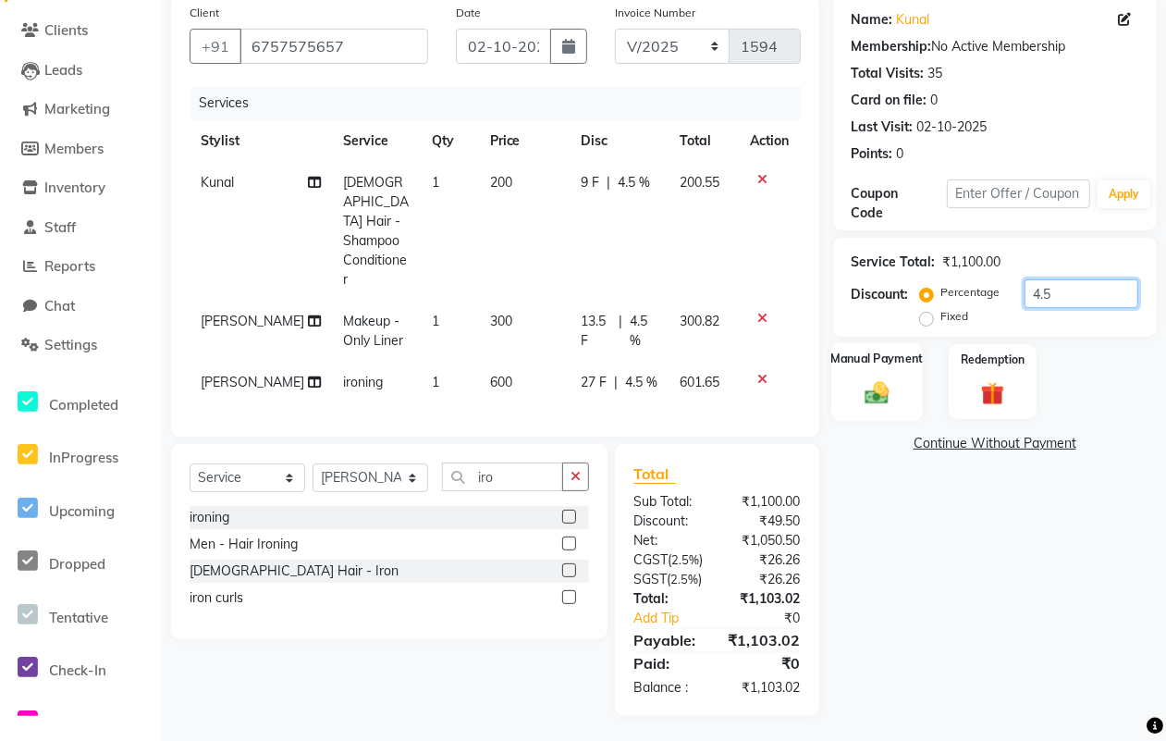
type input "4.5"
click at [867, 370] on div "Manual Payment" at bounding box center [877, 381] width 92 height 79
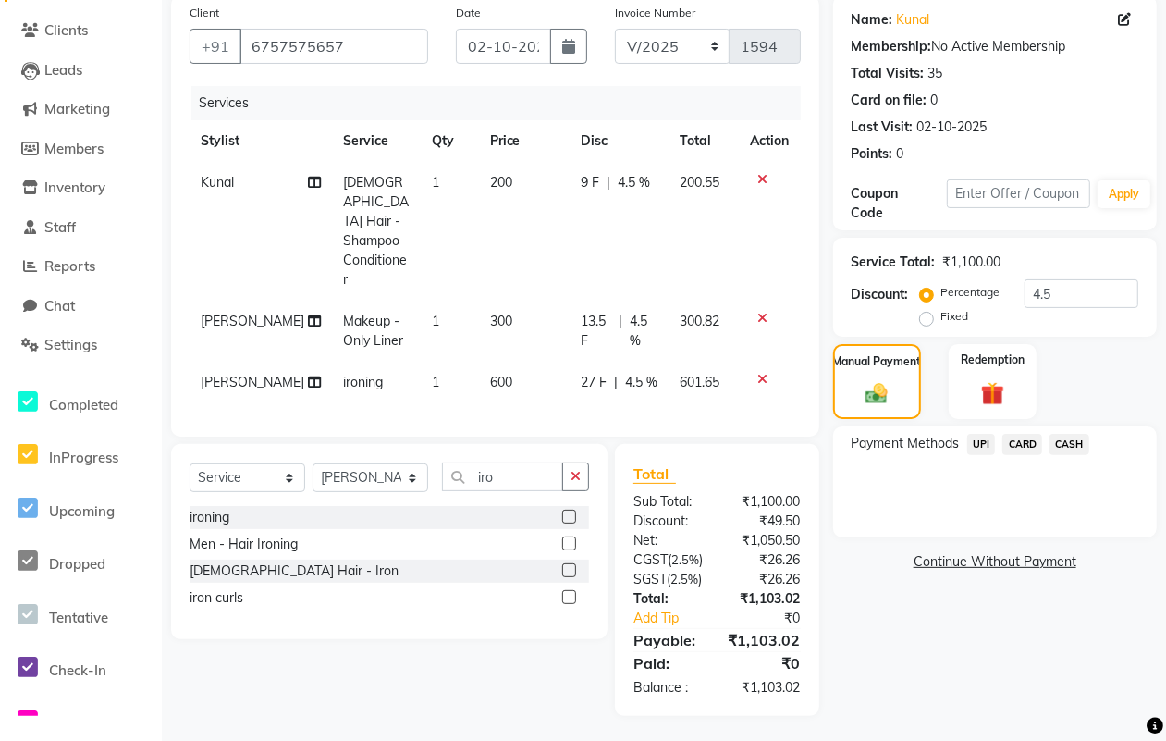
click at [978, 439] on span "UPI" at bounding box center [981, 444] width 29 height 21
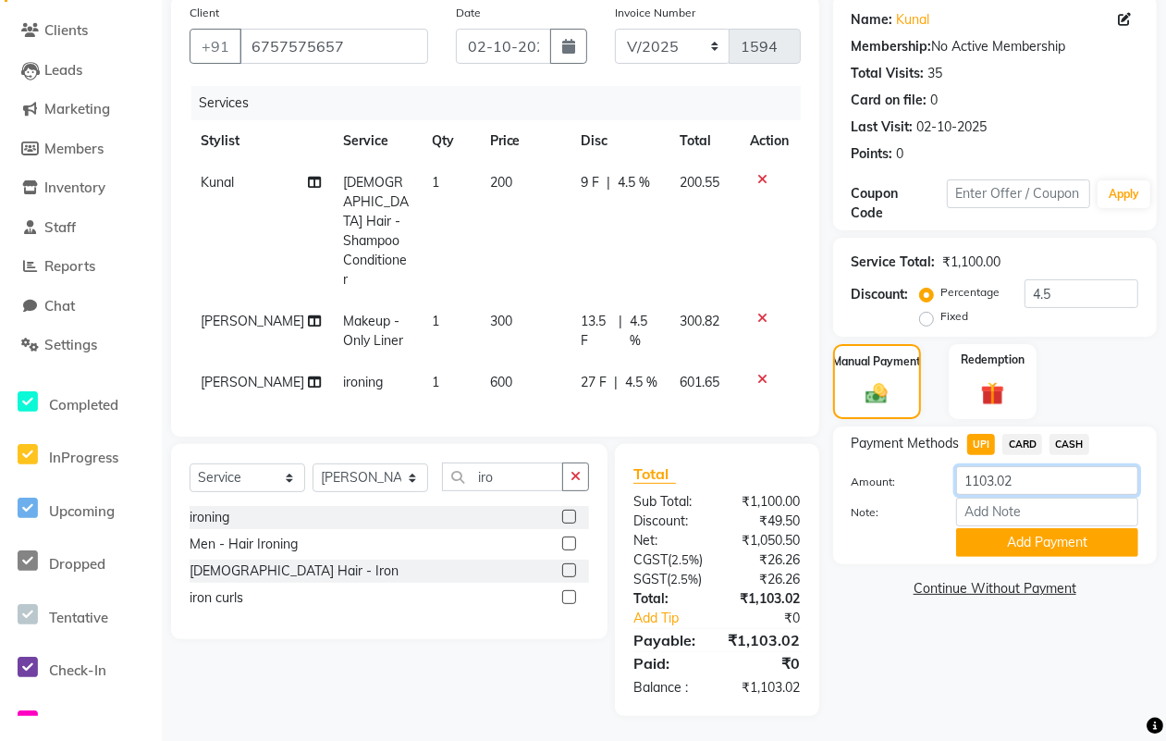
click at [1037, 481] on input "1103.02" at bounding box center [1047, 480] width 182 height 29
type input "1100"
click at [1037, 543] on button "Add Payment" at bounding box center [1047, 542] width 182 height 29
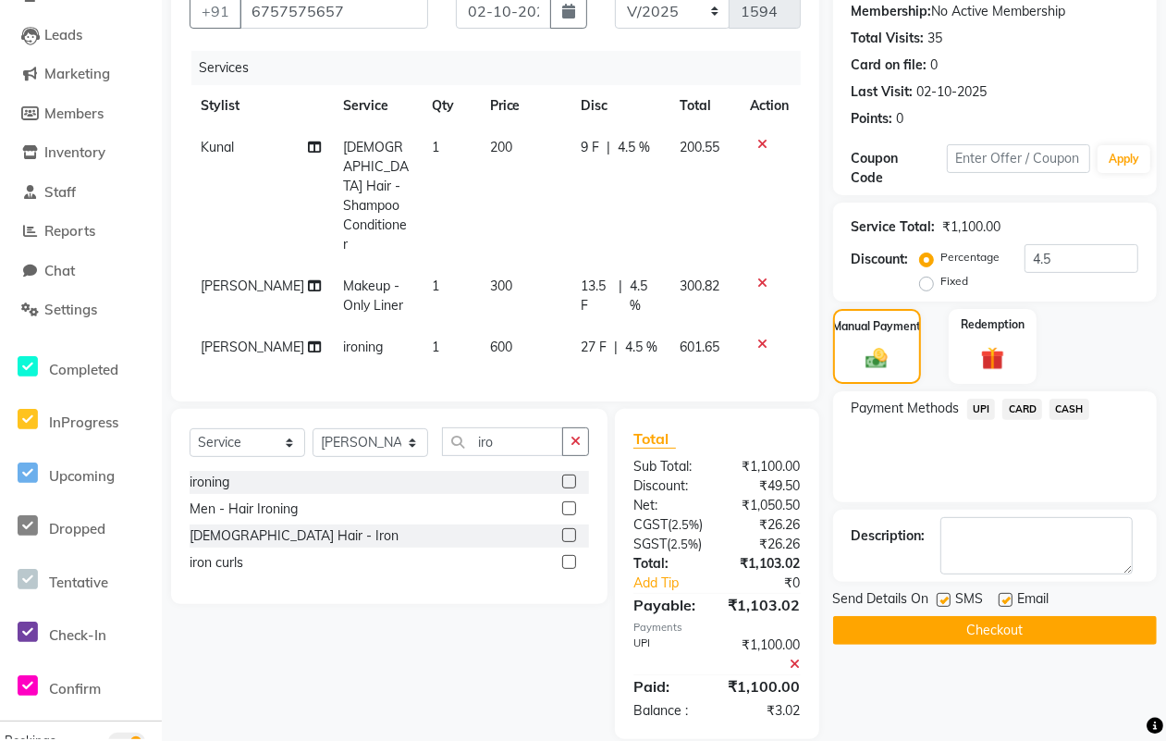
scroll to position [201, 0]
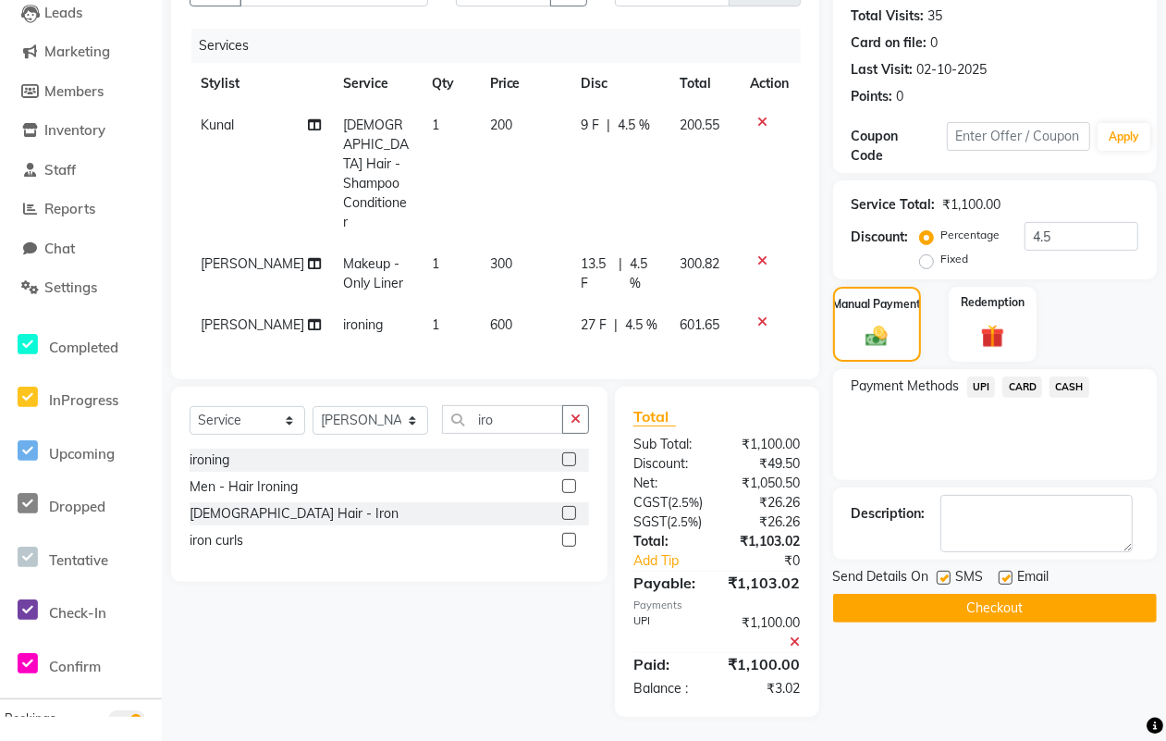
click at [944, 576] on label at bounding box center [944, 578] width 14 height 14
click at [944, 576] on input "checkbox" at bounding box center [943, 578] width 12 height 12
checkbox input "false"
click at [1001, 578] on label at bounding box center [1006, 578] width 14 height 14
click at [1001, 578] on input "checkbox" at bounding box center [1005, 578] width 12 height 12
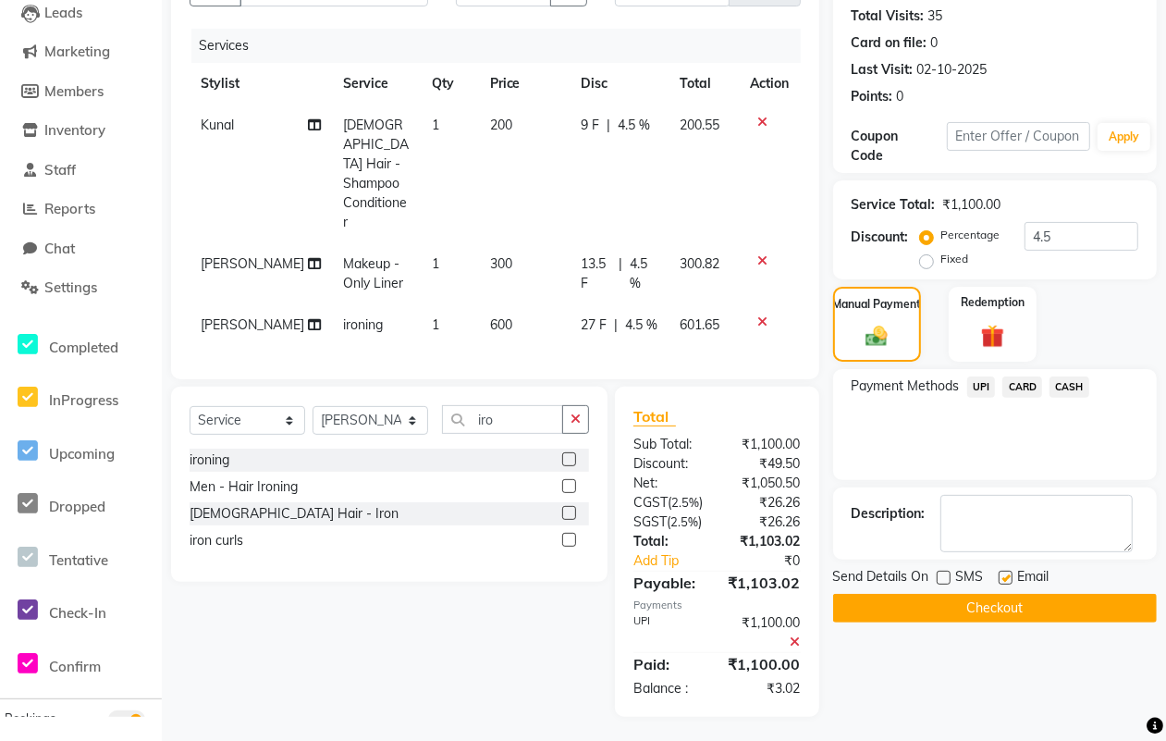
checkbox input "false"
click at [983, 603] on button "Checkout" at bounding box center [995, 608] width 324 height 29
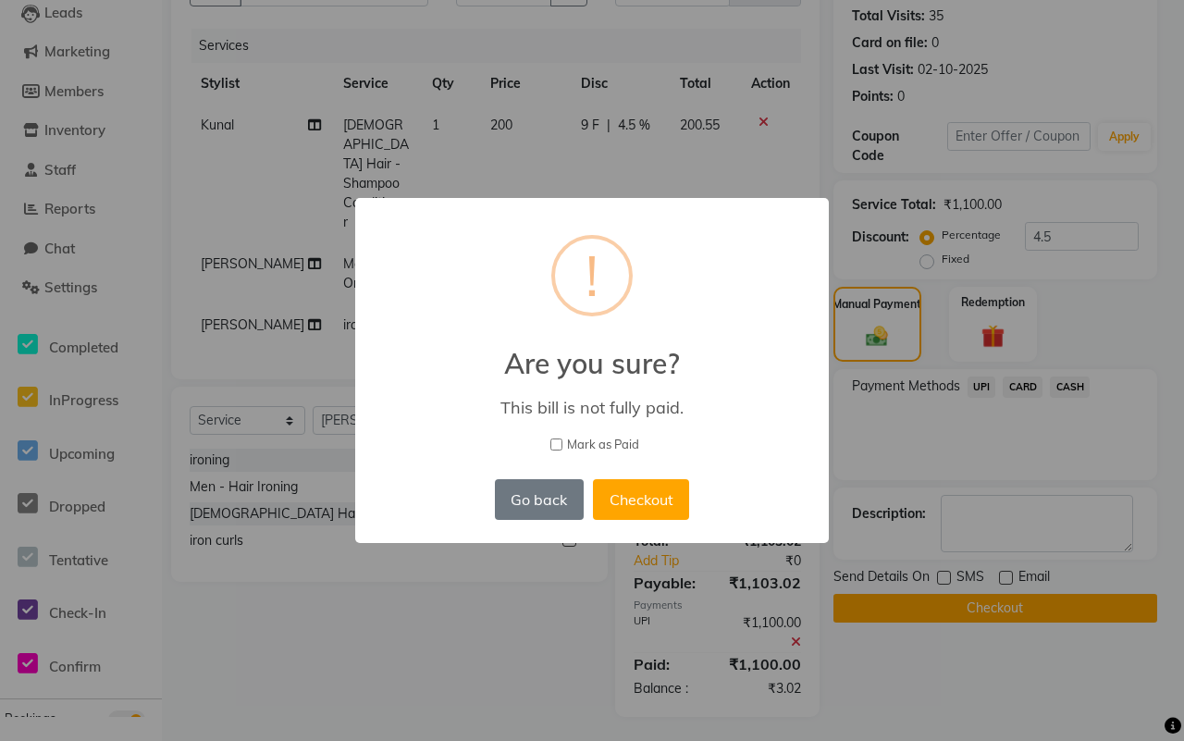
click at [585, 444] on span "Mark as Paid" at bounding box center [603, 445] width 72 height 18
click at [562, 444] on input "Mark as Paid" at bounding box center [556, 444] width 12 height 12
checkbox input "true"
click at [638, 492] on button "Checkout" at bounding box center [641, 499] width 96 height 41
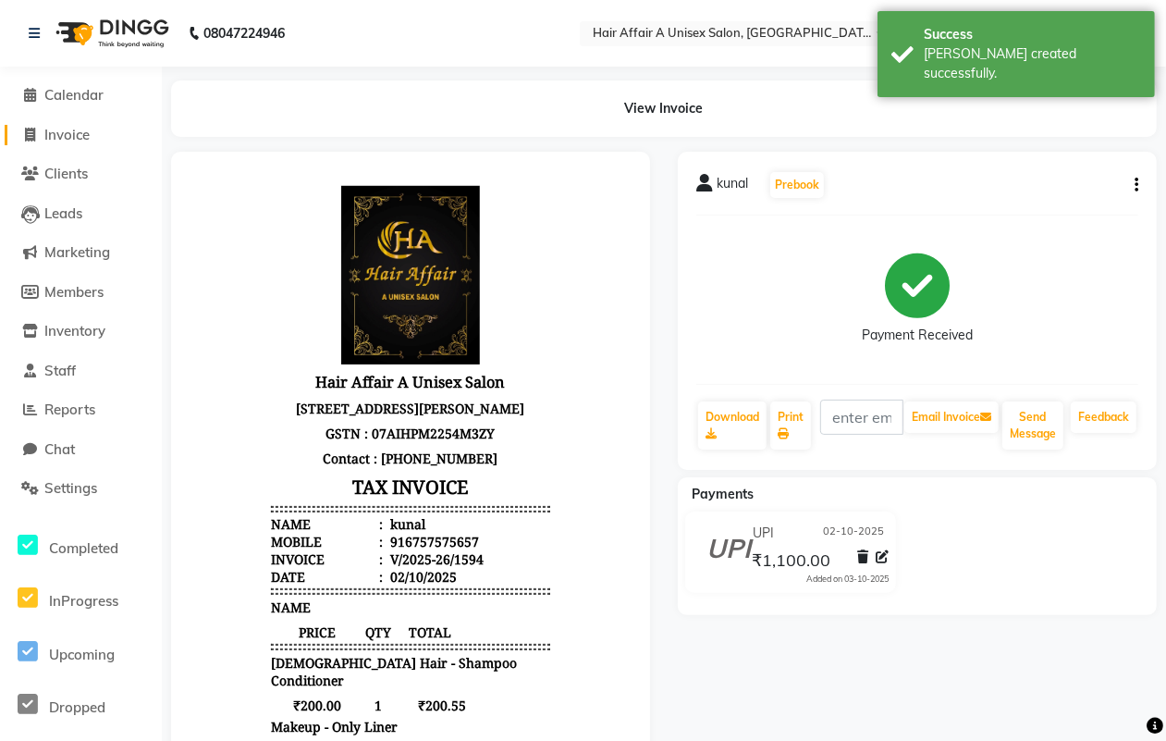
click at [56, 136] on span "Invoice" at bounding box center [66, 135] width 45 height 18
select select "service"
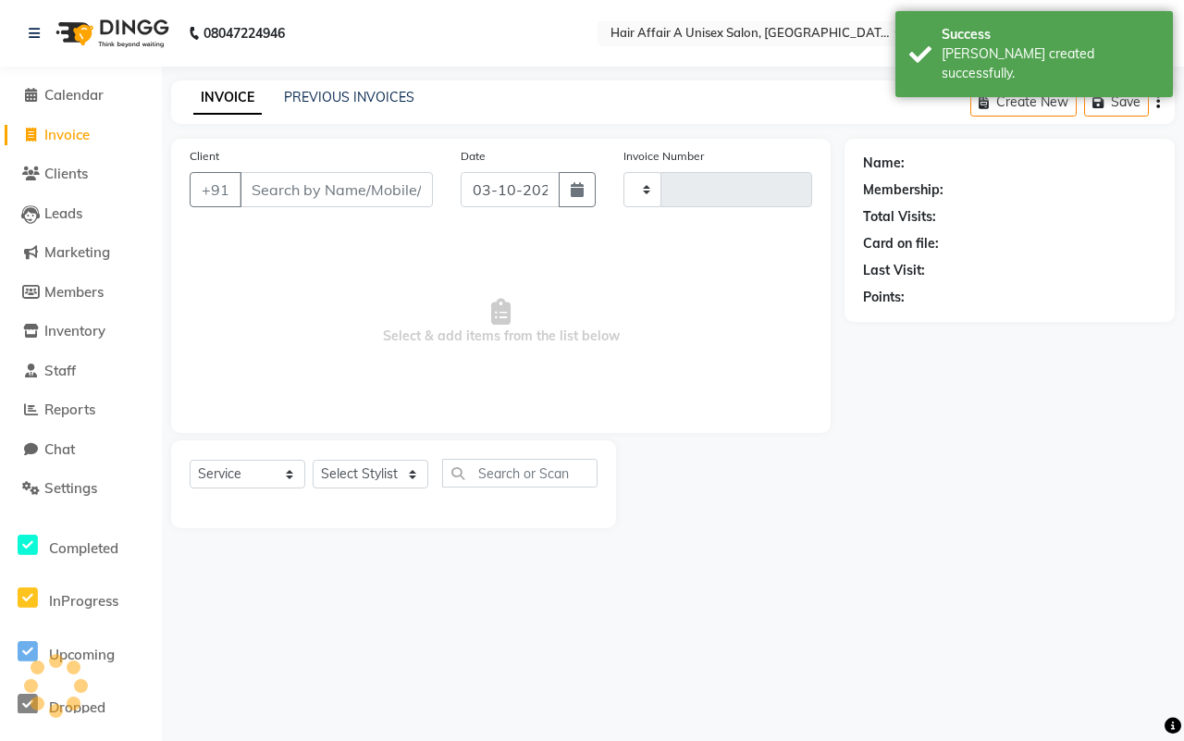
type input "1595"
select select "4464"
click at [301, 191] on input "Client" at bounding box center [335, 189] width 193 height 35
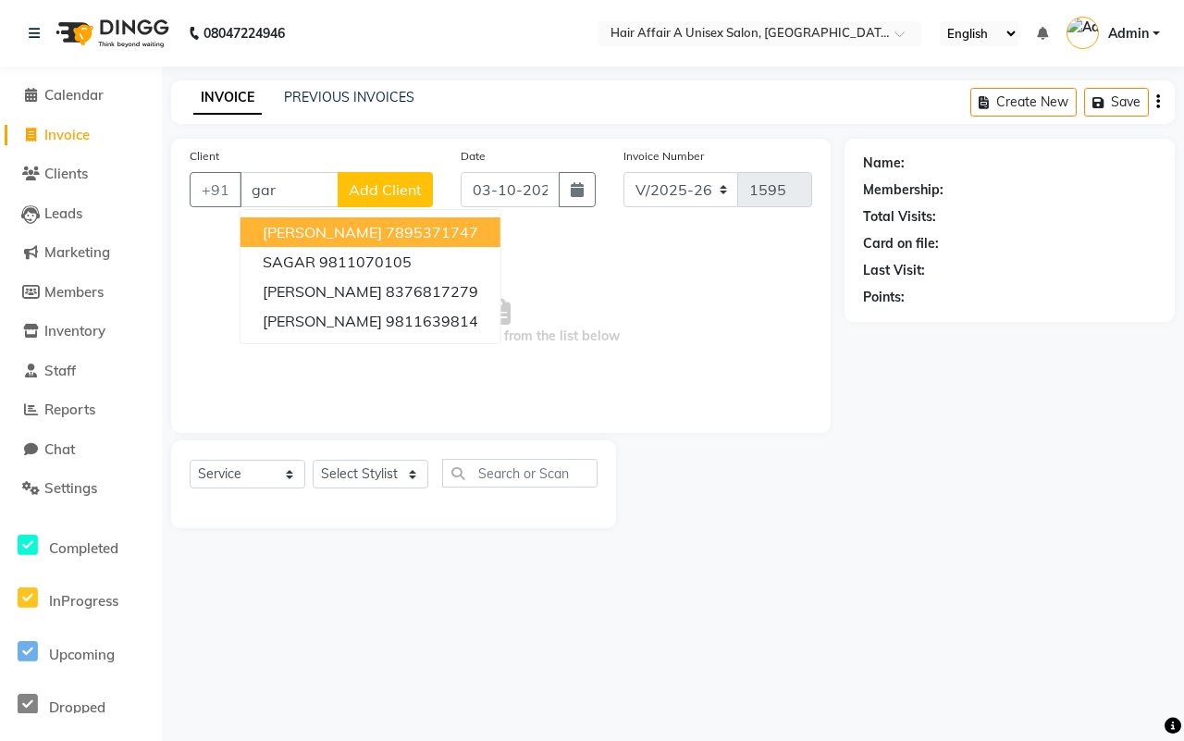
click at [350, 236] on span "[PERSON_NAME]" at bounding box center [322, 232] width 119 height 18
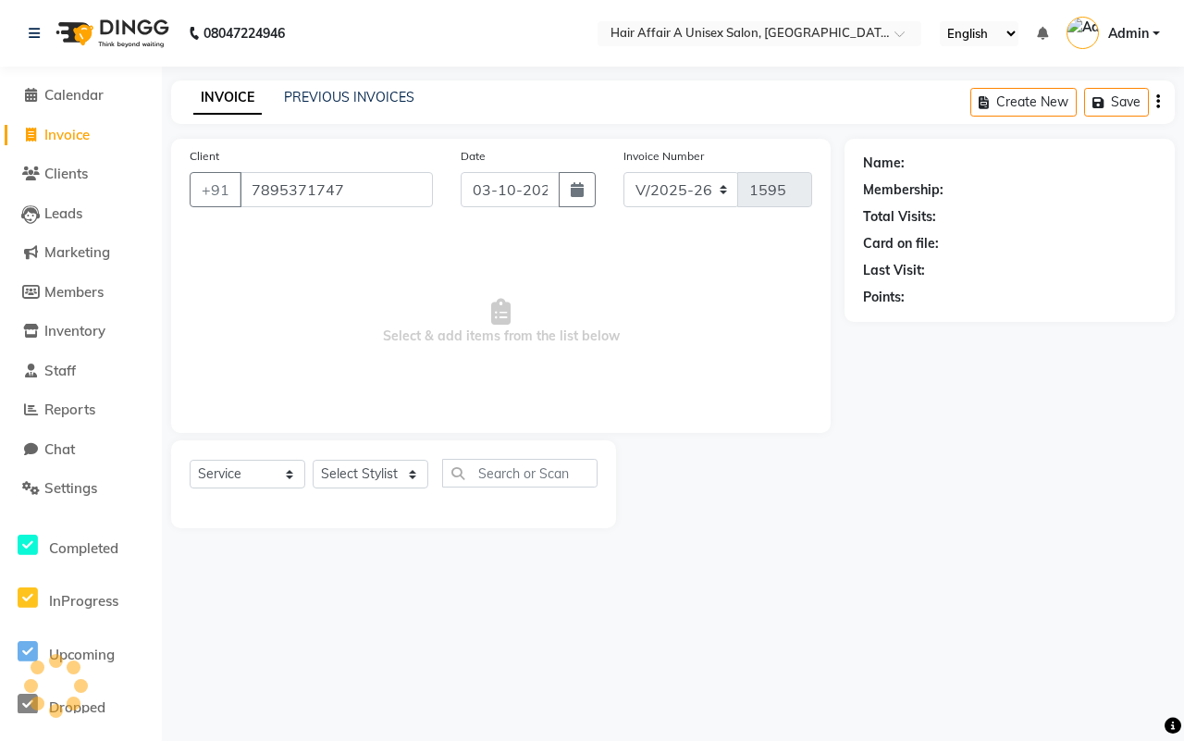
type input "7895371747"
click at [574, 199] on button "button" at bounding box center [576, 189] width 37 height 35
select select "10"
select select "2025"
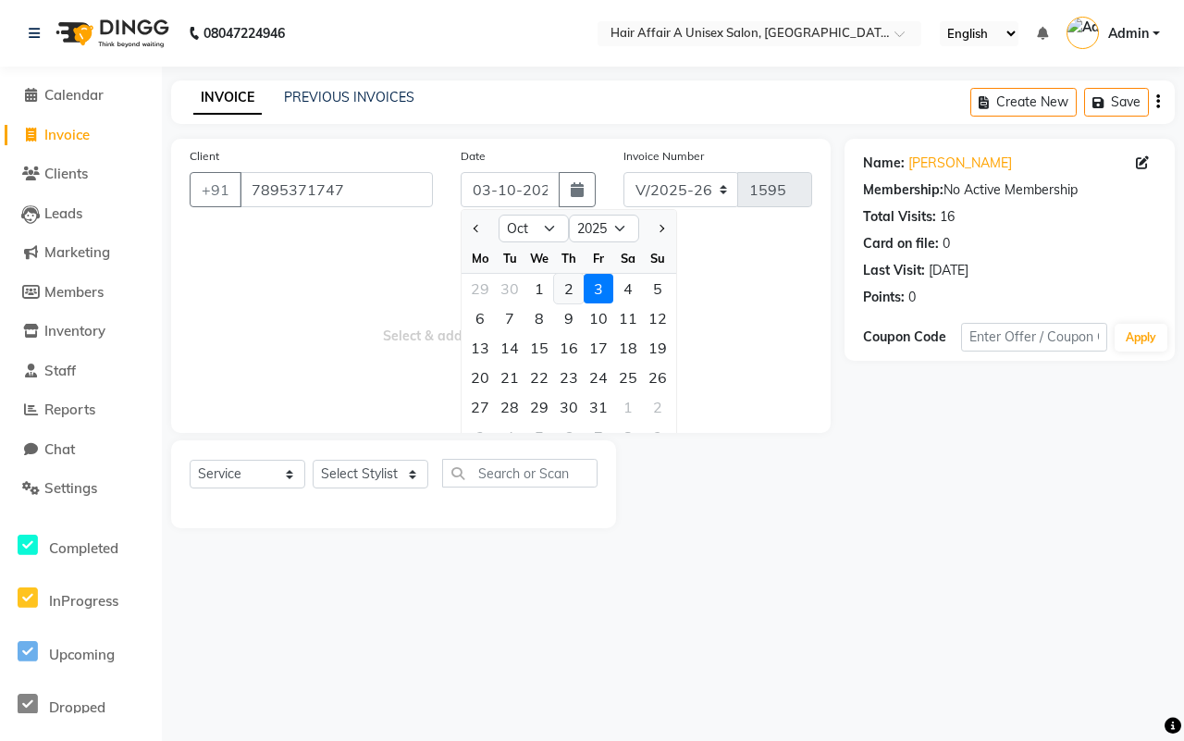
click at [561, 279] on div "2" at bounding box center [569, 289] width 30 height 30
type input "02-10-2025"
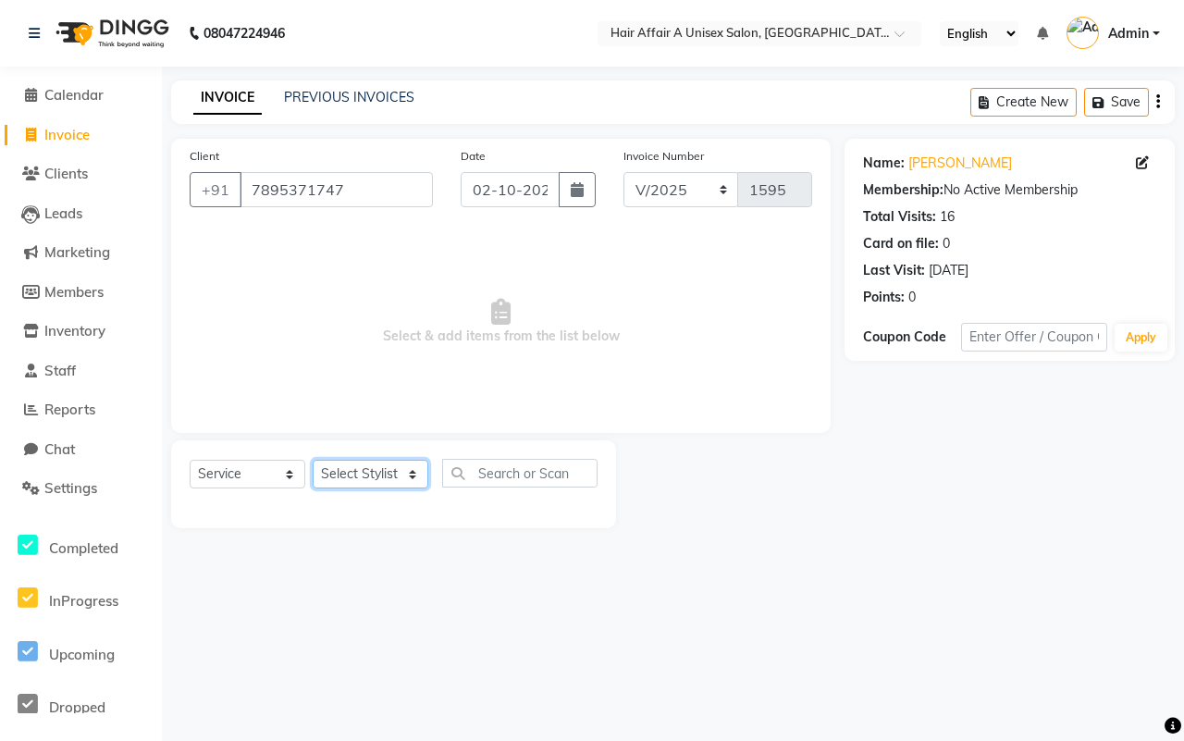
click at [382, 460] on select "Select Stylist [PERSON_NAME] [PERSON_NAME] Kajal Kunal [PERSON_NAME] Nitin [PER…" at bounding box center [371, 474] width 116 height 29
select select "25231"
click at [313, 460] on select "Select Stylist [PERSON_NAME] [PERSON_NAME] Kajal Kunal [PERSON_NAME] Nitin [PER…" at bounding box center [371, 474] width 116 height 29
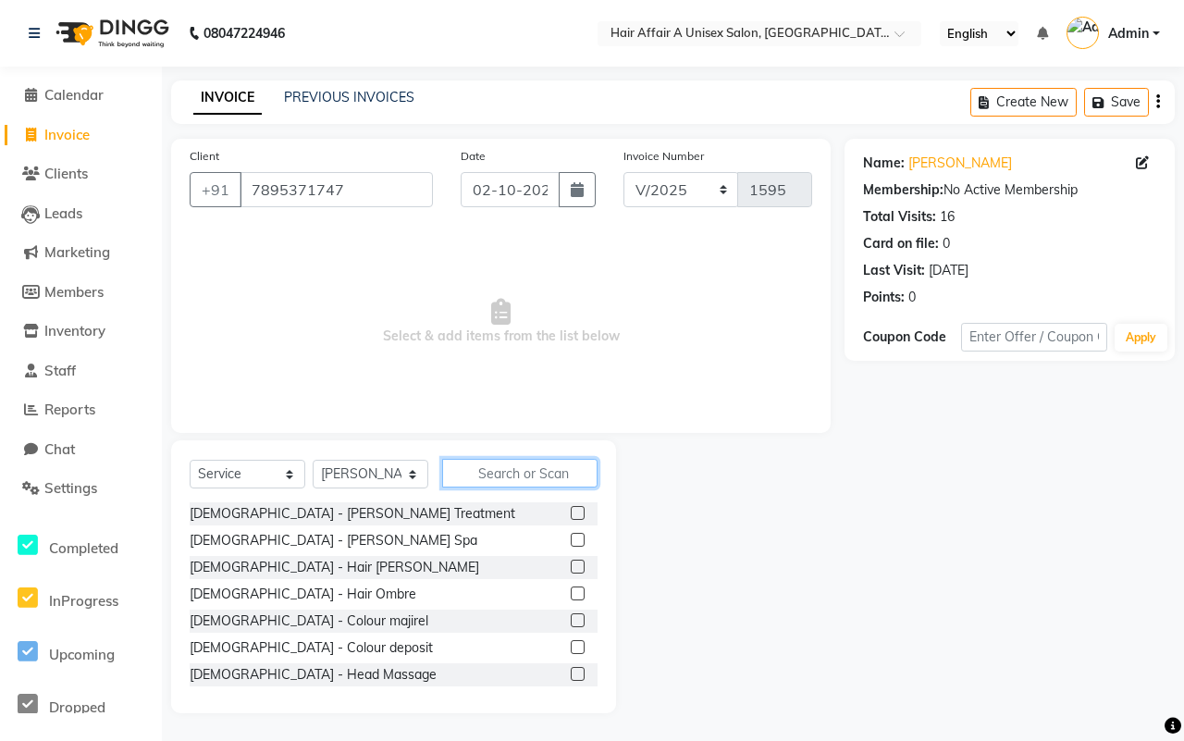
click at [495, 478] on input "text" at bounding box center [519, 473] width 155 height 29
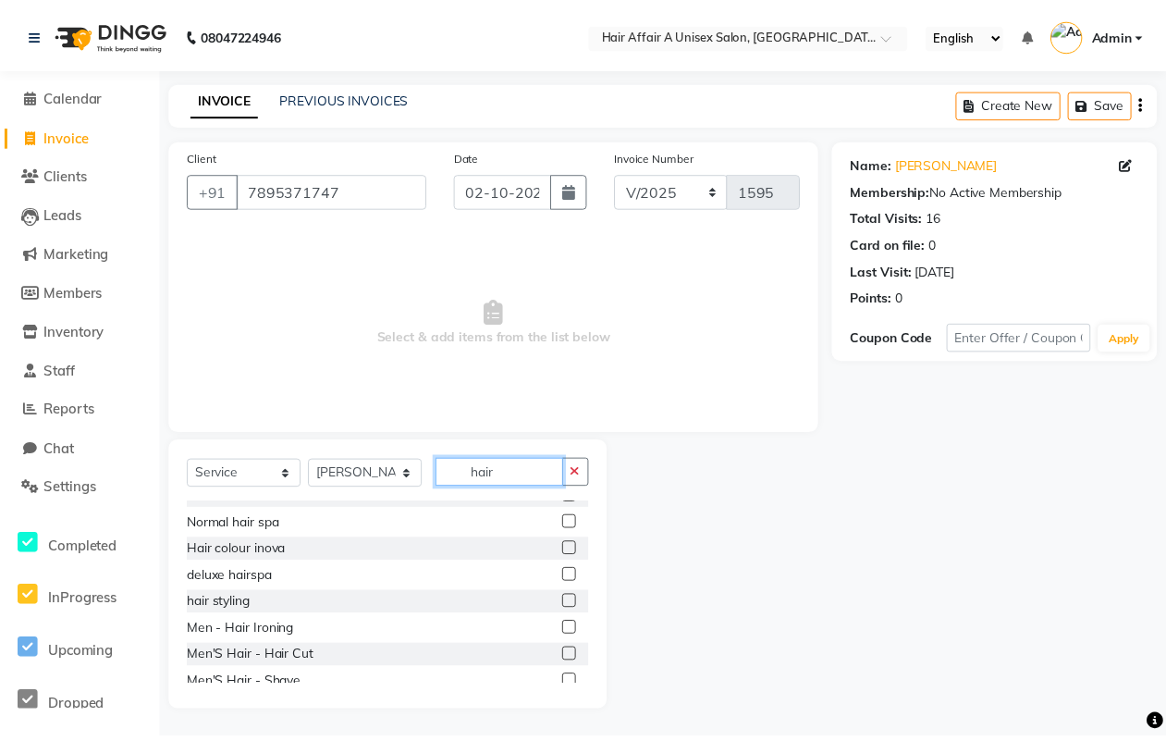
scroll to position [116, 0]
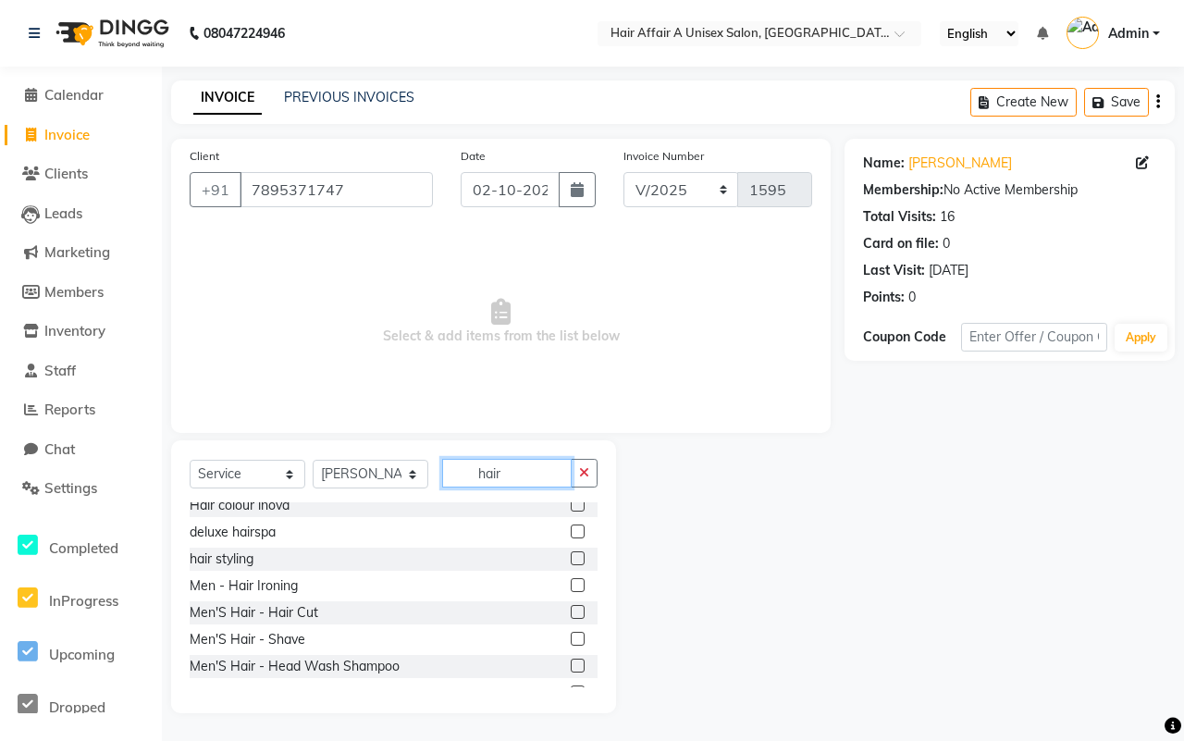
type input "hair"
click at [571, 615] on label at bounding box center [578, 612] width 14 height 14
click at [571, 615] on input "checkbox" at bounding box center [577, 613] width 12 height 12
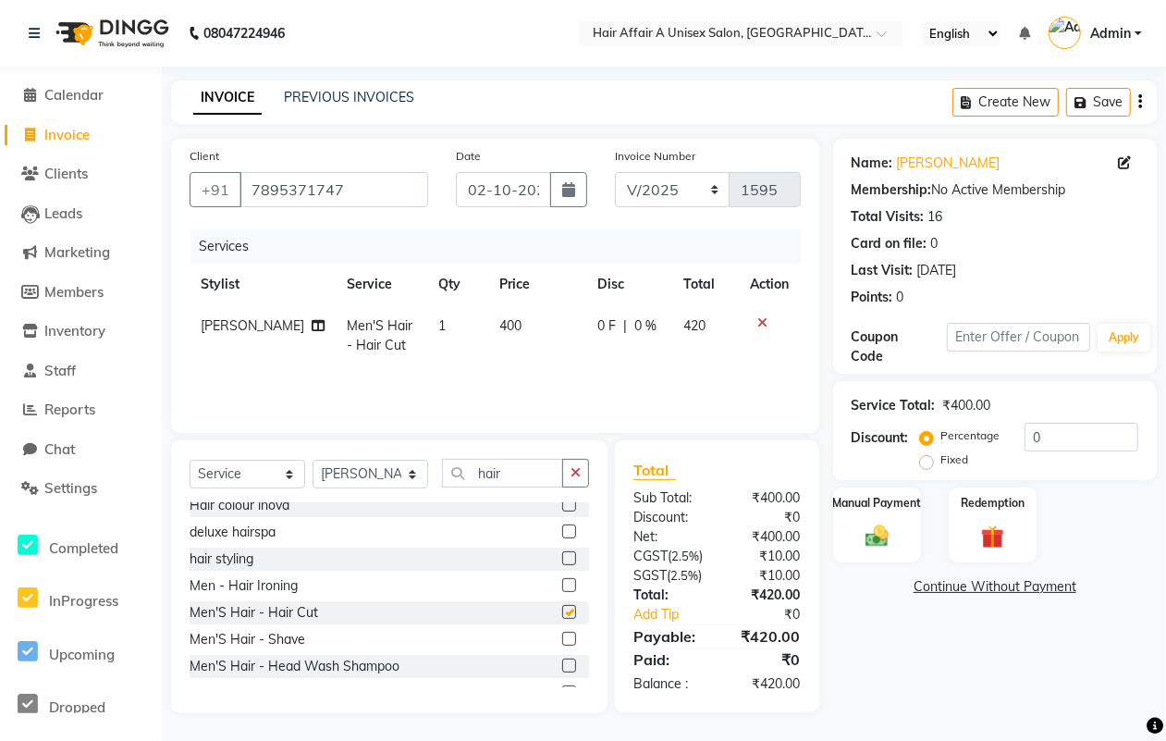
checkbox input "false"
click at [770, 585] on div "₹10.00" at bounding box center [765, 575] width 97 height 19
click at [1064, 446] on input "0" at bounding box center [1082, 437] width 114 height 29
type input "4.5"
click at [879, 532] on img at bounding box center [877, 536] width 40 height 28
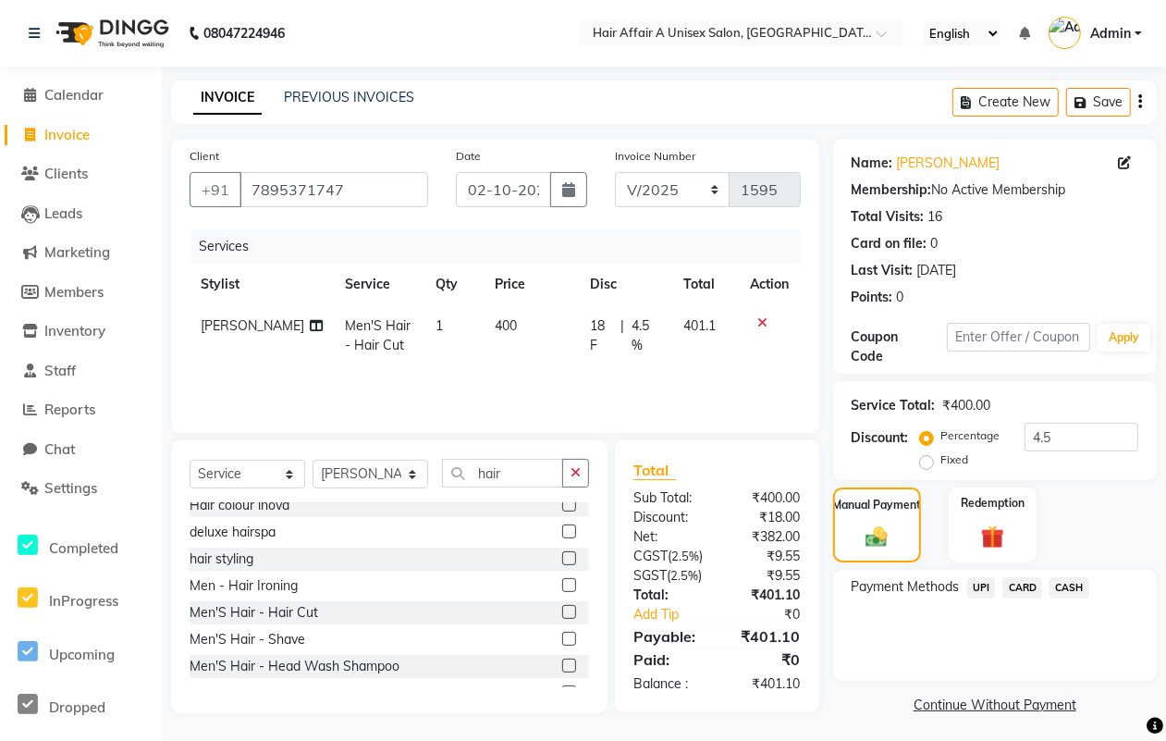
click at [1069, 583] on span "CASH" at bounding box center [1069, 587] width 40 height 21
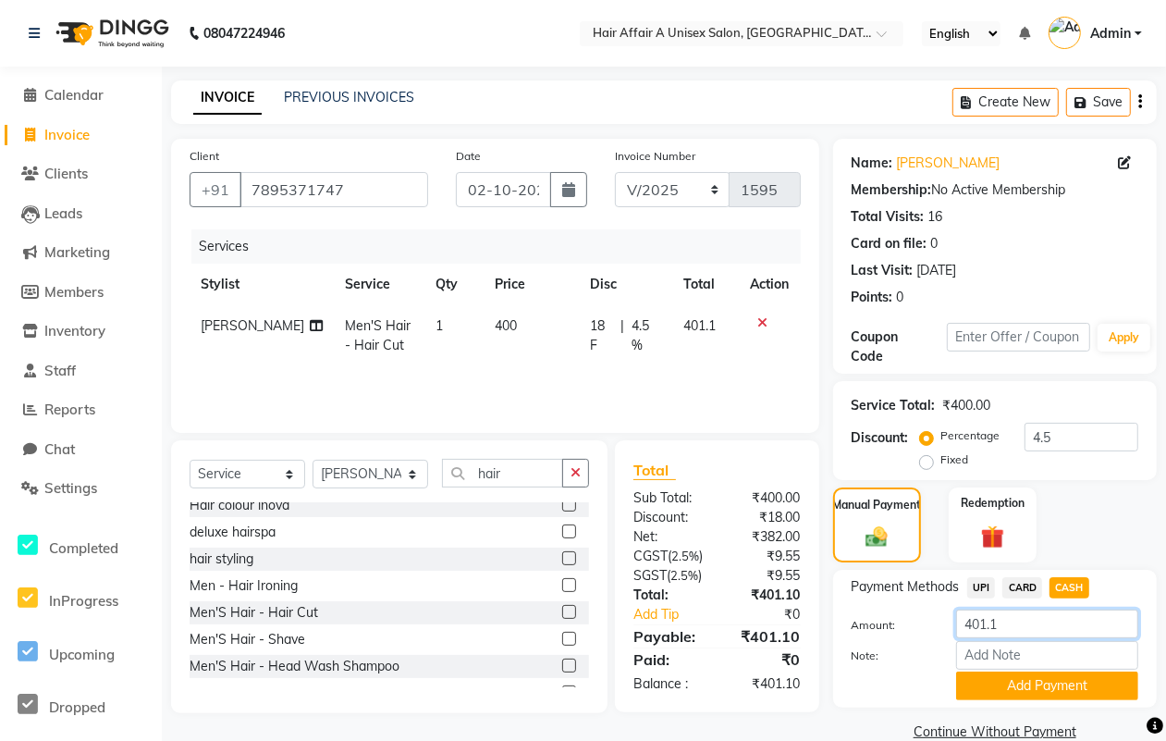
click at [1047, 622] on input "401.1" at bounding box center [1047, 623] width 182 height 29
type input "400"
click at [1015, 693] on button "Add Payment" at bounding box center [1047, 685] width 182 height 29
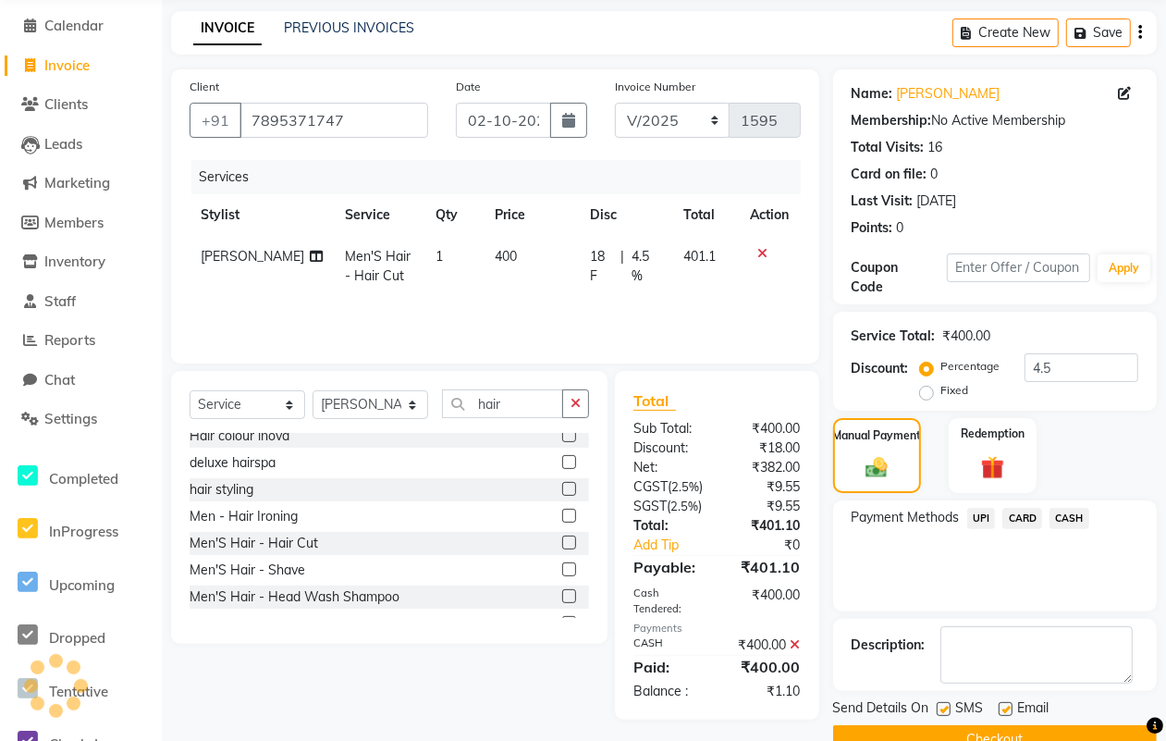
scroll to position [114, 0]
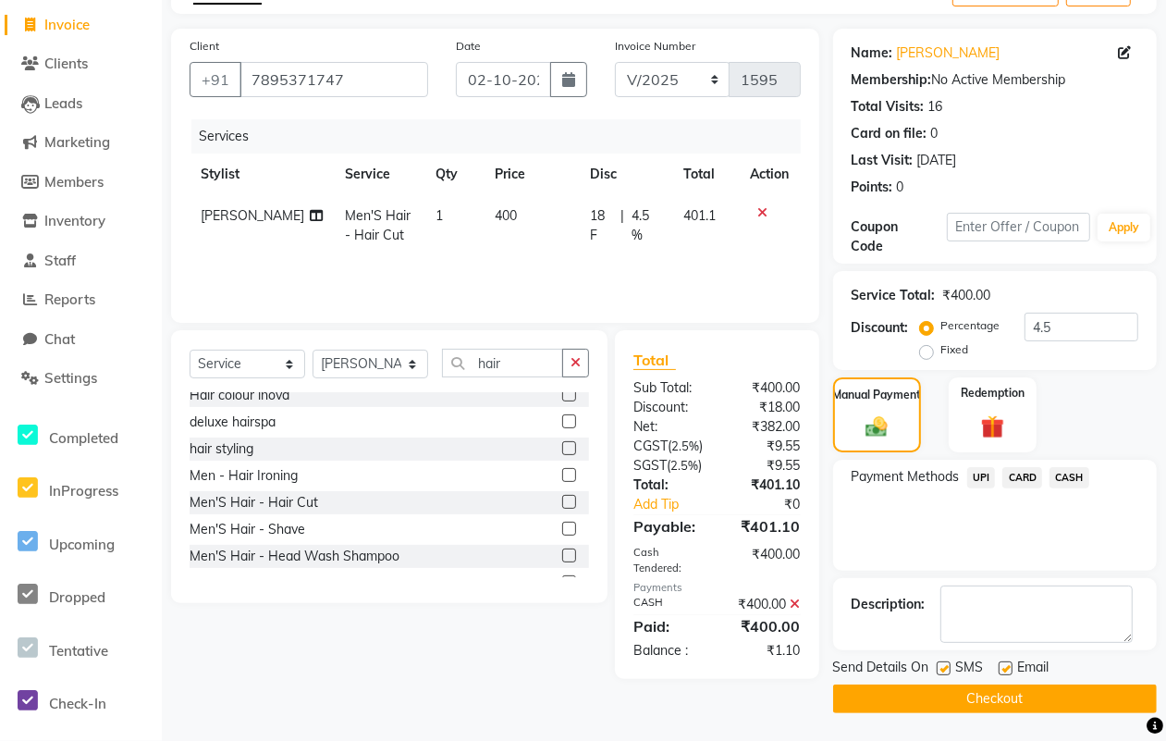
click at [940, 663] on label at bounding box center [944, 668] width 14 height 14
click at [940, 663] on input "checkbox" at bounding box center [943, 669] width 12 height 12
checkbox input "false"
click at [1003, 664] on label at bounding box center [1006, 668] width 14 height 14
click at [1003, 664] on input "checkbox" at bounding box center [1005, 669] width 12 height 12
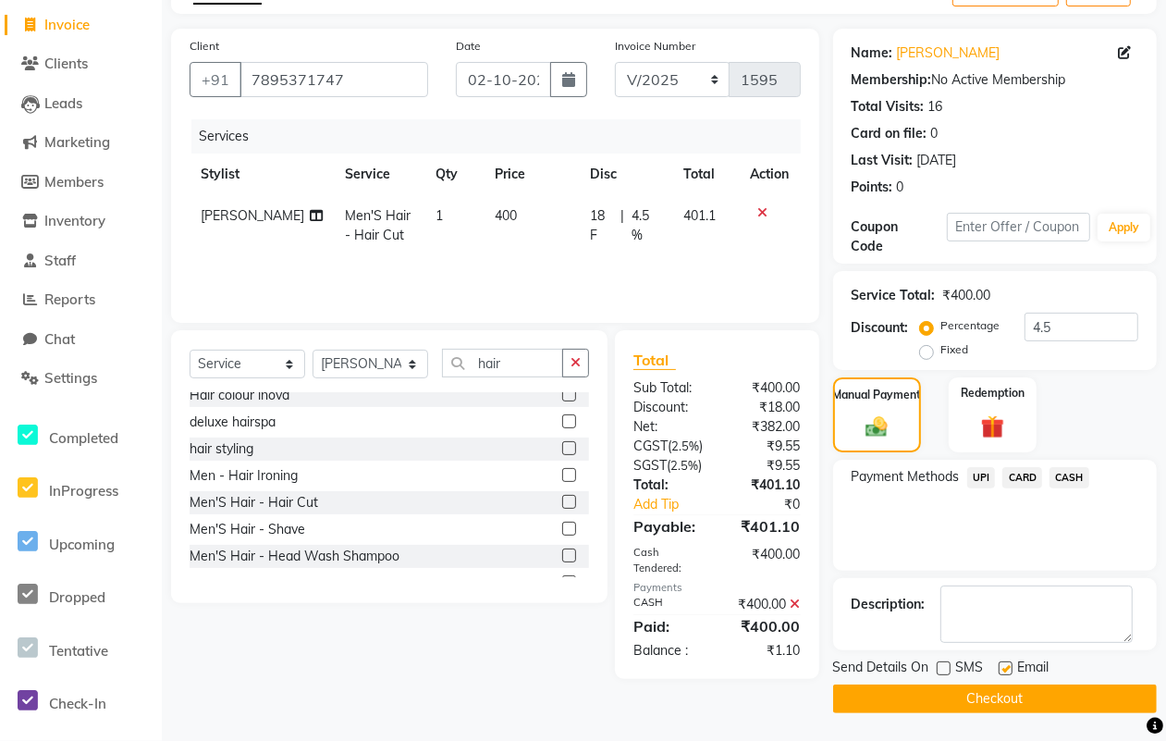
checkbox input "false"
click at [985, 685] on button "Checkout" at bounding box center [995, 698] width 324 height 29
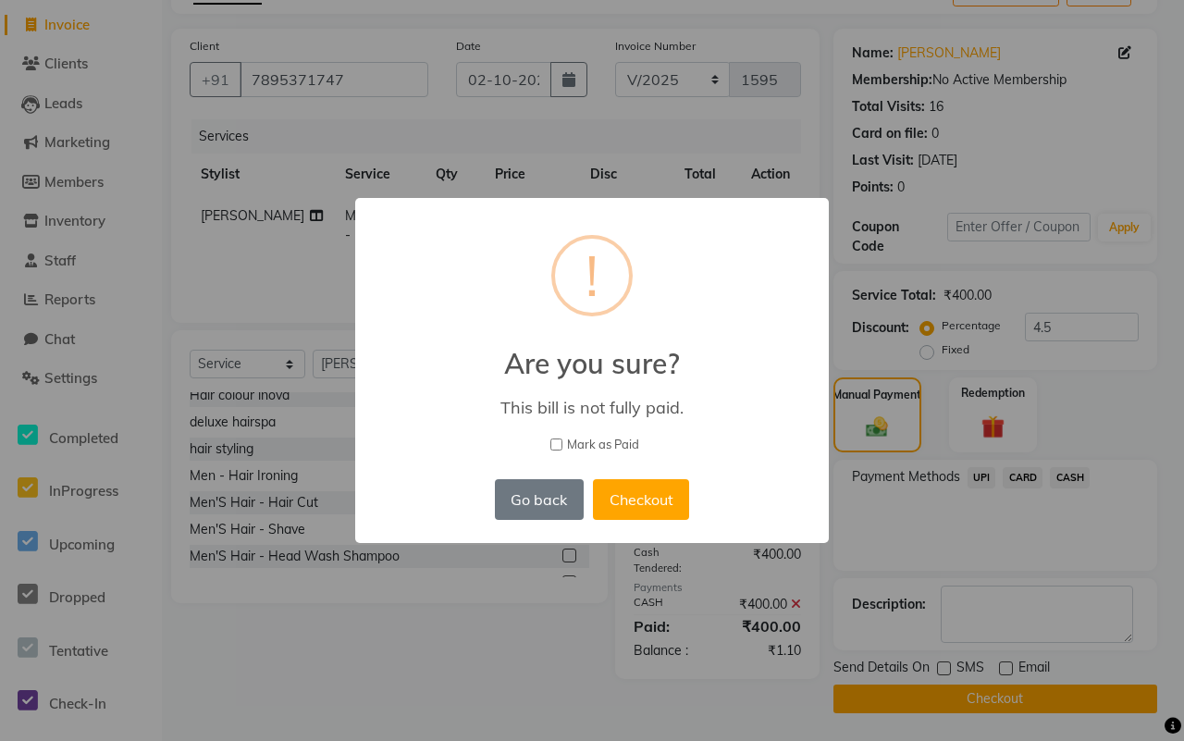
click at [607, 440] on span "Mark as Paid" at bounding box center [603, 445] width 72 height 18
click at [562, 440] on input "Mark as Paid" at bounding box center [556, 444] width 12 height 12
checkbox input "true"
click at [620, 497] on button "Checkout" at bounding box center [641, 499] width 96 height 41
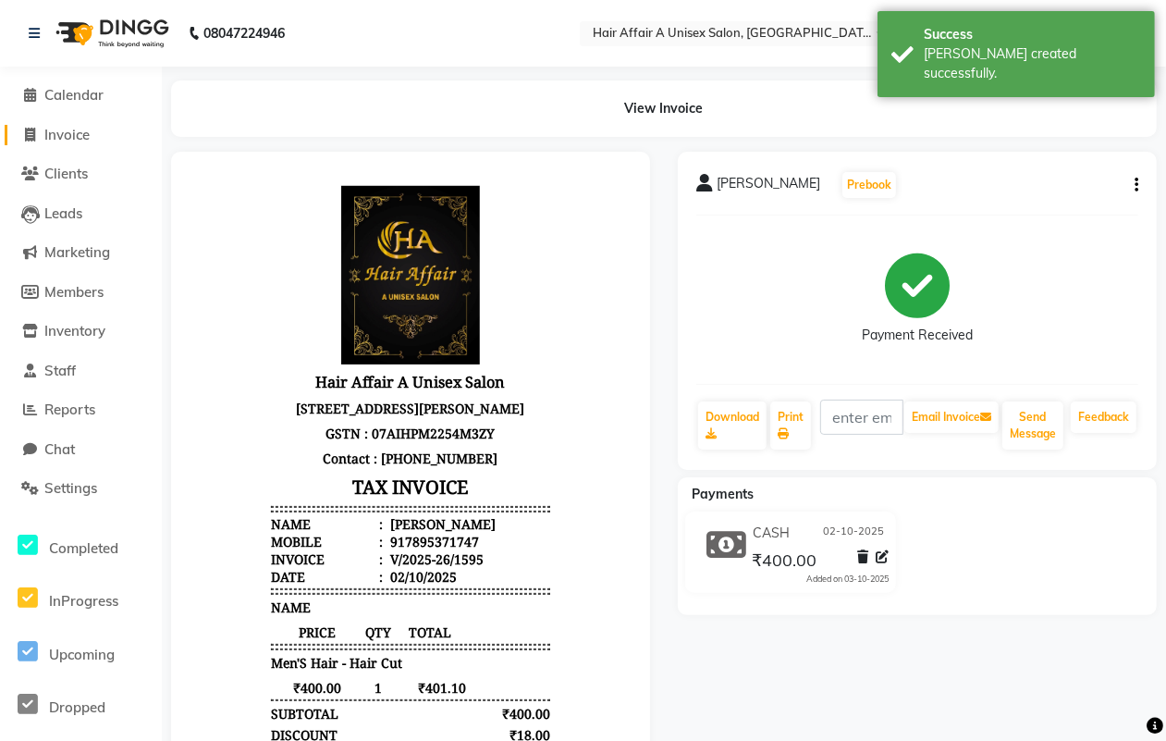
click at [75, 126] on span "Invoice" at bounding box center [66, 135] width 45 height 18
select select "4464"
select select "service"
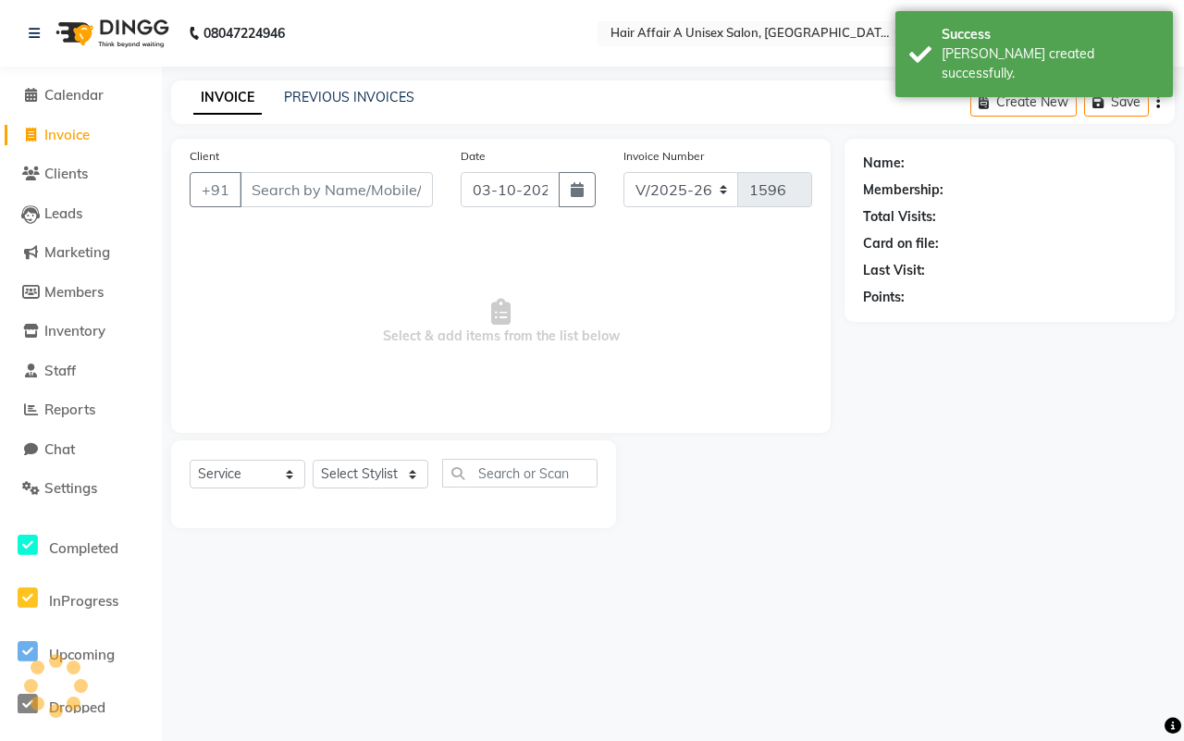
click at [277, 182] on input "Client" at bounding box center [335, 189] width 193 height 35
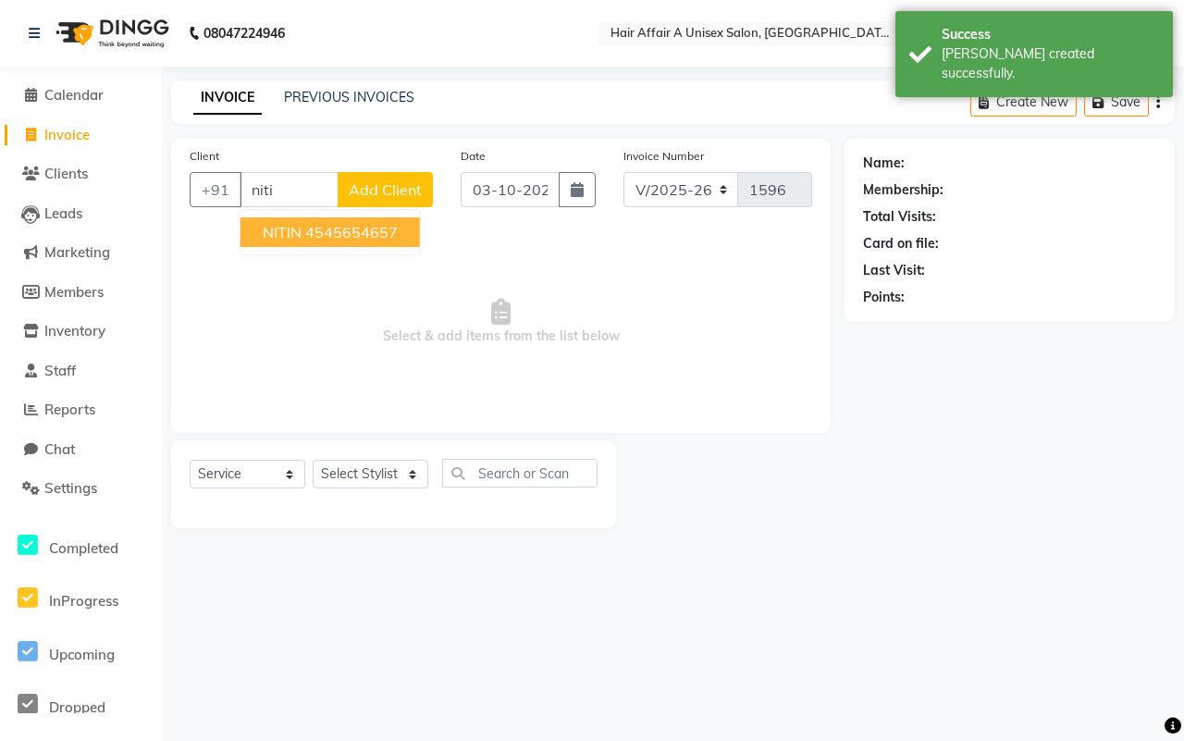
click at [313, 231] on ngb-highlight "4545654657" at bounding box center [351, 232] width 92 height 18
type input "4545654657"
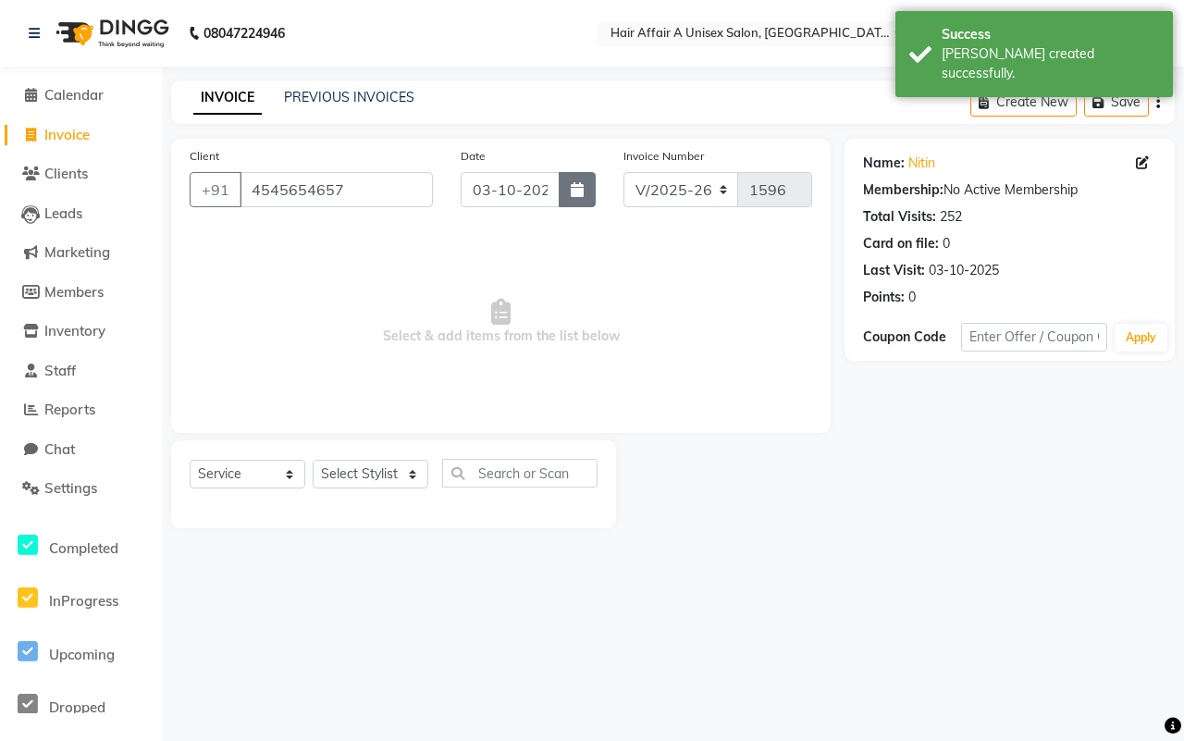
click at [580, 188] on icon "button" at bounding box center [577, 189] width 13 height 15
select select "10"
select select "2025"
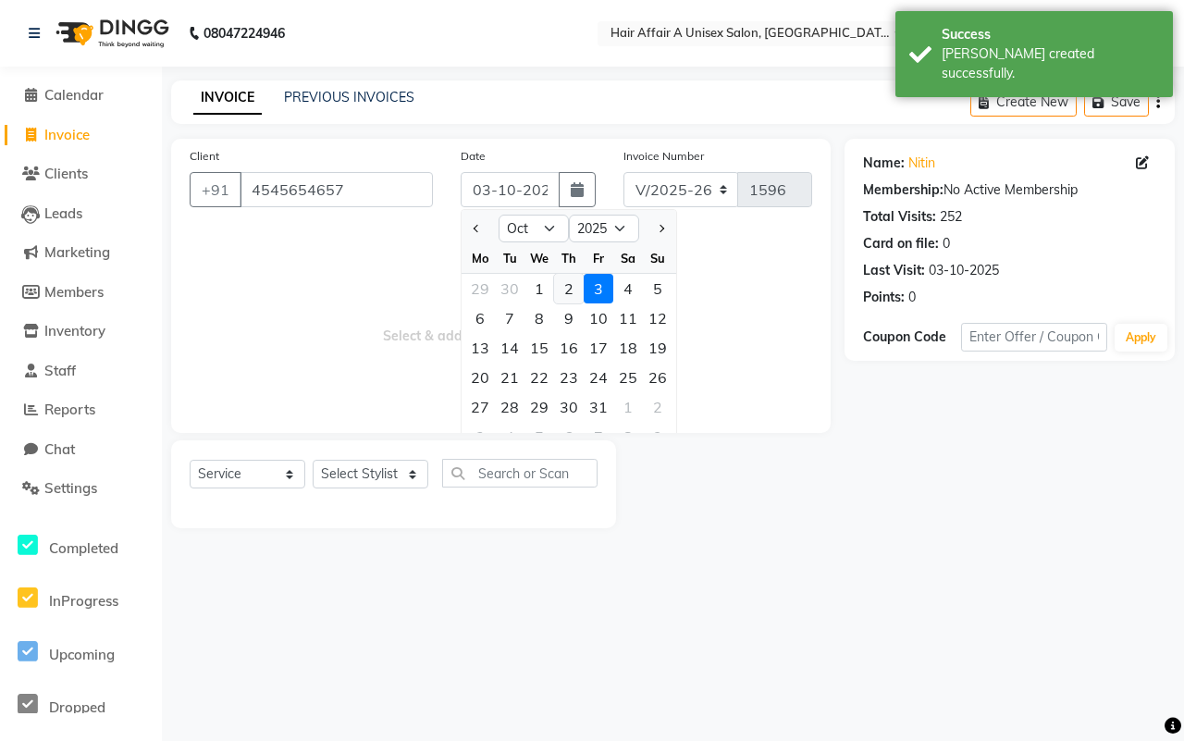
click at [570, 279] on div "2" at bounding box center [569, 289] width 30 height 30
type input "02-10-2025"
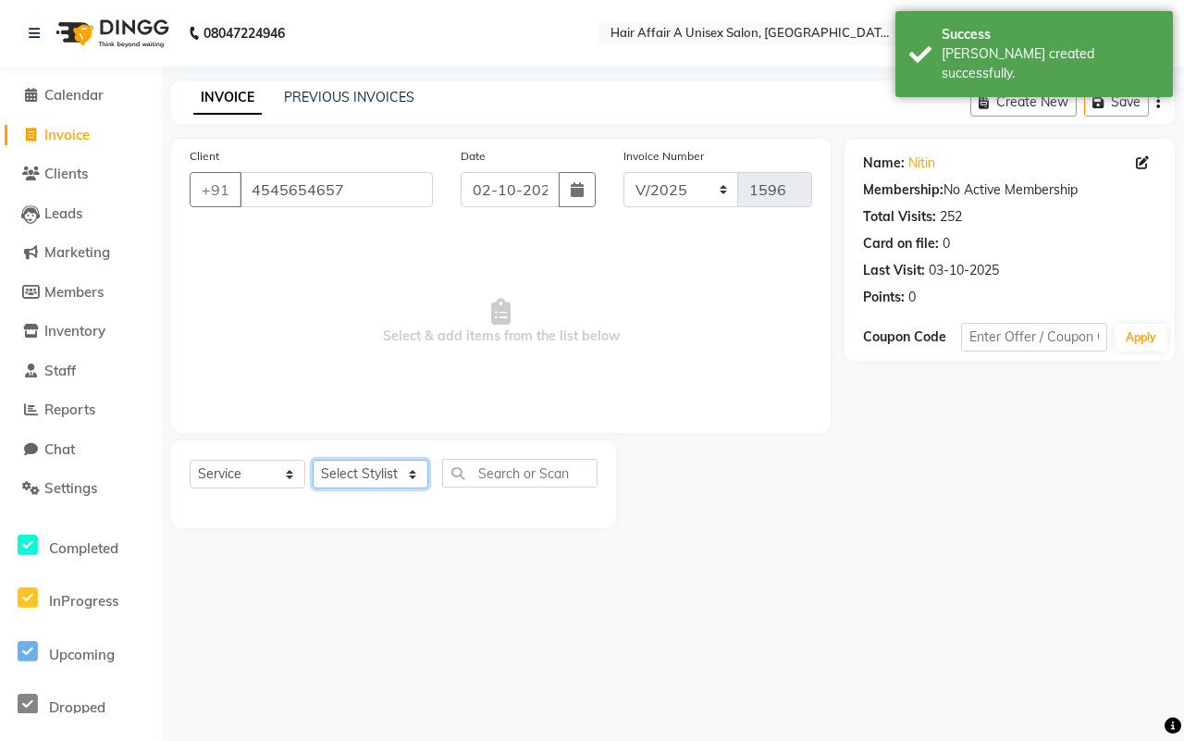
click at [373, 473] on select "Select Stylist [PERSON_NAME] [PERSON_NAME] Kajal Kunal [PERSON_NAME] Nitin [PER…" at bounding box center [371, 474] width 116 height 29
select select "25232"
click at [313, 460] on select "Select Stylist [PERSON_NAME] [PERSON_NAME] Kajal Kunal [PERSON_NAME] Nitin [PER…" at bounding box center [371, 474] width 116 height 29
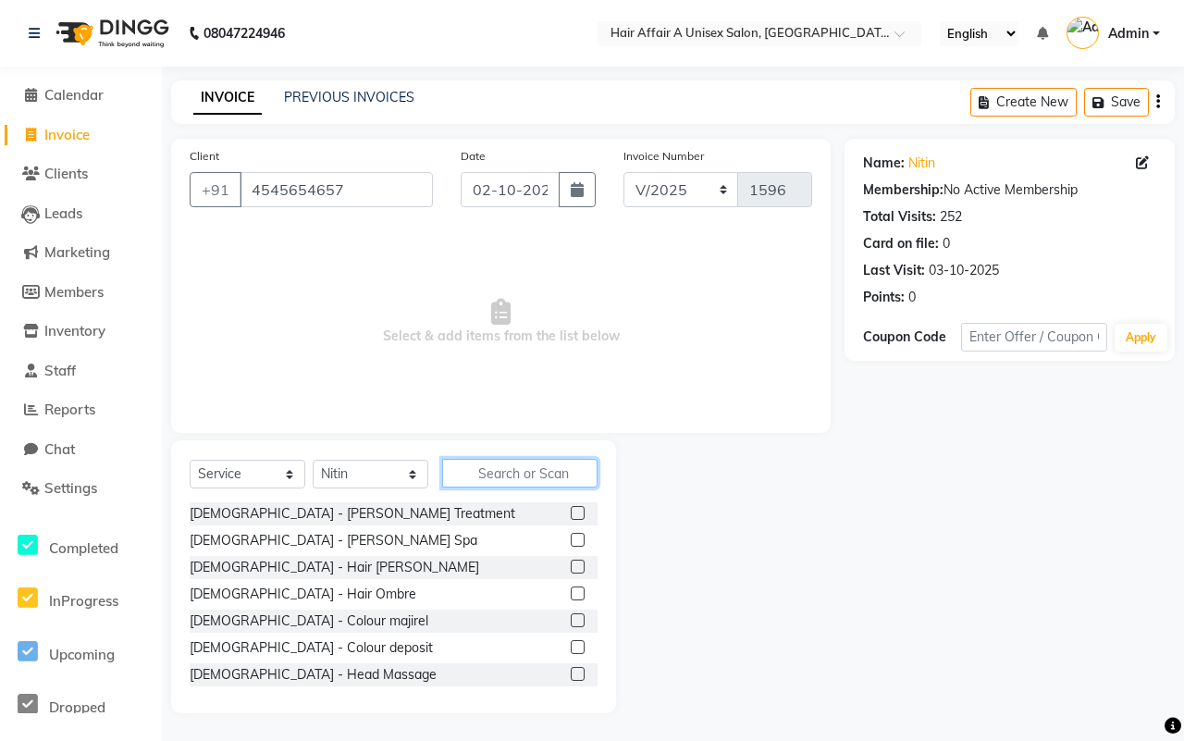
click at [504, 462] on input "text" at bounding box center [519, 473] width 155 height 29
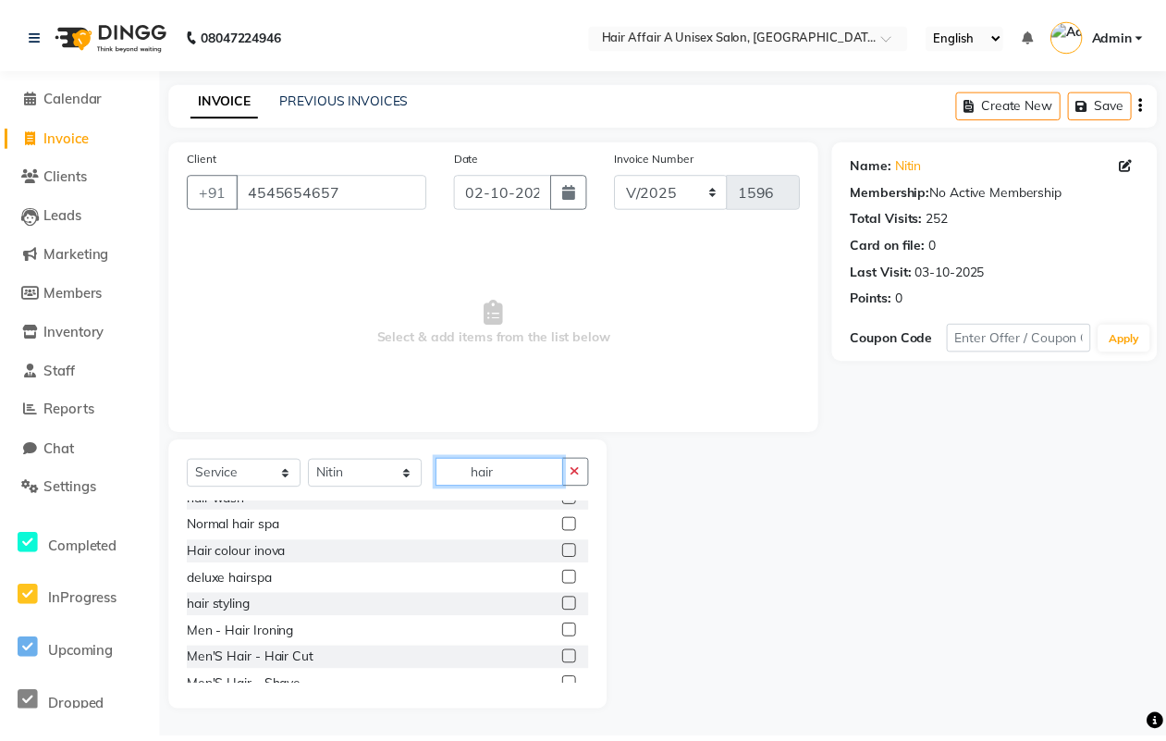
scroll to position [116, 0]
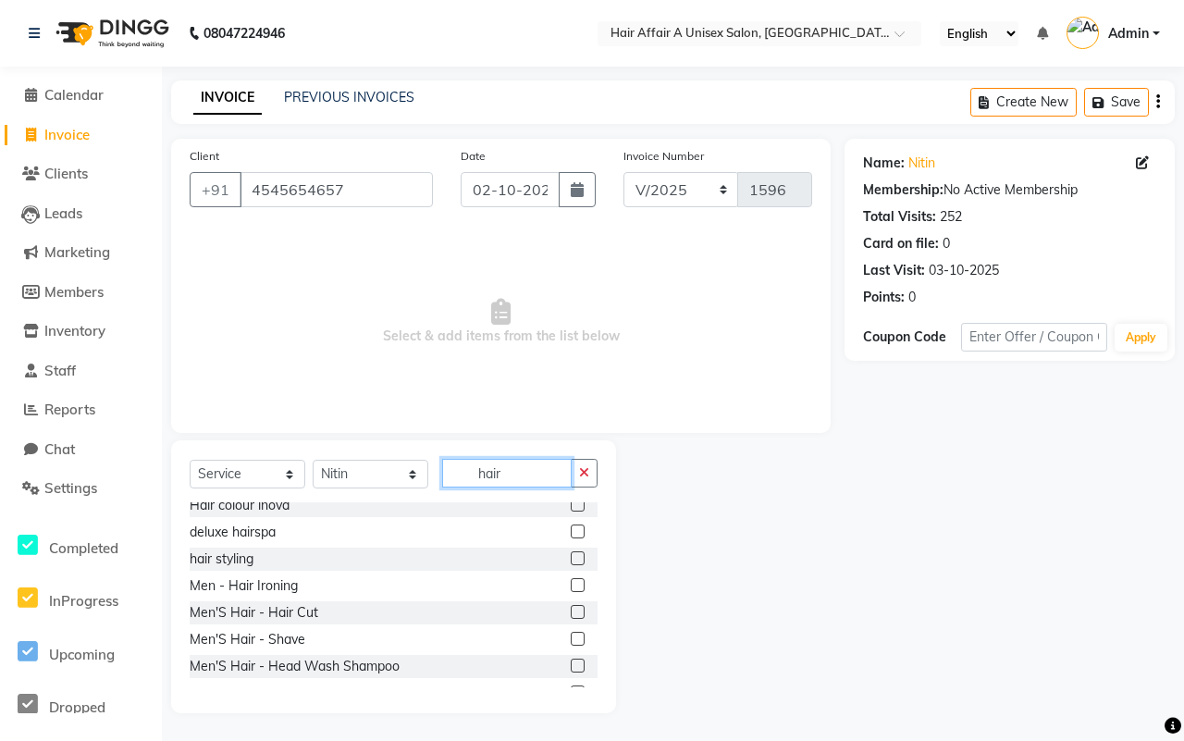
type input "hair"
click at [571, 611] on label at bounding box center [578, 612] width 14 height 14
click at [571, 611] on input "checkbox" at bounding box center [577, 613] width 12 height 12
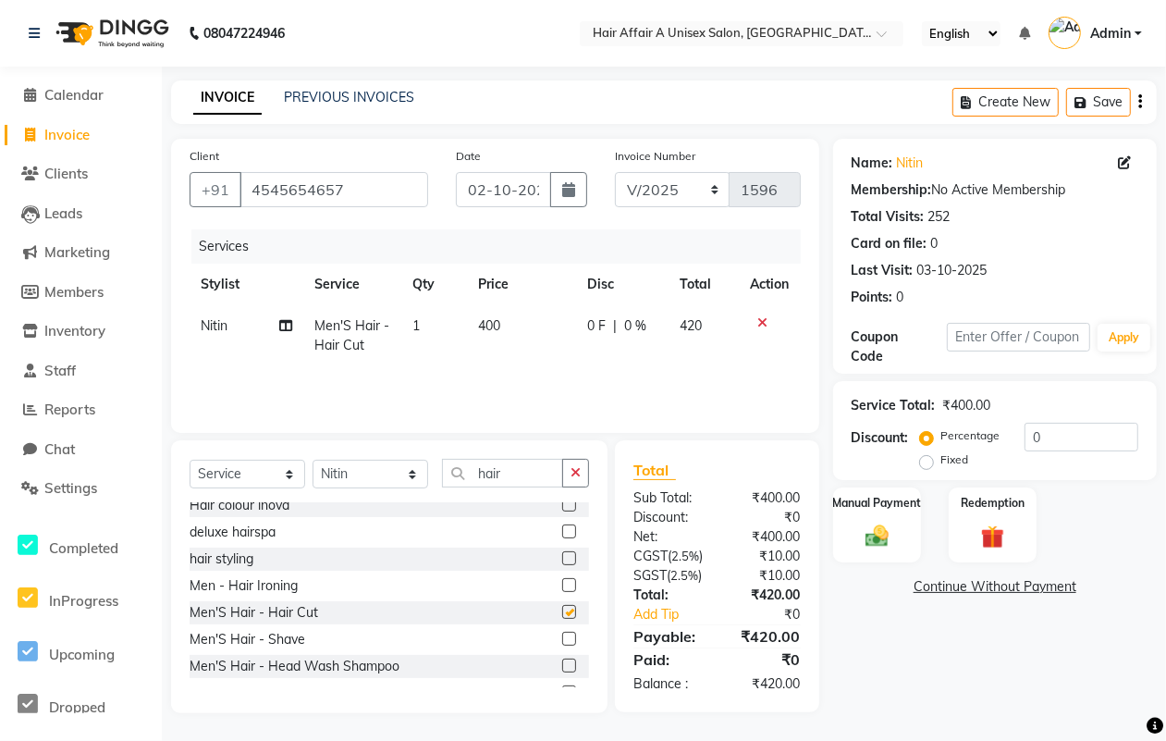
checkbox input "false"
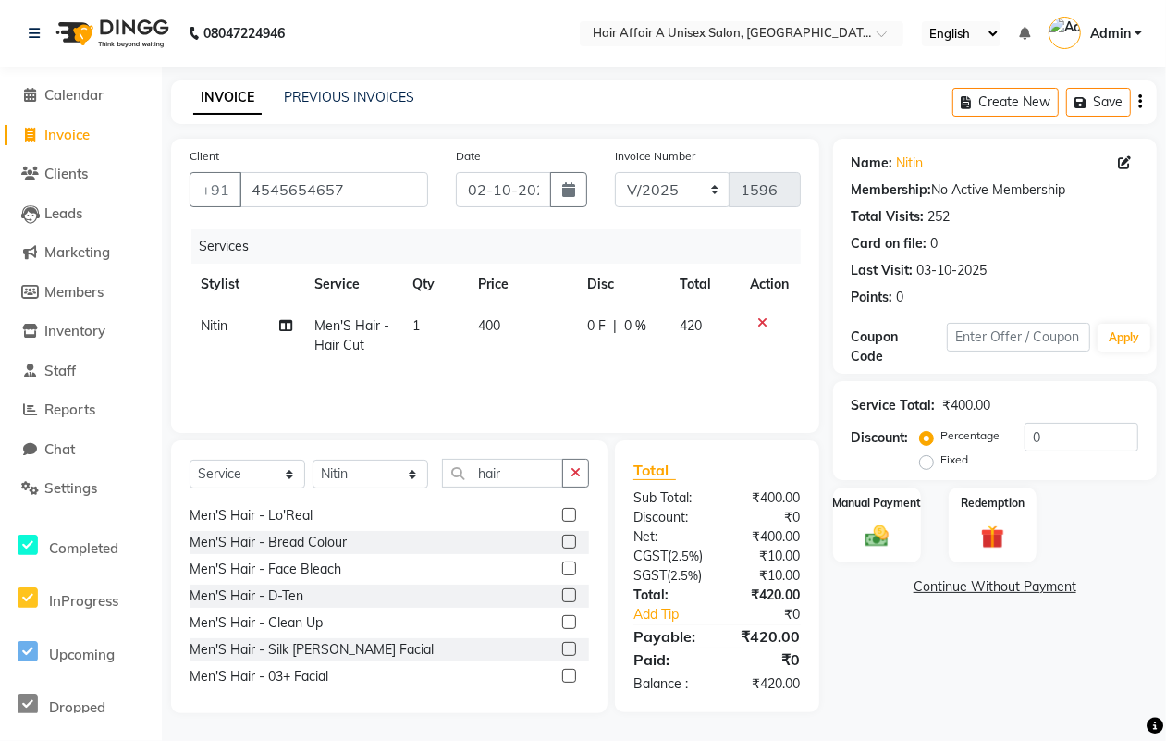
scroll to position [231, 0]
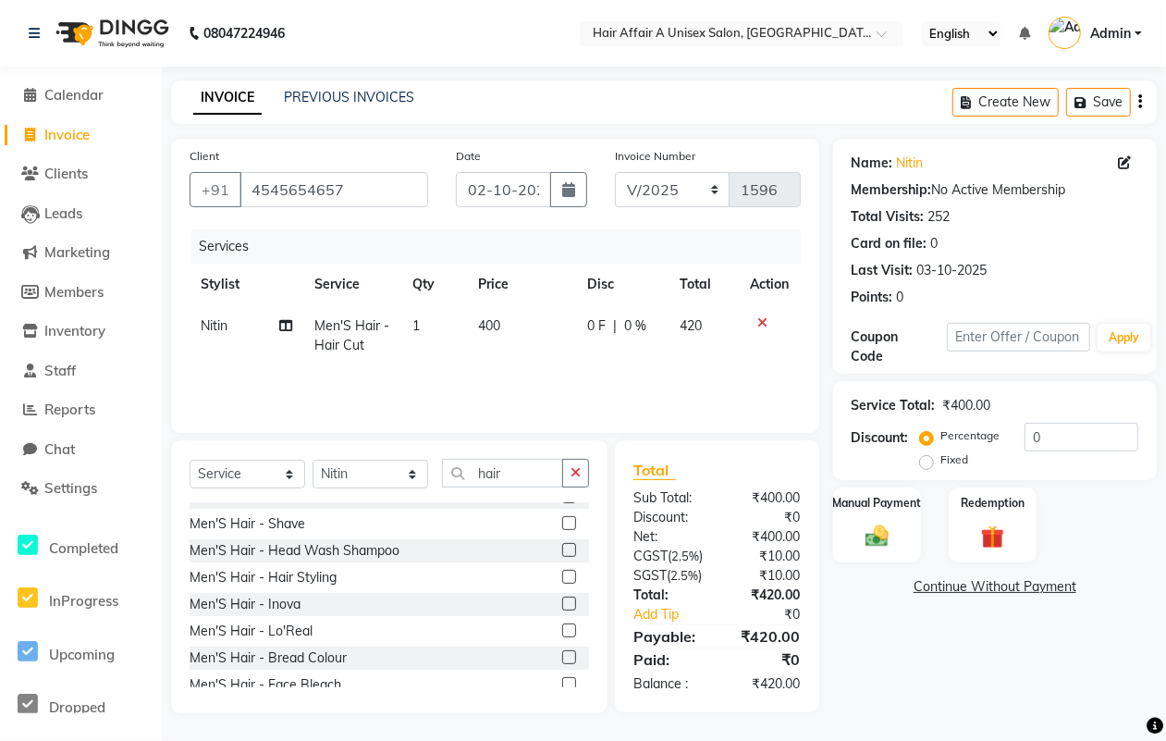
click at [562, 599] on label at bounding box center [569, 603] width 14 height 14
click at [562, 599] on input "checkbox" at bounding box center [568, 604] width 12 height 12
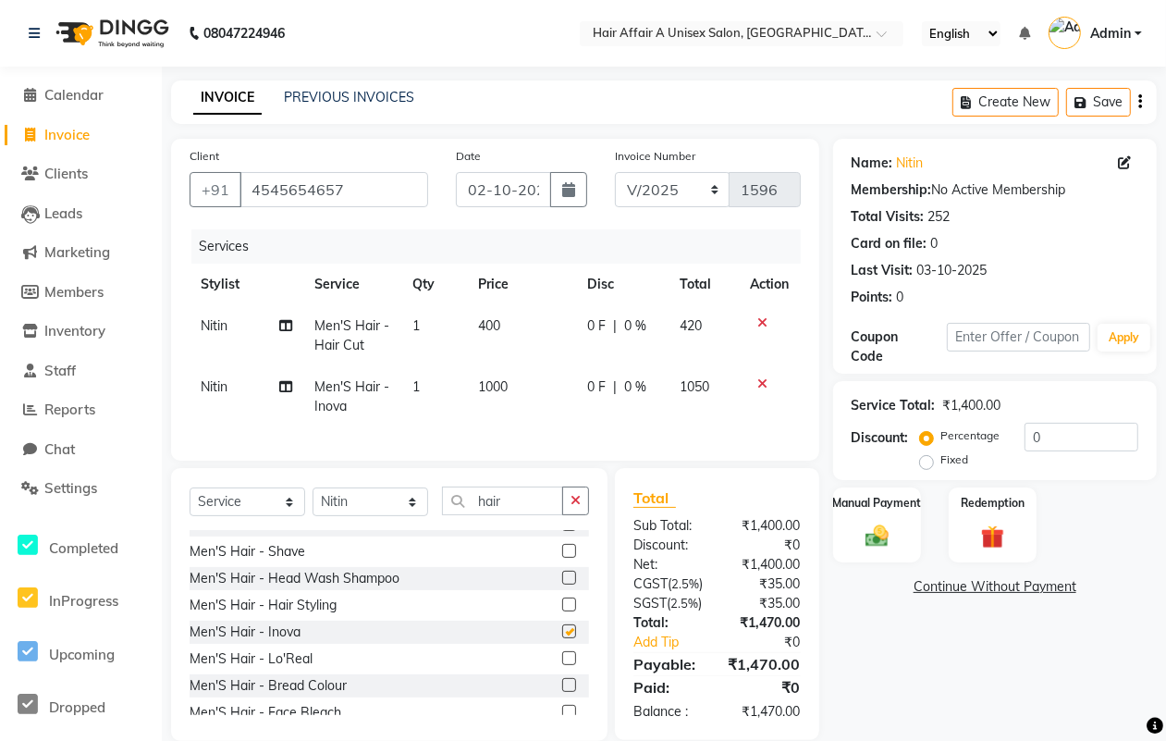
checkbox input "false"
click at [521, 514] on input "hair" at bounding box center [502, 500] width 121 height 29
type input "h"
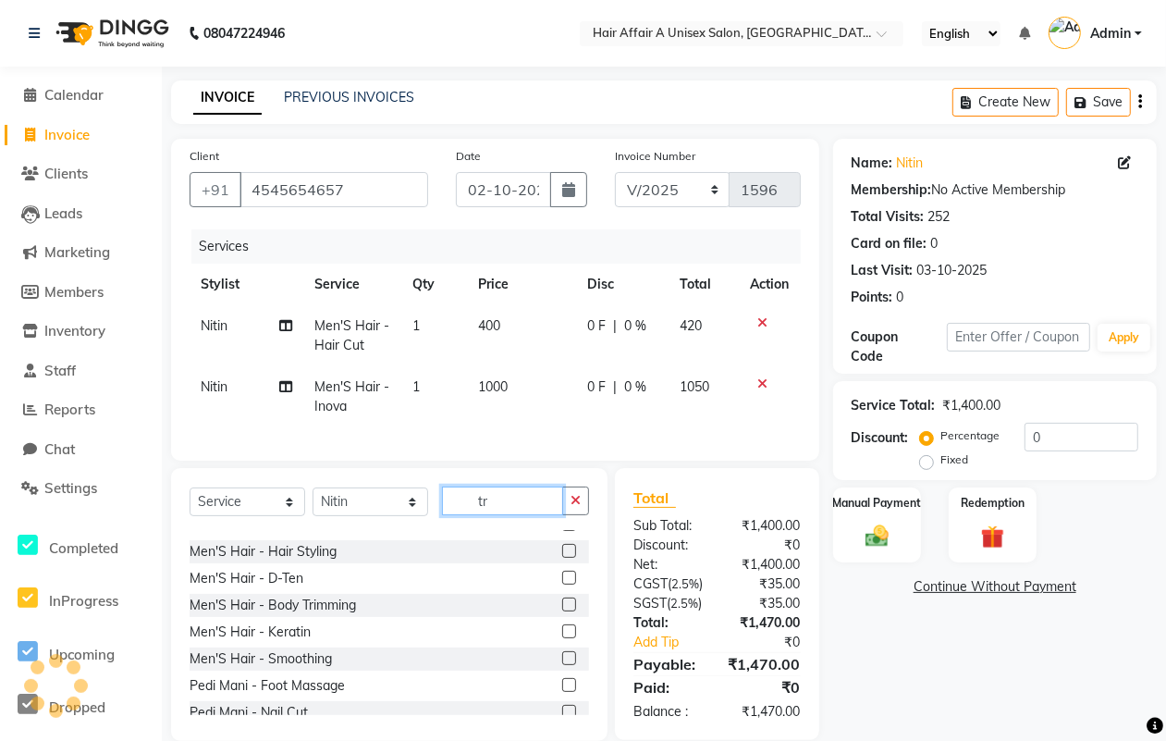
scroll to position [0, 0]
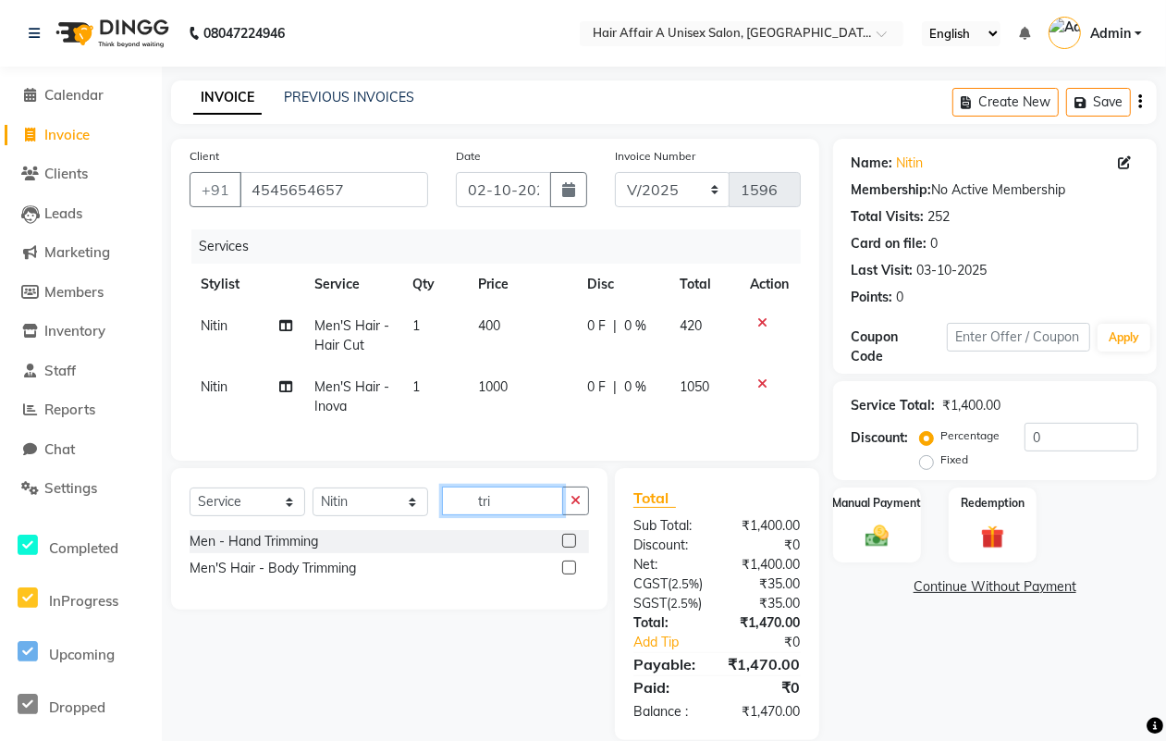
type input "tri"
click at [564, 547] on label at bounding box center [569, 541] width 14 height 14
click at [564, 547] on input "checkbox" at bounding box center [568, 541] width 12 height 12
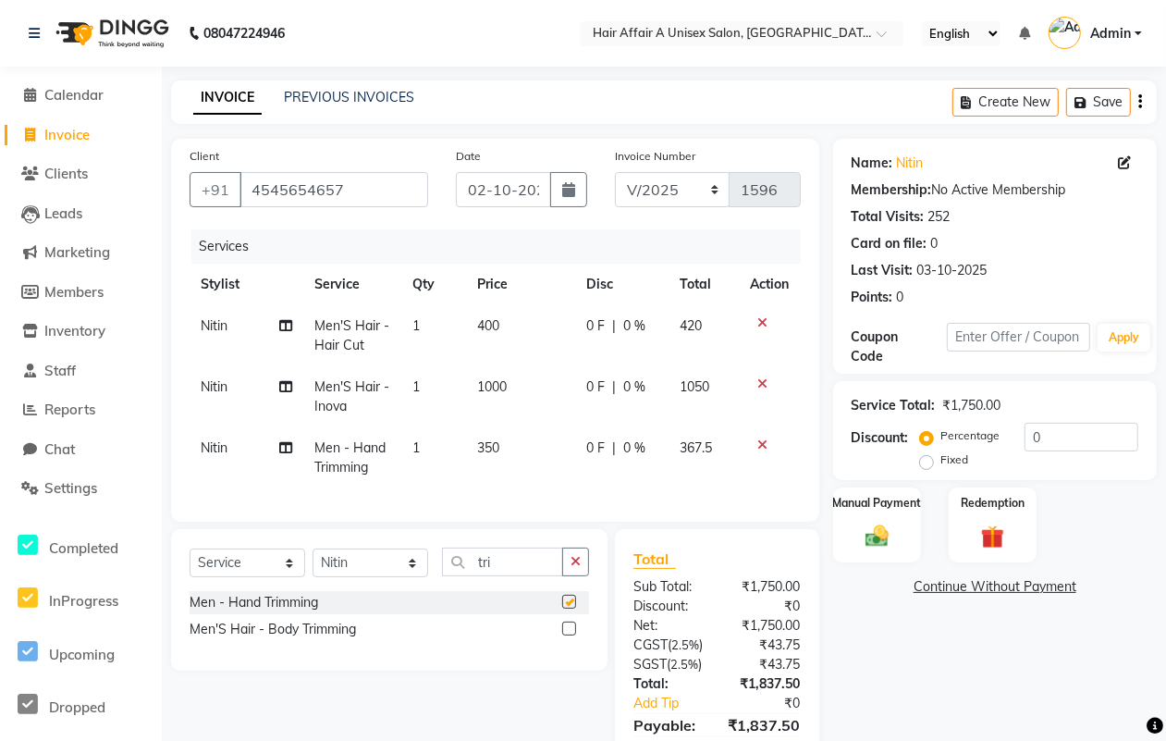
checkbox input "false"
click at [493, 453] on span "350" at bounding box center [488, 447] width 22 height 17
select select "25232"
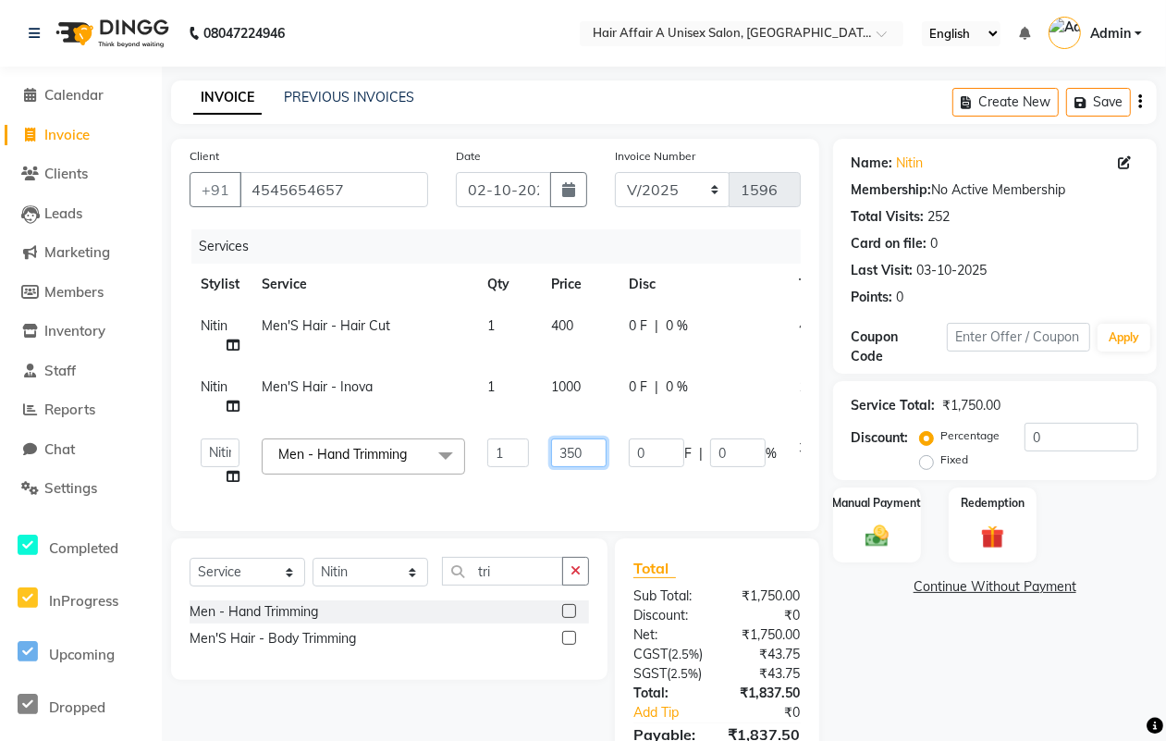
click at [576, 449] on input "350" at bounding box center [578, 452] width 55 height 29
type input "600"
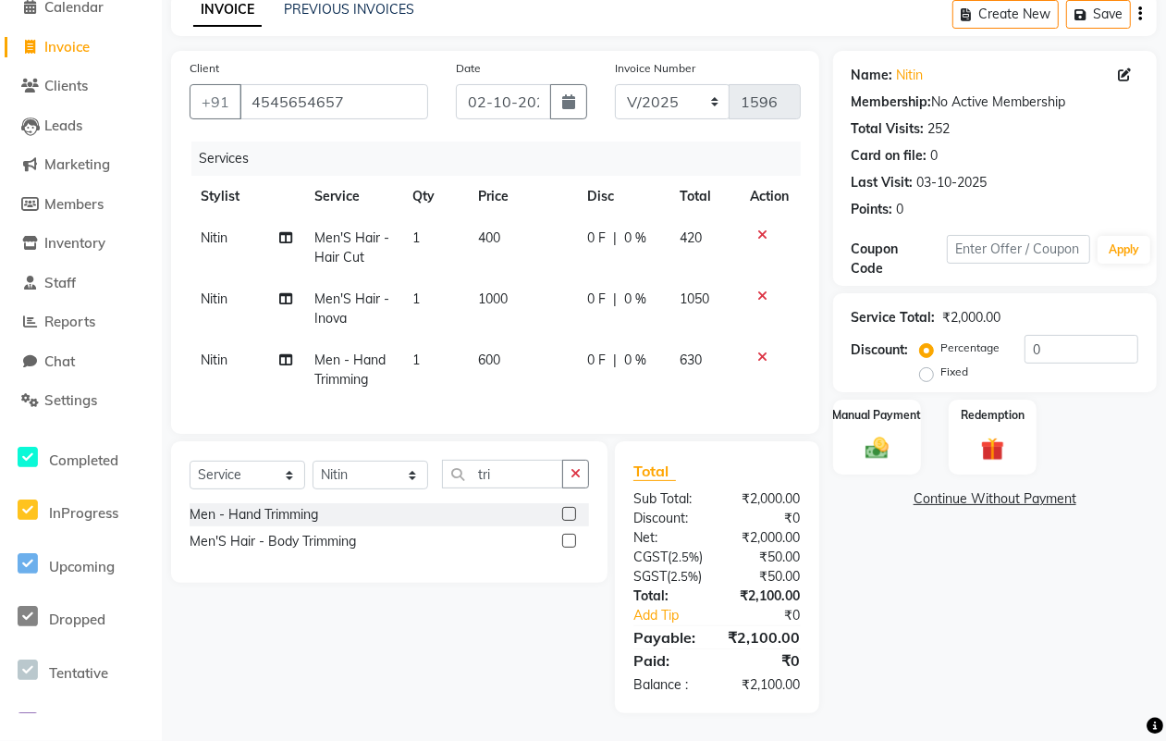
scroll to position [143, 0]
click at [1055, 335] on input "0" at bounding box center [1082, 349] width 114 height 29
type input "5"
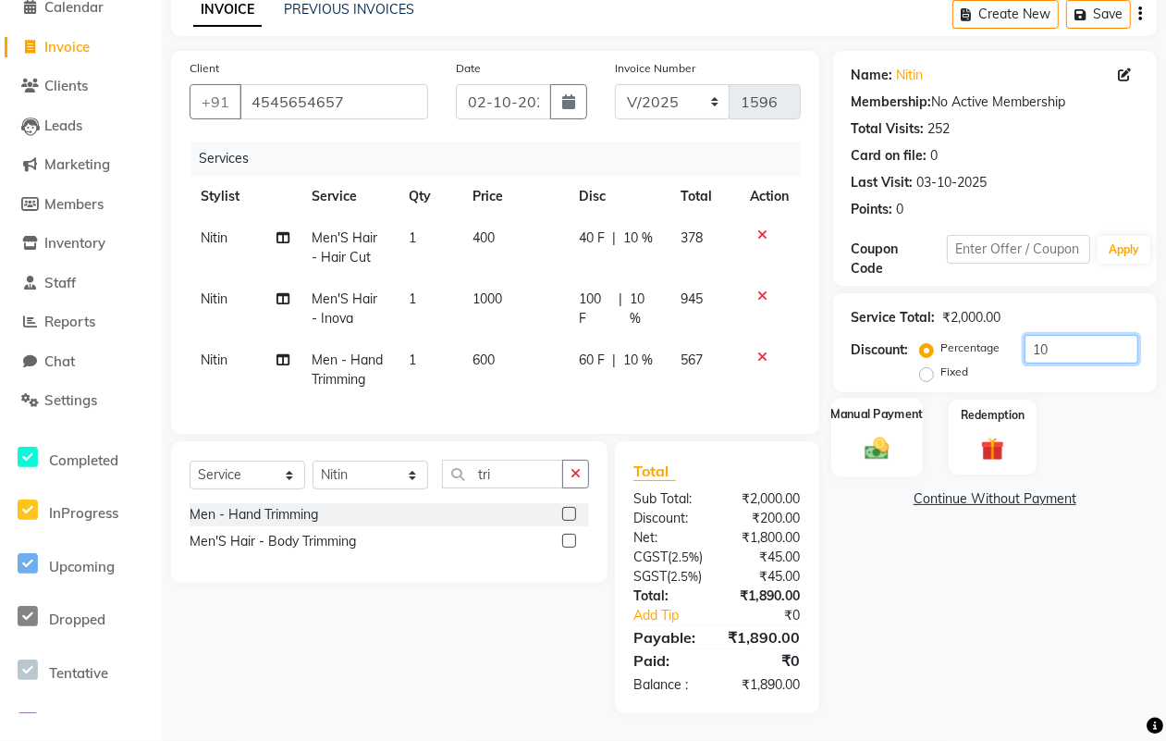
type input "10"
click at [885, 434] on img at bounding box center [877, 448] width 40 height 28
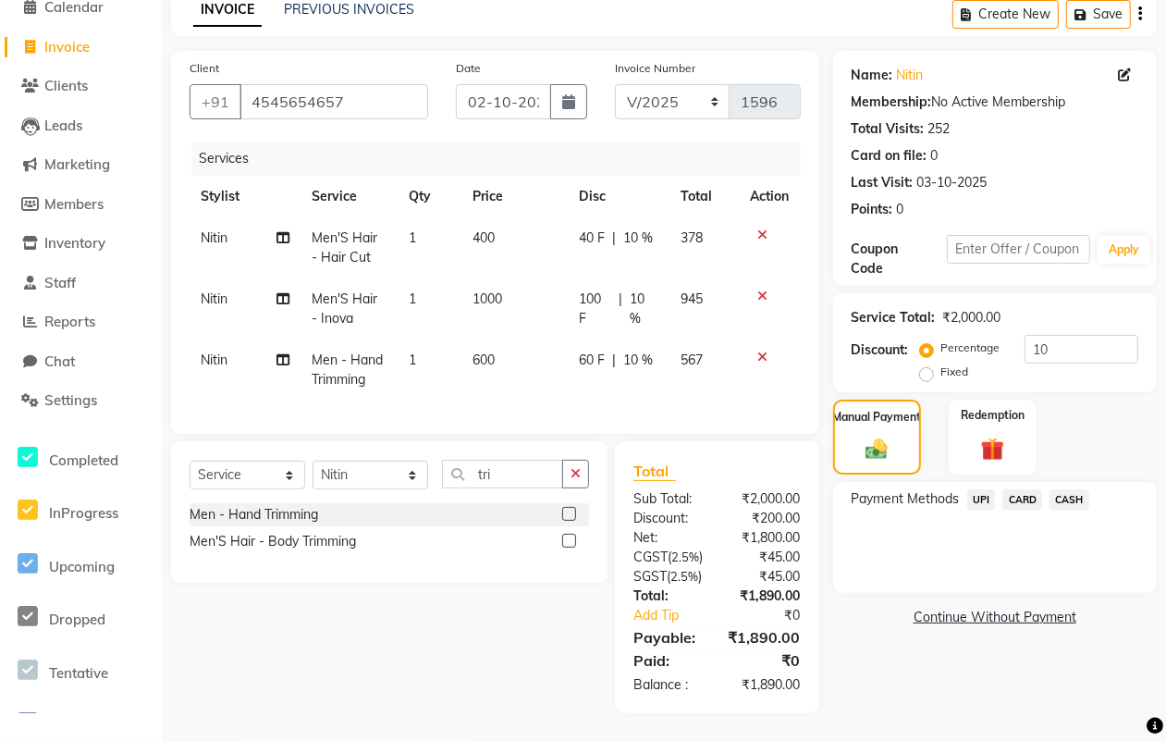
click at [1073, 489] on span "CASH" at bounding box center [1069, 499] width 40 height 21
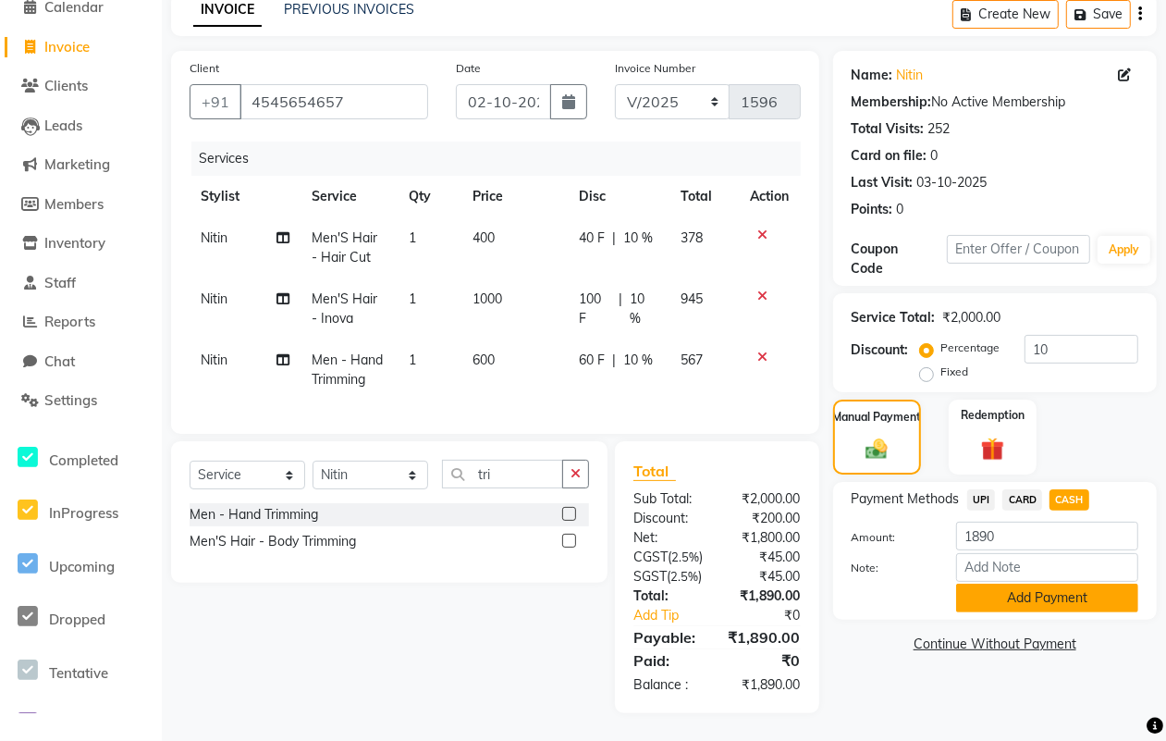
click at [1013, 583] on button "Add Payment" at bounding box center [1047, 597] width 182 height 29
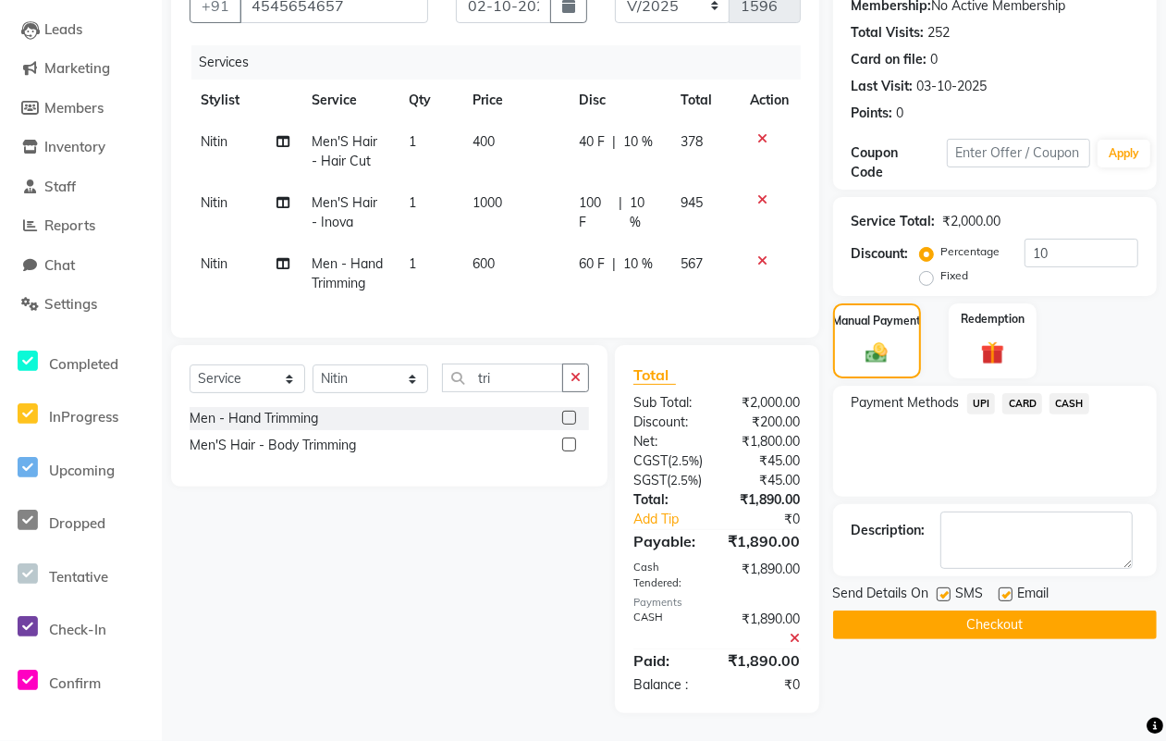
scroll to position [240, 0]
click at [941, 587] on label at bounding box center [944, 594] width 14 height 14
click at [941, 589] on input "checkbox" at bounding box center [943, 595] width 12 height 12
checkbox input "false"
click at [1001, 587] on label at bounding box center [1006, 594] width 14 height 14
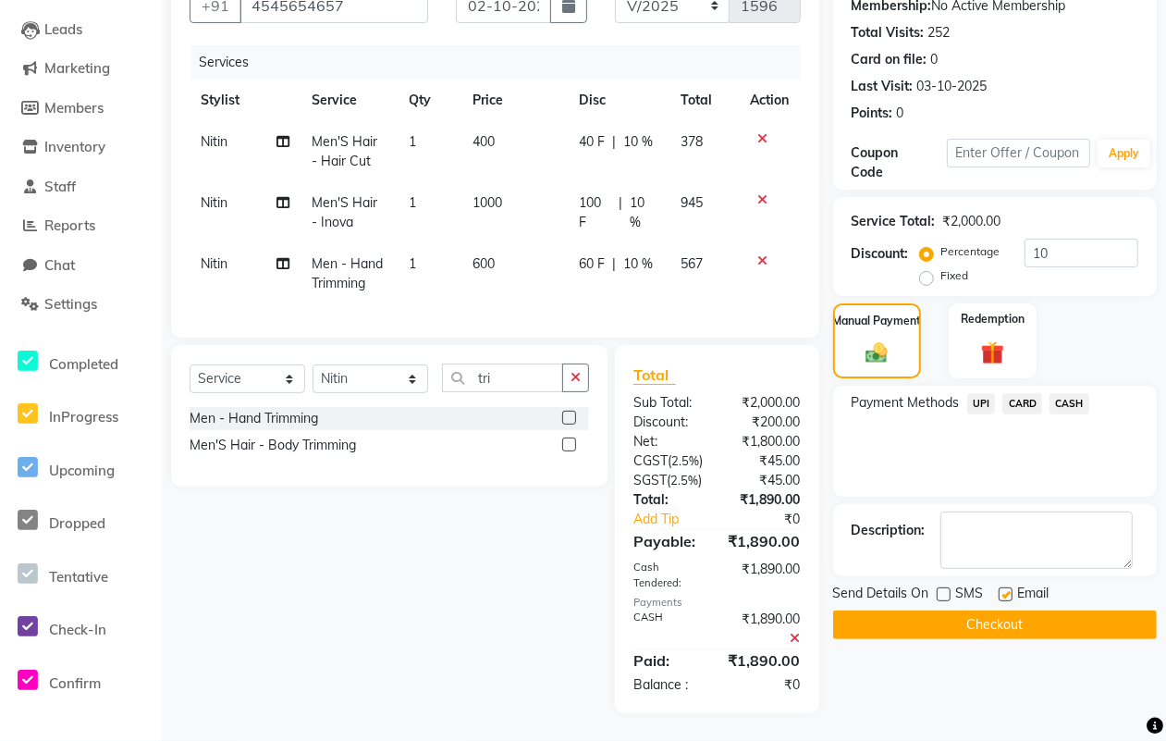
click at [1001, 589] on input "checkbox" at bounding box center [1005, 595] width 12 height 12
checkbox input "false"
click at [973, 610] on button "Checkout" at bounding box center [995, 624] width 324 height 29
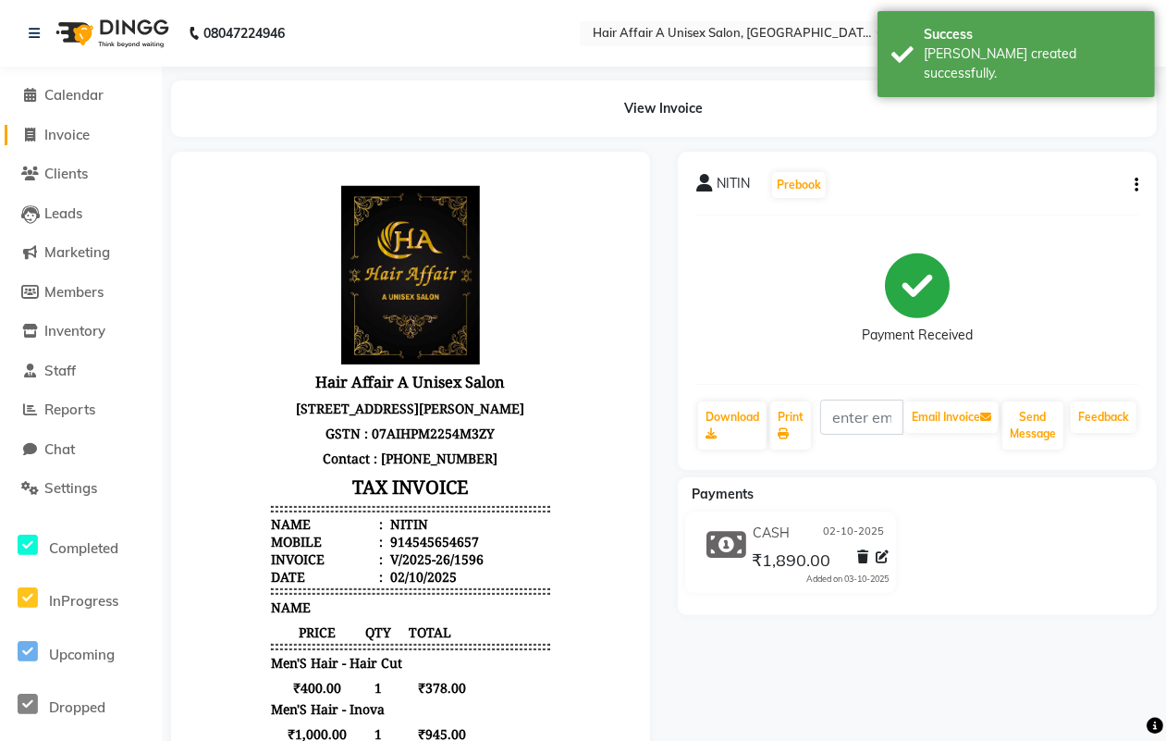
click at [70, 135] on span "Invoice" at bounding box center [66, 135] width 45 height 18
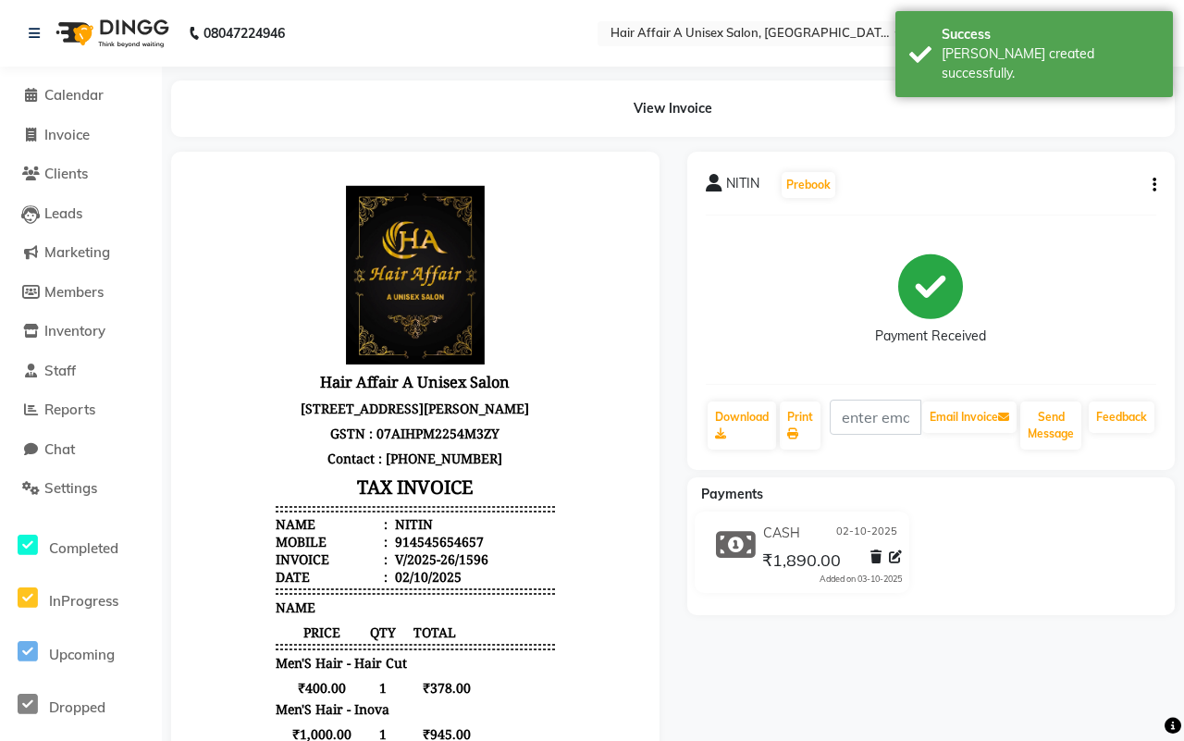
select select "4464"
select select "service"
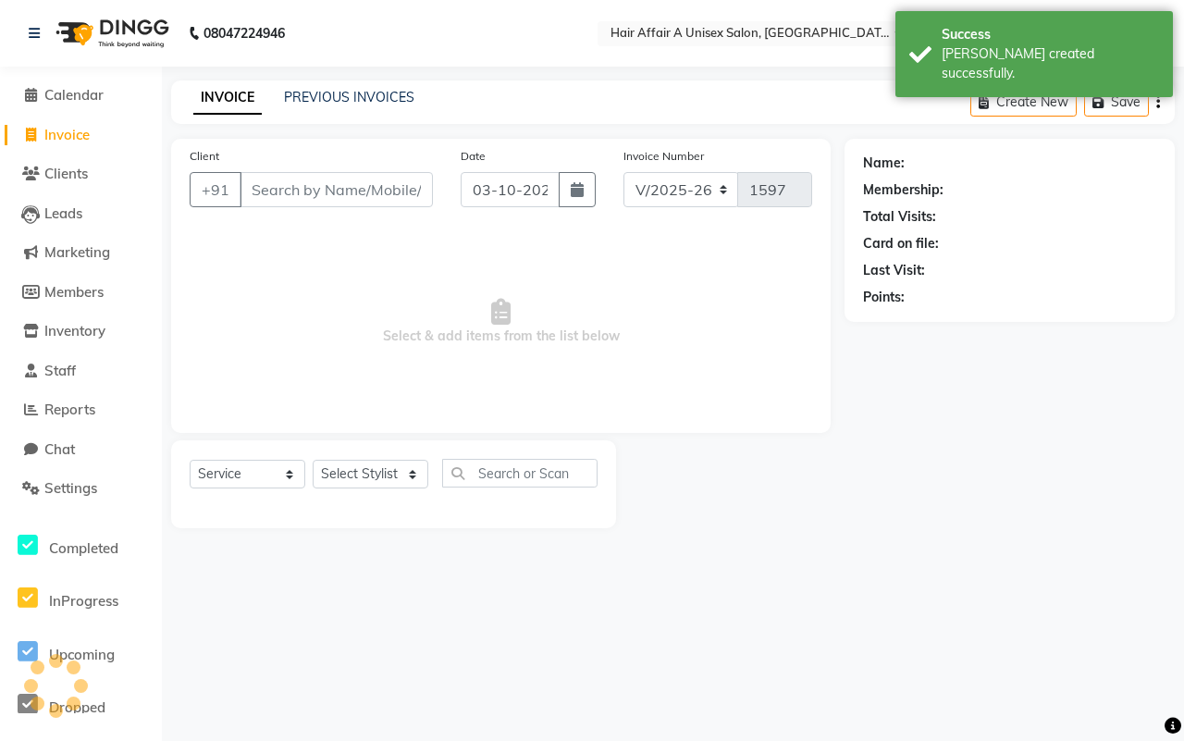
click at [278, 187] on input "Client" at bounding box center [335, 189] width 193 height 35
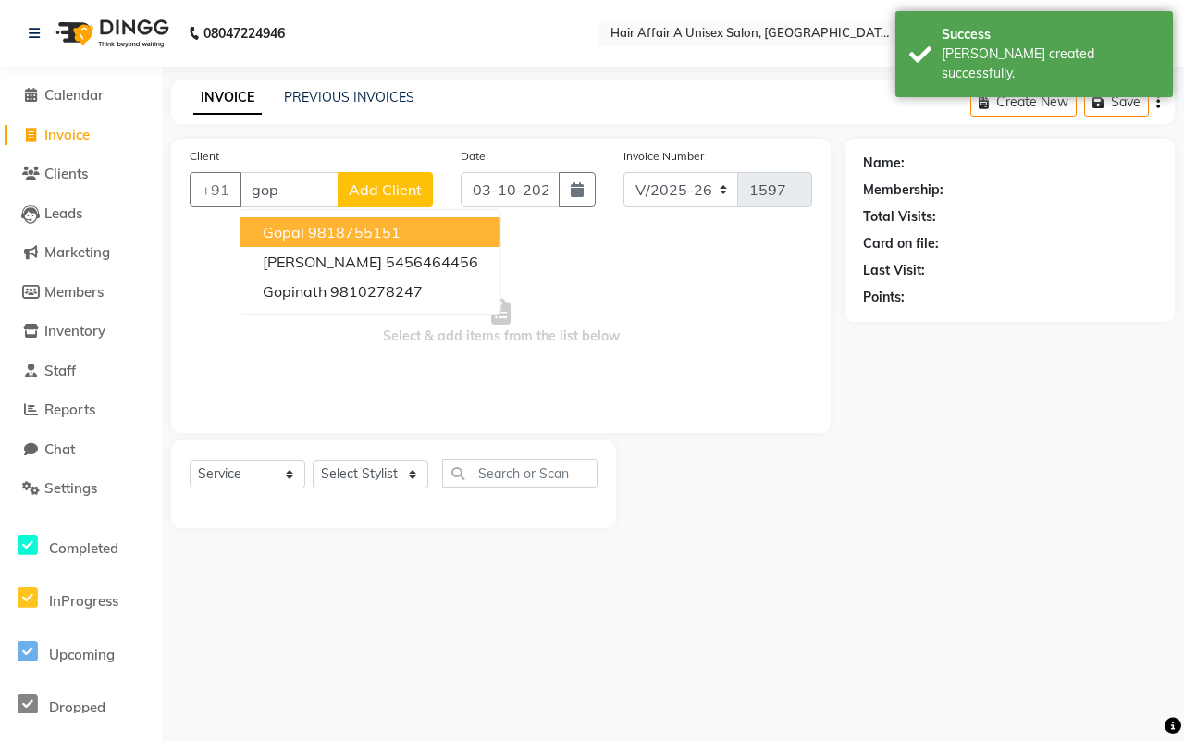
click at [310, 231] on ngb-highlight "9818755151" at bounding box center [354, 232] width 92 height 18
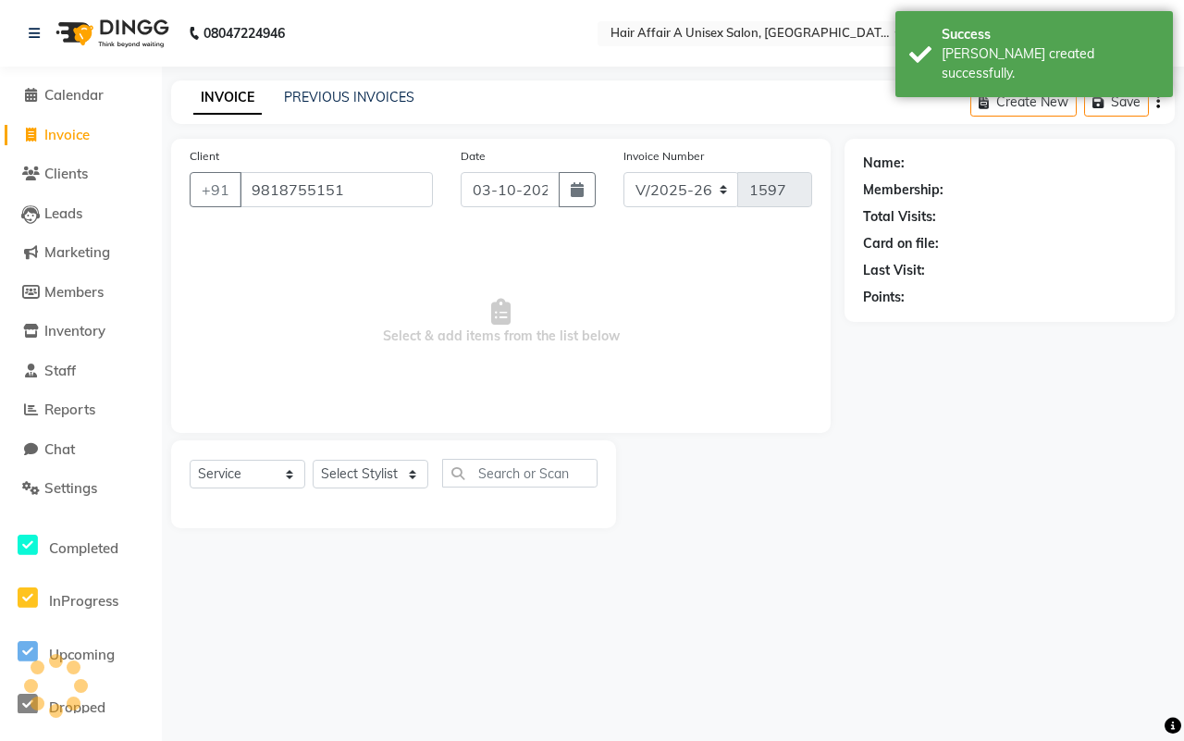
type input "9818755151"
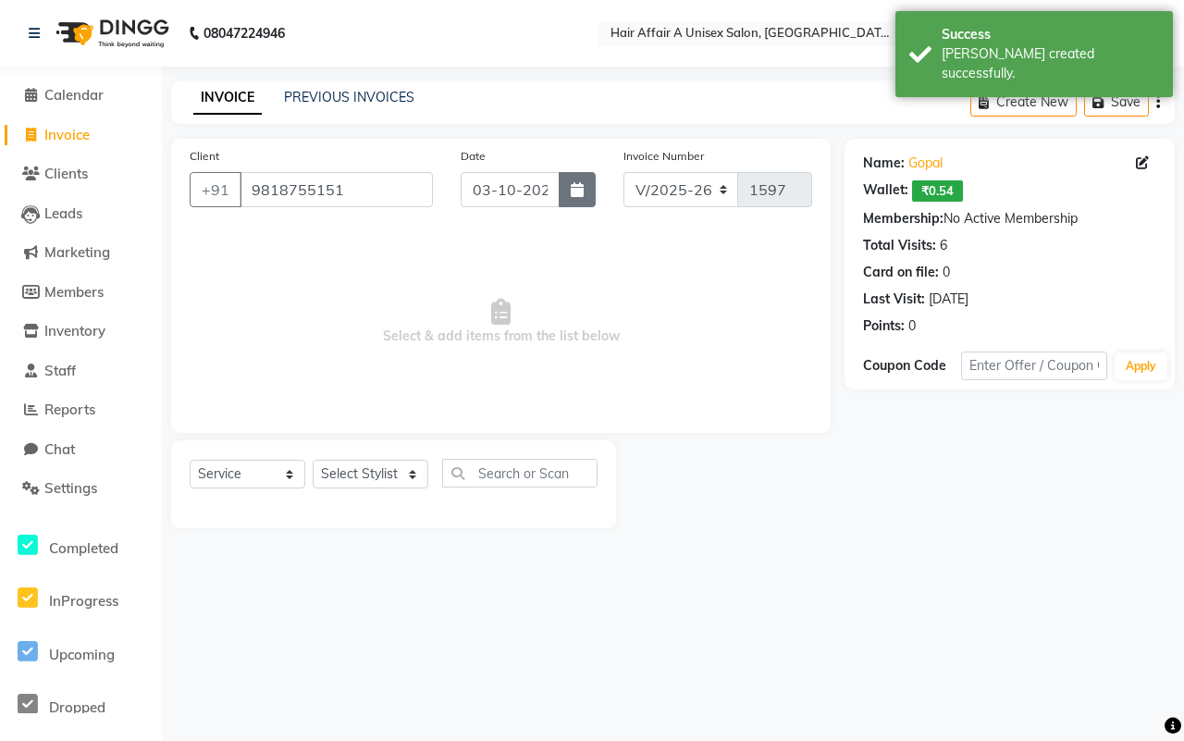
click at [576, 190] on icon "button" at bounding box center [577, 189] width 13 height 15
select select "10"
select select "2025"
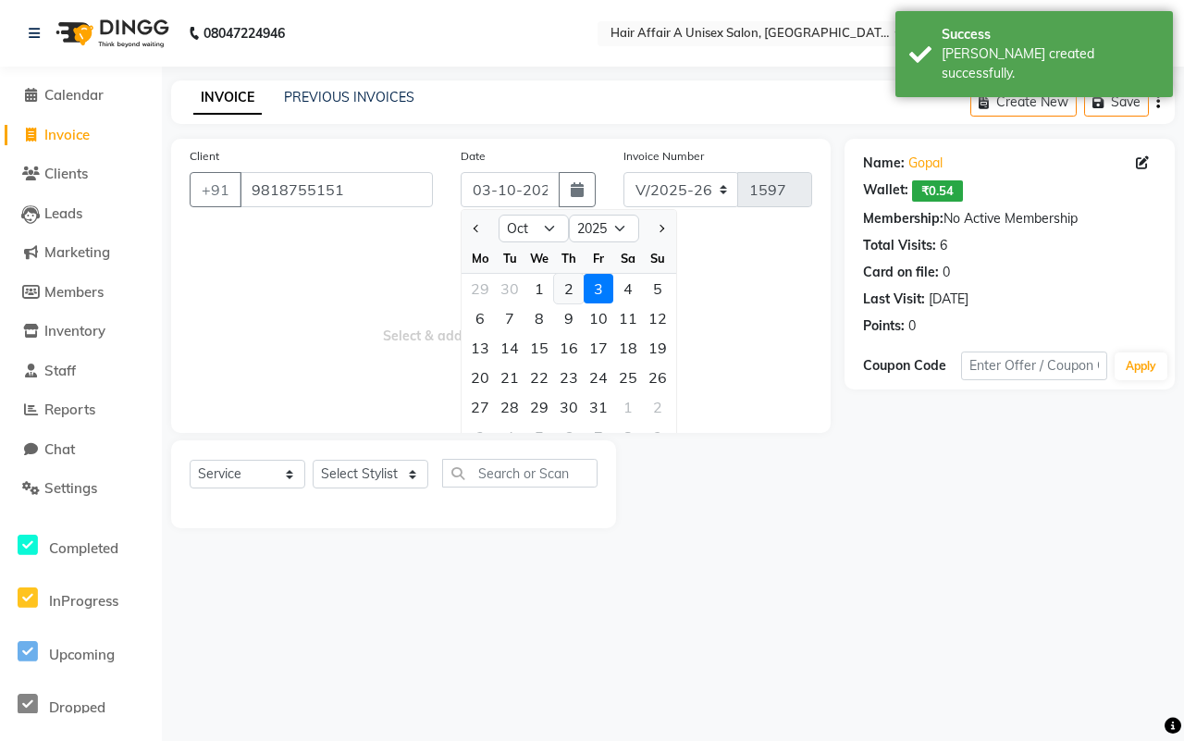
click at [566, 285] on div "2" at bounding box center [569, 289] width 30 height 30
type input "02-10-2025"
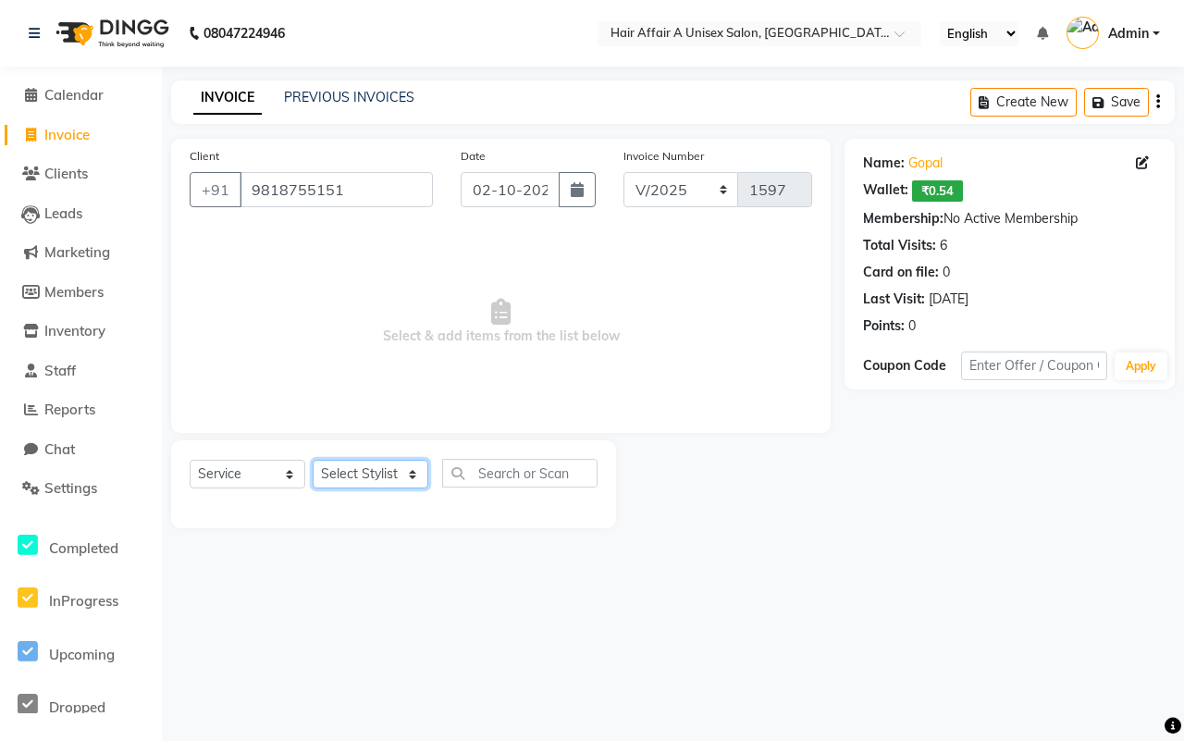
click at [377, 476] on select "Select Stylist [PERSON_NAME] [PERSON_NAME] Kajal Kunal [PERSON_NAME] Nitin [PER…" at bounding box center [371, 474] width 116 height 29
select select "25231"
click at [313, 460] on select "Select Stylist [PERSON_NAME] [PERSON_NAME] Kajal Kunal [PERSON_NAME] Nitin [PER…" at bounding box center [371, 474] width 116 height 29
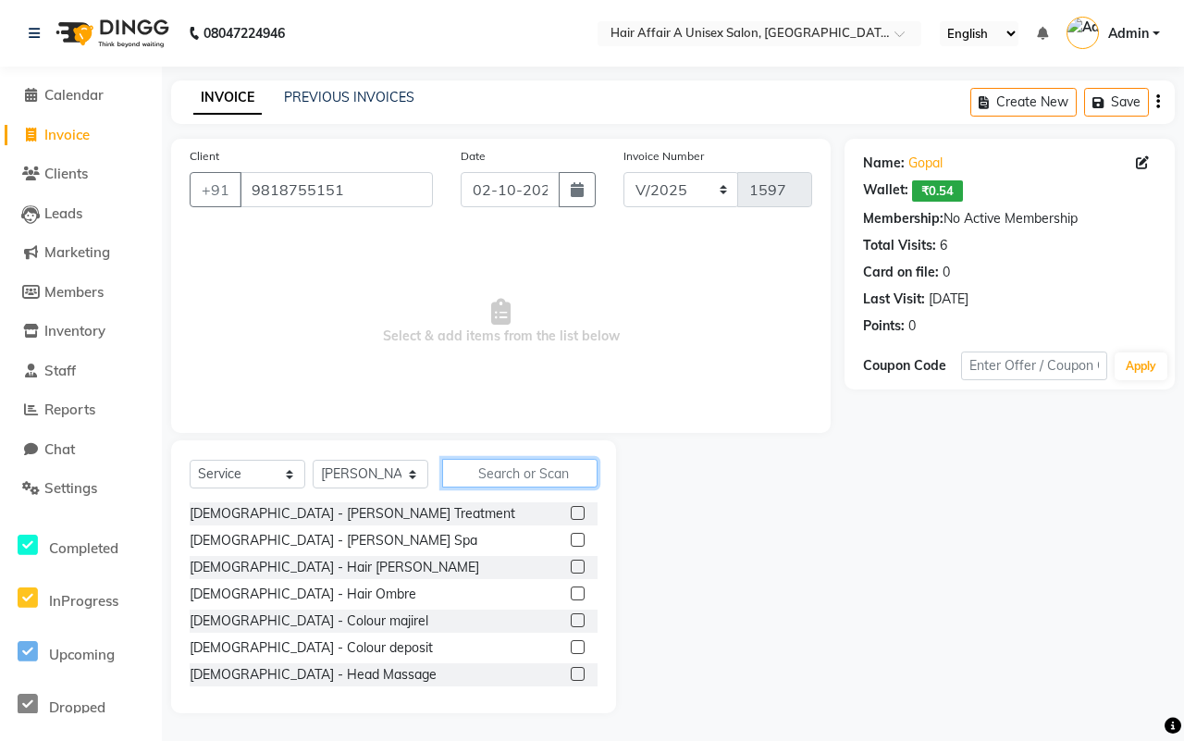
click at [518, 468] on input "text" at bounding box center [519, 473] width 155 height 29
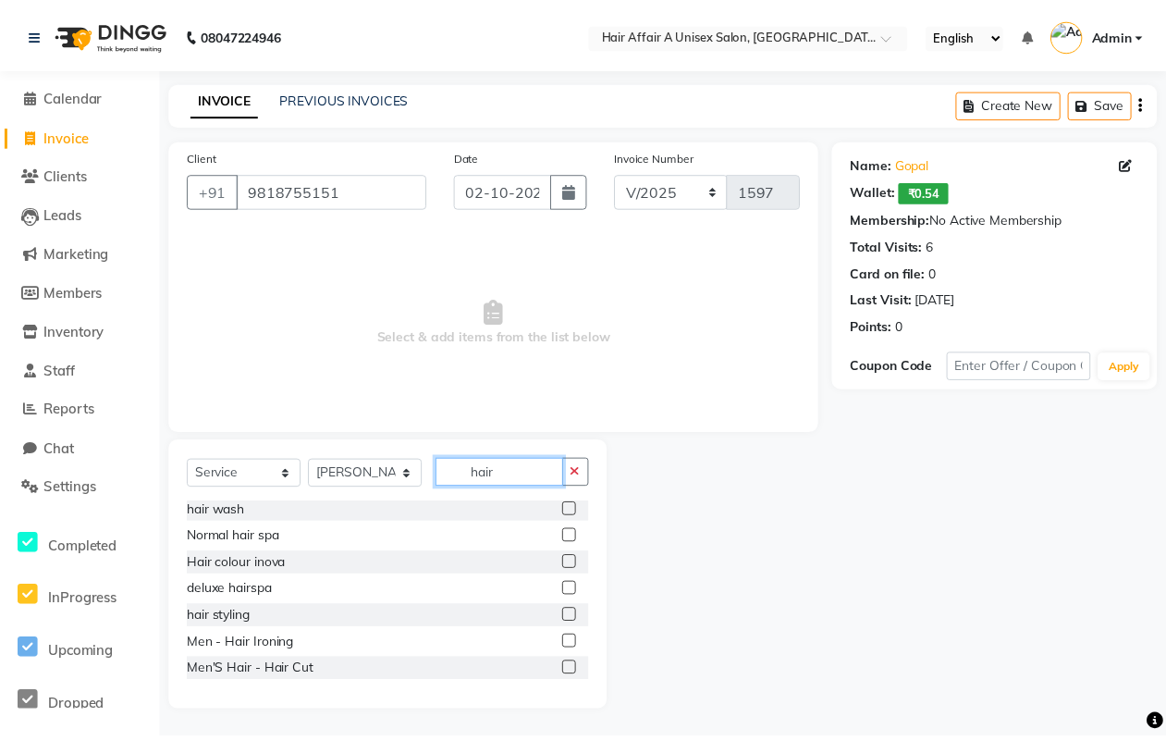
scroll to position [116, 0]
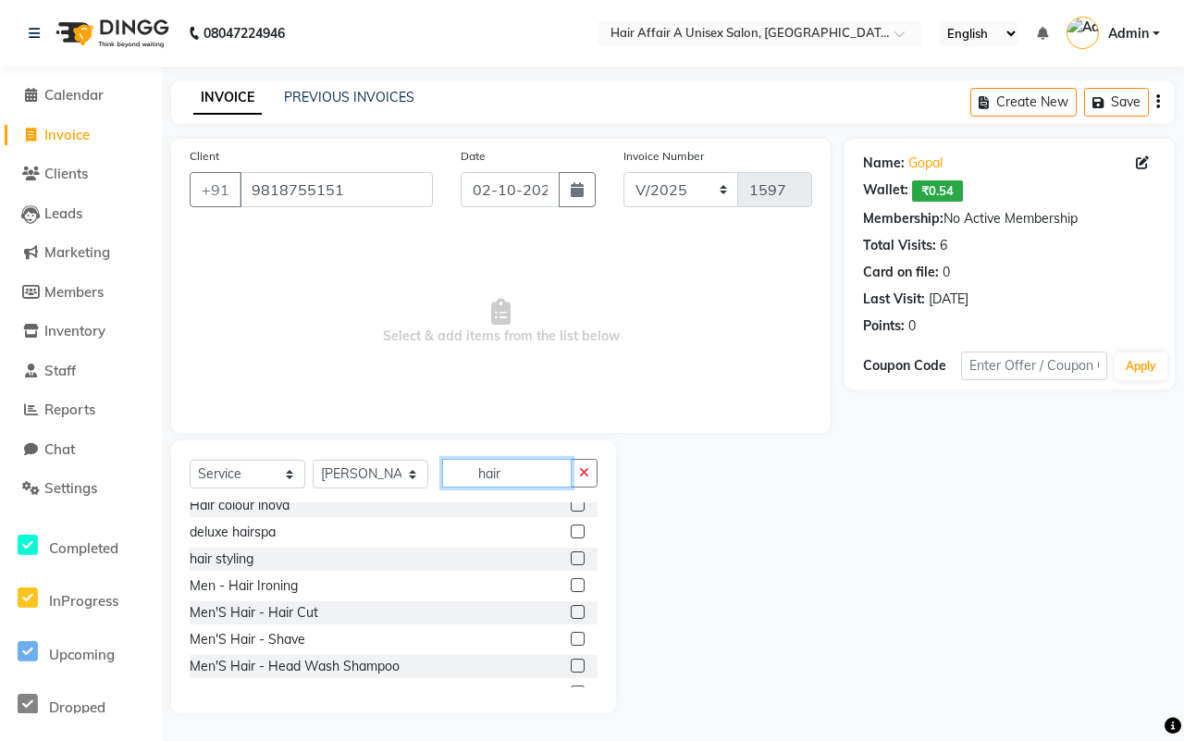
type input "hair"
click at [571, 611] on label at bounding box center [578, 612] width 14 height 14
click at [571, 611] on input "checkbox" at bounding box center [577, 613] width 12 height 12
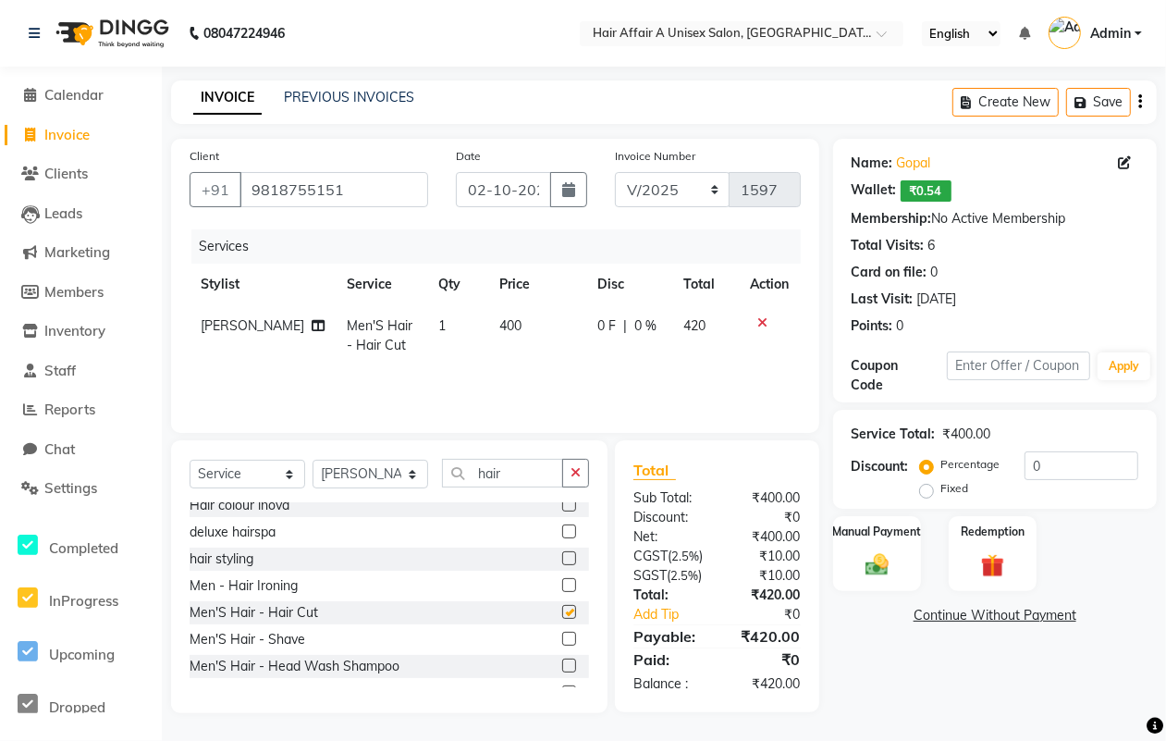
checkbox input "false"
click at [1089, 472] on input "0" at bounding box center [1082, 465] width 114 height 29
type input "4.5"
click at [907, 564] on div "Manual Payment" at bounding box center [877, 553] width 92 height 79
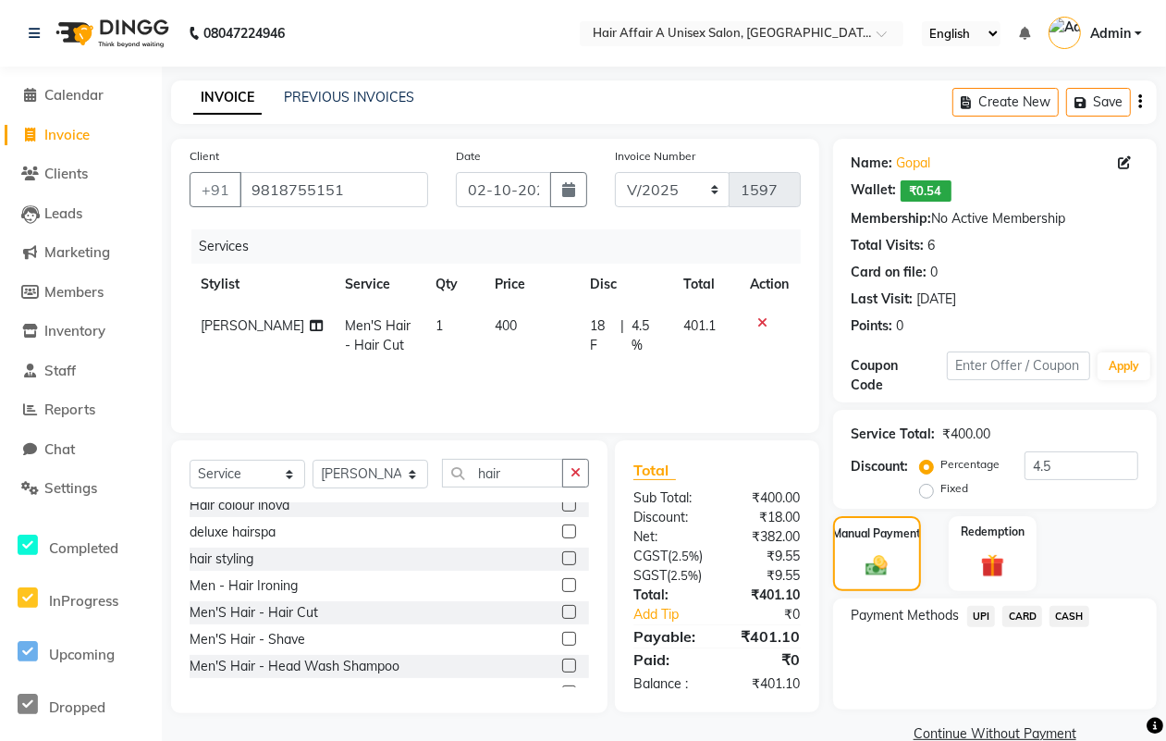
click at [1055, 616] on span "CASH" at bounding box center [1069, 616] width 40 height 21
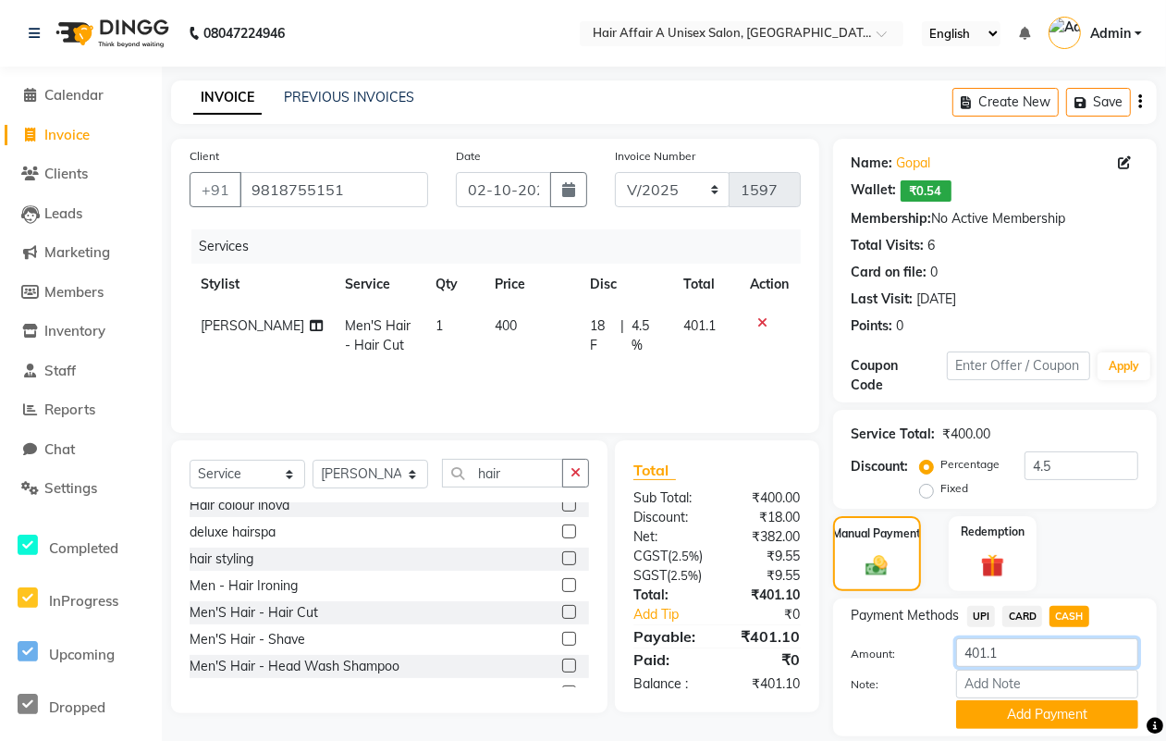
click at [1014, 653] on input "401.1" at bounding box center [1047, 652] width 182 height 29
type input "400"
click at [988, 714] on button "Add Payment" at bounding box center [1047, 714] width 182 height 29
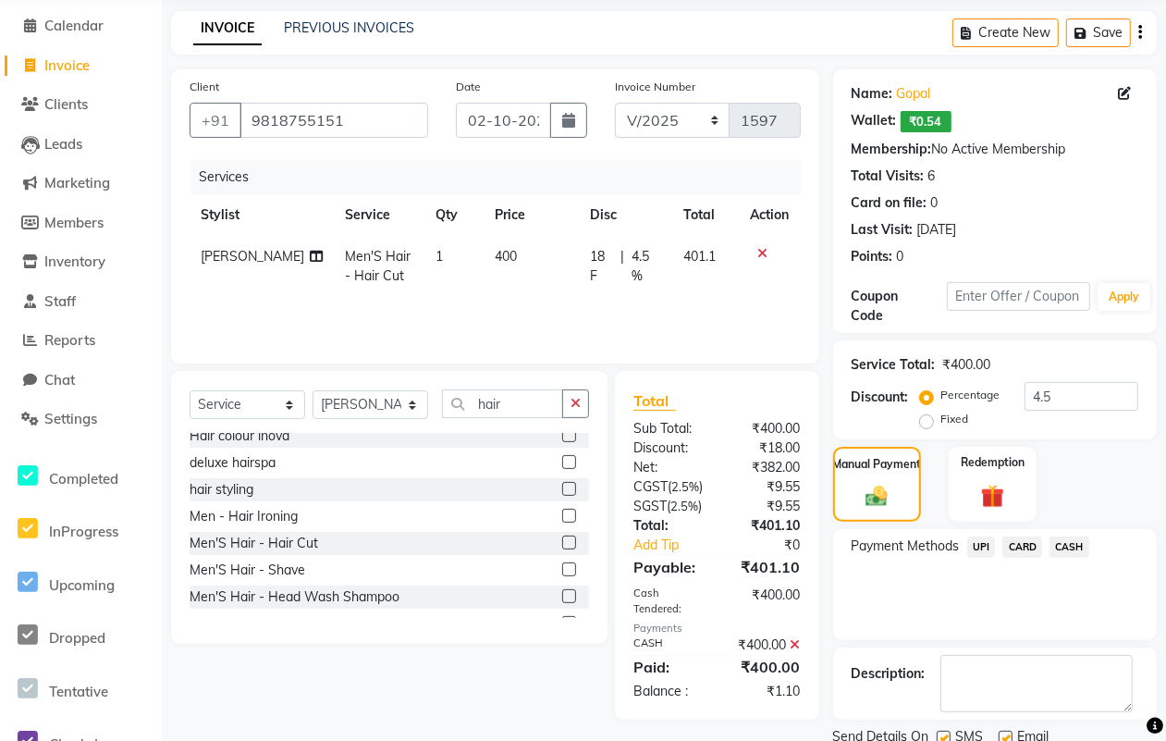
scroll to position [140, 0]
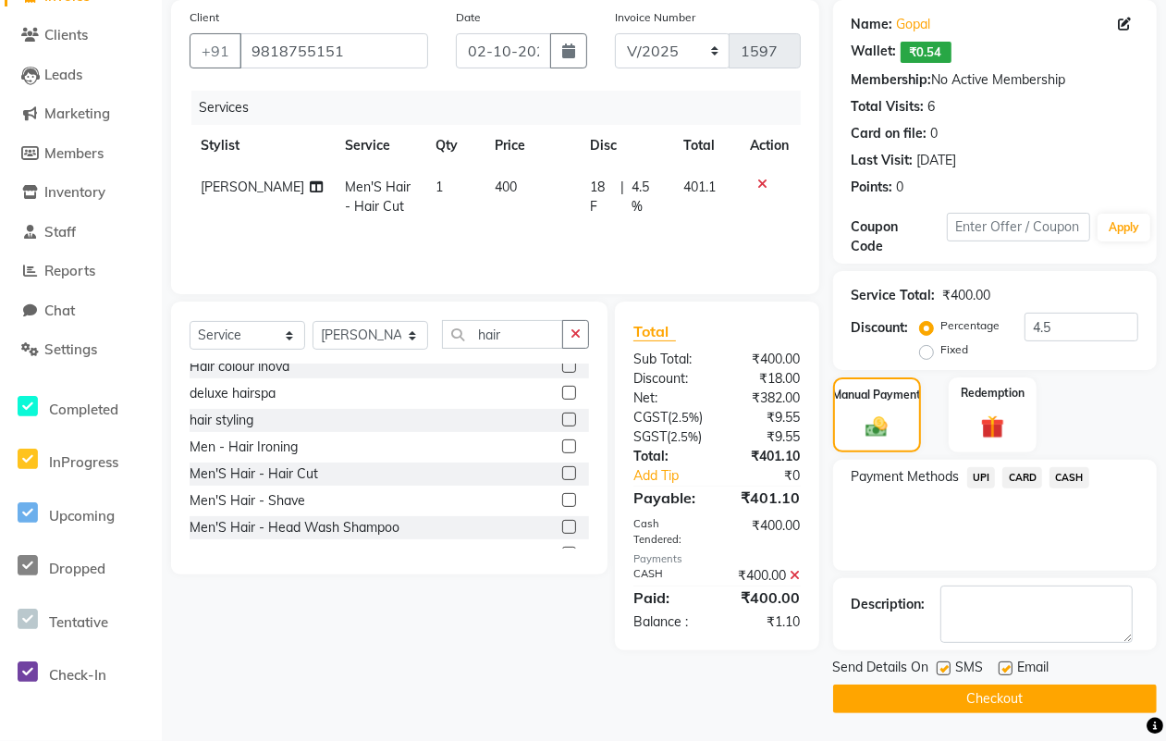
click at [950, 666] on label at bounding box center [944, 668] width 14 height 14
click at [949, 666] on input "checkbox" at bounding box center [943, 669] width 12 height 12
checkbox input "false"
click at [1005, 668] on label at bounding box center [1006, 668] width 14 height 14
click at [1005, 668] on input "checkbox" at bounding box center [1005, 669] width 12 height 12
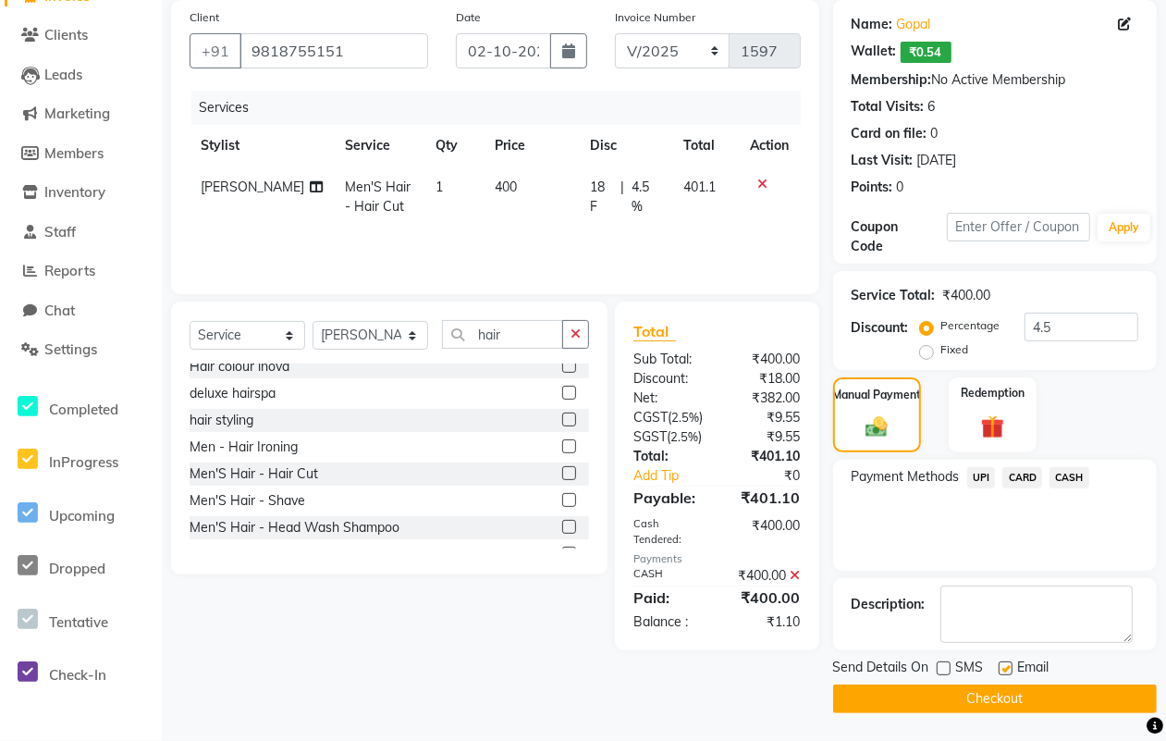
checkbox input "false"
click at [994, 699] on button "Checkout" at bounding box center [995, 698] width 324 height 29
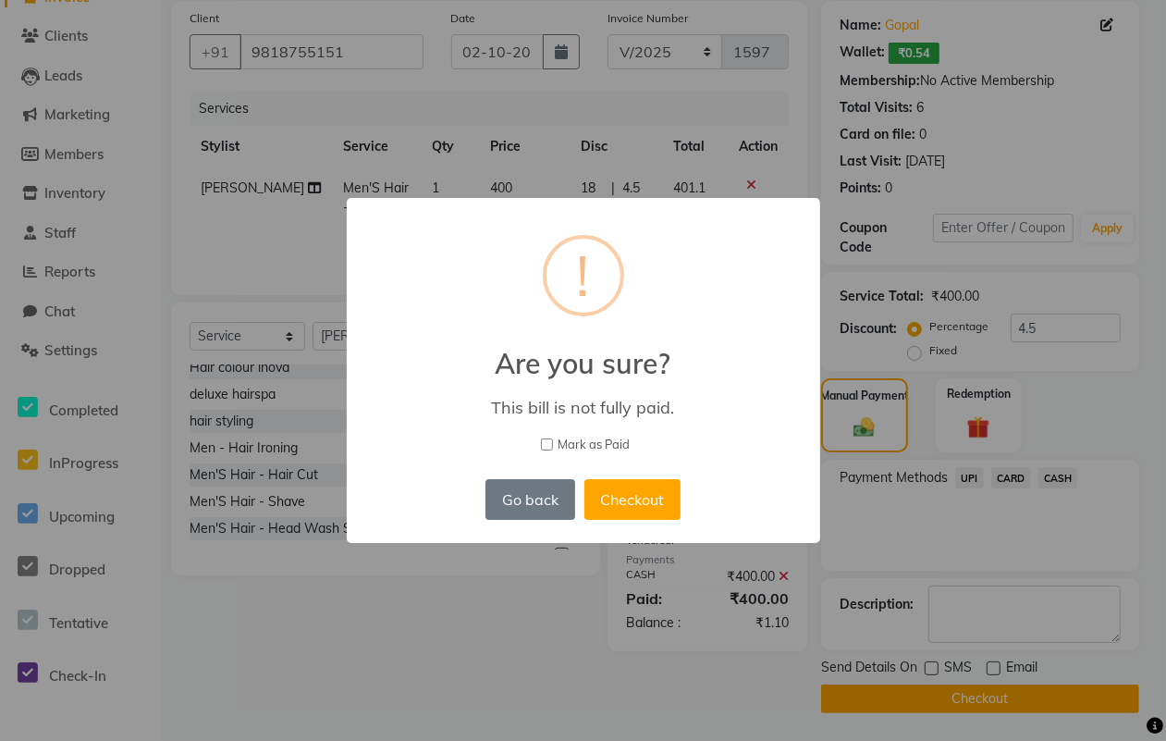
scroll to position [127, 0]
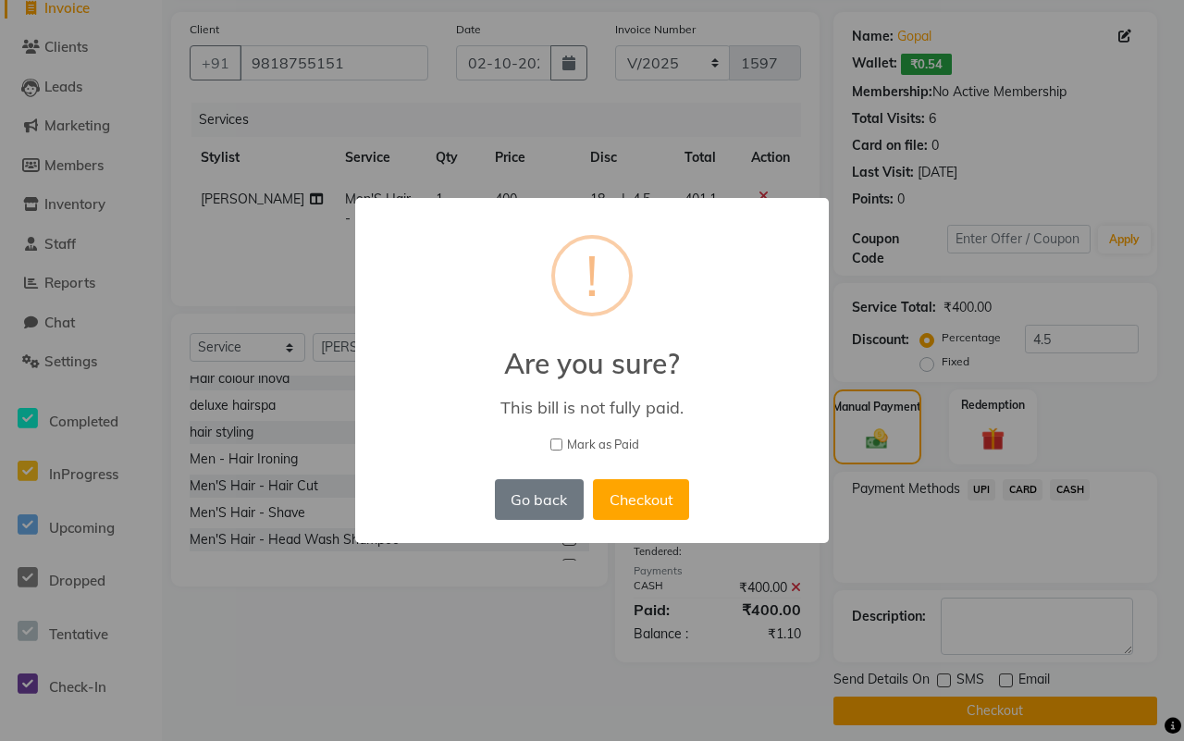
click at [597, 442] on span "Mark as Paid" at bounding box center [603, 445] width 72 height 18
click at [562, 442] on input "Mark as Paid" at bounding box center [556, 444] width 12 height 12
checkbox input "true"
click at [639, 490] on button "Checkout" at bounding box center [641, 499] width 96 height 41
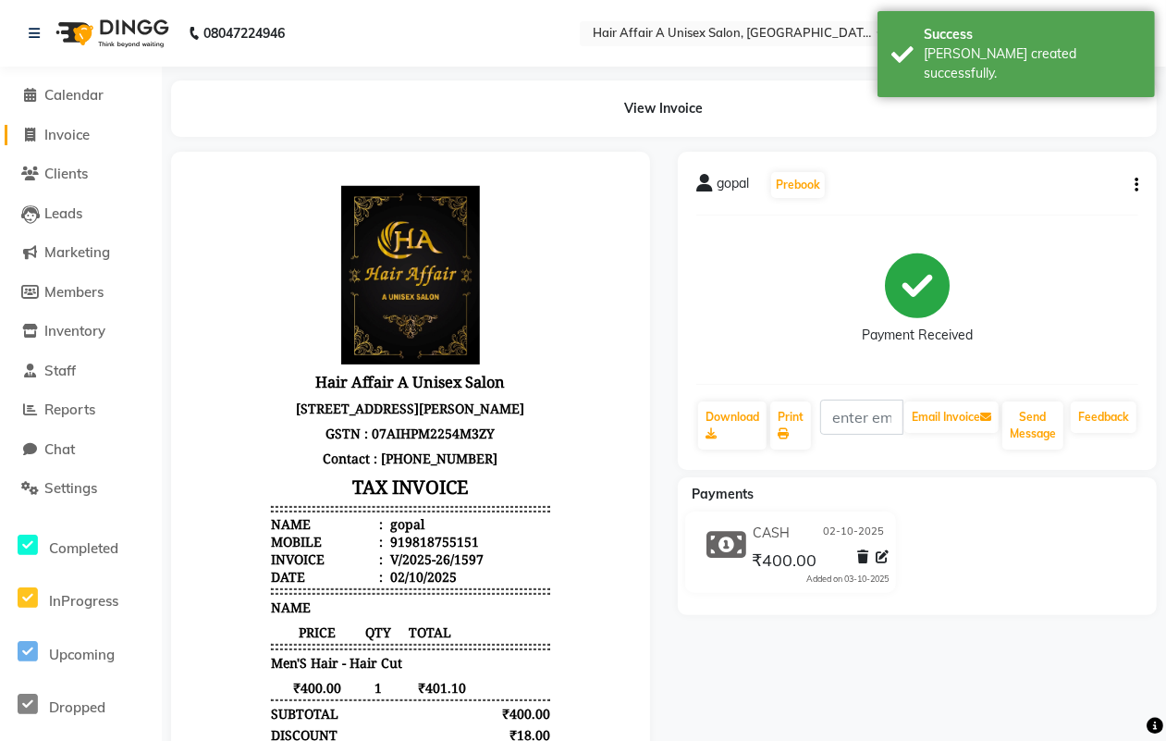
click at [54, 127] on span "Invoice" at bounding box center [66, 135] width 45 height 18
select select "4464"
select select "service"
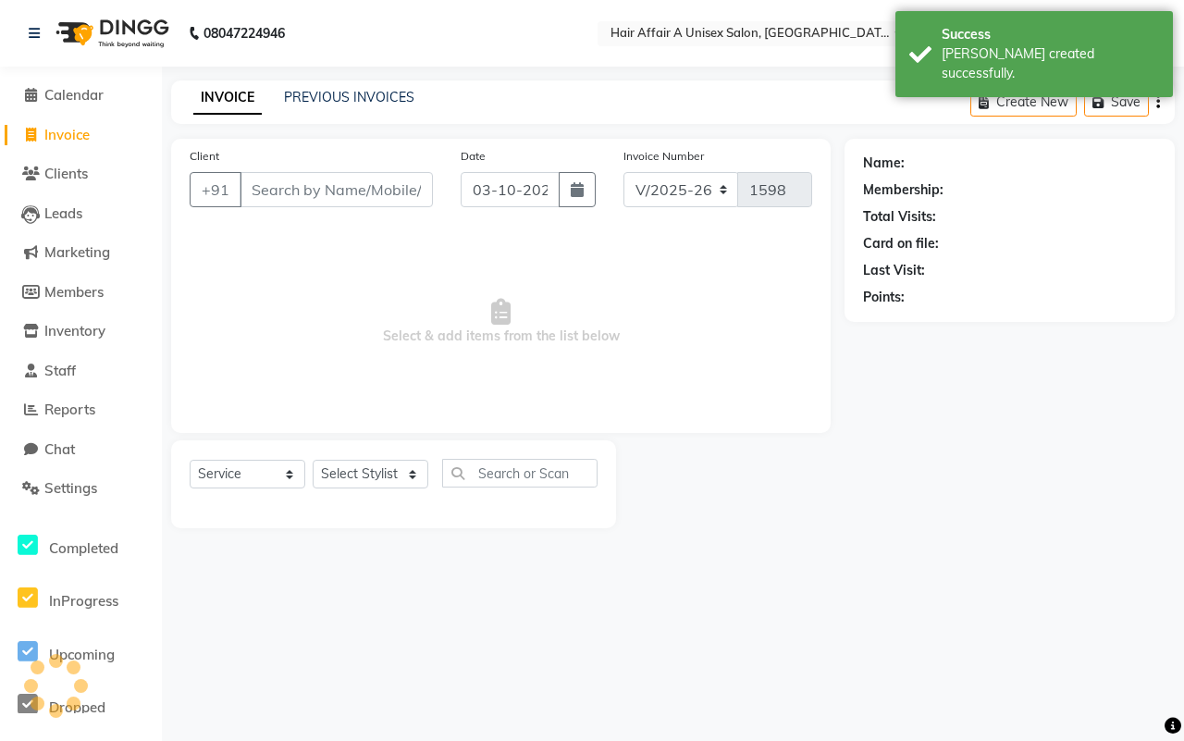
click at [338, 186] on input "Client" at bounding box center [335, 189] width 193 height 35
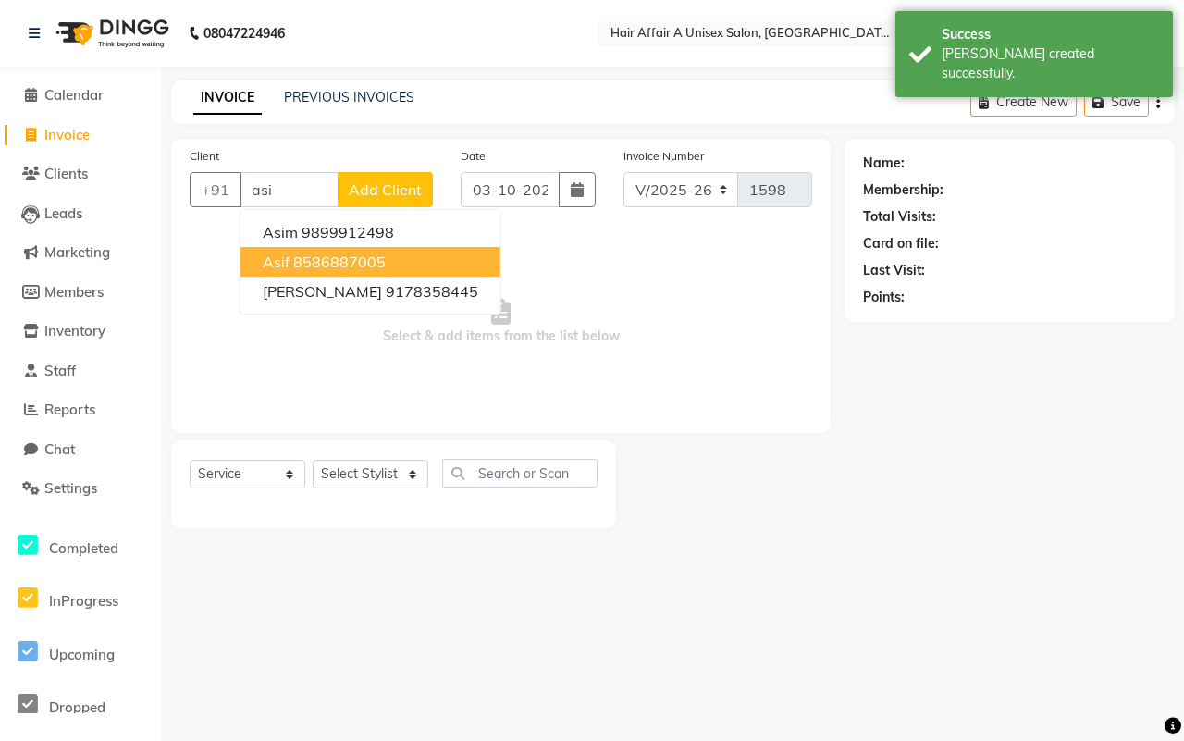
click at [289, 261] on button "Asif 8586887005" at bounding box center [370, 262] width 260 height 30
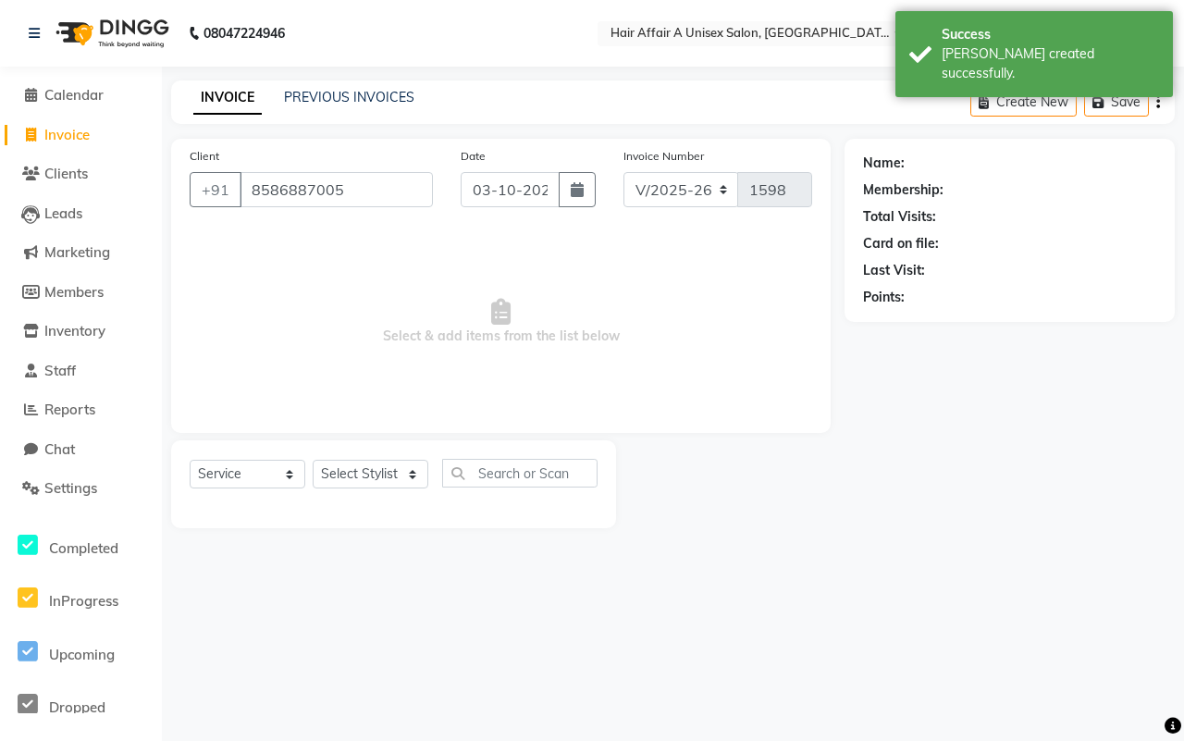
type input "8586887005"
click at [593, 192] on button "button" at bounding box center [576, 189] width 37 height 35
select select "10"
select select "2025"
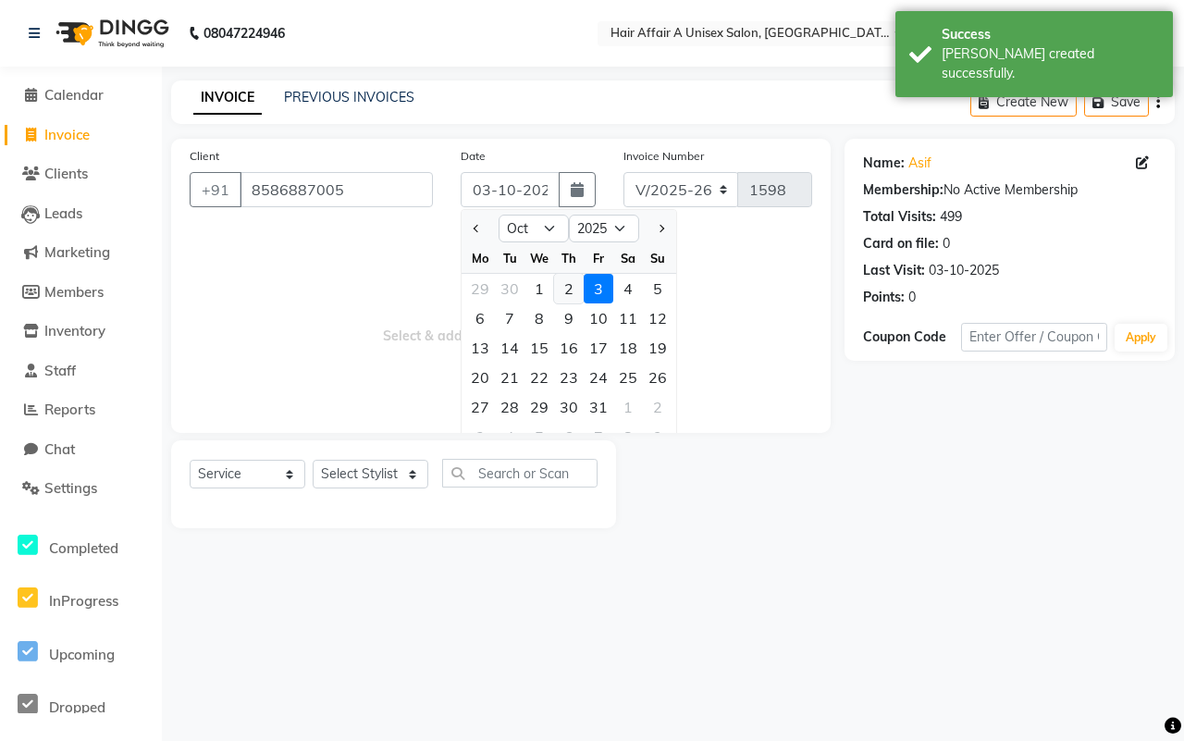
click at [565, 296] on div "2" at bounding box center [569, 289] width 30 height 30
type input "02-10-2025"
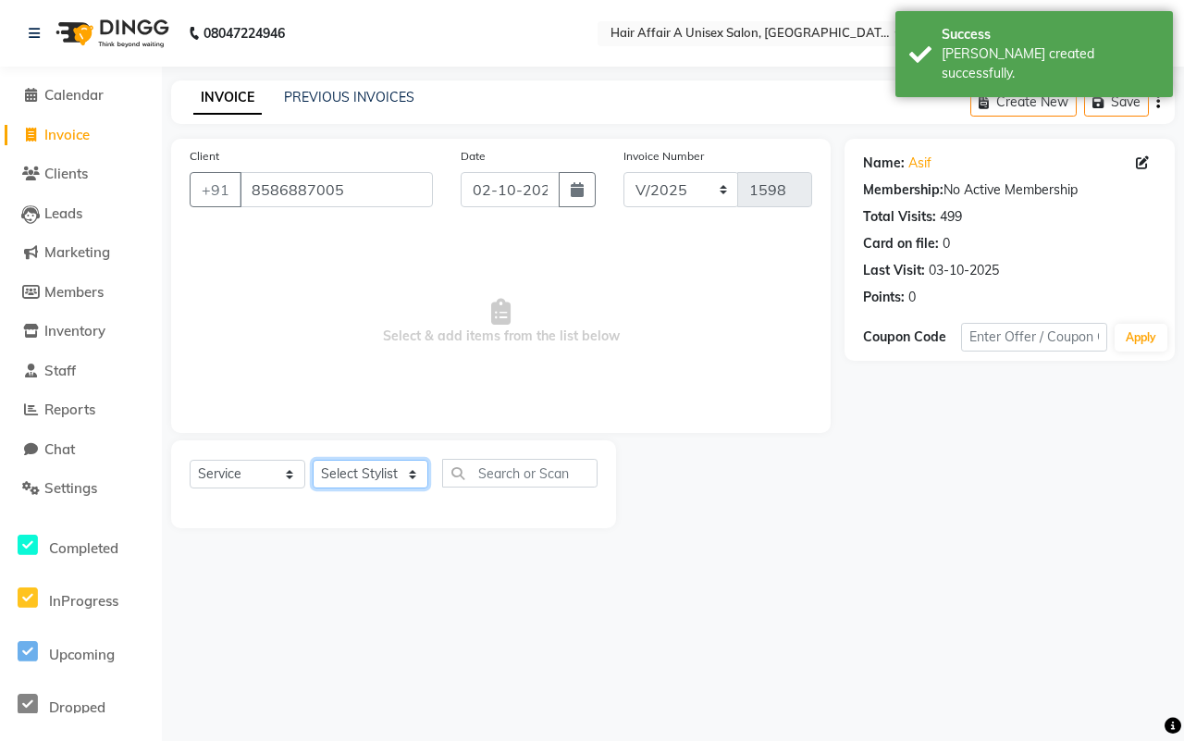
click at [324, 483] on select "Select Stylist [PERSON_NAME] [PERSON_NAME] Kajal Kunal [PERSON_NAME] Nitin [PER…" at bounding box center [371, 474] width 116 height 29
click at [313, 460] on select "Select Stylist [PERSON_NAME] [PERSON_NAME] Kajal Kunal [PERSON_NAME] Nitin [PER…" at bounding box center [371, 474] width 116 height 29
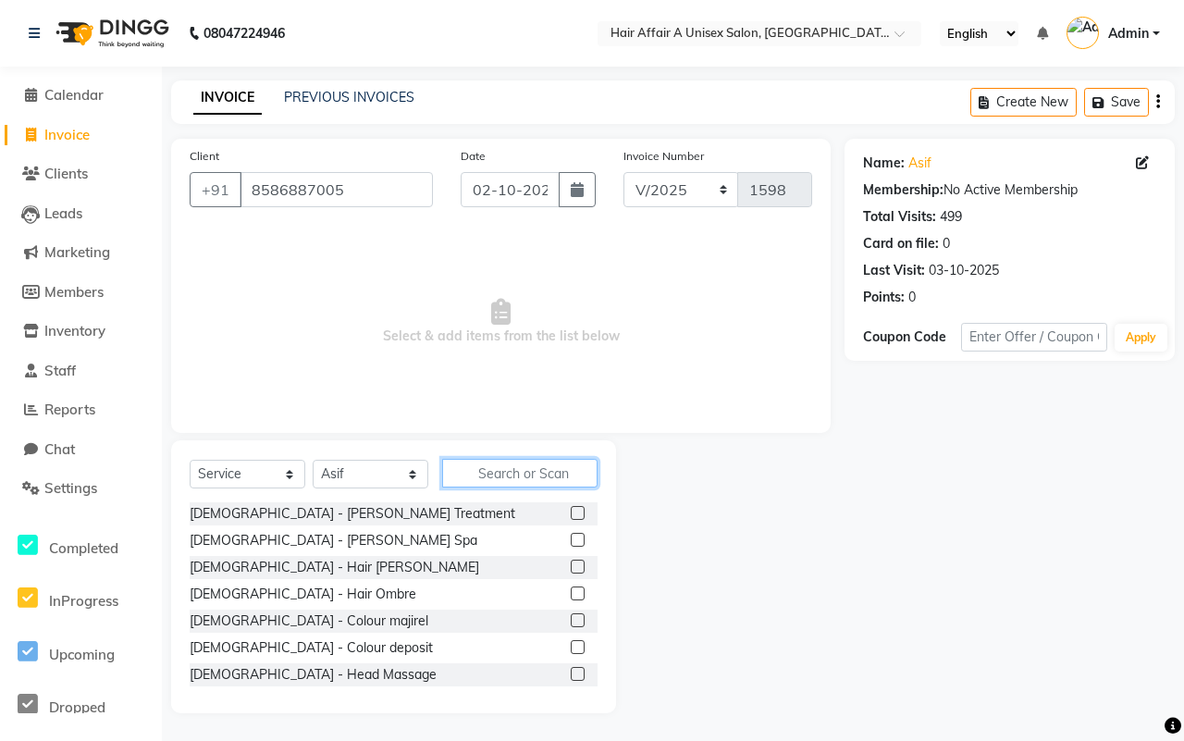
click at [534, 462] on input "text" at bounding box center [519, 473] width 155 height 29
click at [399, 476] on select "Select Stylist [PERSON_NAME] [PERSON_NAME] Kajal Kunal [PERSON_NAME] Nitin [PER…" at bounding box center [371, 474] width 116 height 29
select select "25273"
click at [313, 460] on select "Select Stylist [PERSON_NAME] [PERSON_NAME] Kajal Kunal [PERSON_NAME] Nitin [PER…" at bounding box center [371, 474] width 116 height 29
click at [486, 465] on input "text" at bounding box center [519, 473] width 155 height 29
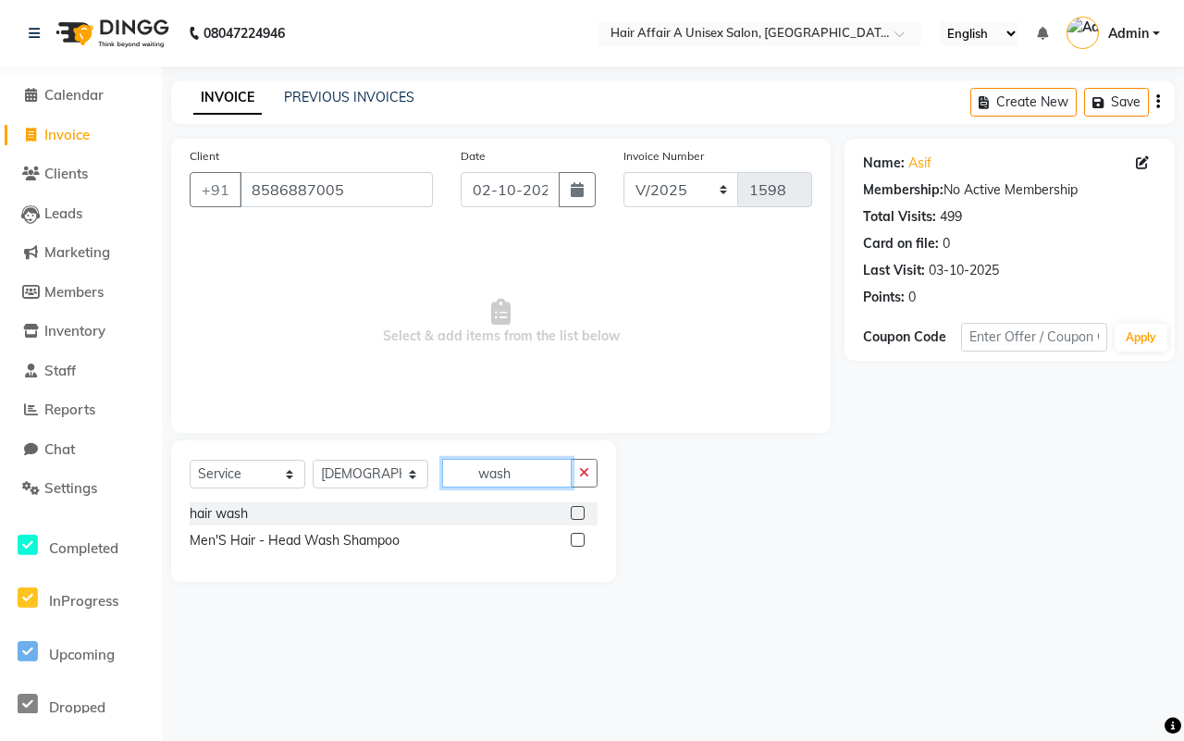
type input "wash"
click at [575, 514] on label at bounding box center [578, 513] width 14 height 14
click at [575, 514] on input "checkbox" at bounding box center [577, 514] width 12 height 12
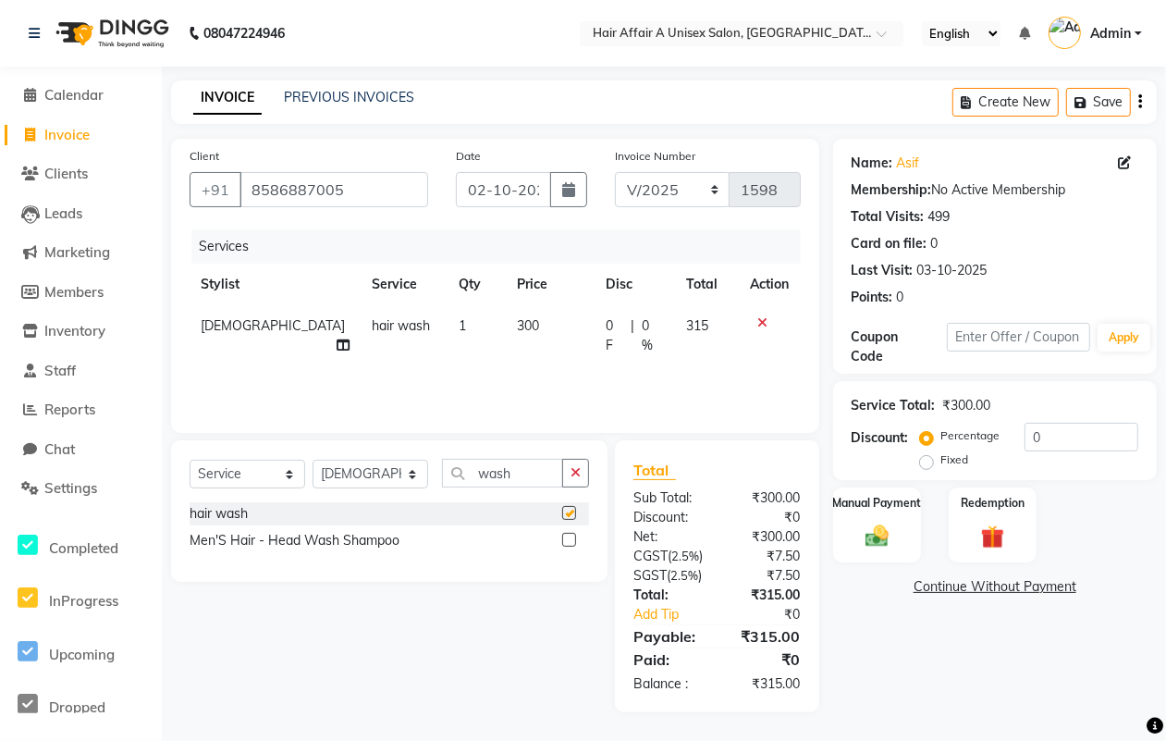
checkbox input "false"
click at [543, 476] on input "wash" at bounding box center [502, 473] width 121 height 29
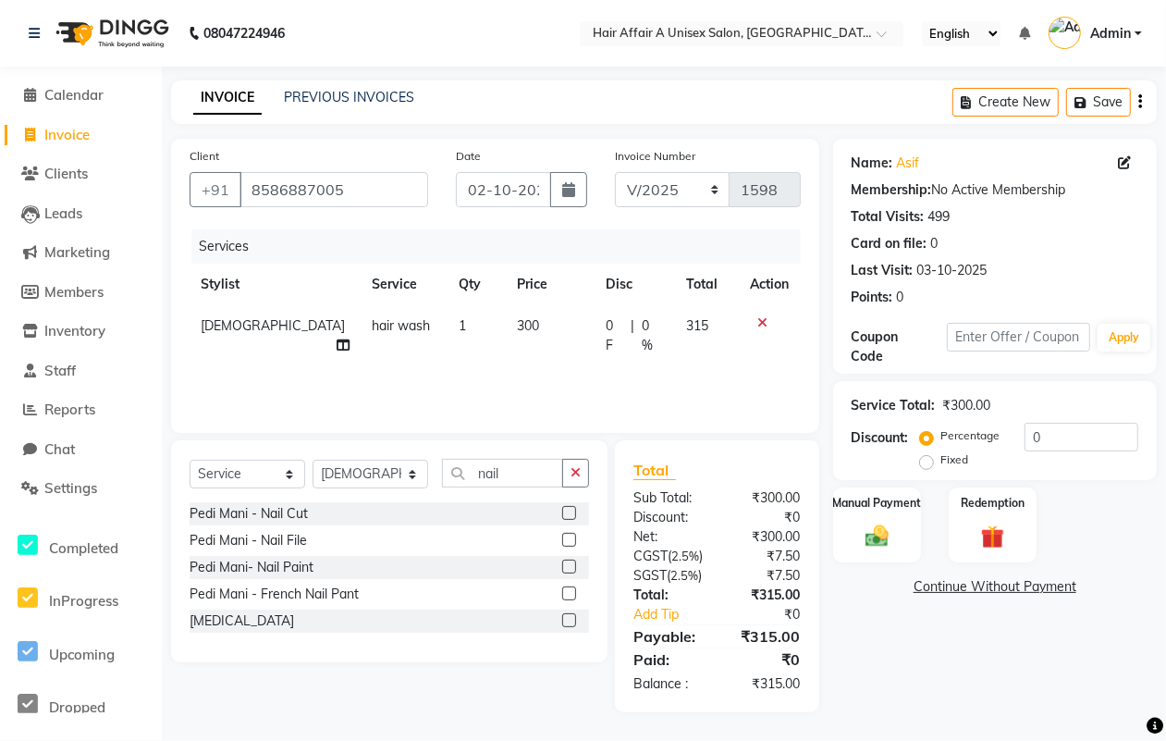
click at [569, 516] on label at bounding box center [569, 513] width 14 height 14
click at [569, 516] on input "checkbox" at bounding box center [568, 514] width 12 height 12
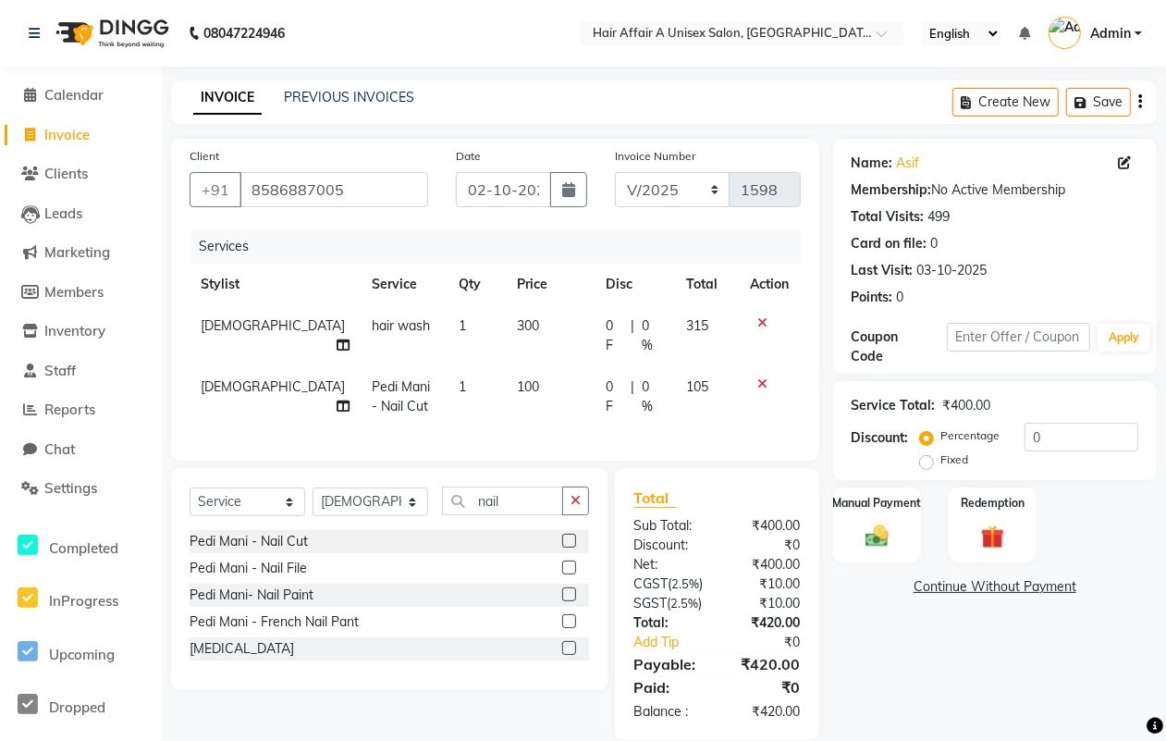
click at [517, 326] on span "300" at bounding box center [528, 325] width 22 height 17
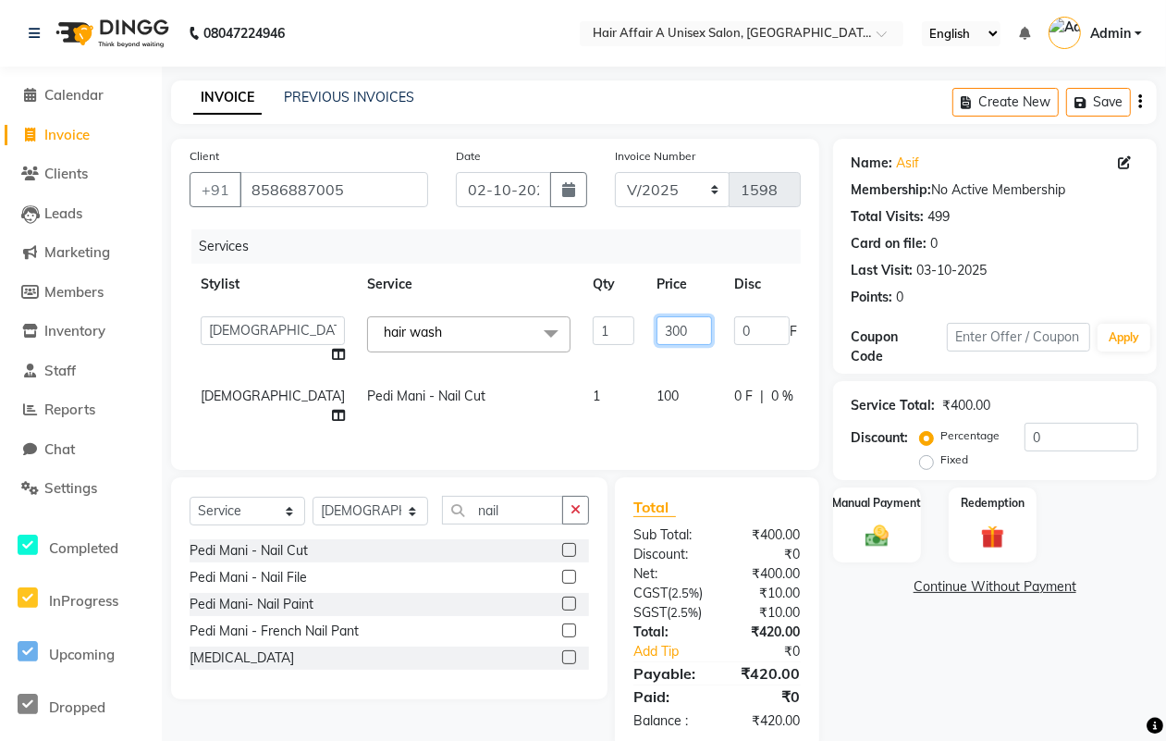
click at [657, 325] on input "300" at bounding box center [684, 330] width 55 height 29
click at [645, 400] on td "100" at bounding box center [684, 405] width 78 height 61
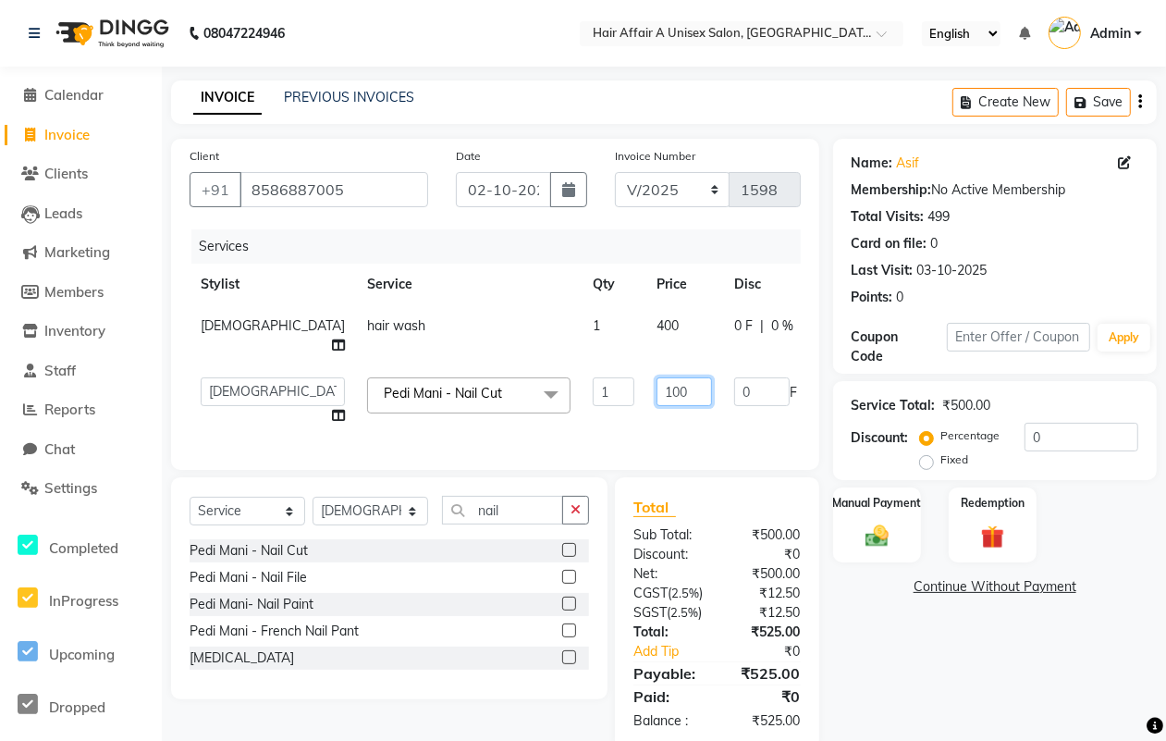
click at [657, 377] on input "100" at bounding box center [684, 391] width 55 height 29
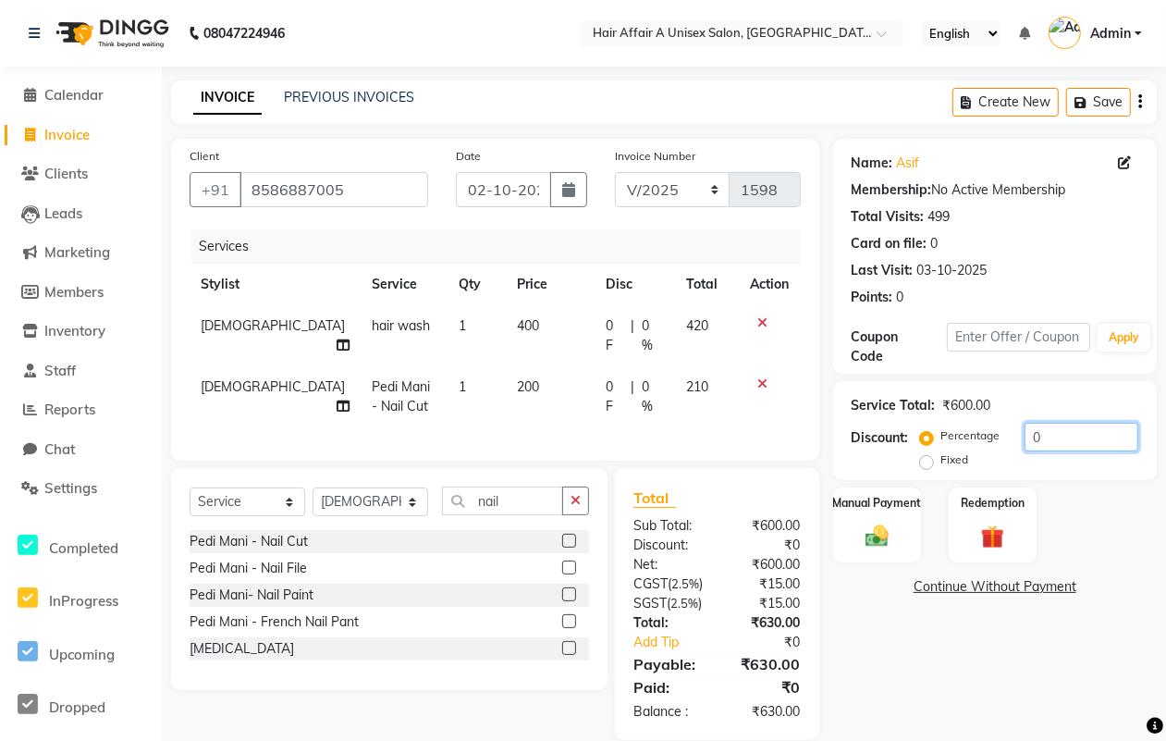
click at [1064, 425] on input "0" at bounding box center [1082, 437] width 114 height 29
click at [853, 527] on div "Manual Payment" at bounding box center [877, 524] width 92 height 79
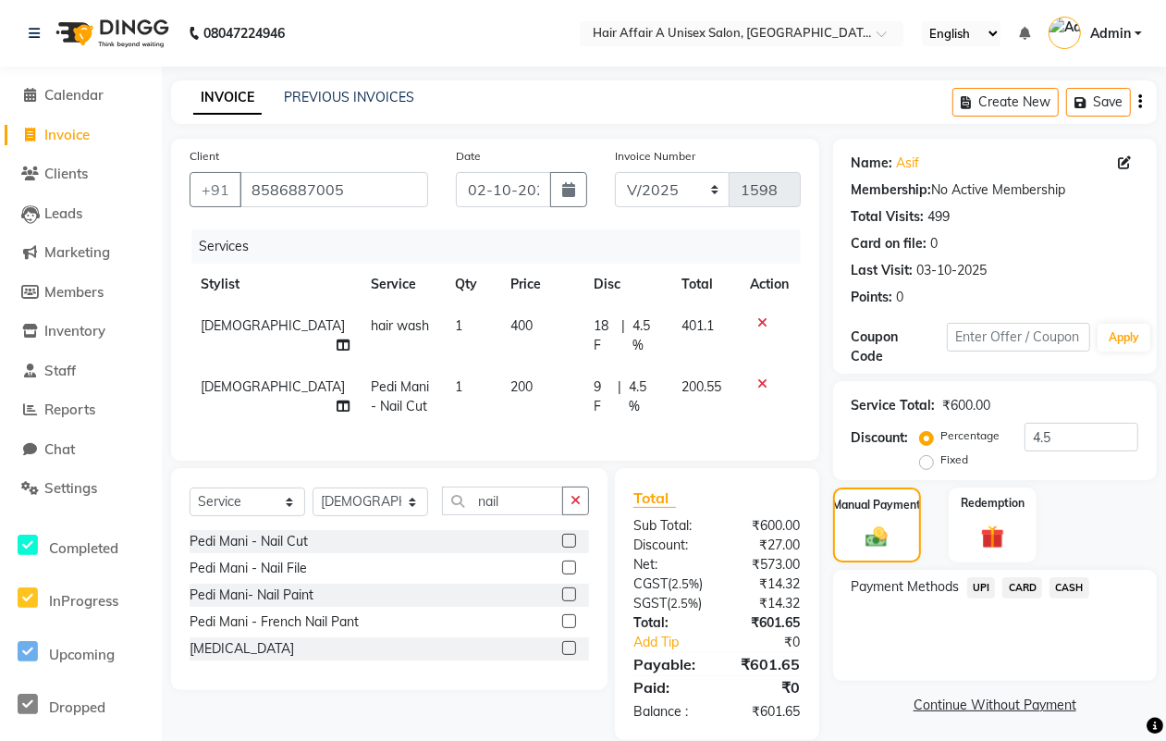
click at [1061, 592] on span "CASH" at bounding box center [1069, 587] width 40 height 21
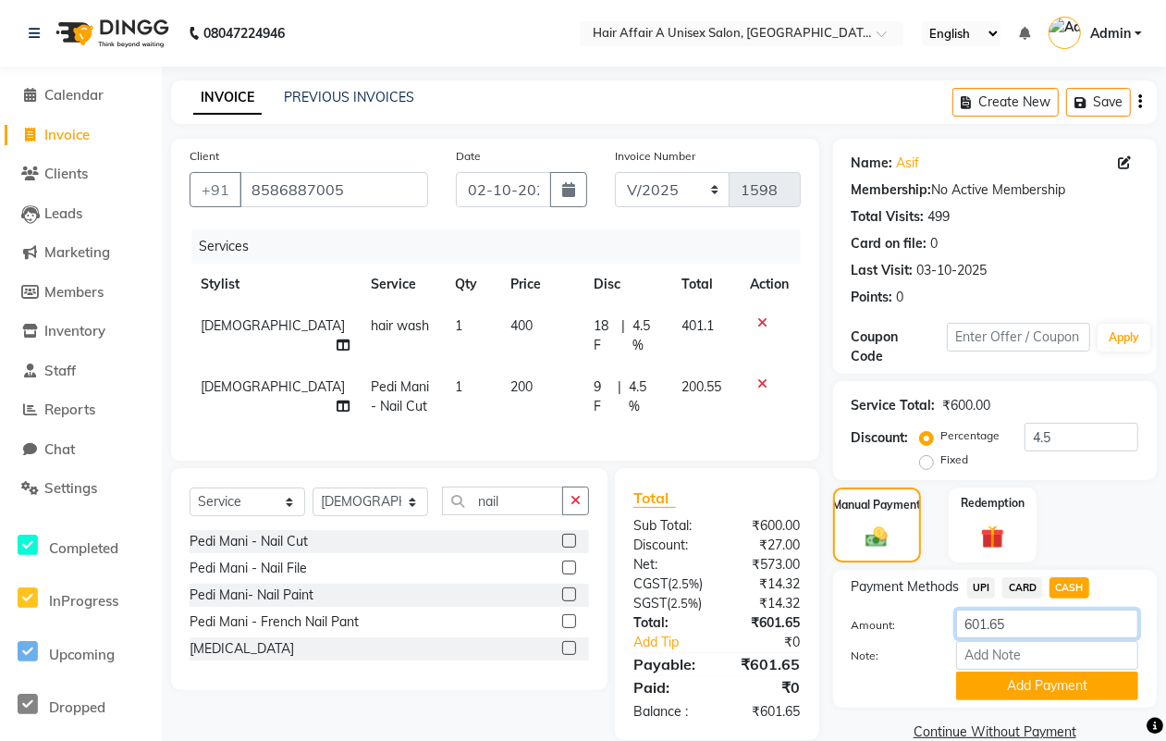
click at [1041, 621] on input "601.65" at bounding box center [1047, 623] width 182 height 29
click at [1022, 678] on button "Add Payment" at bounding box center [1047, 685] width 182 height 29
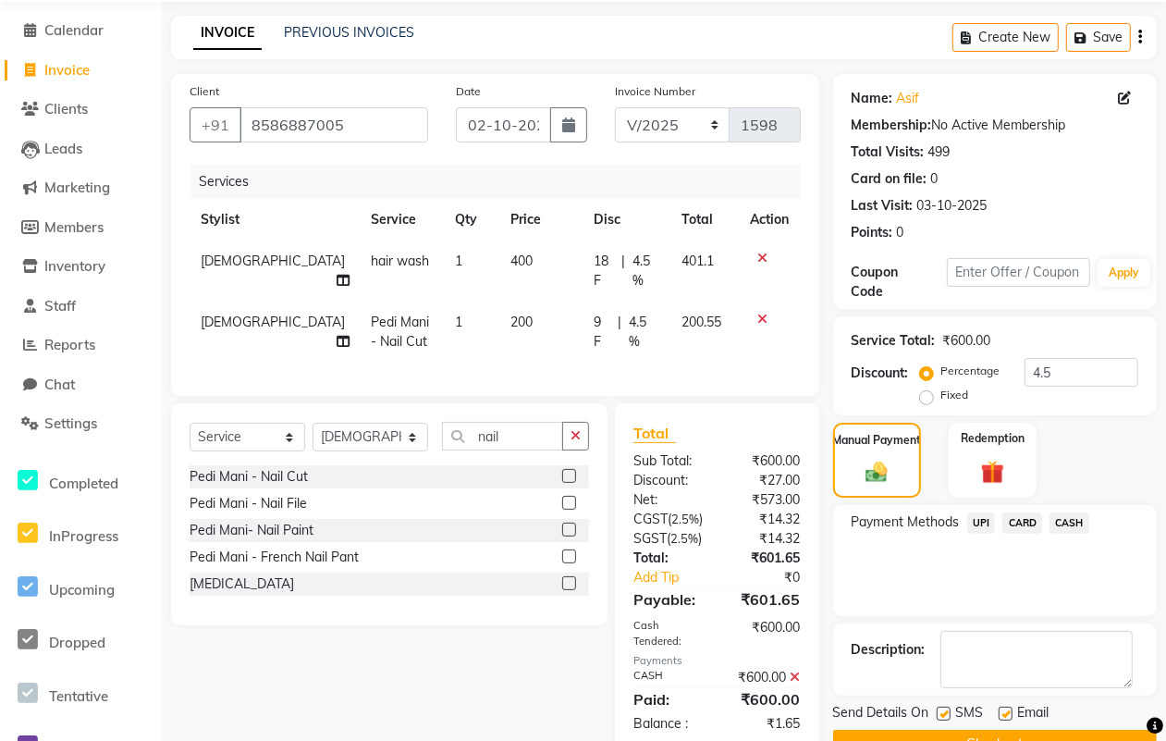
scroll to position [140, 0]
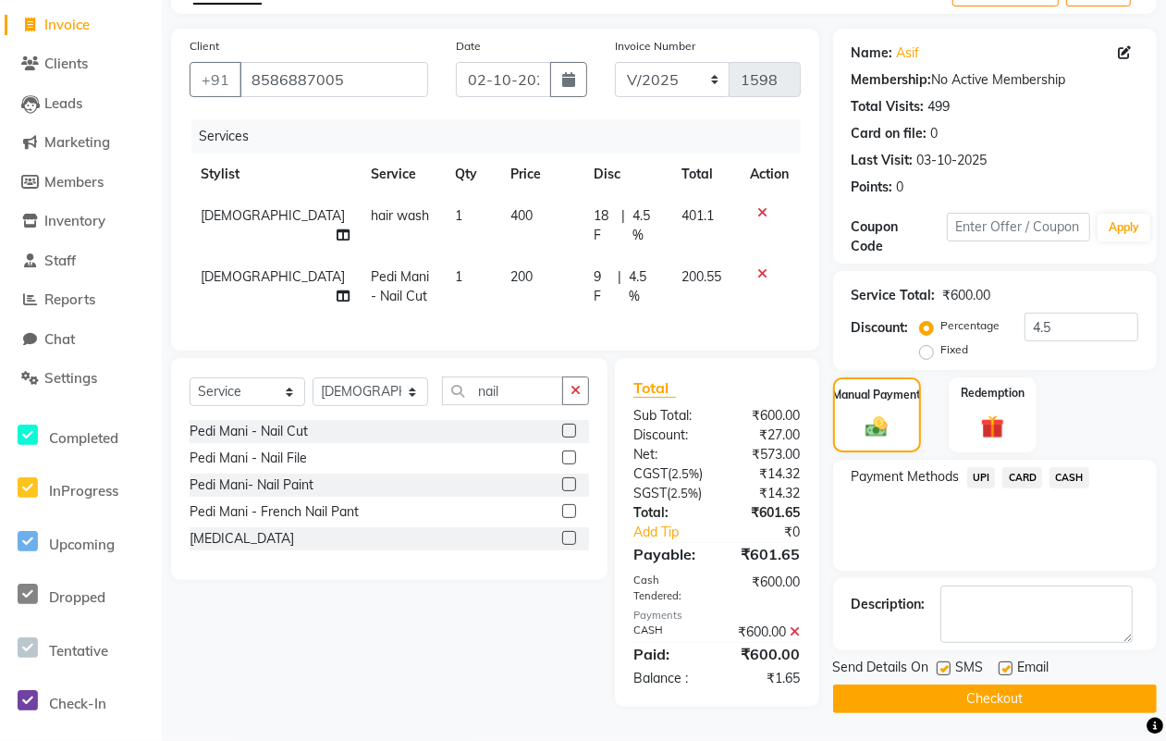
click at [948, 661] on label at bounding box center [944, 668] width 14 height 14
click at [948, 663] on input "checkbox" at bounding box center [943, 669] width 12 height 12
click at [999, 661] on label at bounding box center [1006, 668] width 14 height 14
click at [999, 663] on input "checkbox" at bounding box center [1005, 669] width 12 height 12
click at [988, 684] on button "Checkout" at bounding box center [995, 698] width 324 height 29
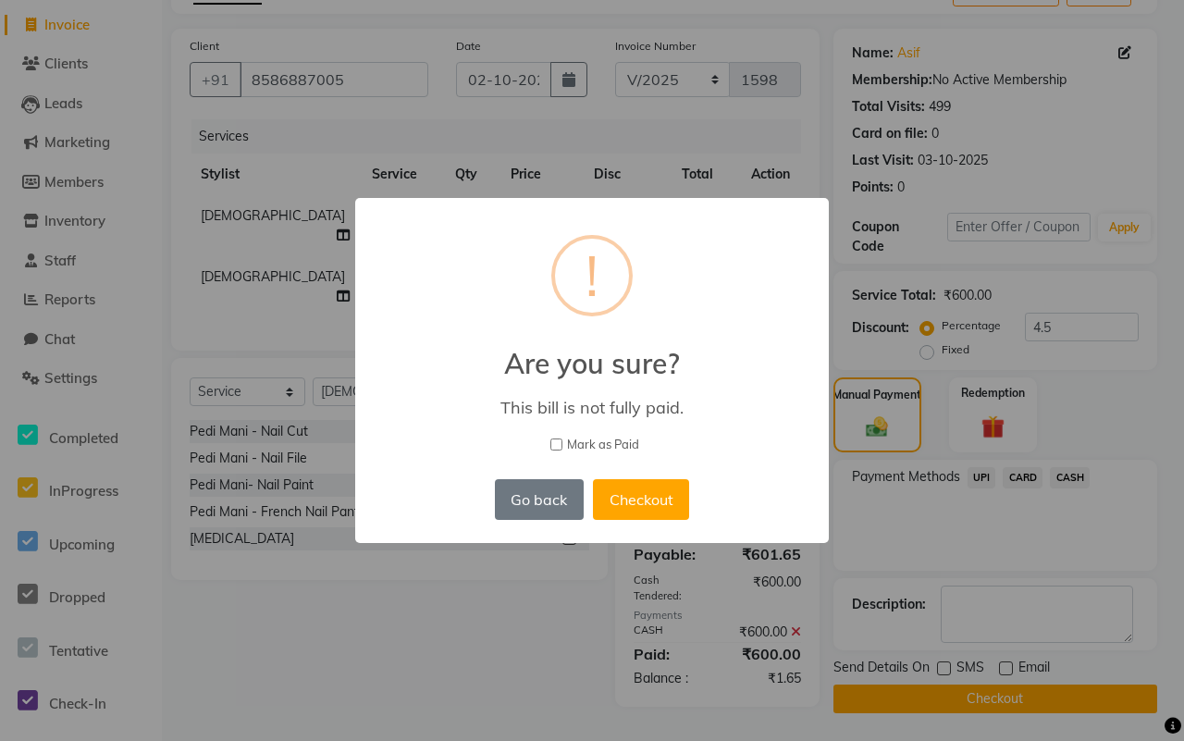
click at [608, 448] on span "Mark as Paid" at bounding box center [603, 445] width 72 height 18
click at [562, 448] on input "Mark as Paid" at bounding box center [556, 444] width 12 height 12
click at [643, 487] on button "Checkout" at bounding box center [641, 499] width 96 height 41
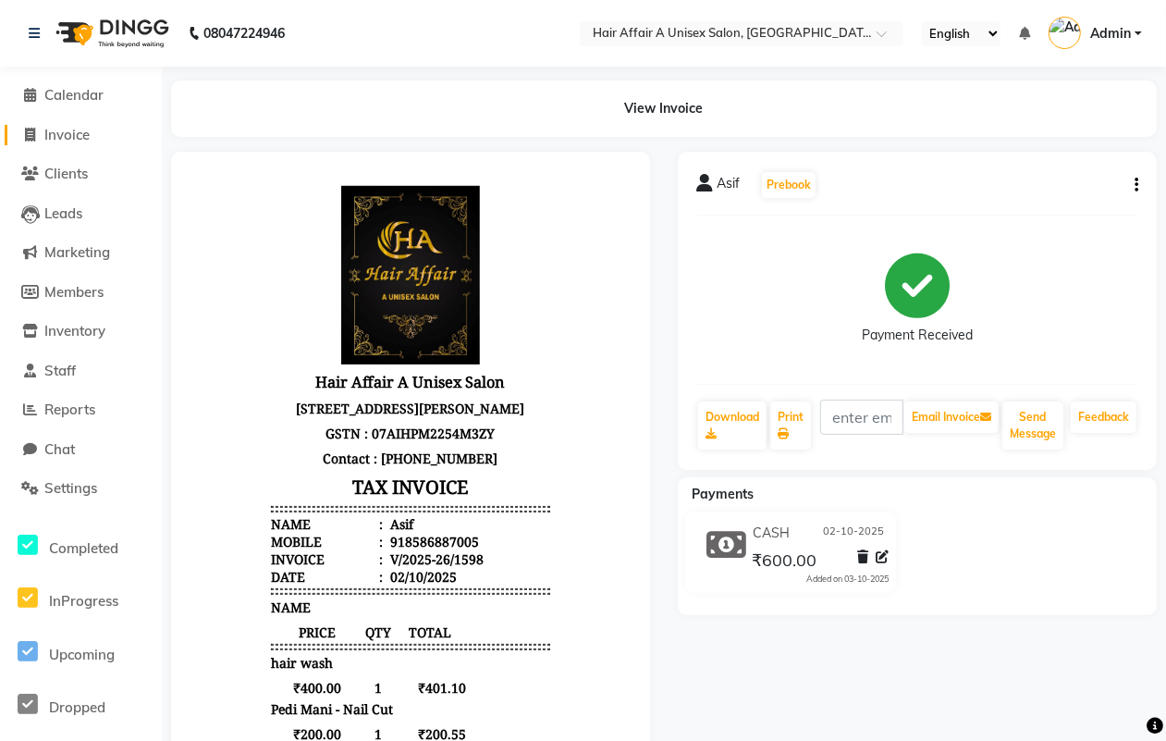
click at [69, 129] on span "Invoice" at bounding box center [66, 135] width 45 height 18
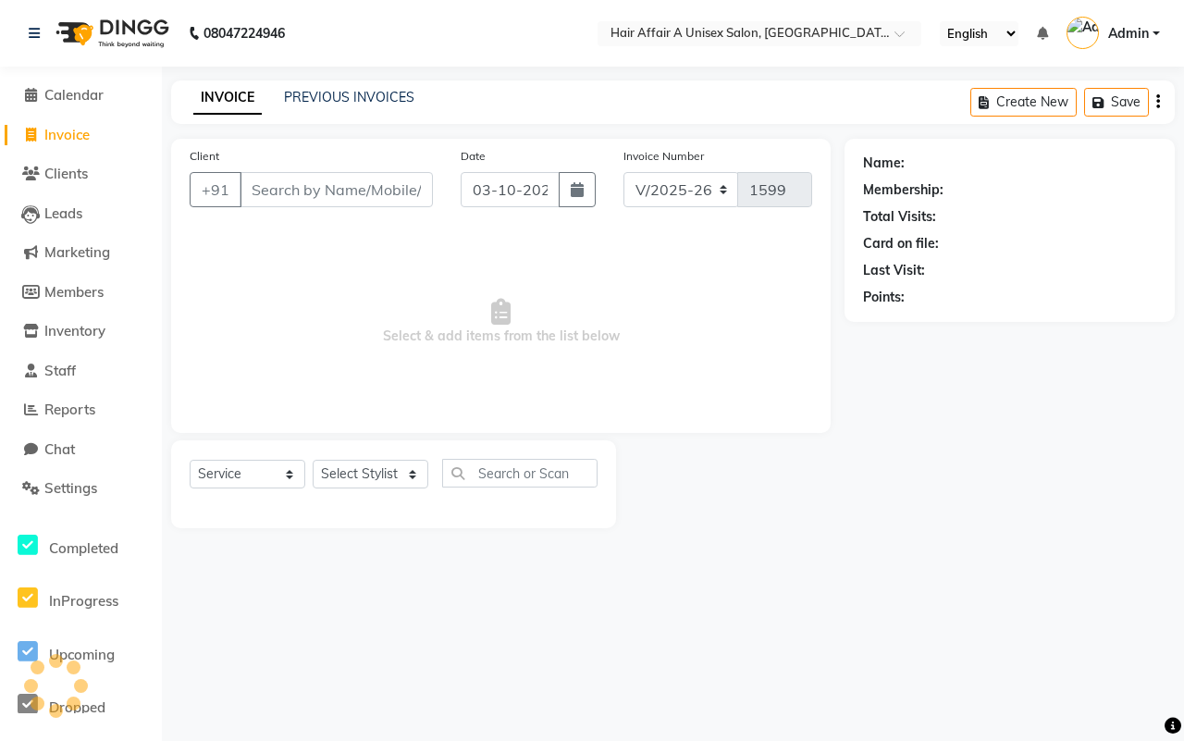
click at [293, 169] on div "Client +91" at bounding box center [311, 184] width 271 height 76
click at [322, 178] on input "Client" at bounding box center [335, 189] width 193 height 35
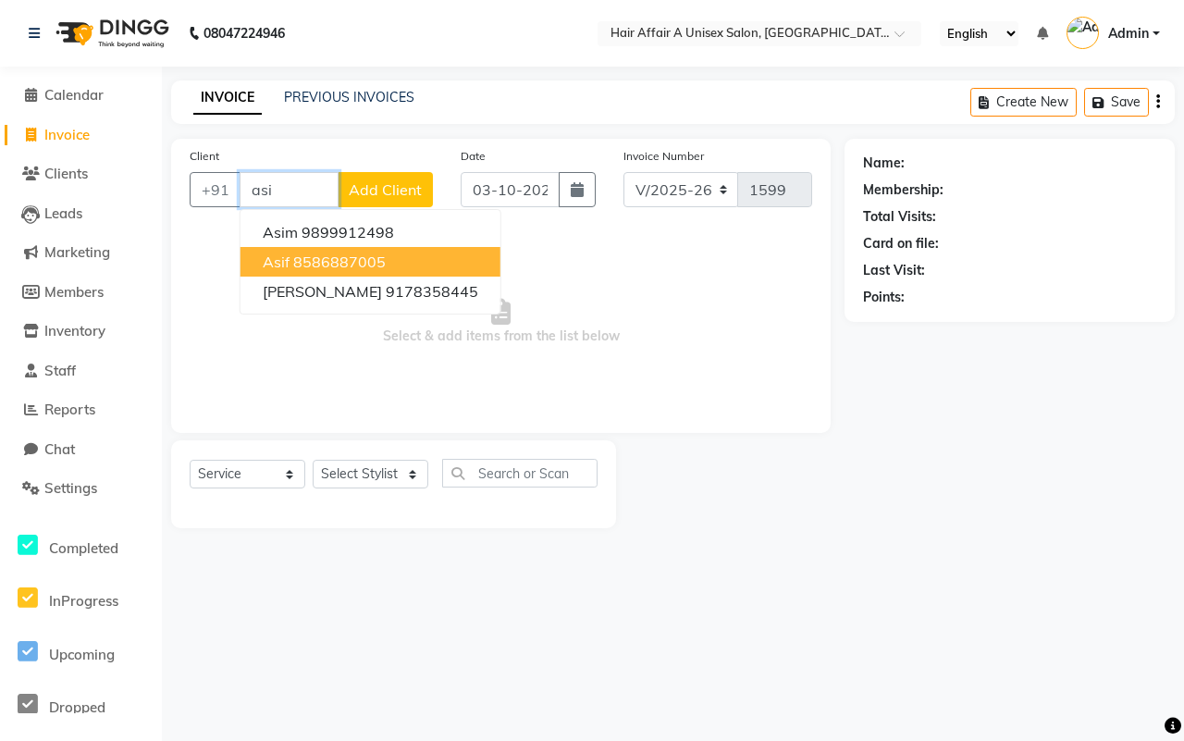
click at [313, 252] on ngb-highlight "8586887005" at bounding box center [339, 261] width 92 height 18
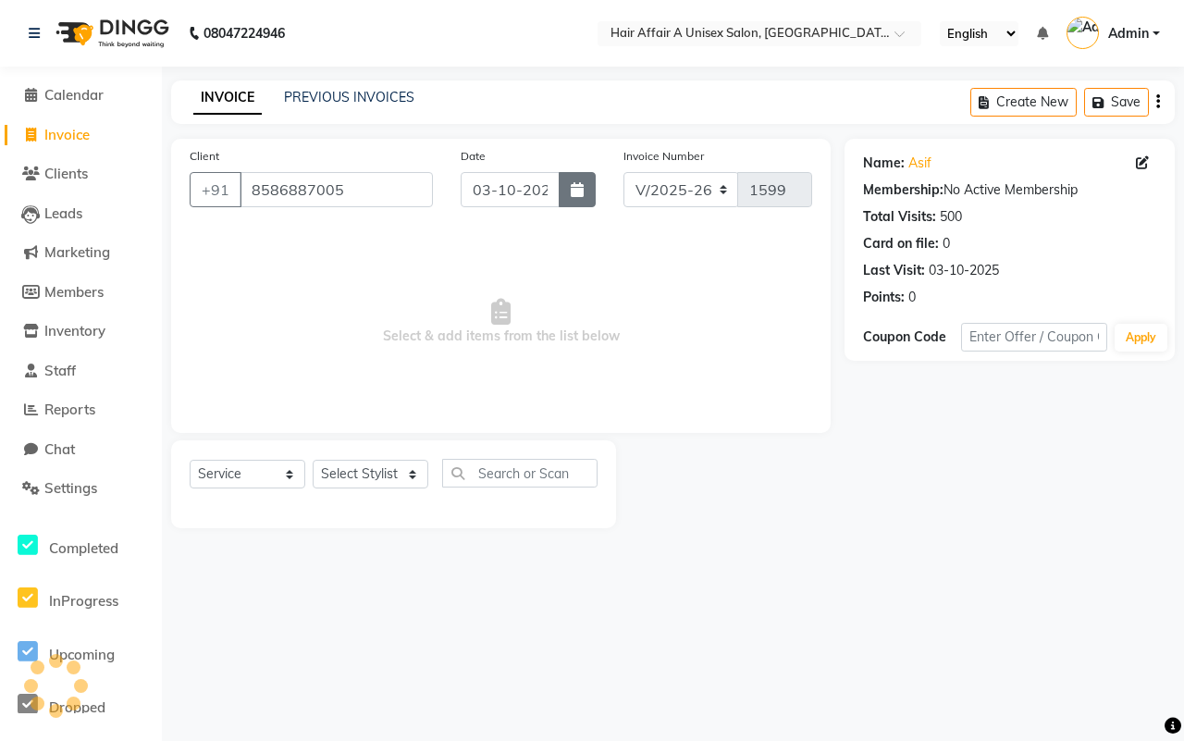
click at [583, 185] on icon "button" at bounding box center [577, 189] width 13 height 15
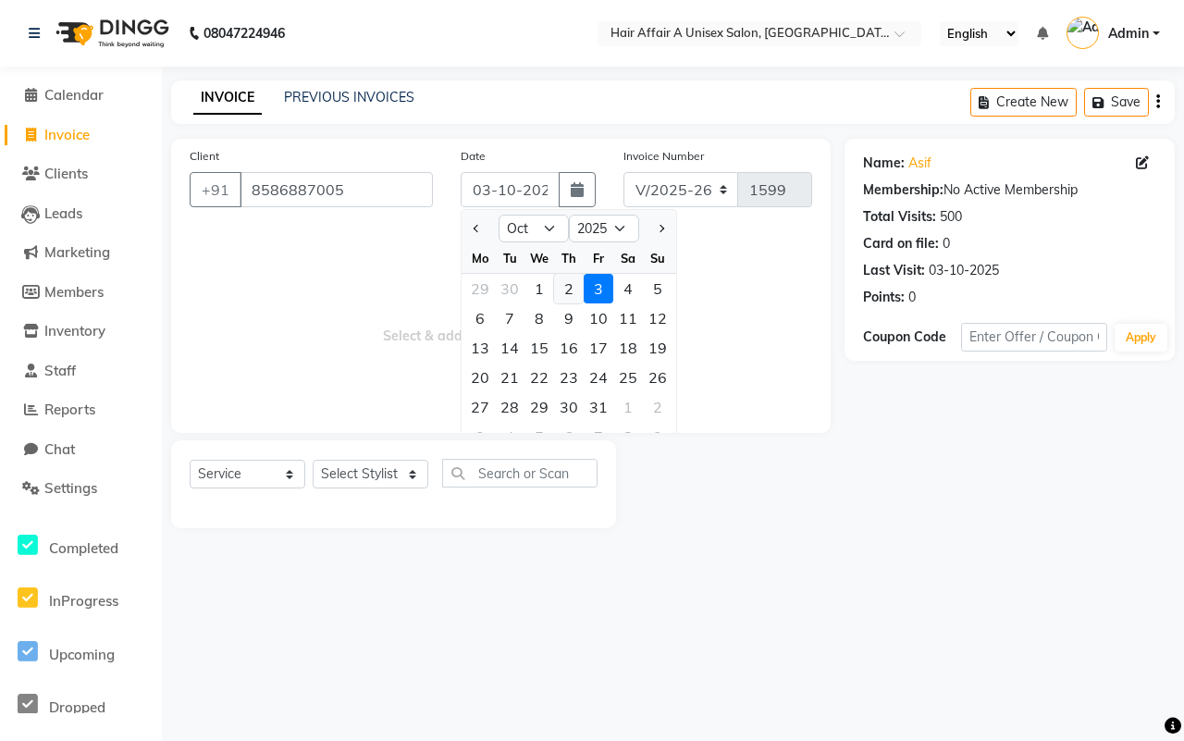
click at [564, 289] on div "2" at bounding box center [569, 289] width 30 height 30
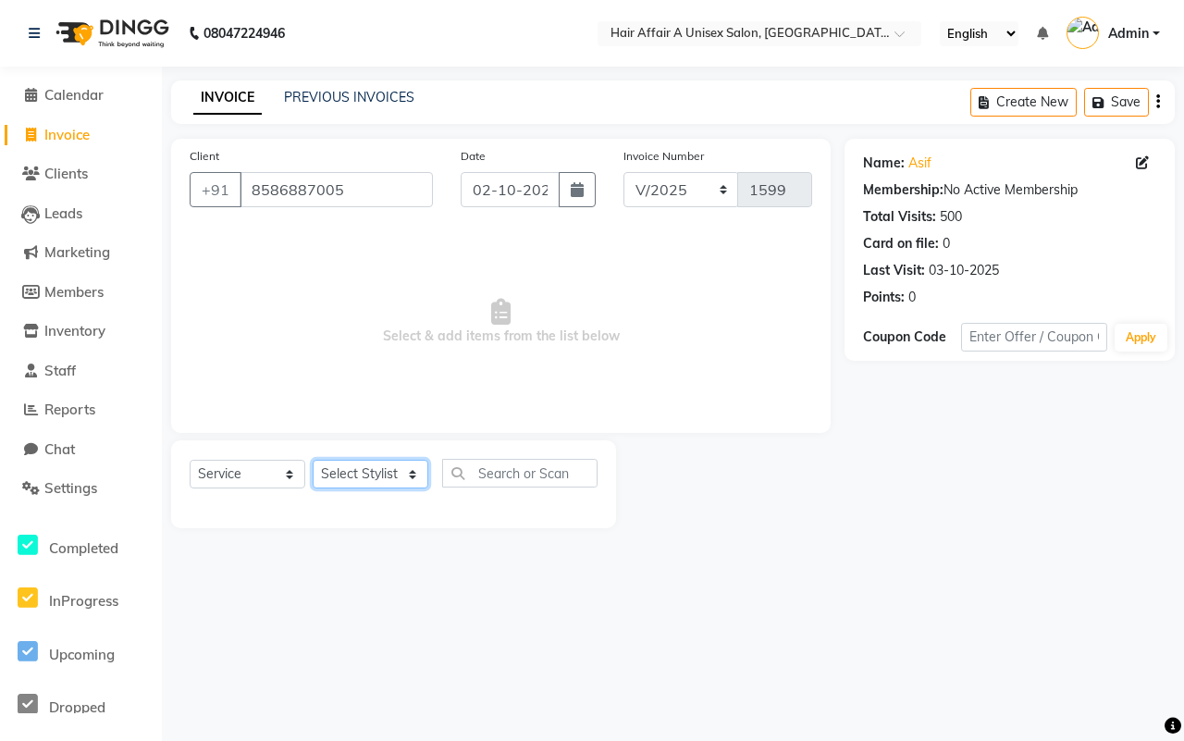
click at [387, 474] on select "Select Stylist [PERSON_NAME] [PERSON_NAME] Kajal Kunal [PERSON_NAME] Nitin [PER…" at bounding box center [371, 474] width 116 height 29
click at [313, 460] on select "Select Stylist [PERSON_NAME] [PERSON_NAME] Kajal Kunal [PERSON_NAME] Nitin [PER…" at bounding box center [371, 474] width 116 height 29
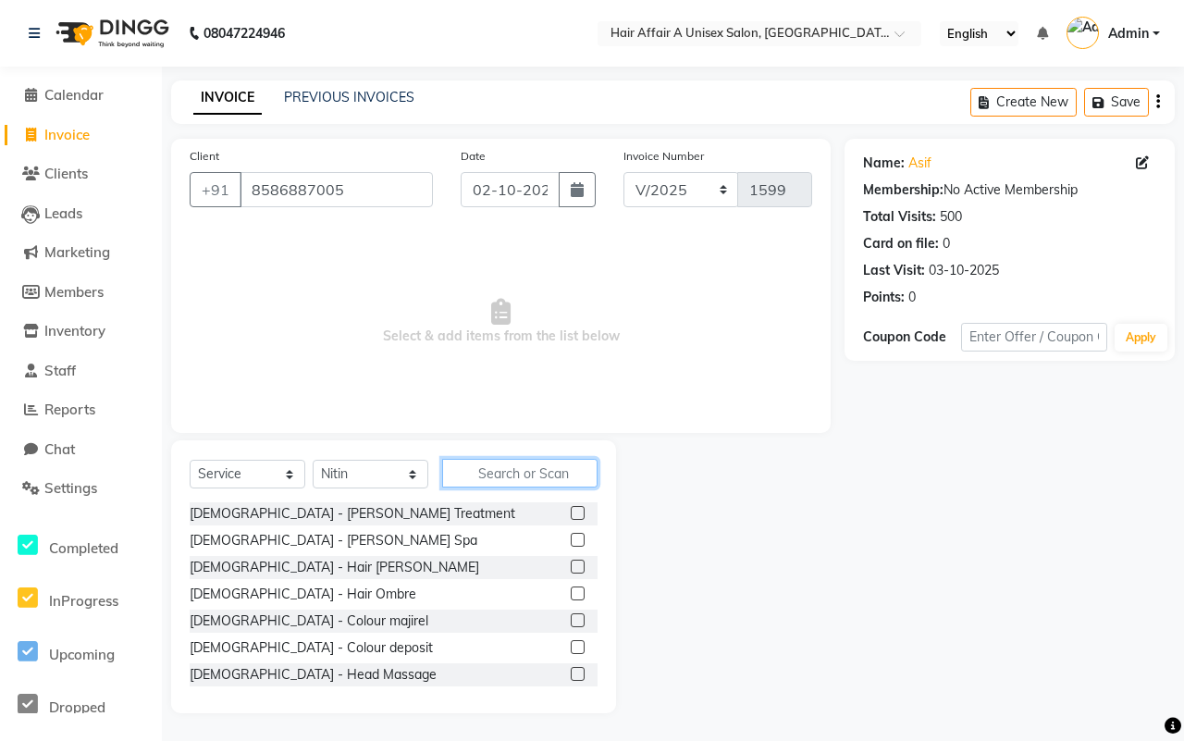
click at [521, 467] on input "text" at bounding box center [519, 473] width 155 height 29
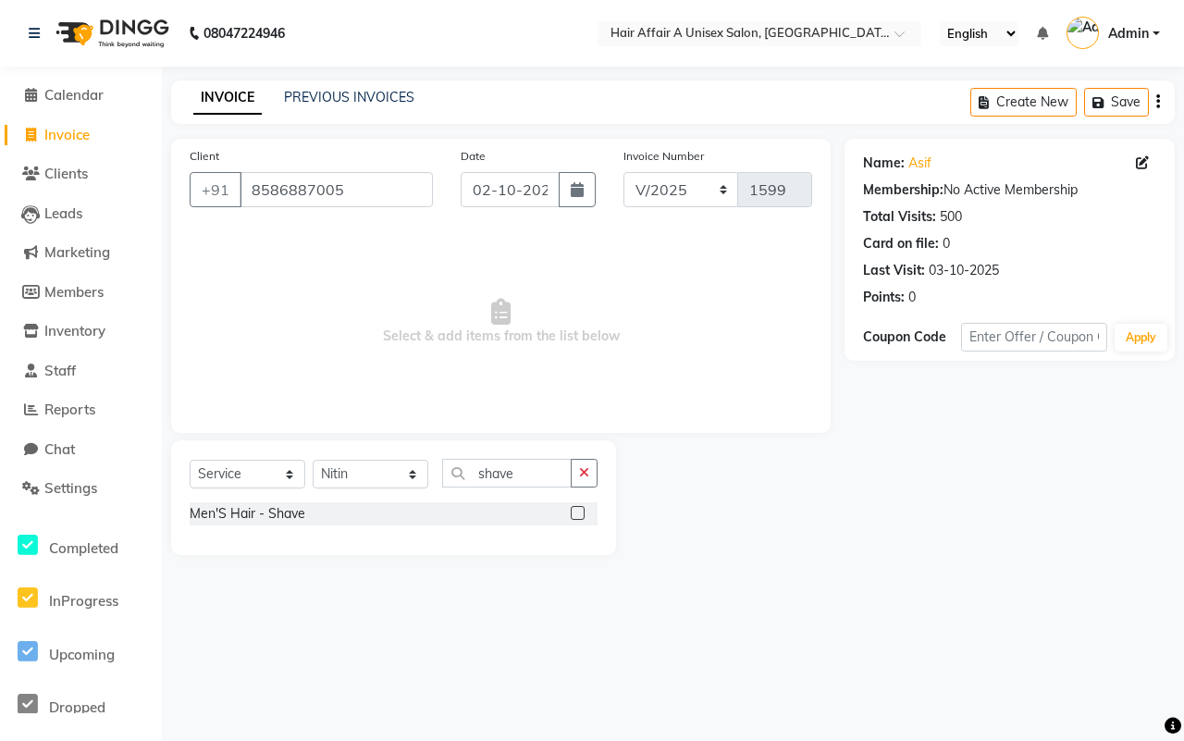
click at [579, 509] on label at bounding box center [578, 513] width 14 height 14
click at [579, 509] on input "checkbox" at bounding box center [577, 514] width 12 height 12
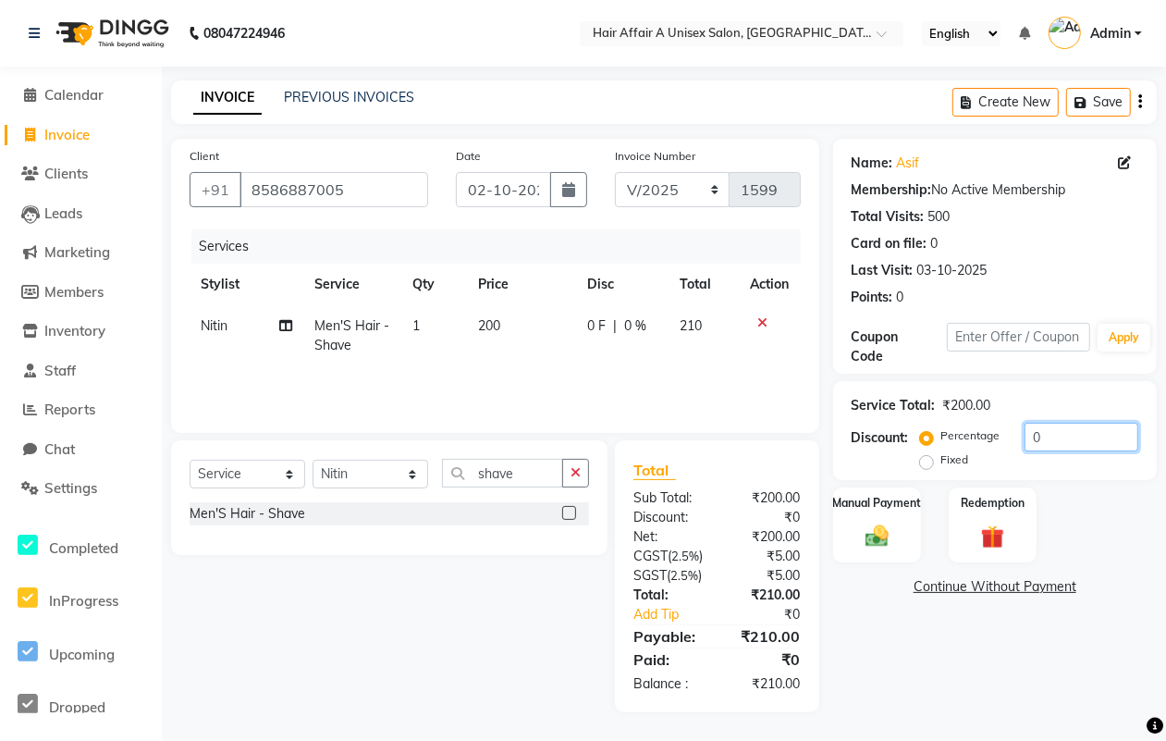
click at [1063, 430] on input "0" at bounding box center [1082, 437] width 114 height 29
click at [885, 522] on img at bounding box center [877, 536] width 40 height 28
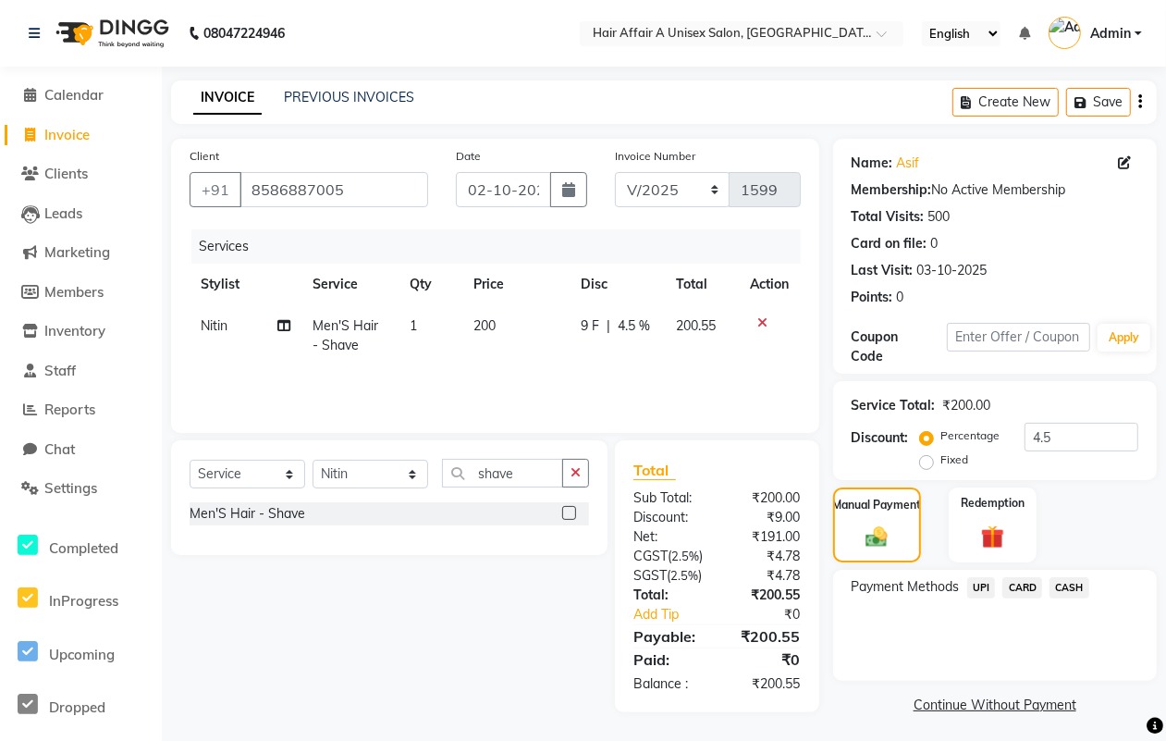
click at [1083, 587] on span "CASH" at bounding box center [1069, 587] width 40 height 21
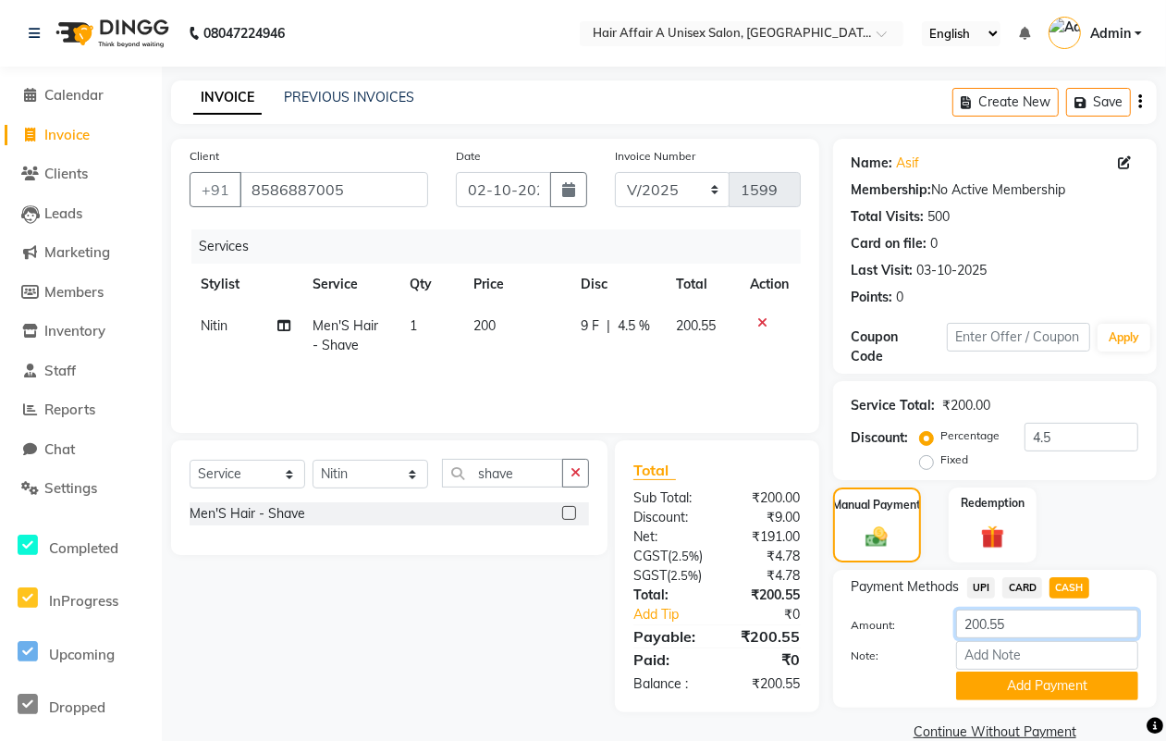
click at [1046, 621] on input "200.55" at bounding box center [1047, 623] width 182 height 29
click at [999, 673] on button "Add Payment" at bounding box center [1047, 685] width 182 height 29
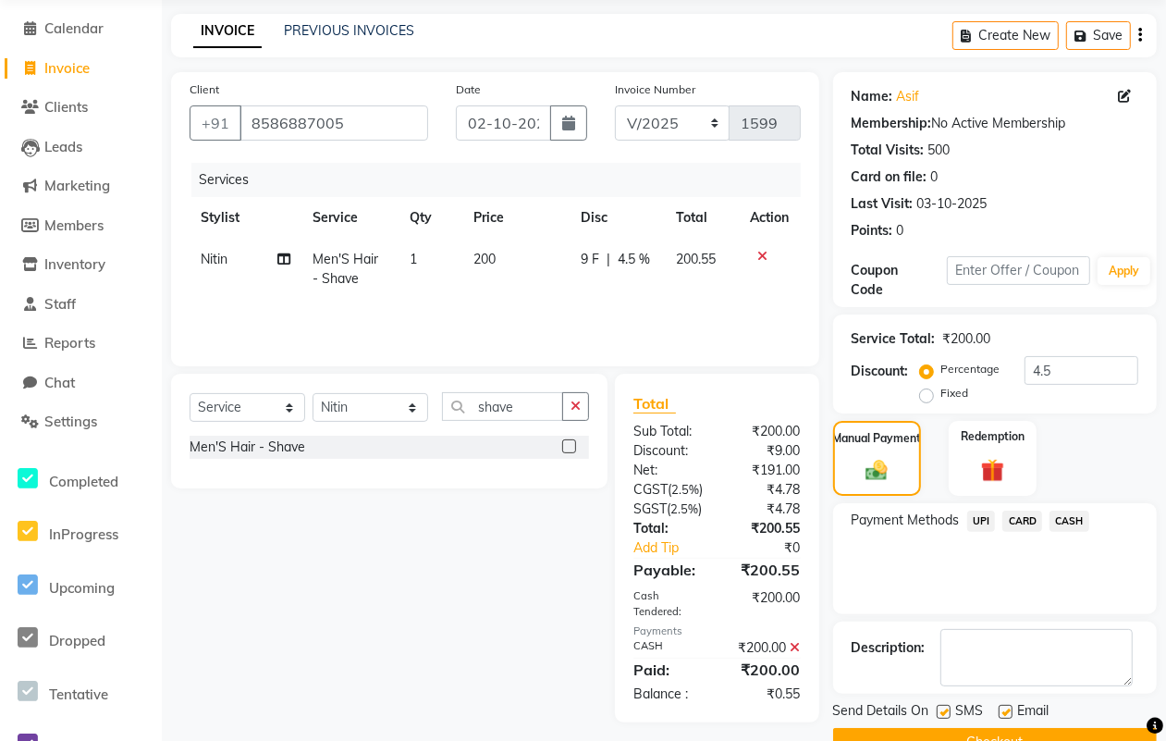
scroll to position [114, 0]
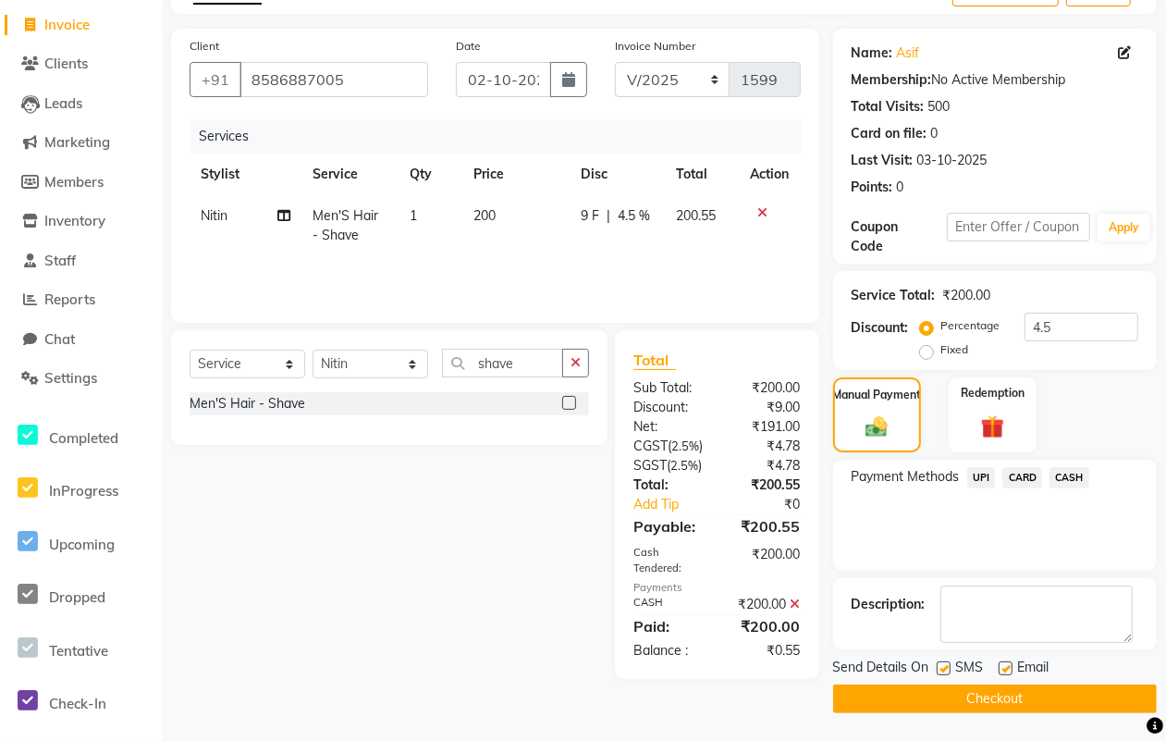
click at [945, 662] on label at bounding box center [944, 668] width 14 height 14
click at [945, 663] on input "checkbox" at bounding box center [943, 669] width 12 height 12
click at [1001, 664] on label at bounding box center [1006, 668] width 14 height 14
click at [1001, 664] on input "checkbox" at bounding box center [1005, 669] width 12 height 12
click at [976, 686] on button "Checkout" at bounding box center [995, 698] width 324 height 29
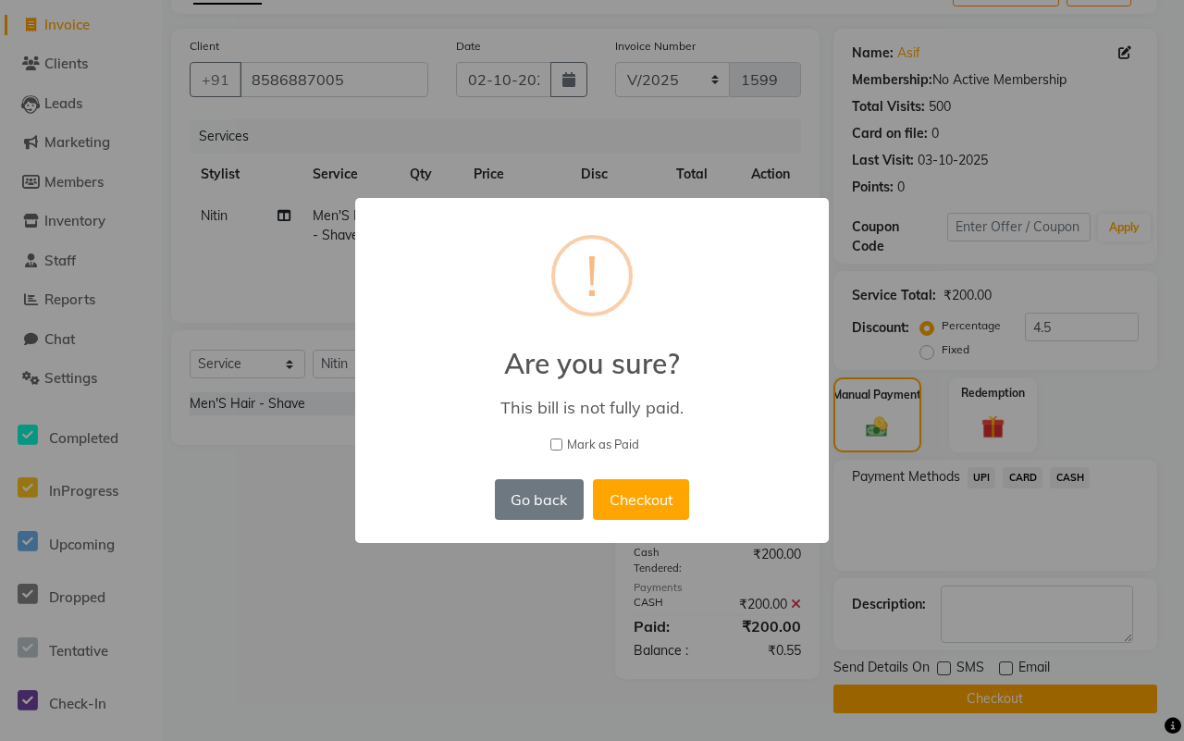
click at [608, 440] on span "Mark as Paid" at bounding box center [603, 445] width 72 height 18
click at [562, 440] on input "Mark as Paid" at bounding box center [556, 444] width 12 height 12
click at [638, 501] on button "Checkout" at bounding box center [641, 499] width 96 height 41
